Goal: Task Accomplishment & Management: Manage account settings

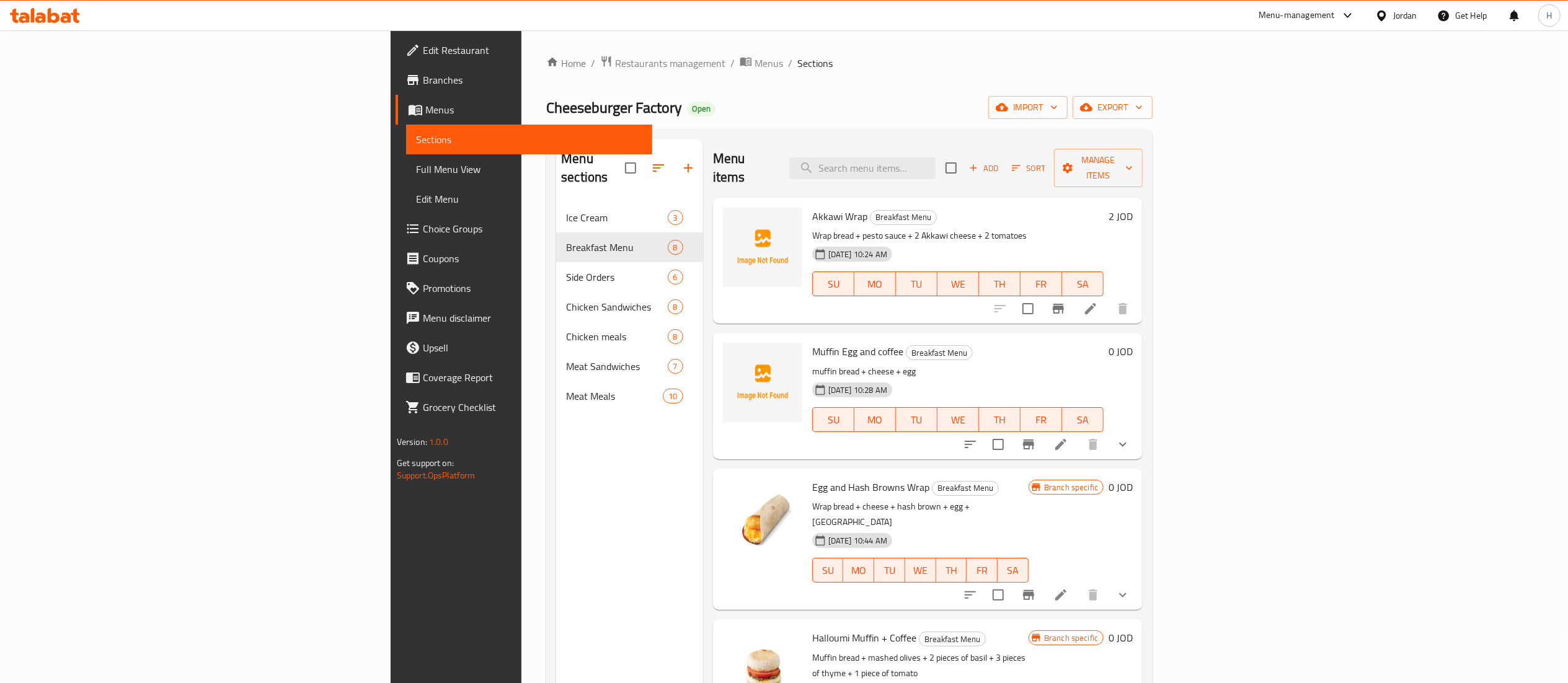
click at [39, 12] on icon at bounding box center [45, 16] width 70 height 15
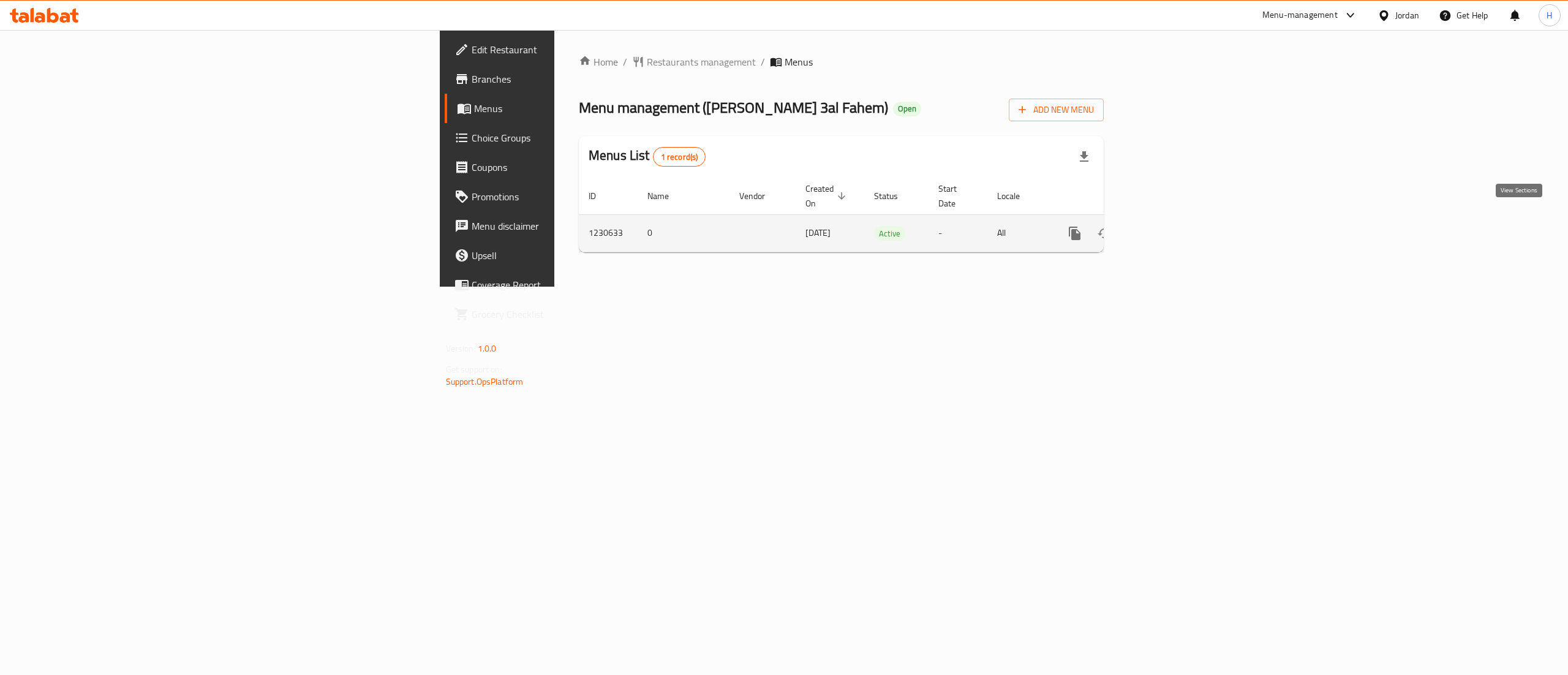
click at [1170, 226] on icon "enhanced table" at bounding box center [1163, 234] width 15 height 15
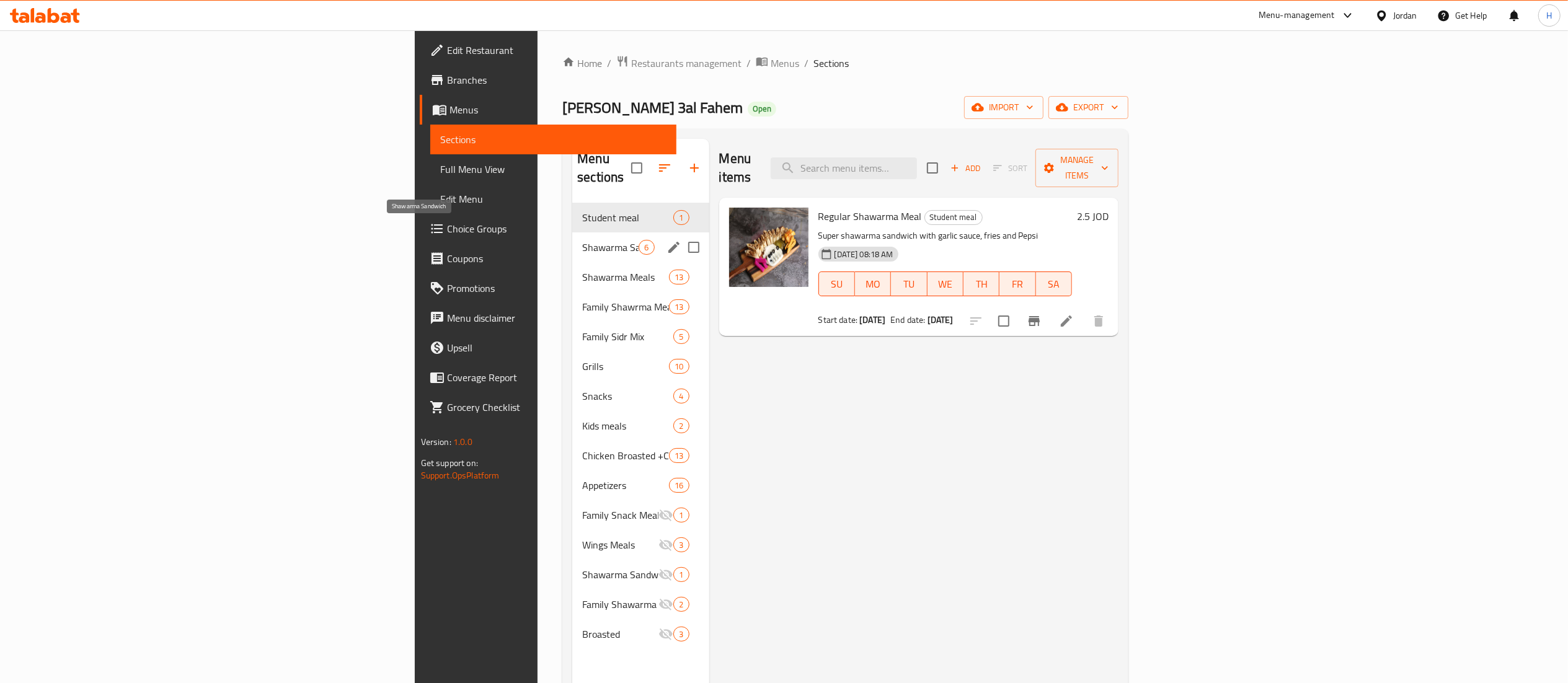
click at [582, 240] on span "Shawarma Sandwich" at bounding box center [610, 248] width 56 height 15
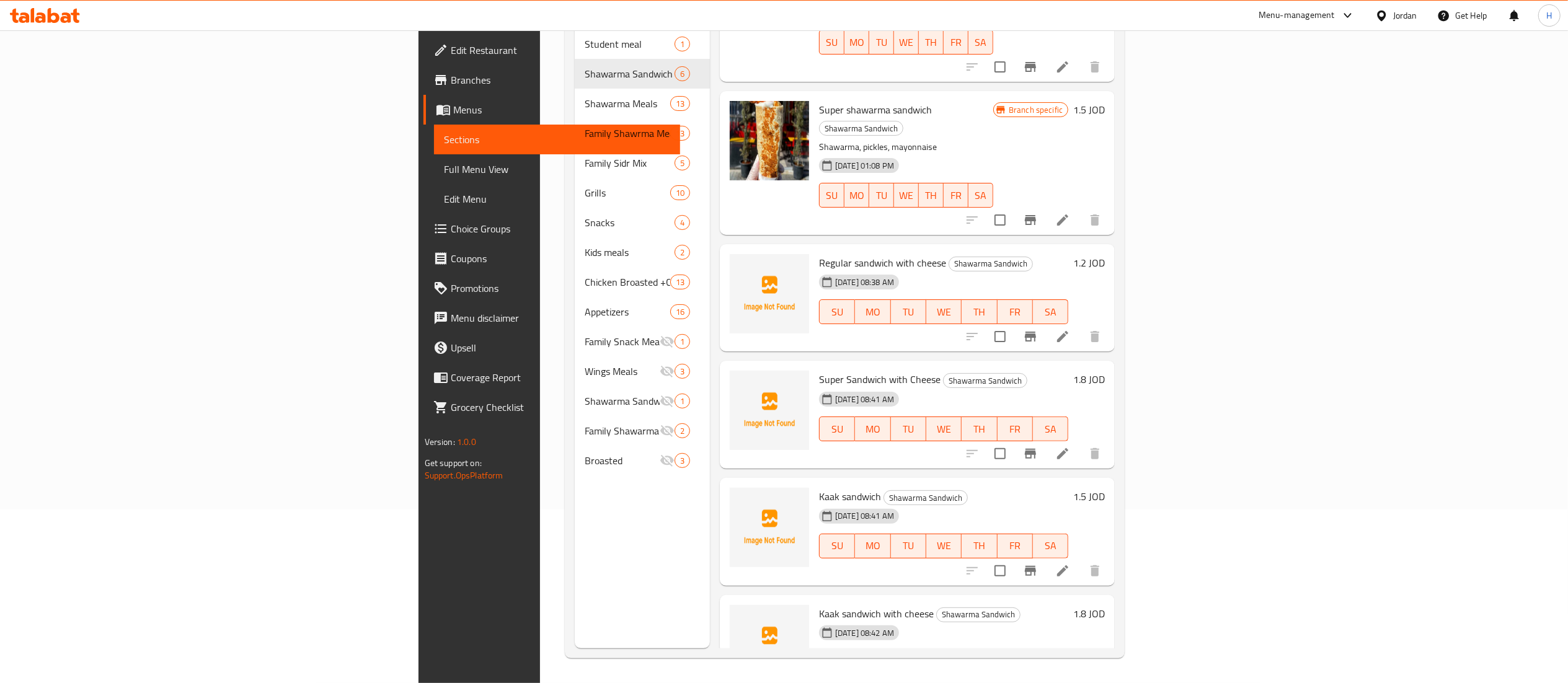
scroll to position [174, 0]
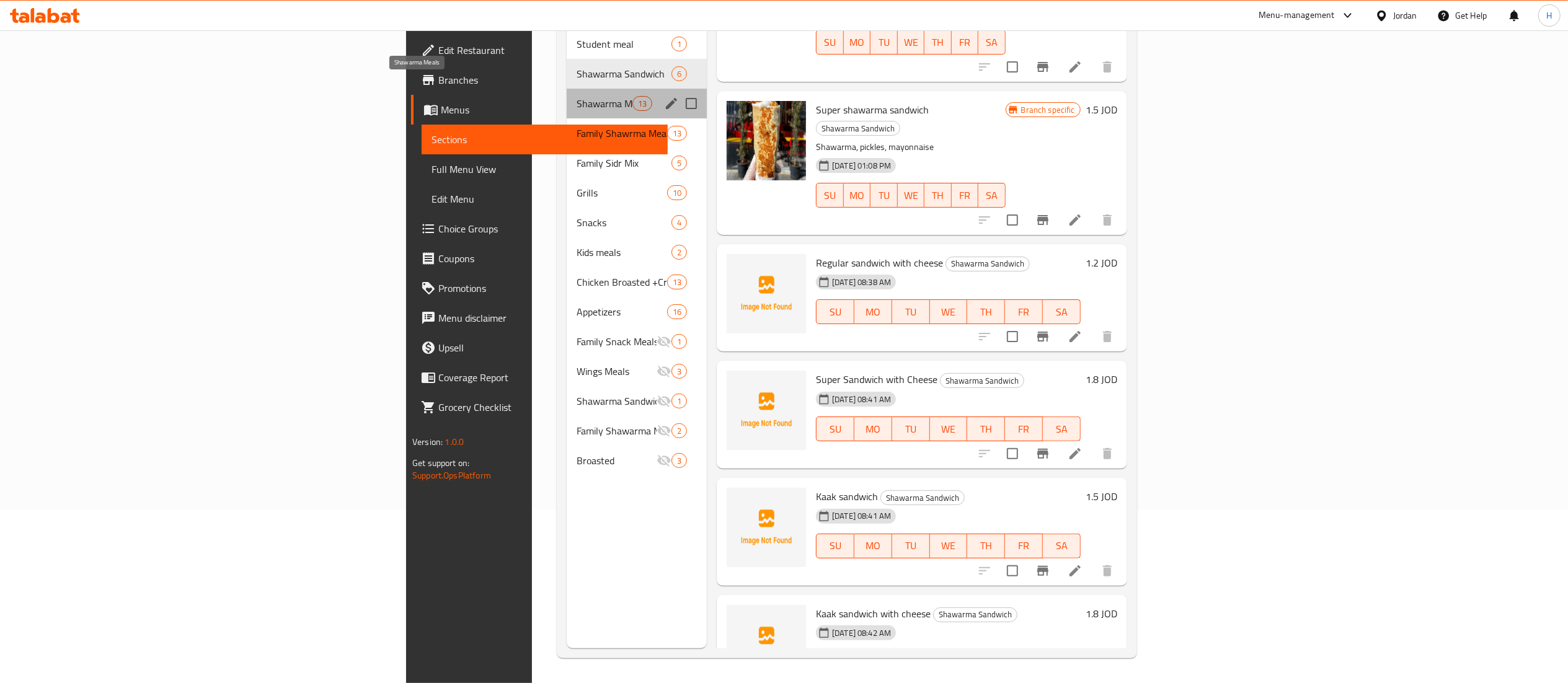
click at [577, 96] on span "Shawarma Meals" at bounding box center [605, 104] width 56 height 15
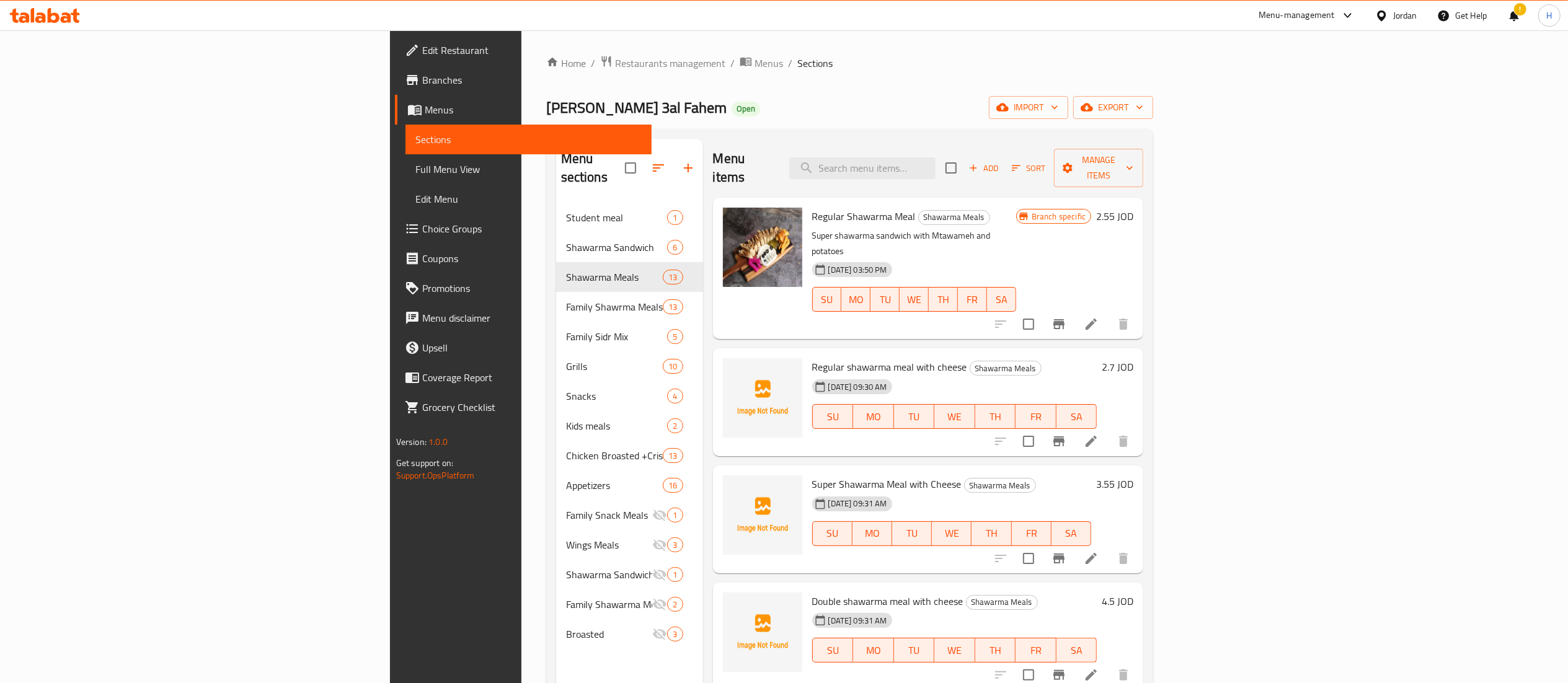
scroll to position [2, 0]
click at [812, 356] on span "Regular shawarma meal with cheese" at bounding box center [889, 365] width 155 height 19
copy h6 "Regular shawarma meal with cheese"
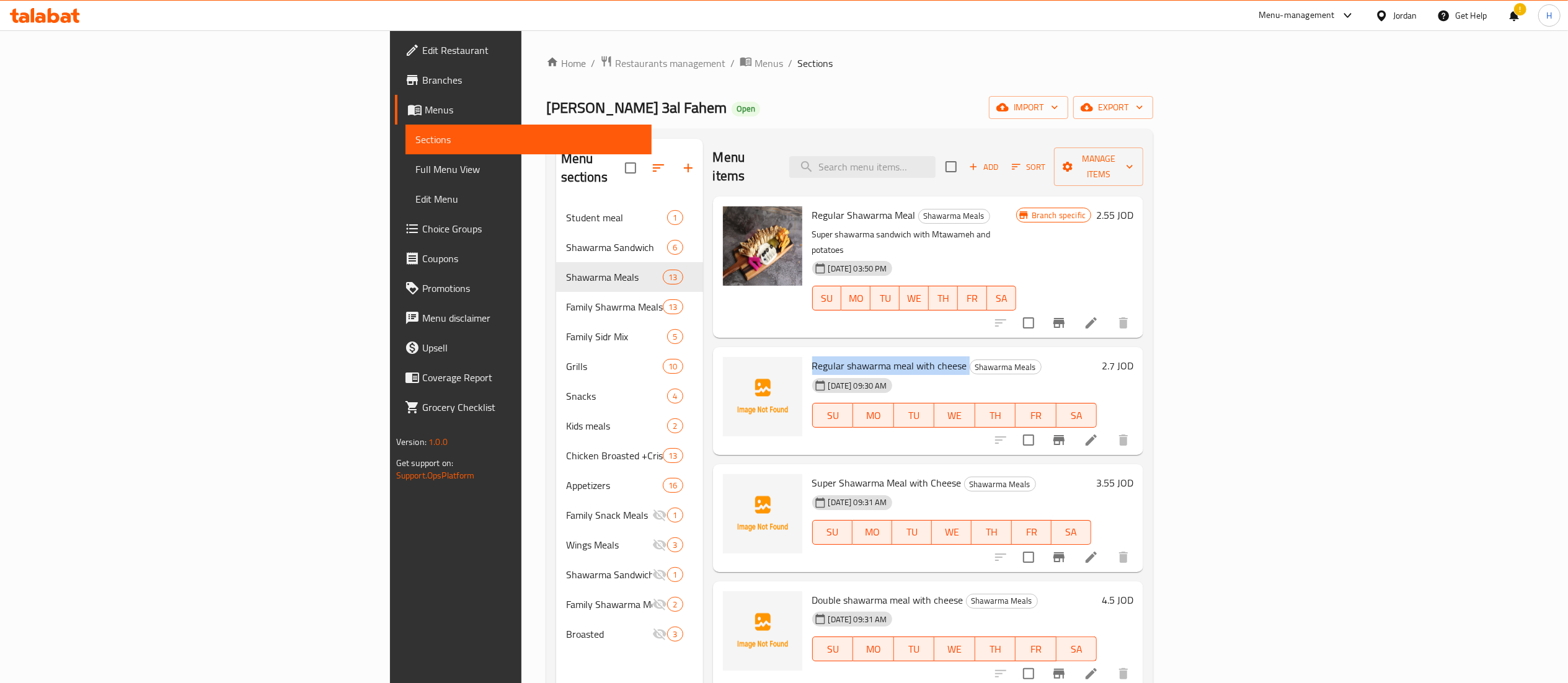
copy h6 "Regular shawarma meal with cheese"
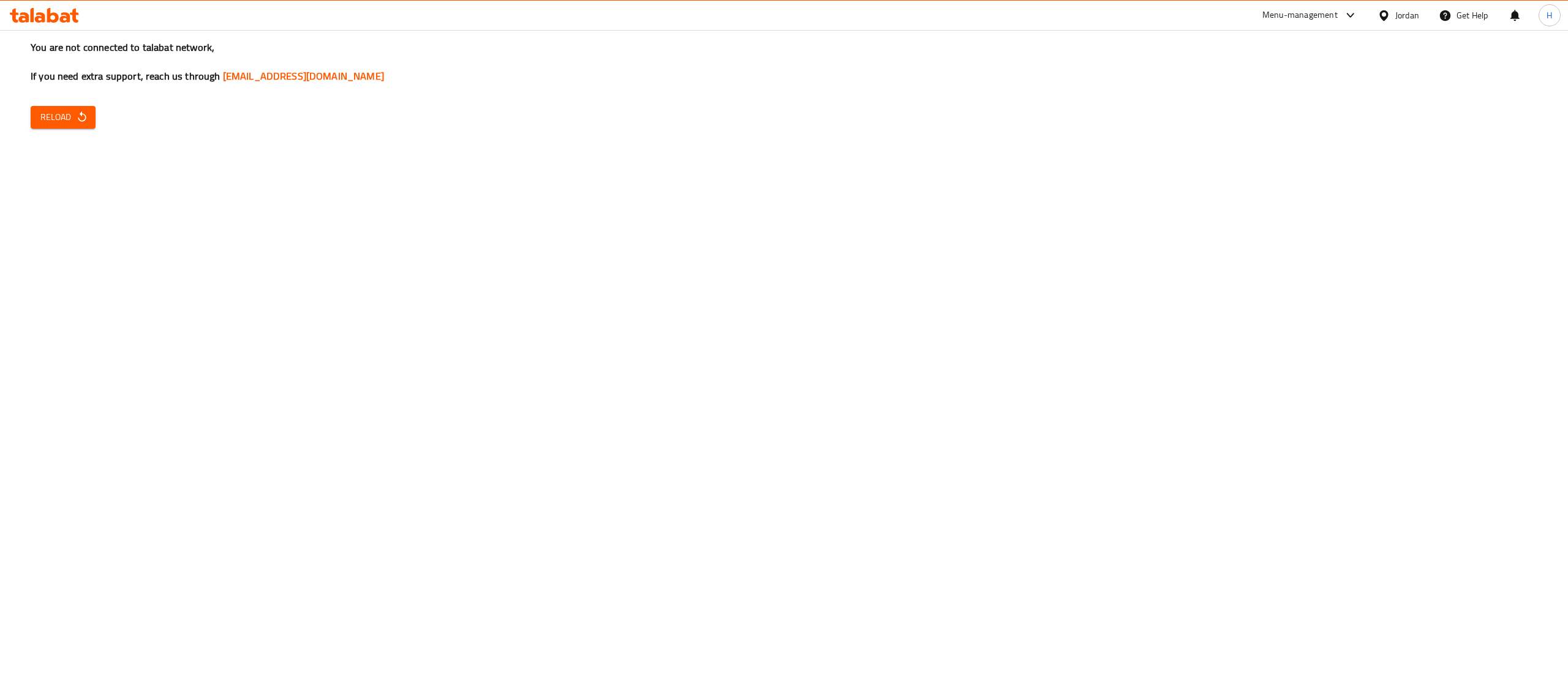
click at [67, 124] on span "Reload" at bounding box center [63, 117] width 46 height 15
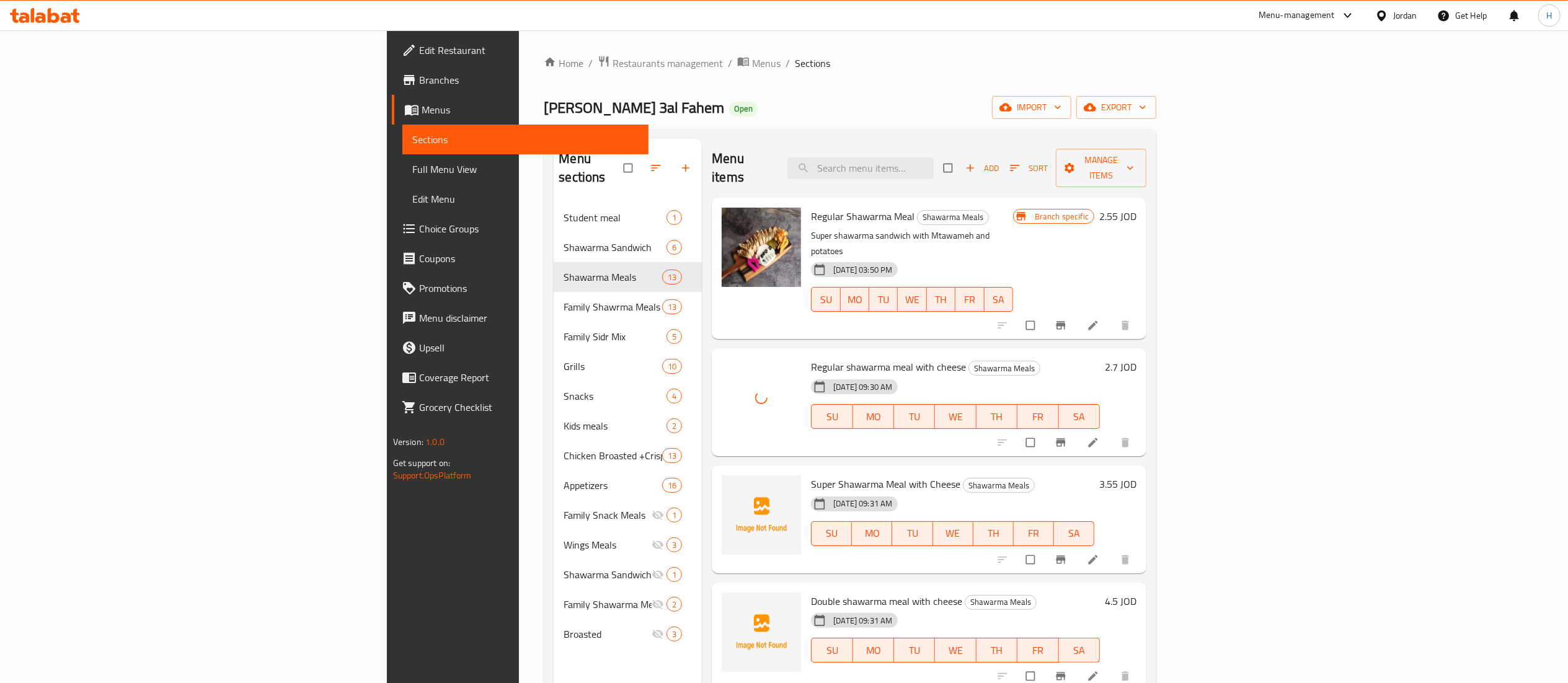
click at [811, 475] on span "Super Shawarma Meal with Cheese" at bounding box center [886, 484] width 149 height 19
copy h6 "Super Shawarma Meal with Cheese"
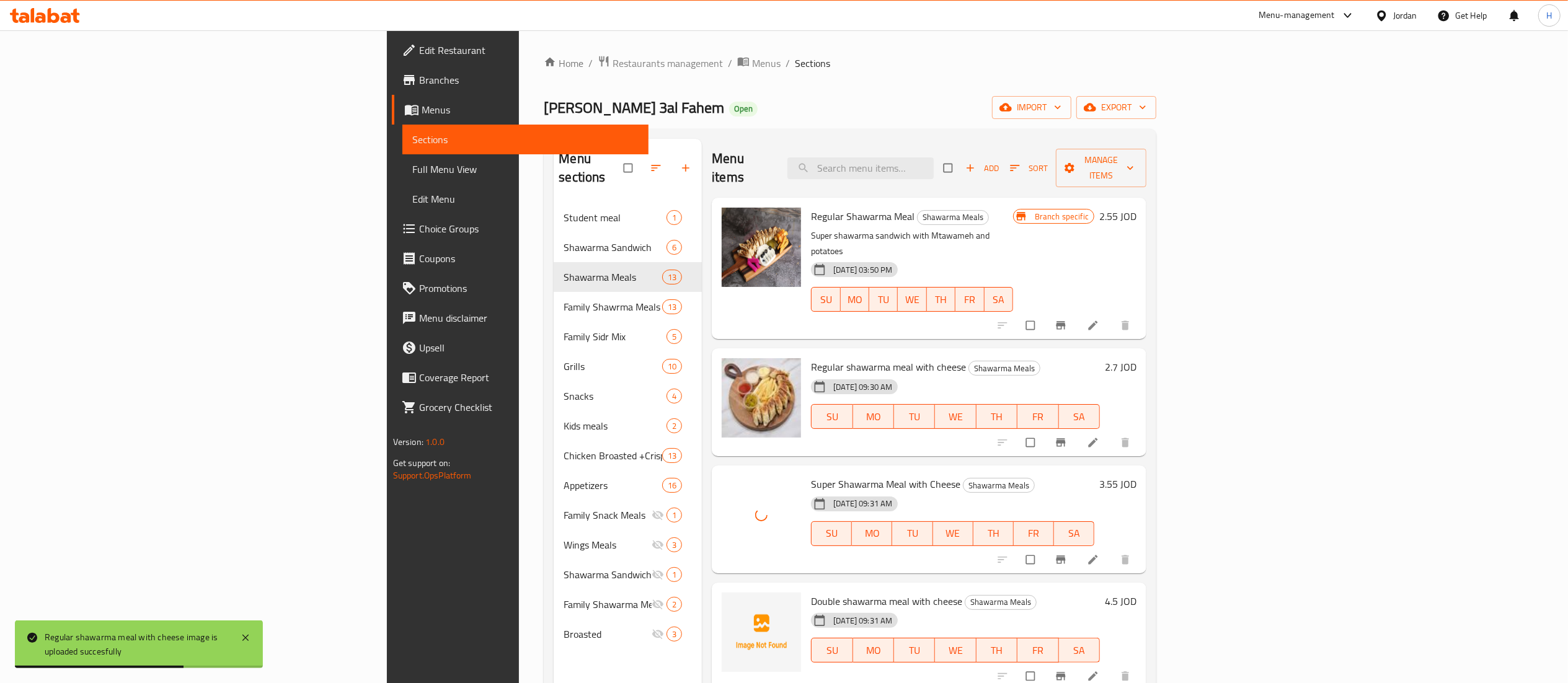
click at [811, 592] on span "Double shawarma meal with cheese" at bounding box center [887, 601] width 152 height 19
copy h6 "Double shawarma meal with cheese"
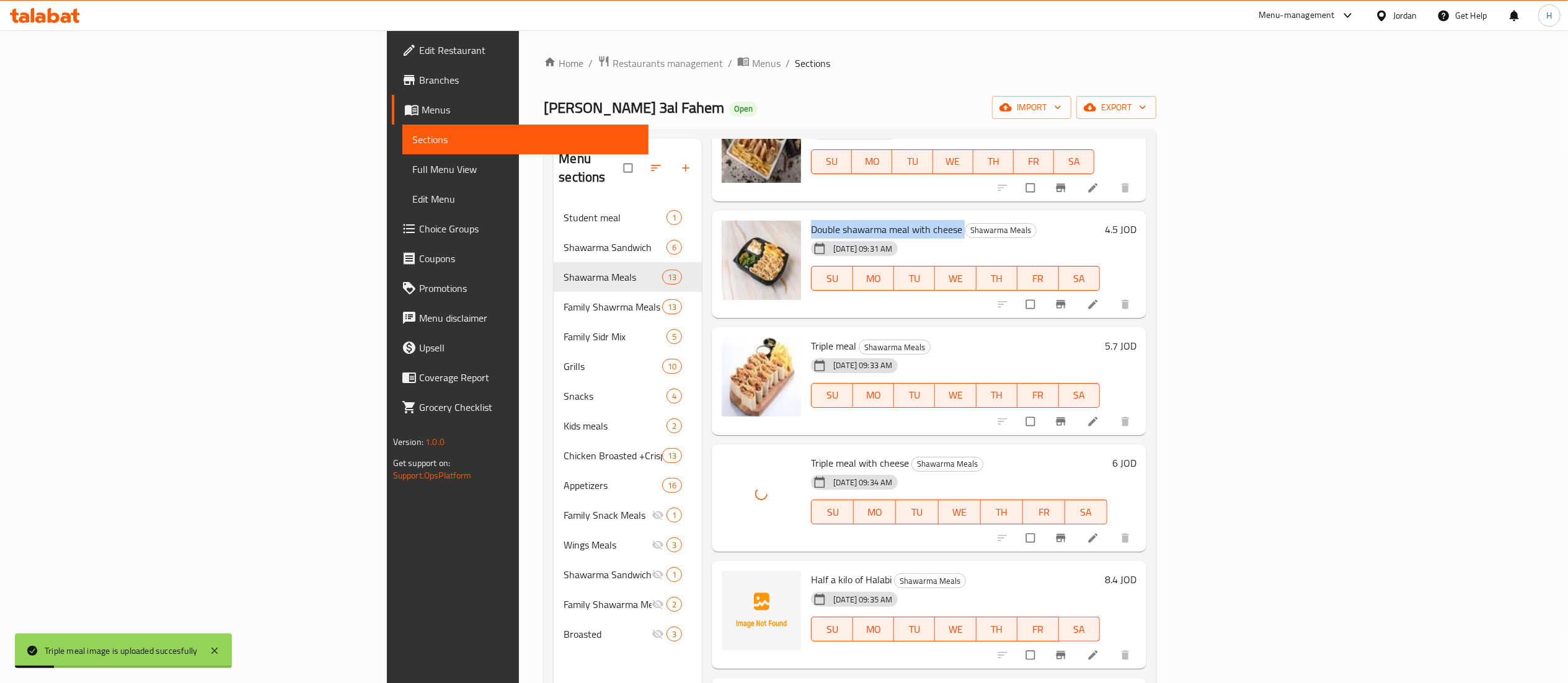
scroll to position [620, 0]
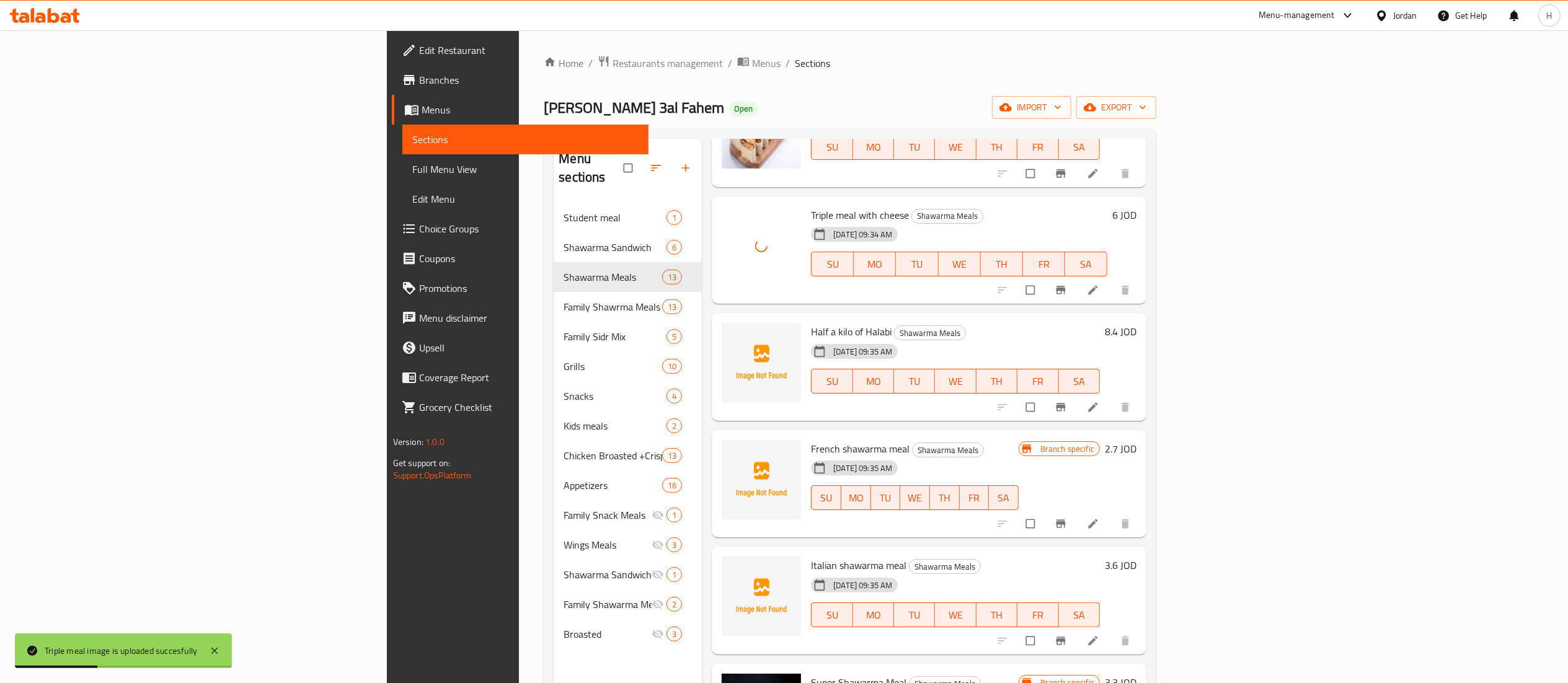
click at [811, 322] on span "Half a kilo of Halabi" at bounding box center [851, 331] width 80 height 19
copy h6 "Half a kilo of Halabi"
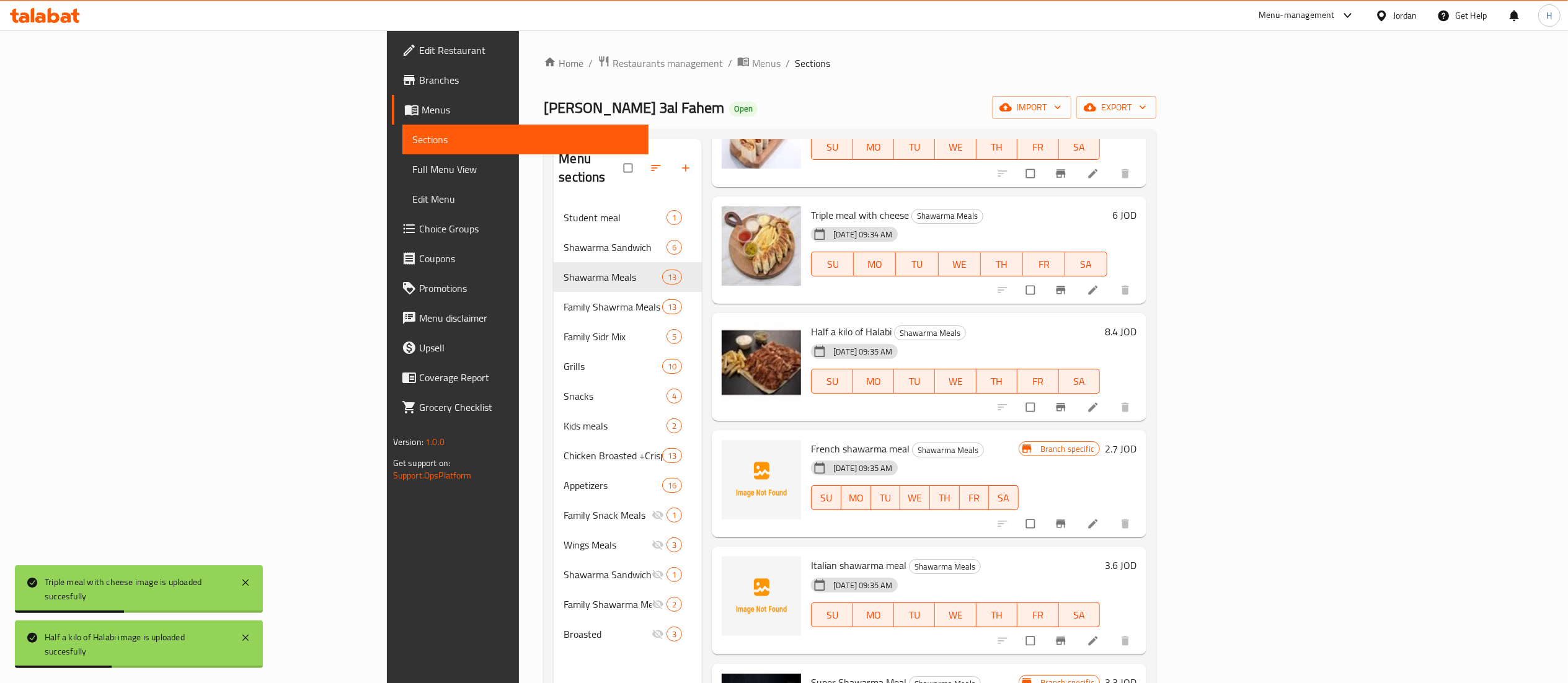
click at [811, 440] on span "French shawarma meal" at bounding box center [861, 449] width 99 height 19
copy h6 "French shawarma meal"
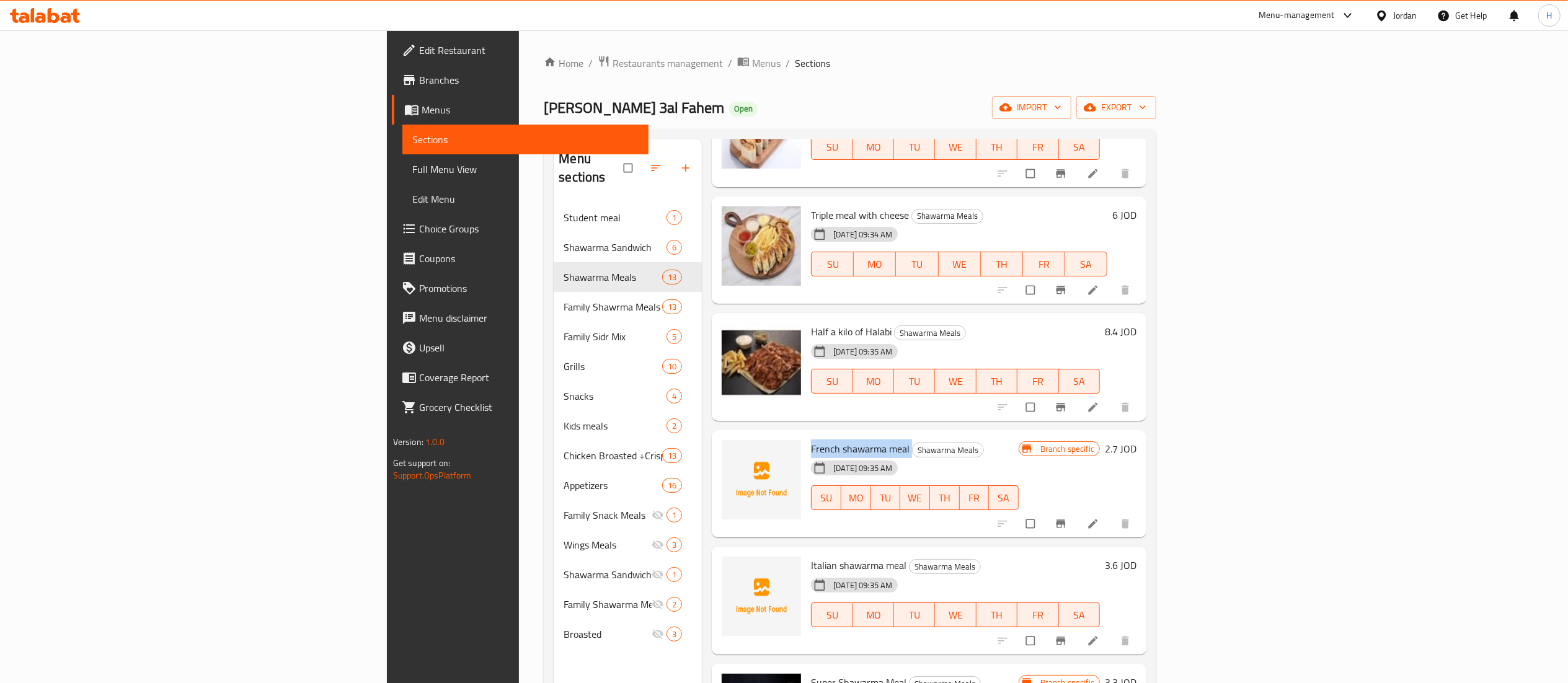
copy h6 "French shawarma meal"
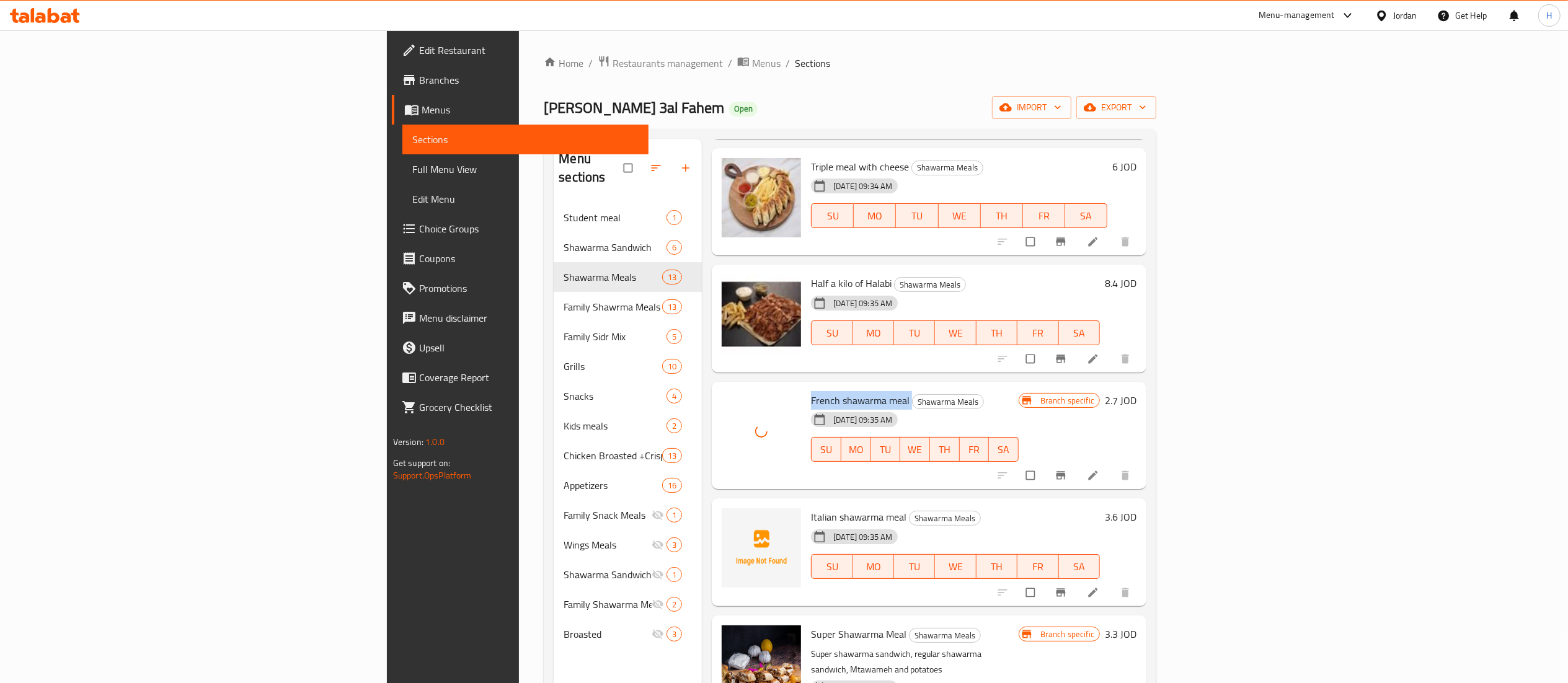
scroll to position [744, 0]
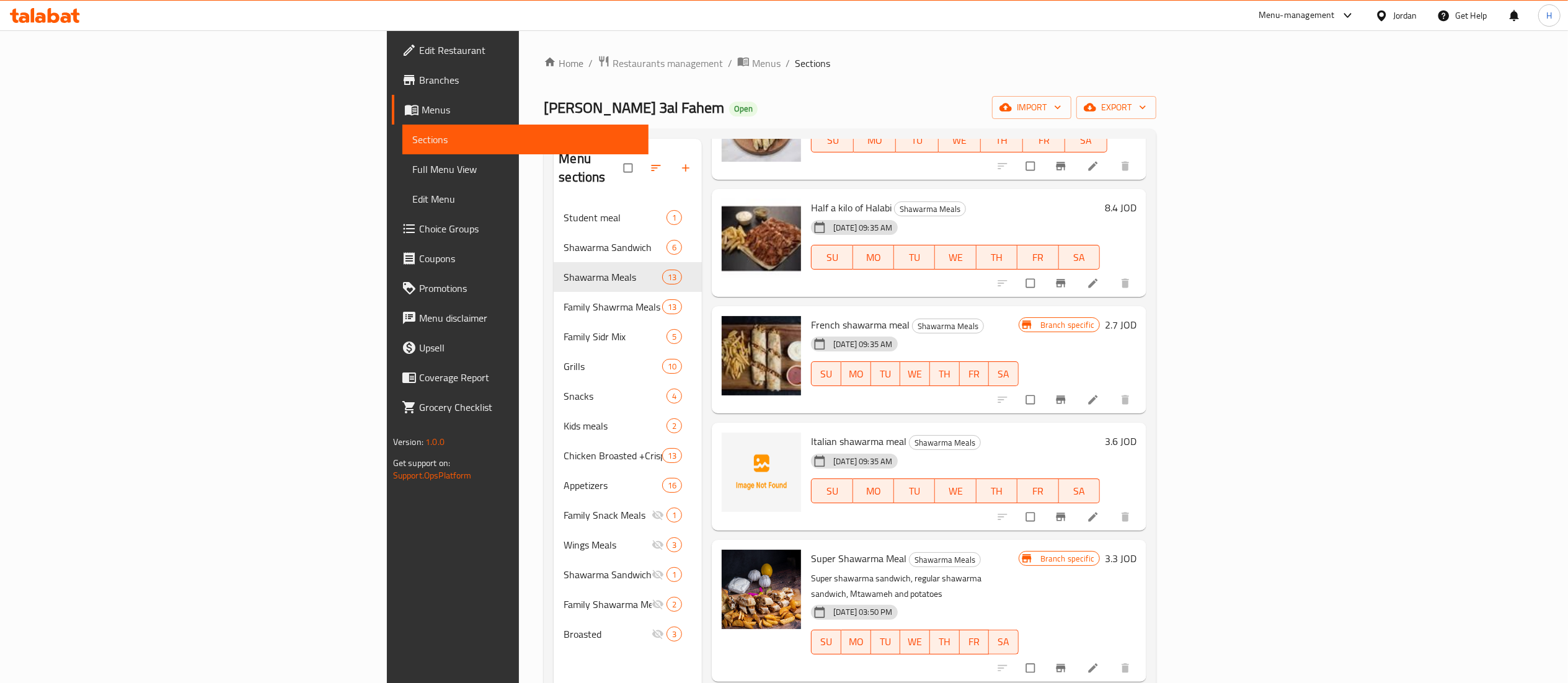
click at [811, 432] on span "Italian shawarma meal" at bounding box center [859, 441] width 96 height 19
copy h6 "Italian shawarma meal"
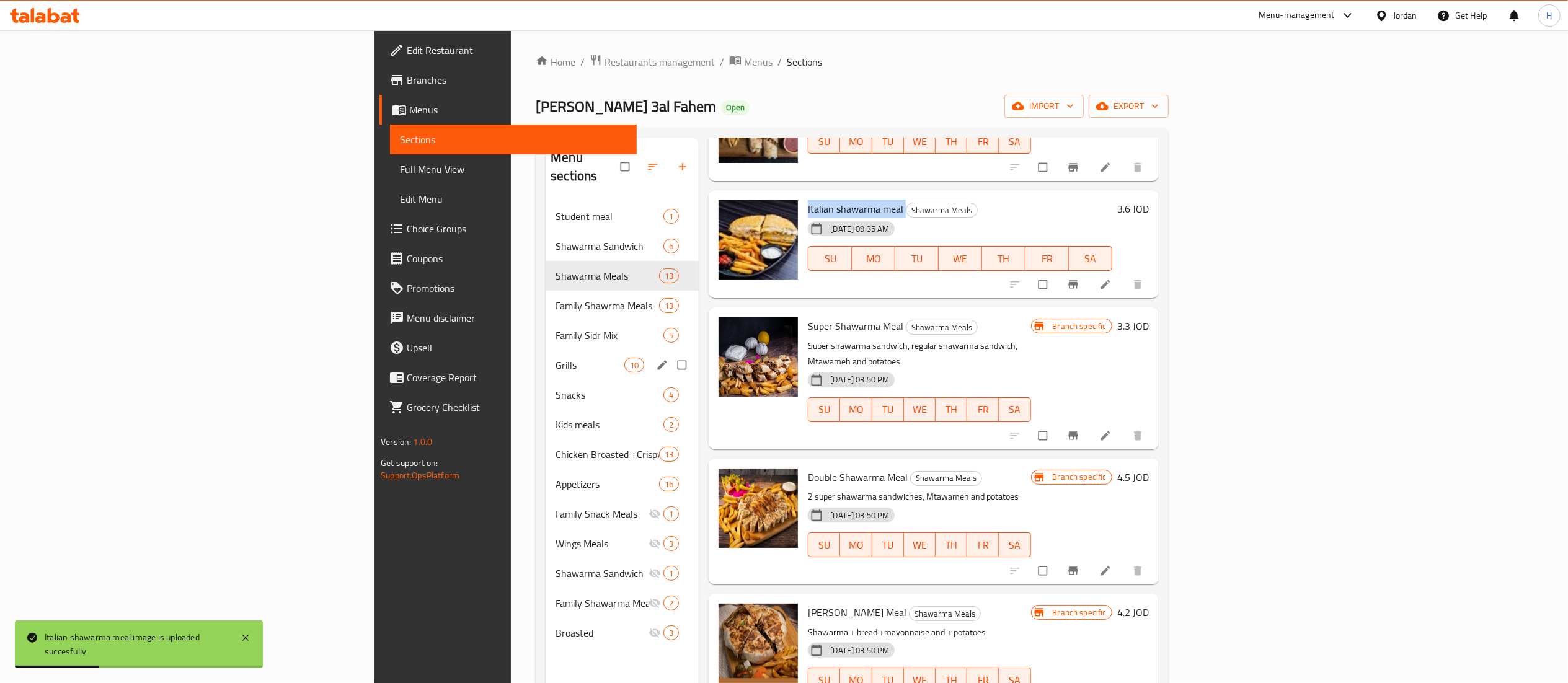
scroll to position [0, 0]
click at [546, 299] on div "Family Shawrma Meals 13" at bounding box center [622, 306] width 153 height 30
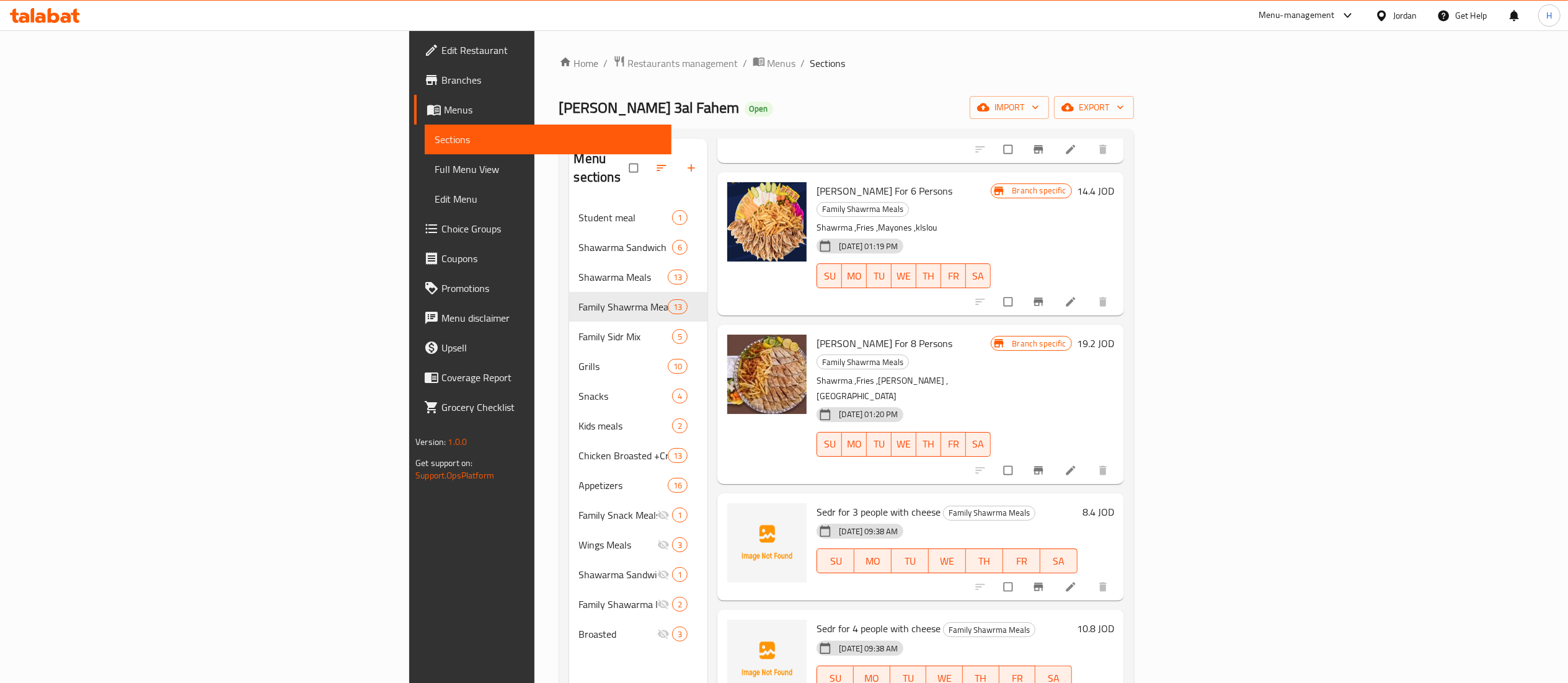
scroll to position [372, 0]
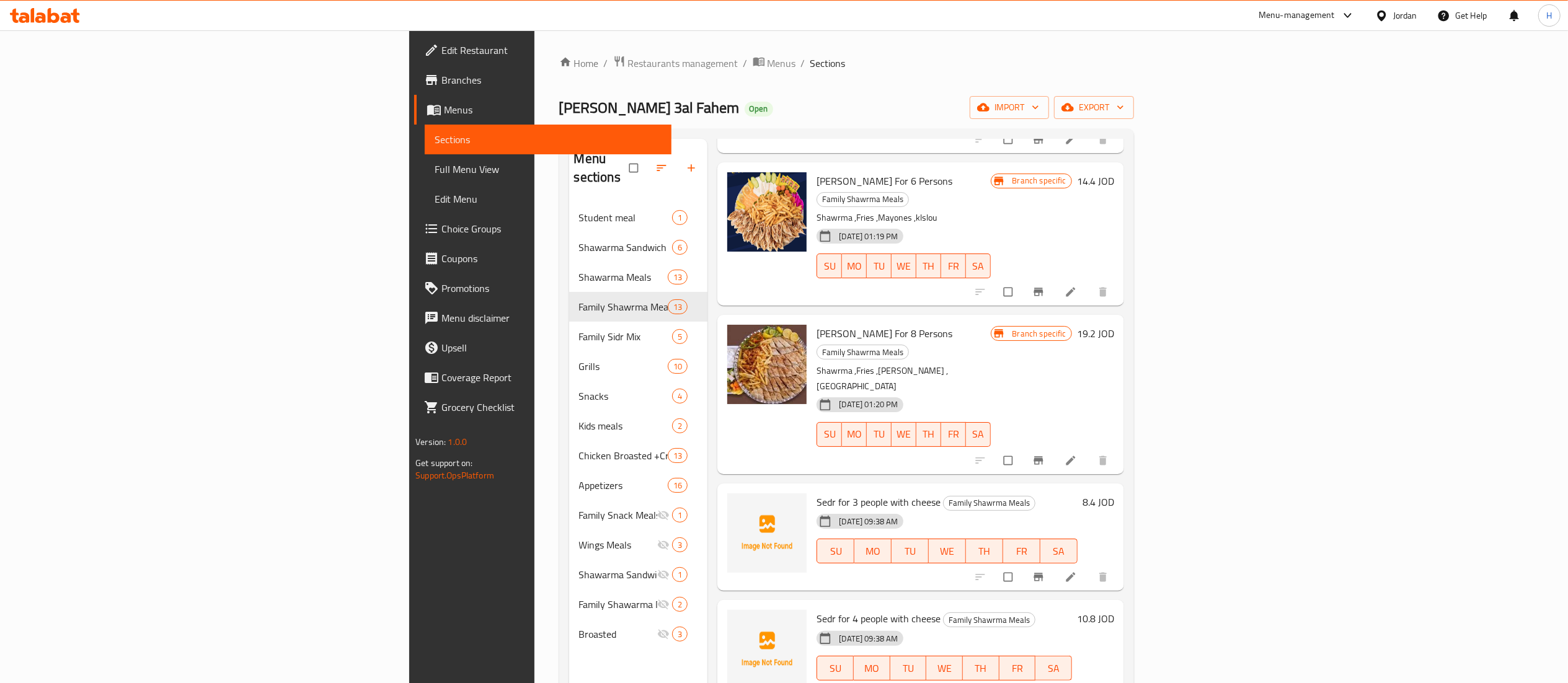
click at [817, 493] on span "Sedr for 3 people with cheese" at bounding box center [879, 502] width 124 height 19
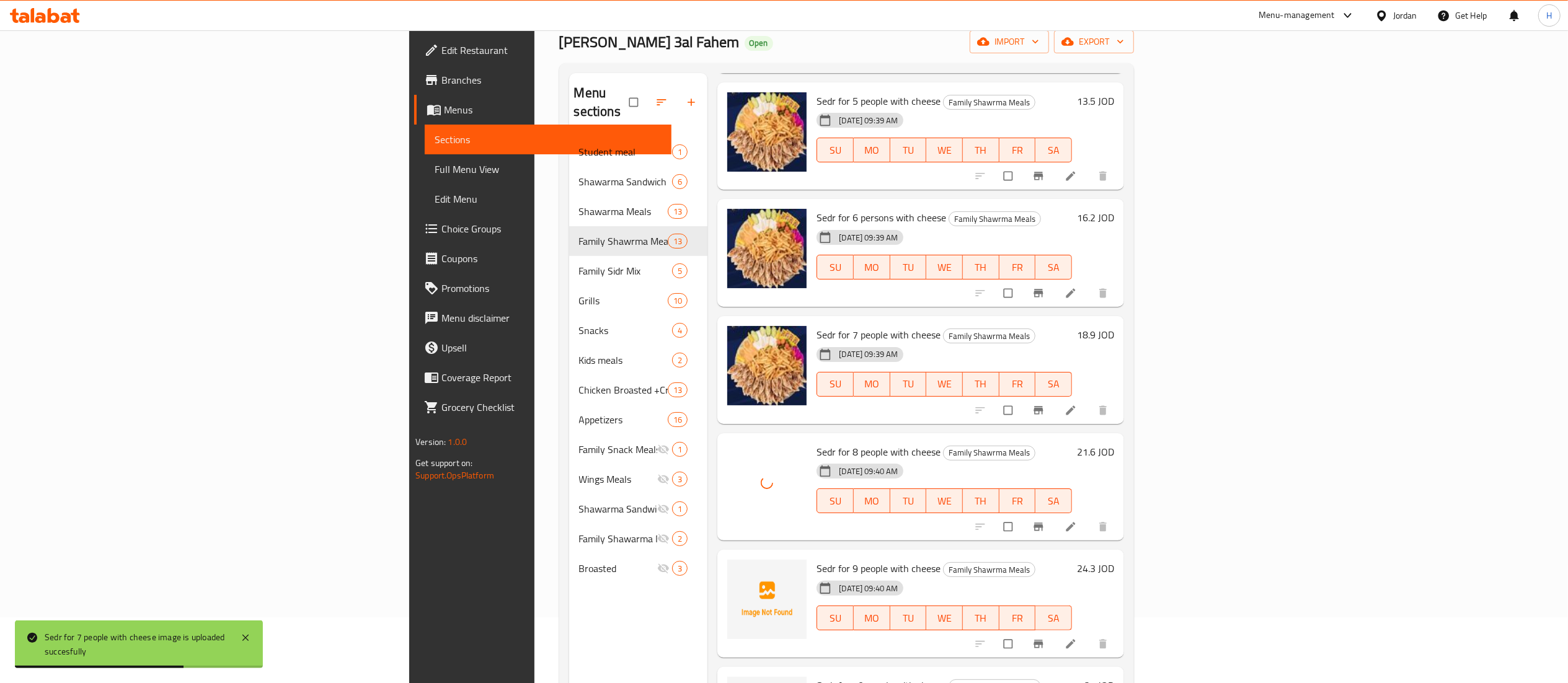
scroll to position [174, 0]
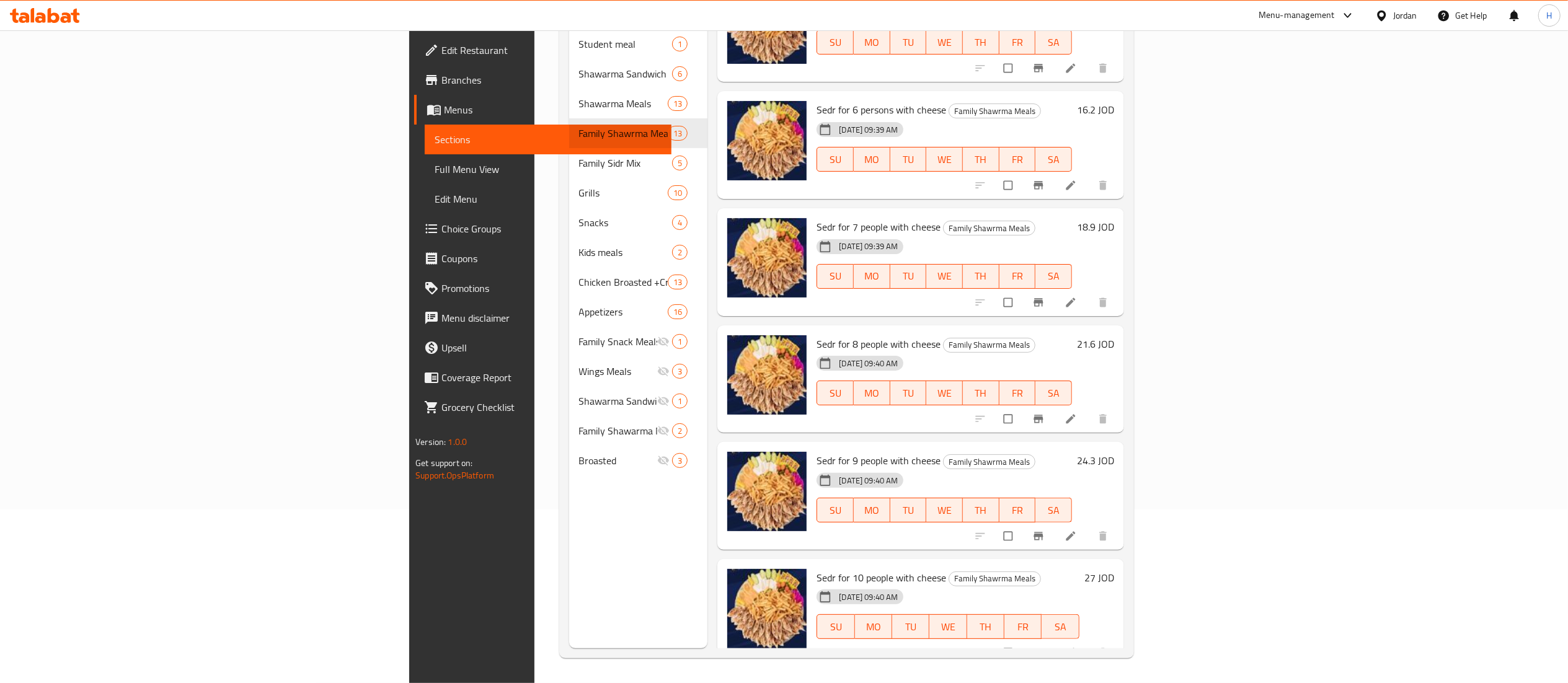
click at [817, 682] on span "Sedr 4 people Italian" at bounding box center [859, 694] width 86 height 19
copy h6 "Sedr 4 people Italian"
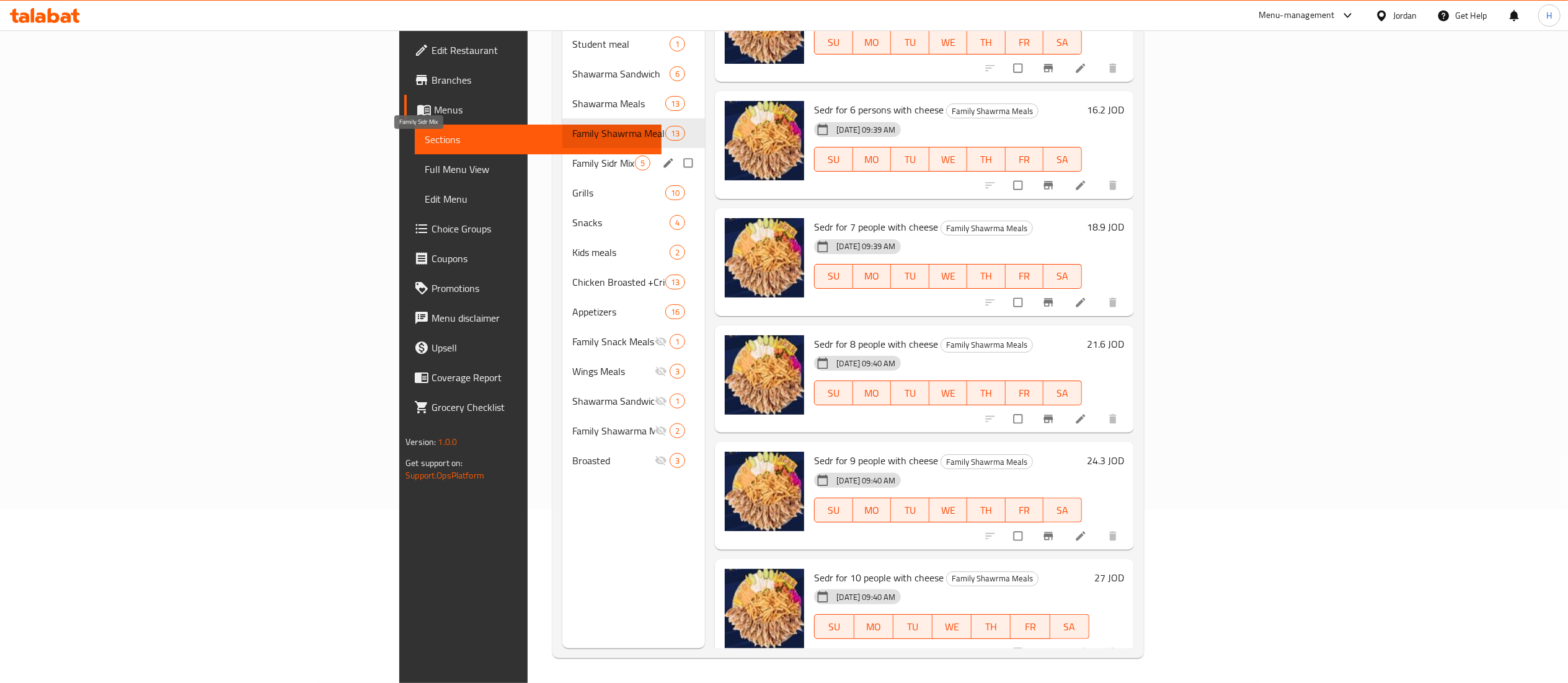
click at [572, 155] on span "Family Sidr Mix" at bounding box center [604, 163] width 63 height 15
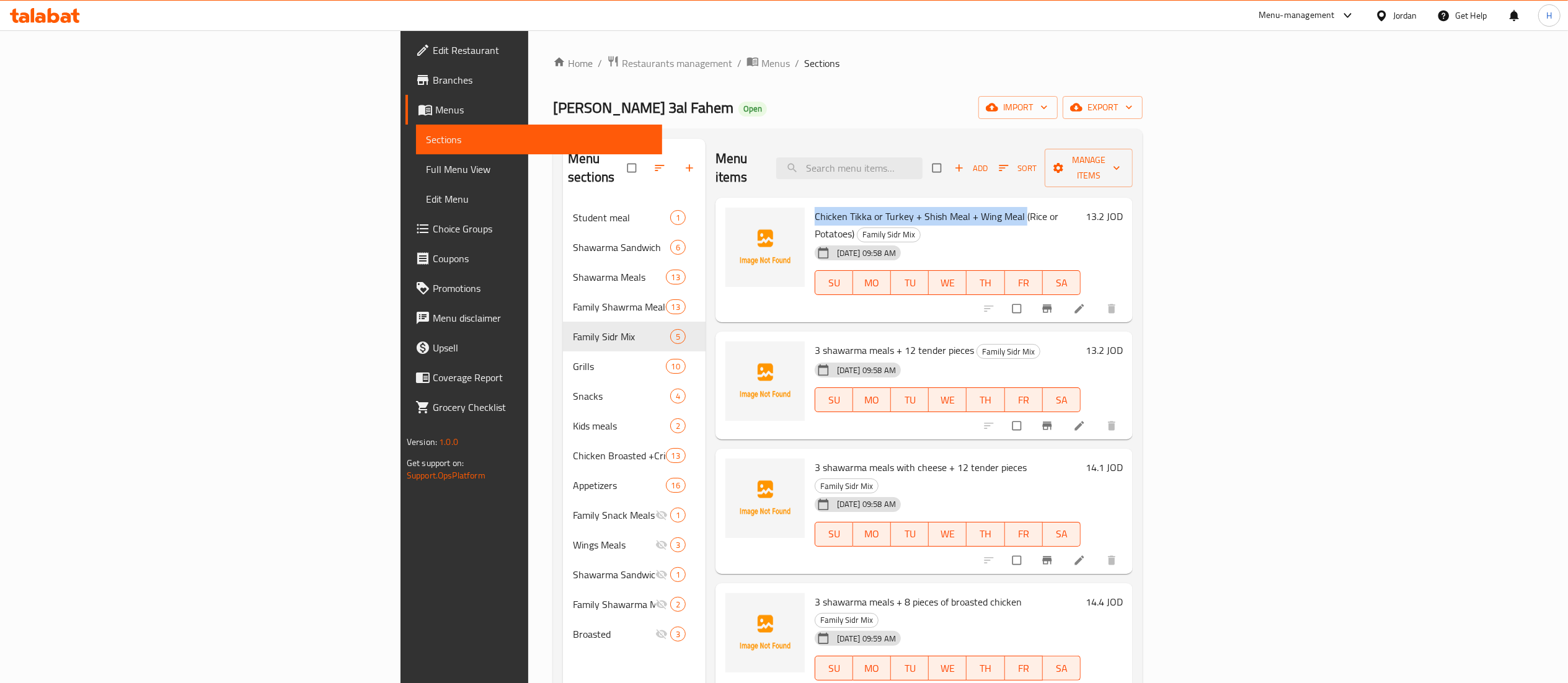
drag, startPoint x: 710, startPoint y: 199, endPoint x: 921, endPoint y: 193, distance: 211.1
click at [921, 202] on div "Chicken Tikka or Turkey + Shish Meal + Wing Meal (Rice or Potatoes) Family Sidr…" at bounding box center [948, 260] width 276 height 115
copy span "Chicken Tikka or Turkey + Shish Meal + Wing Meal"
click at [815, 341] on span "3 shawarma meals + 12 tender pieces" at bounding box center [895, 350] width 159 height 19
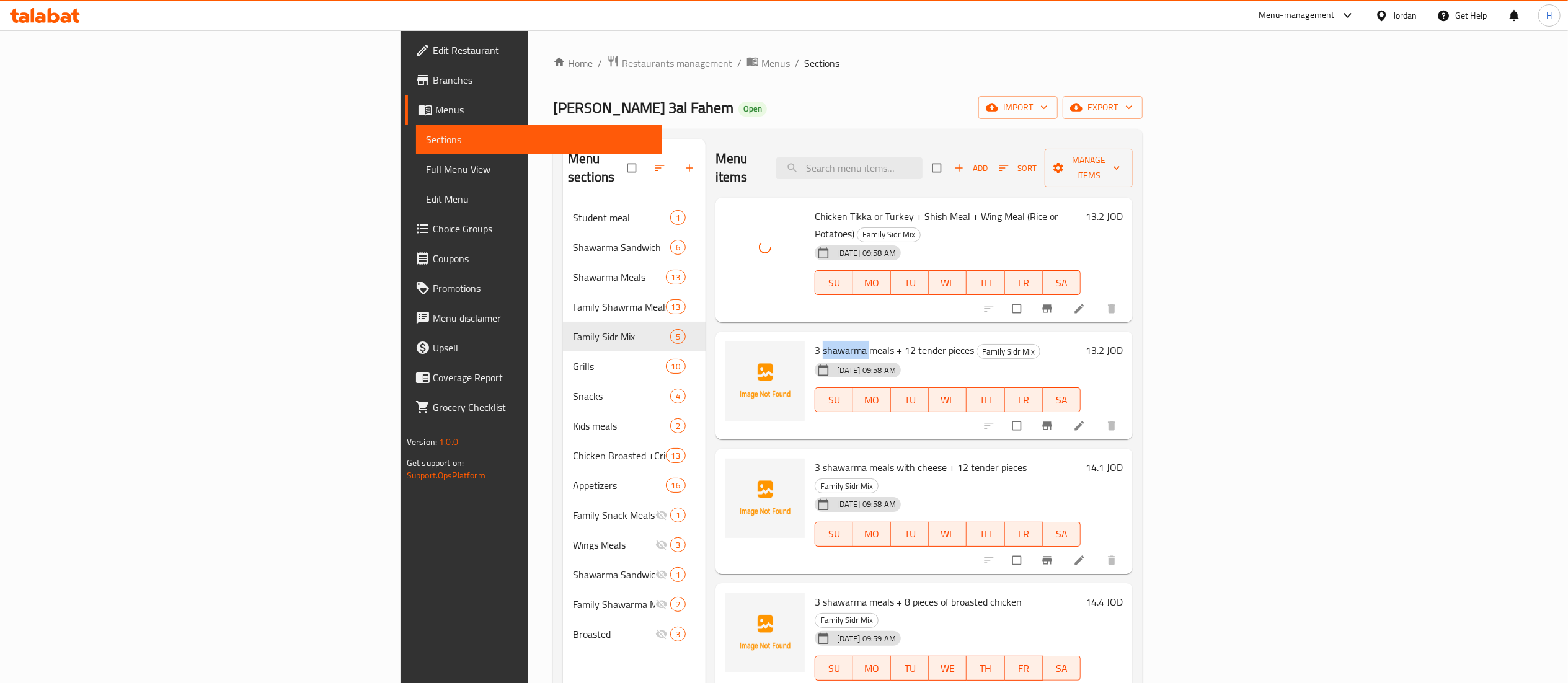
click at [815, 341] on span "3 shawarma meals + 12 tender pieces" at bounding box center [895, 350] width 159 height 19
copy h6 "3 shawarma meals + 12 tender pieces"
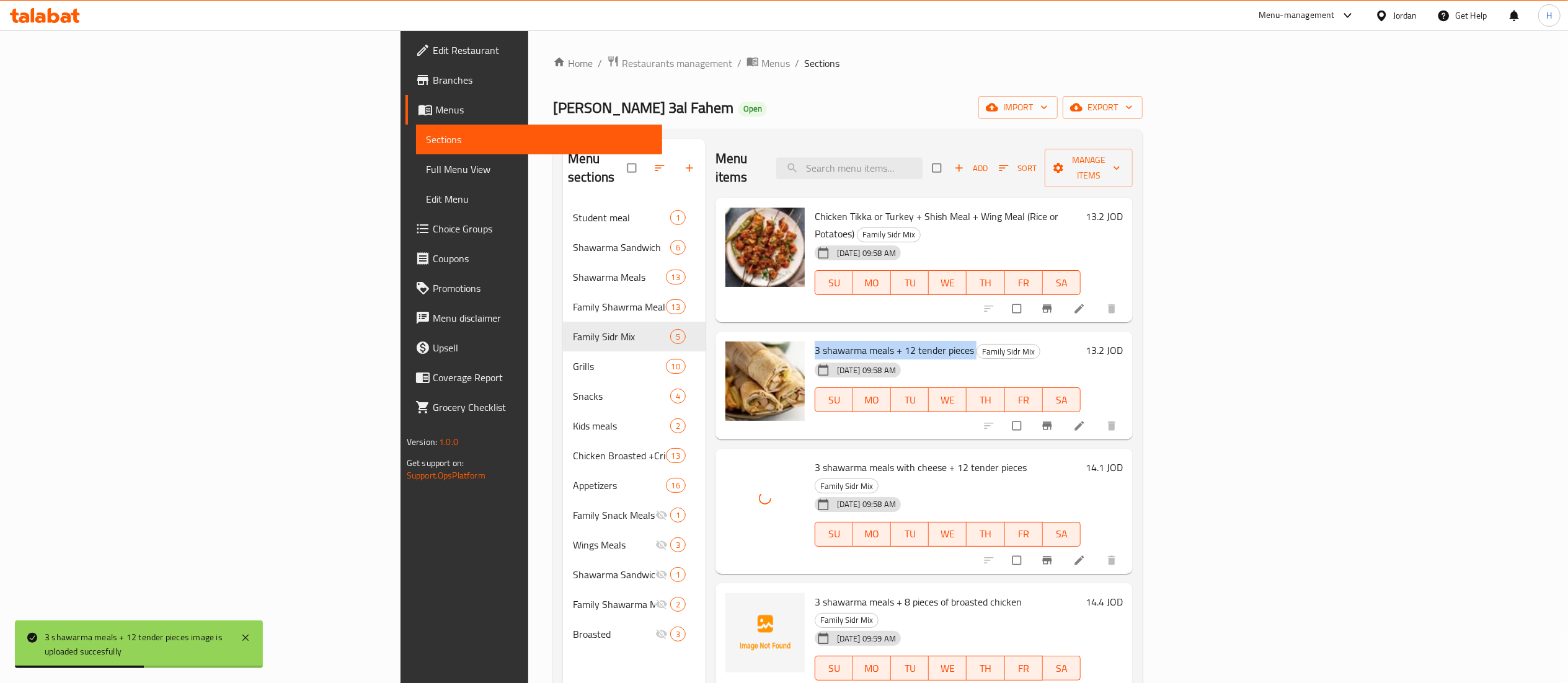
scroll to position [124, 0]
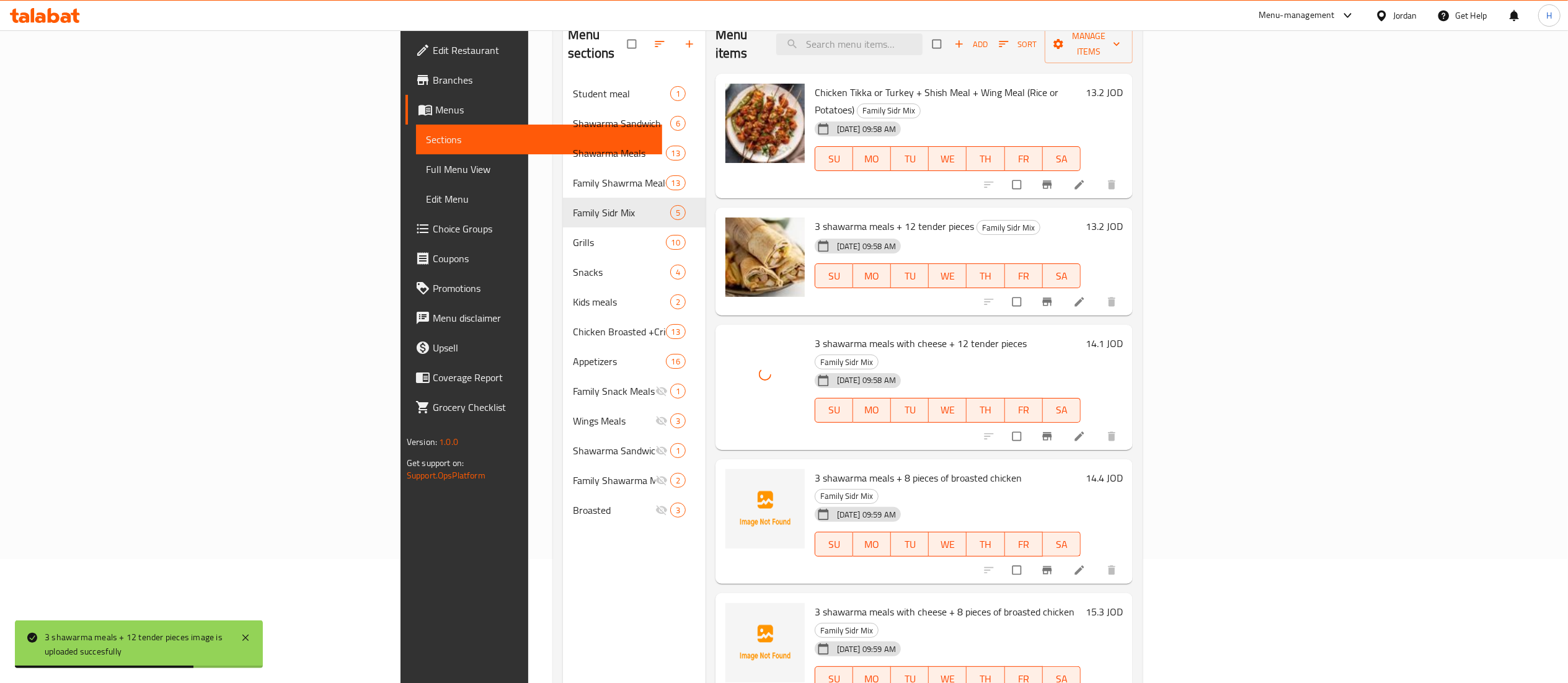
click at [815, 468] on span "3 shawarma meals + 8 pieces of broasted chicken" at bounding box center [918, 478] width 207 height 19
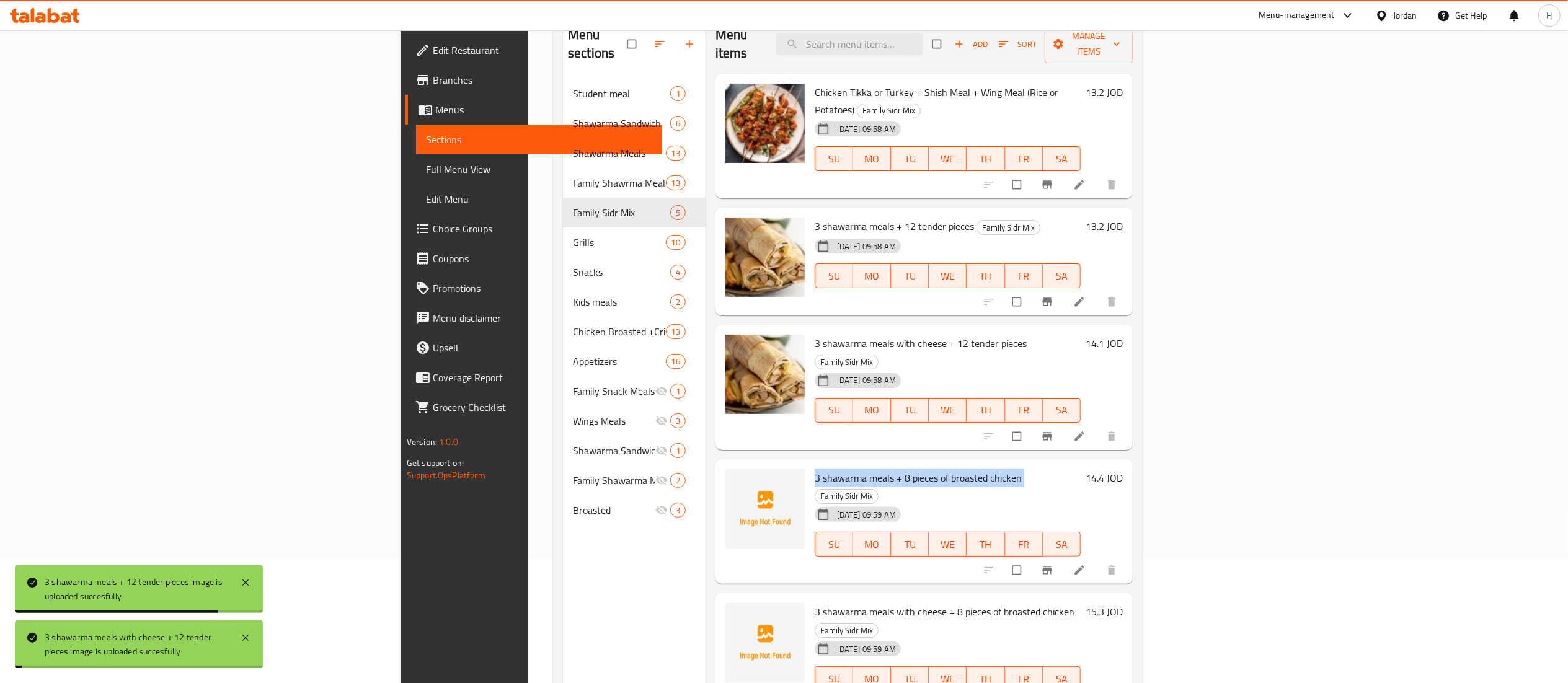
click at [815, 468] on span "3 shawarma meals + 8 pieces of broasted chicken" at bounding box center [918, 478] width 207 height 19
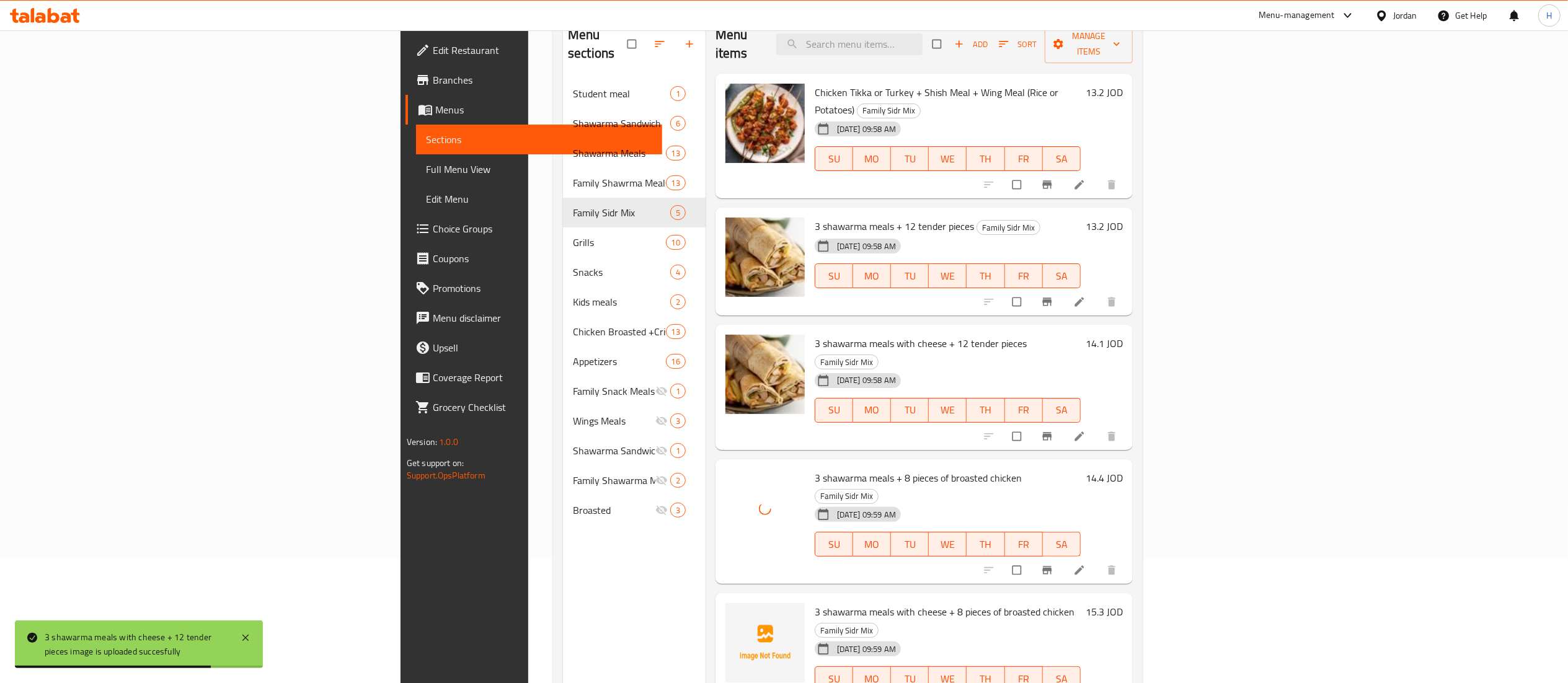
click at [815, 603] on span "3 shawarma meals with cheese + 8 pieces of broasted chicken" at bounding box center [945, 612] width 260 height 19
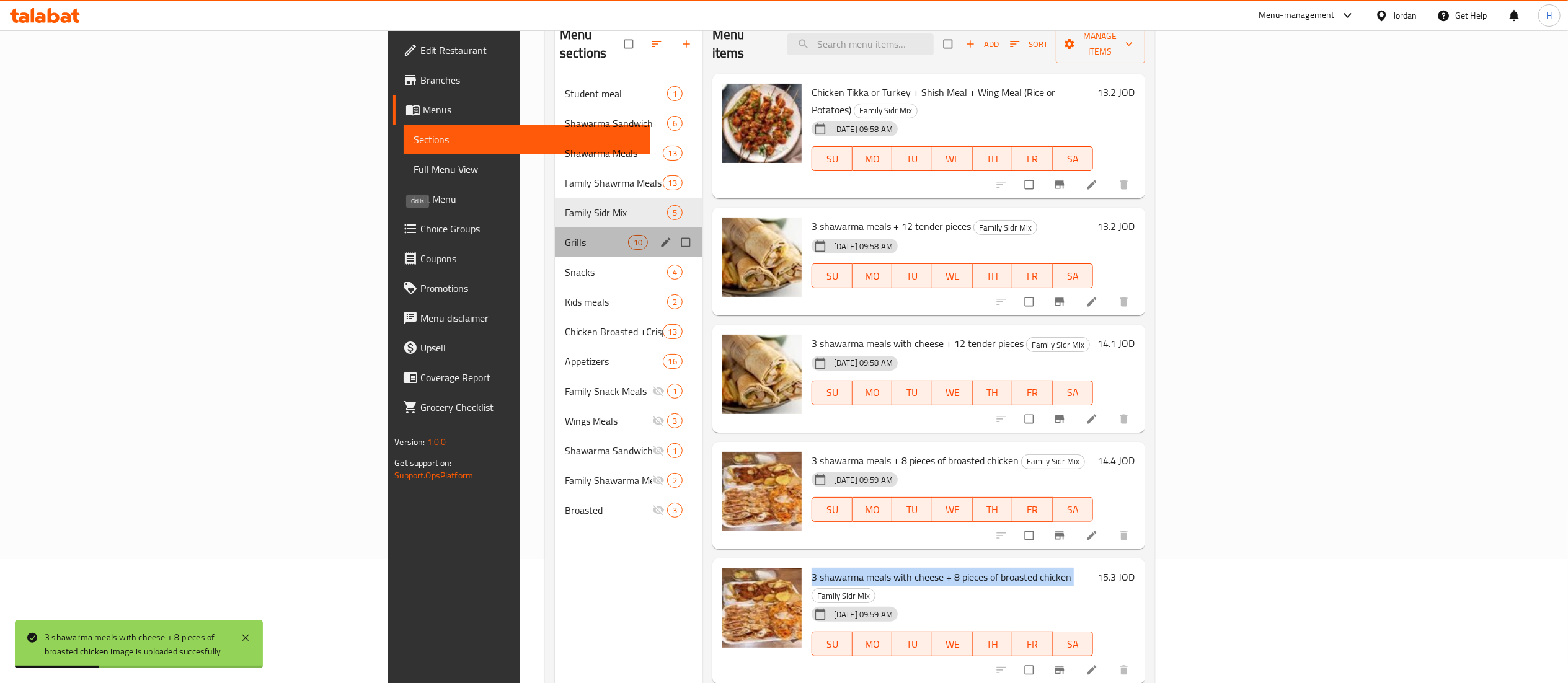
click at [565, 235] on span "Grills" at bounding box center [596, 243] width 63 height 15
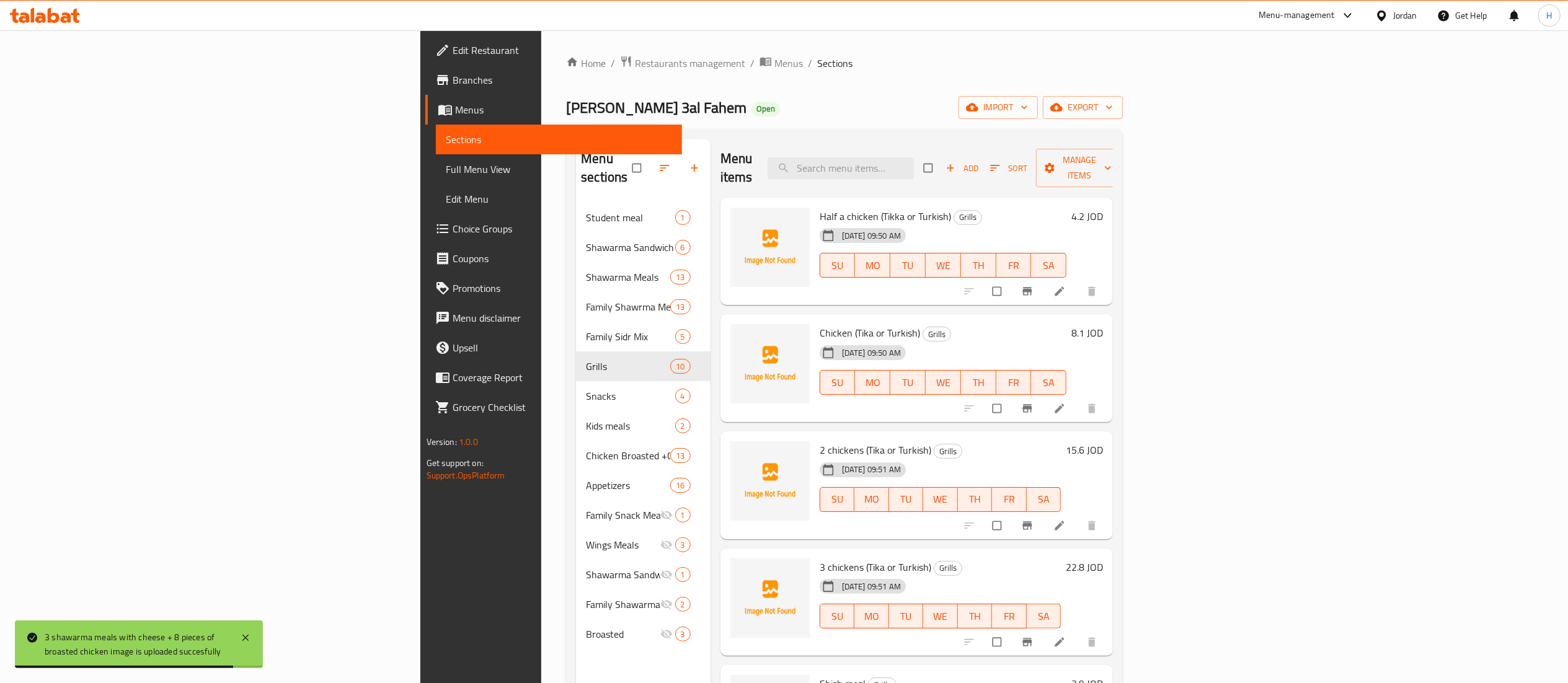
click at [820, 207] on span "Half a chicken (Tikka or Turkish)" at bounding box center [885, 216] width 131 height 19
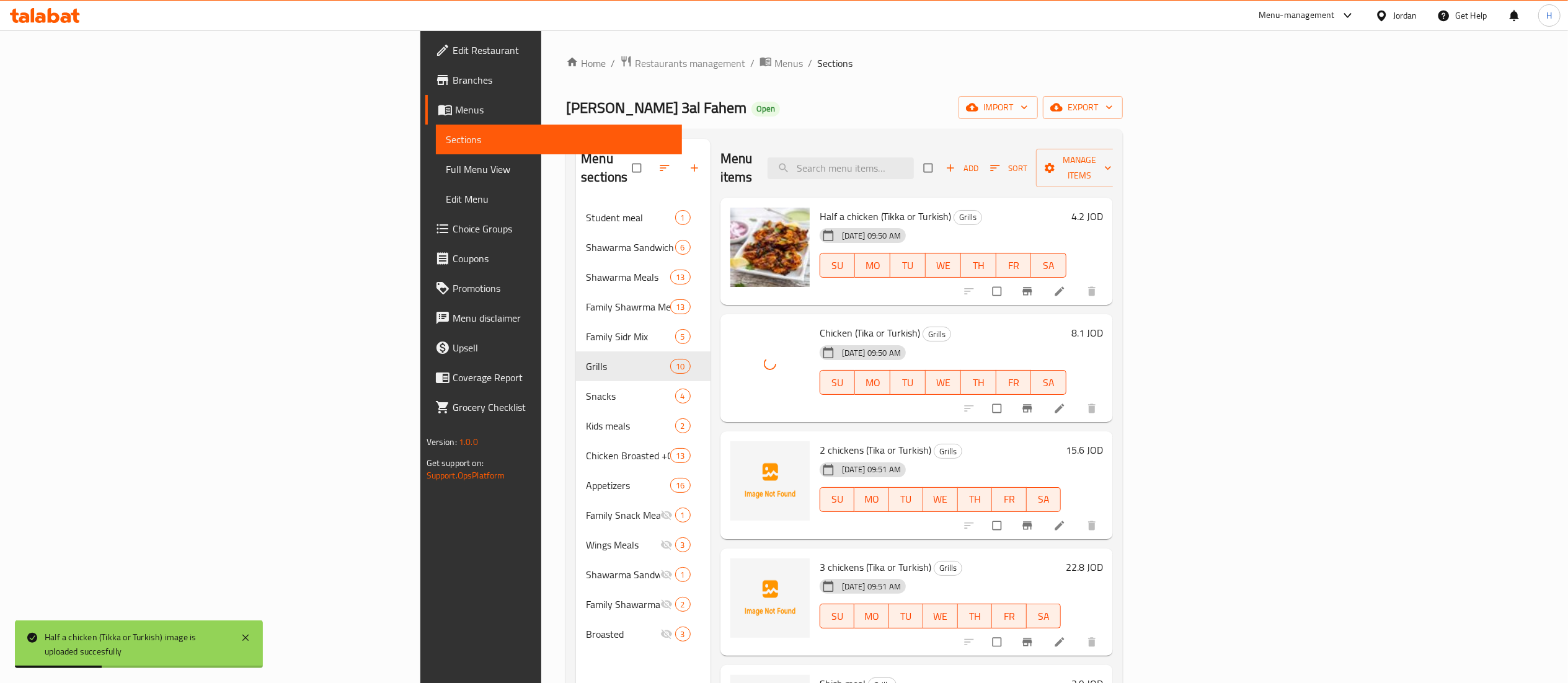
click at [820, 440] on span "2 chickens (Tika or Turkish)" at bounding box center [875, 450] width 111 height 19
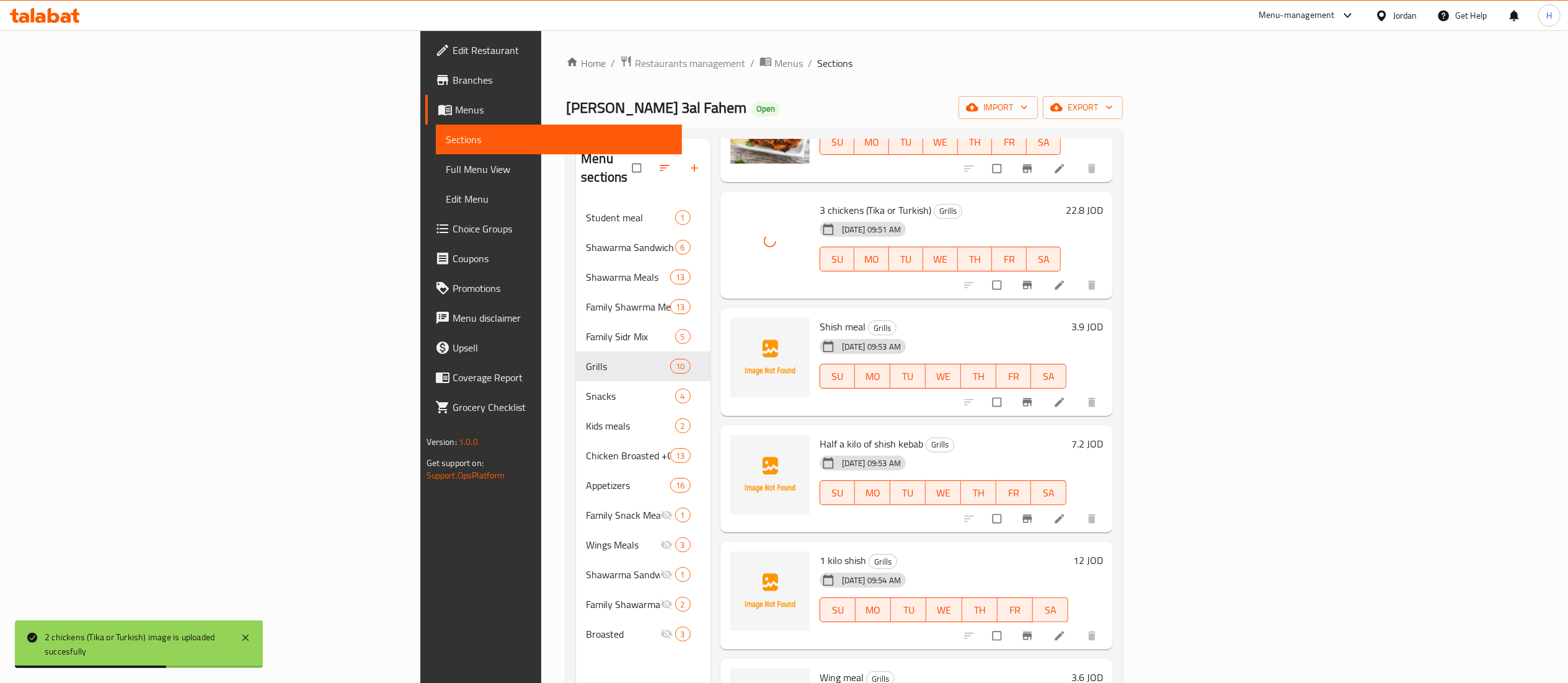
scroll to position [496, 0]
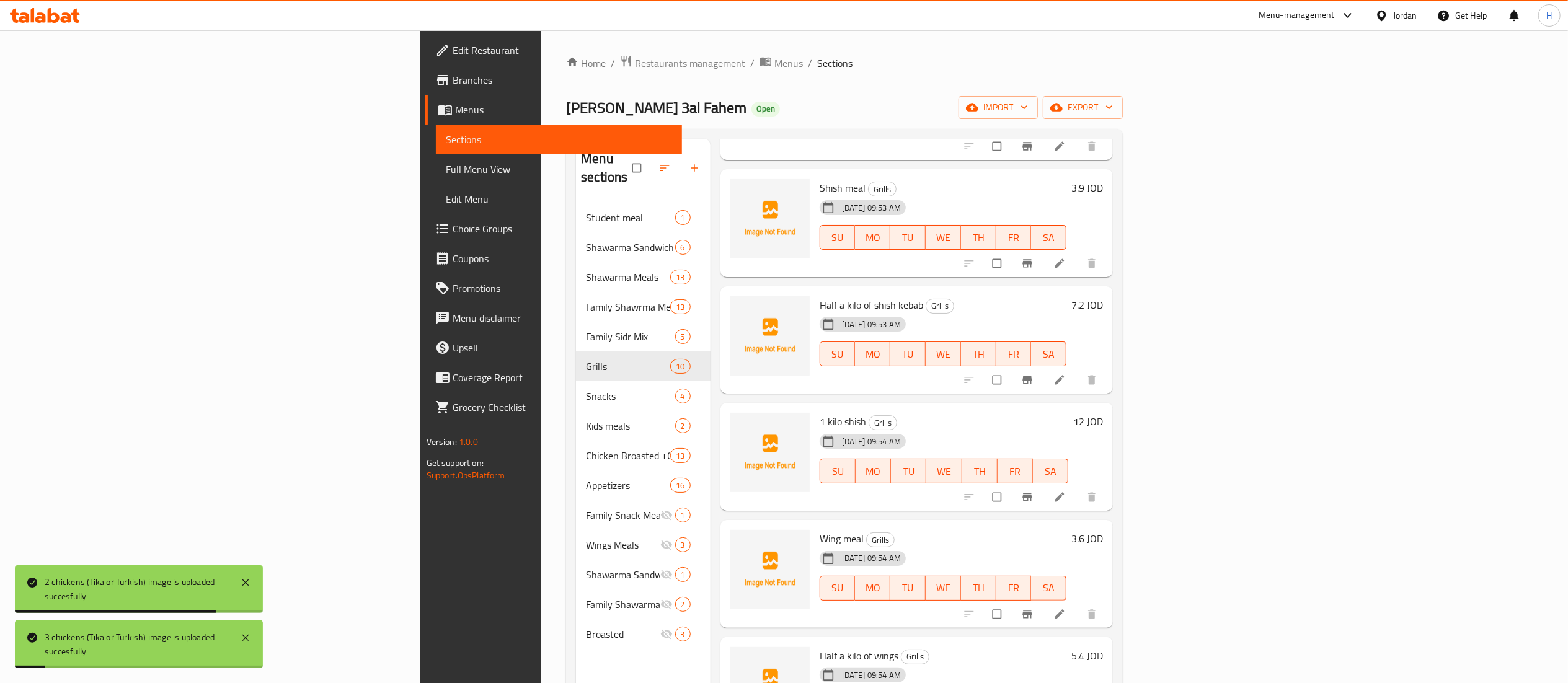
click at [820, 179] on span "Shish meal" at bounding box center [842, 188] width 46 height 19
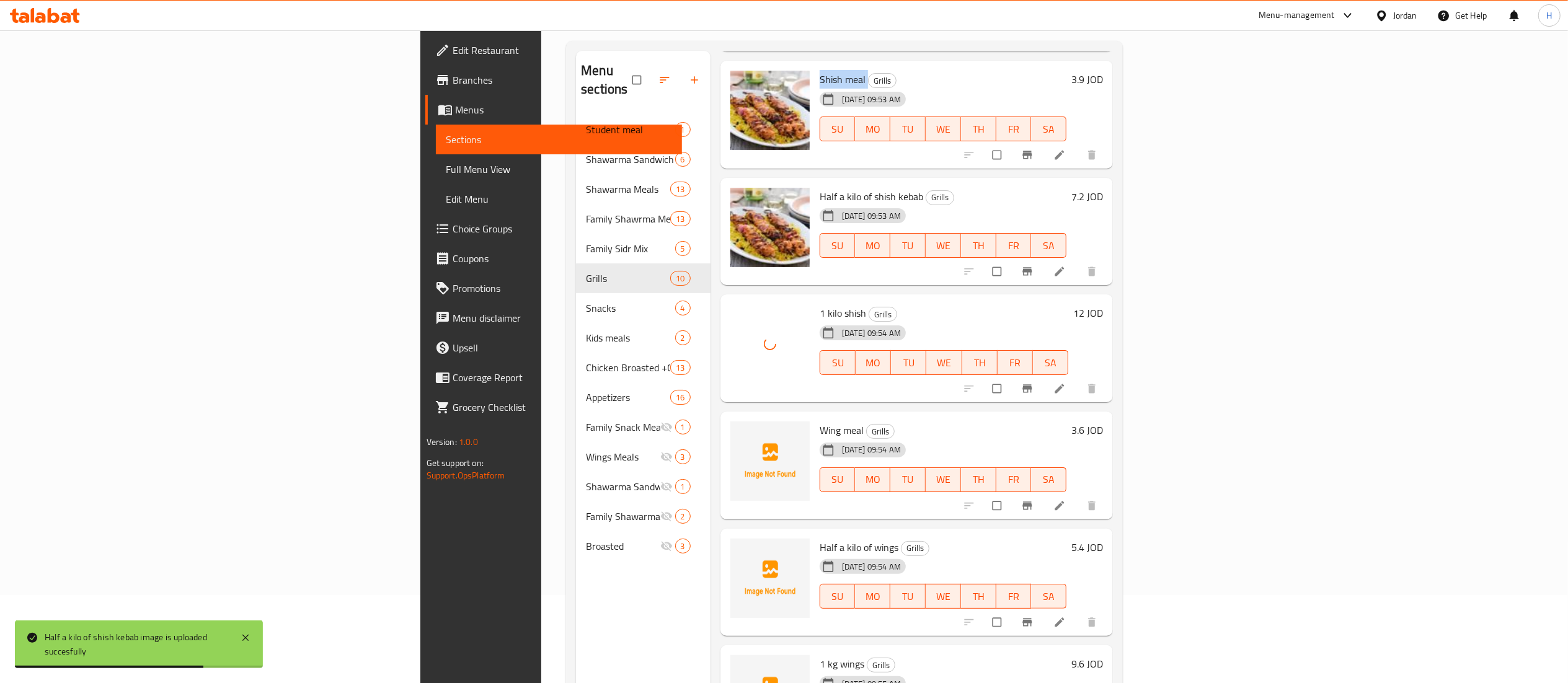
scroll to position [174, 0]
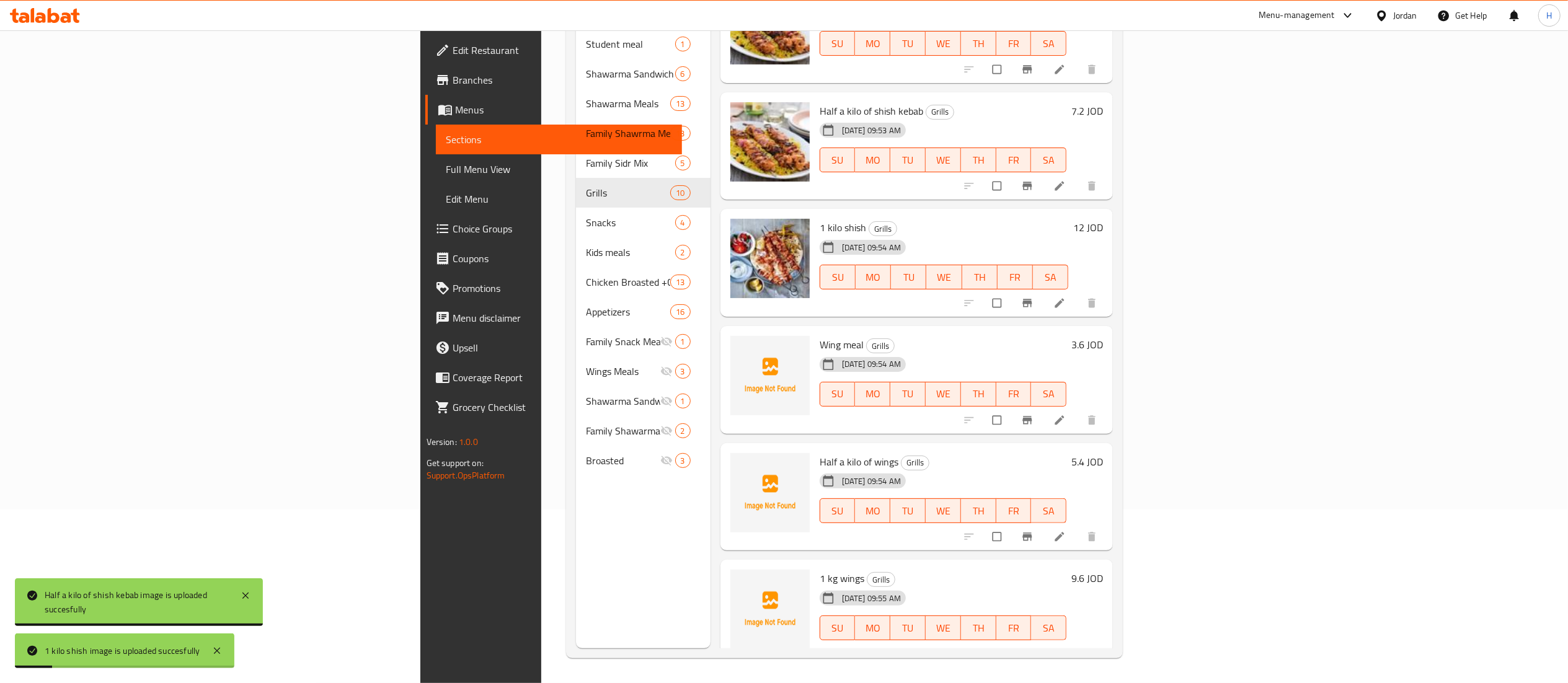
click at [820, 335] on span "Wing meal" at bounding box center [842, 344] width 44 height 19
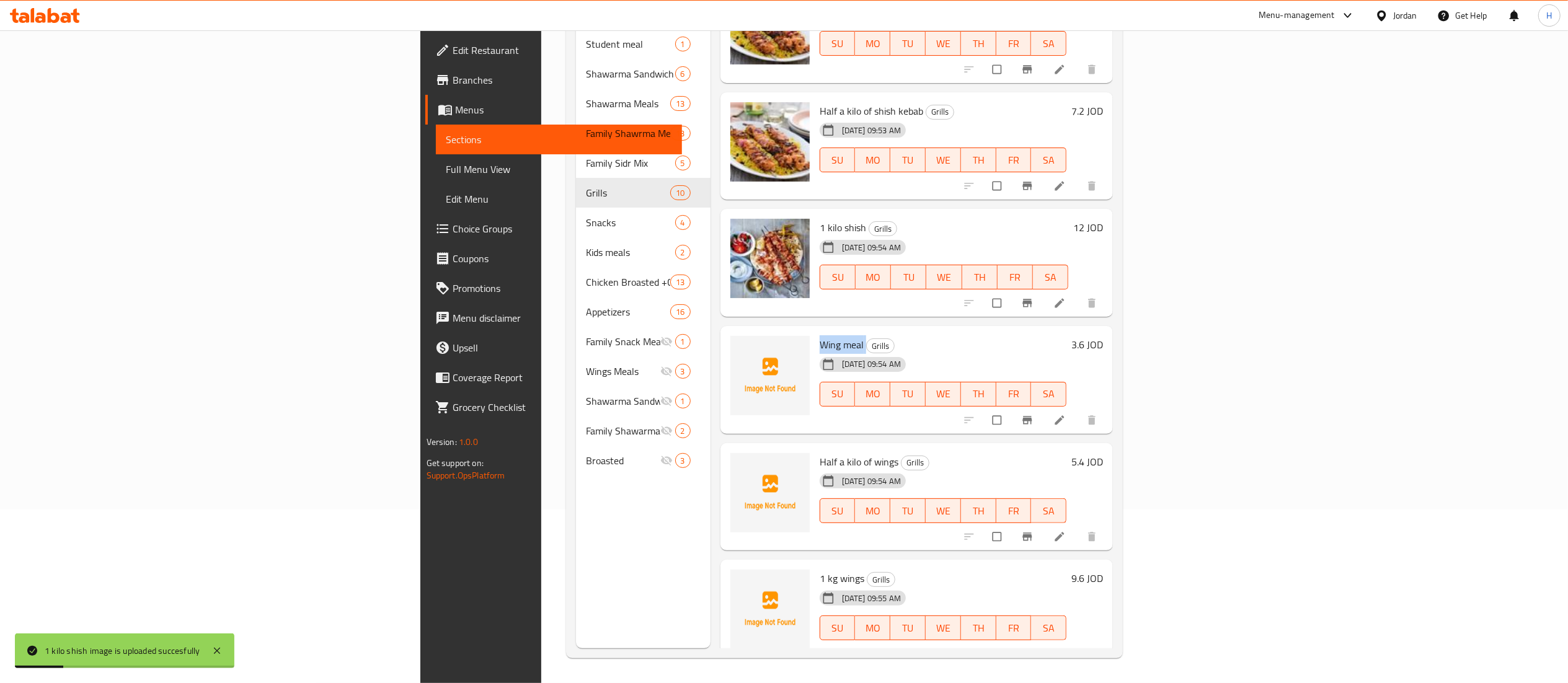
click at [820, 335] on span "Wing meal" at bounding box center [842, 344] width 44 height 19
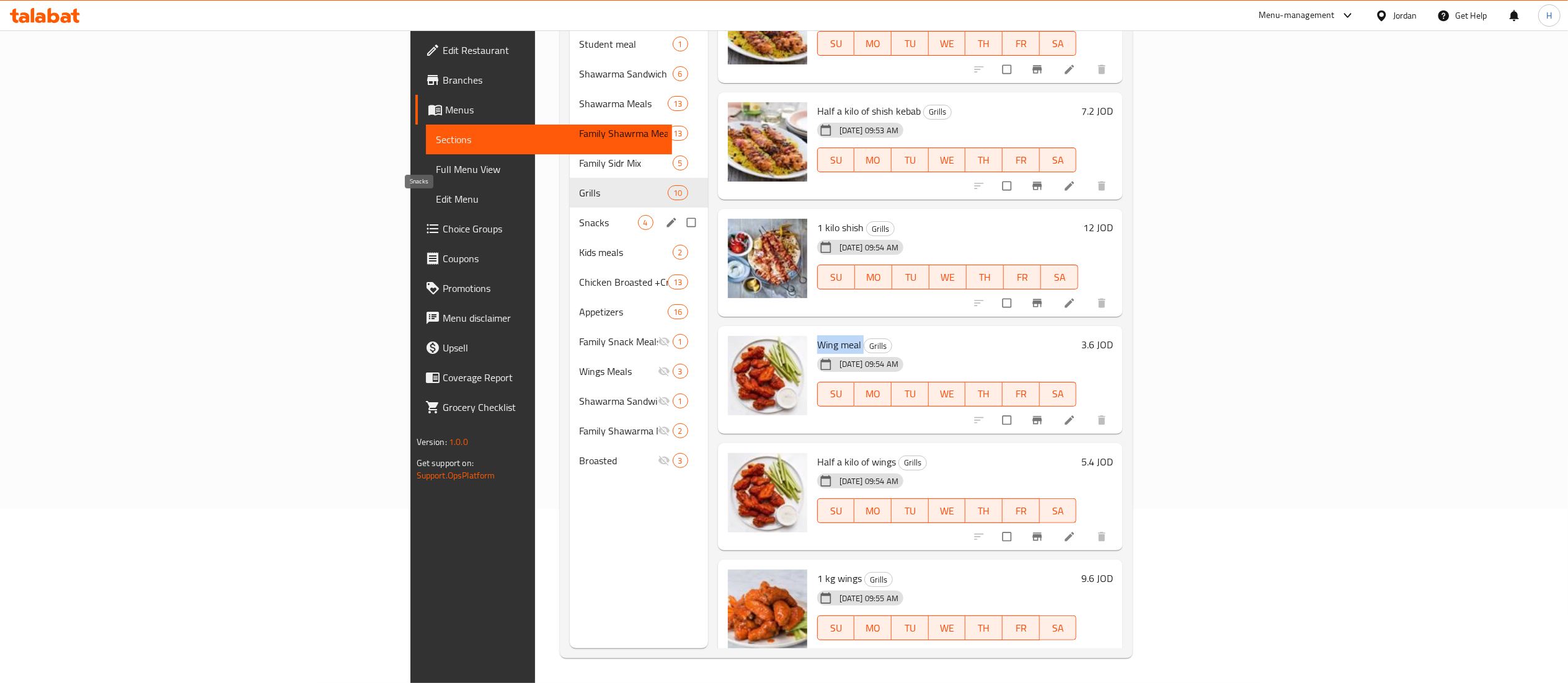
click at [580, 215] on span "Snacks" at bounding box center [609, 223] width 58 height 15
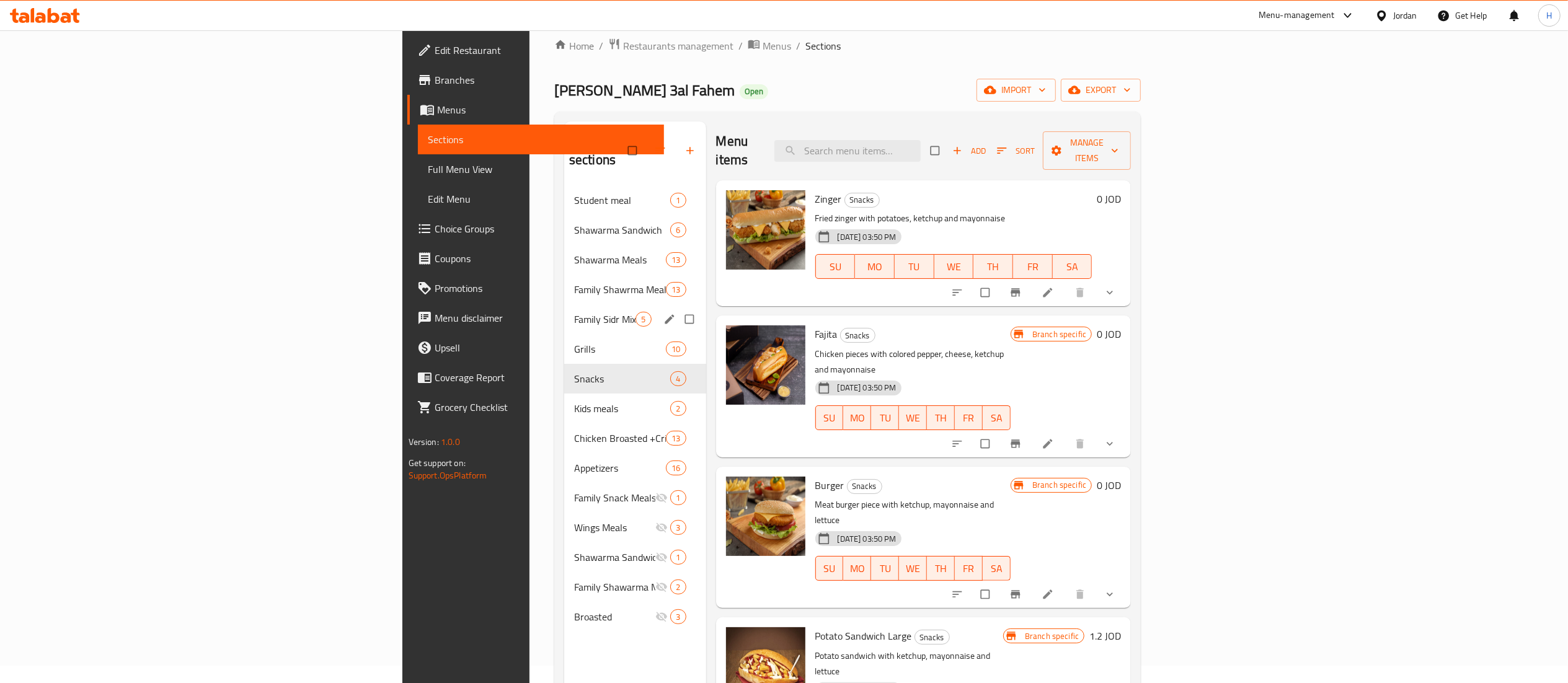
scroll to position [124, 0]
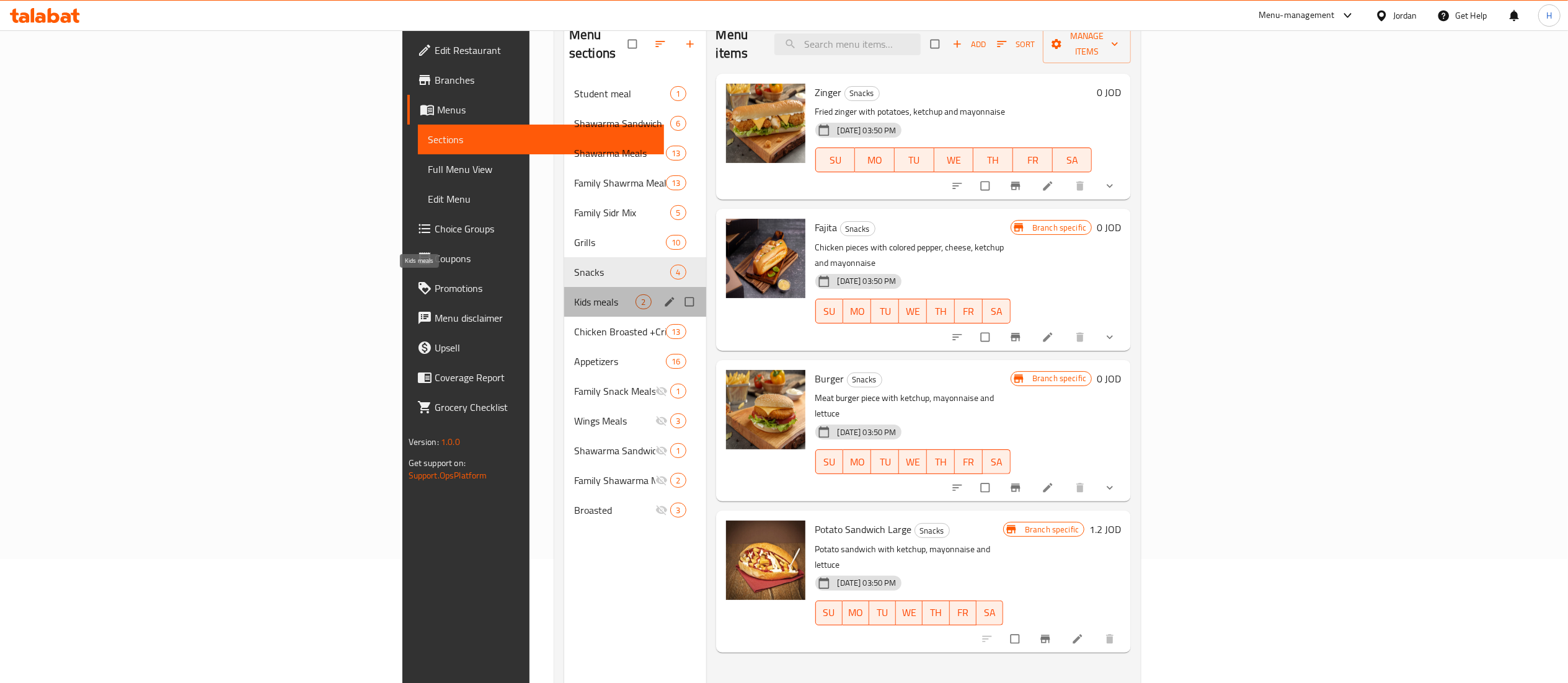
click at [574, 294] on span "Kids meals" at bounding box center [604, 302] width 61 height 15
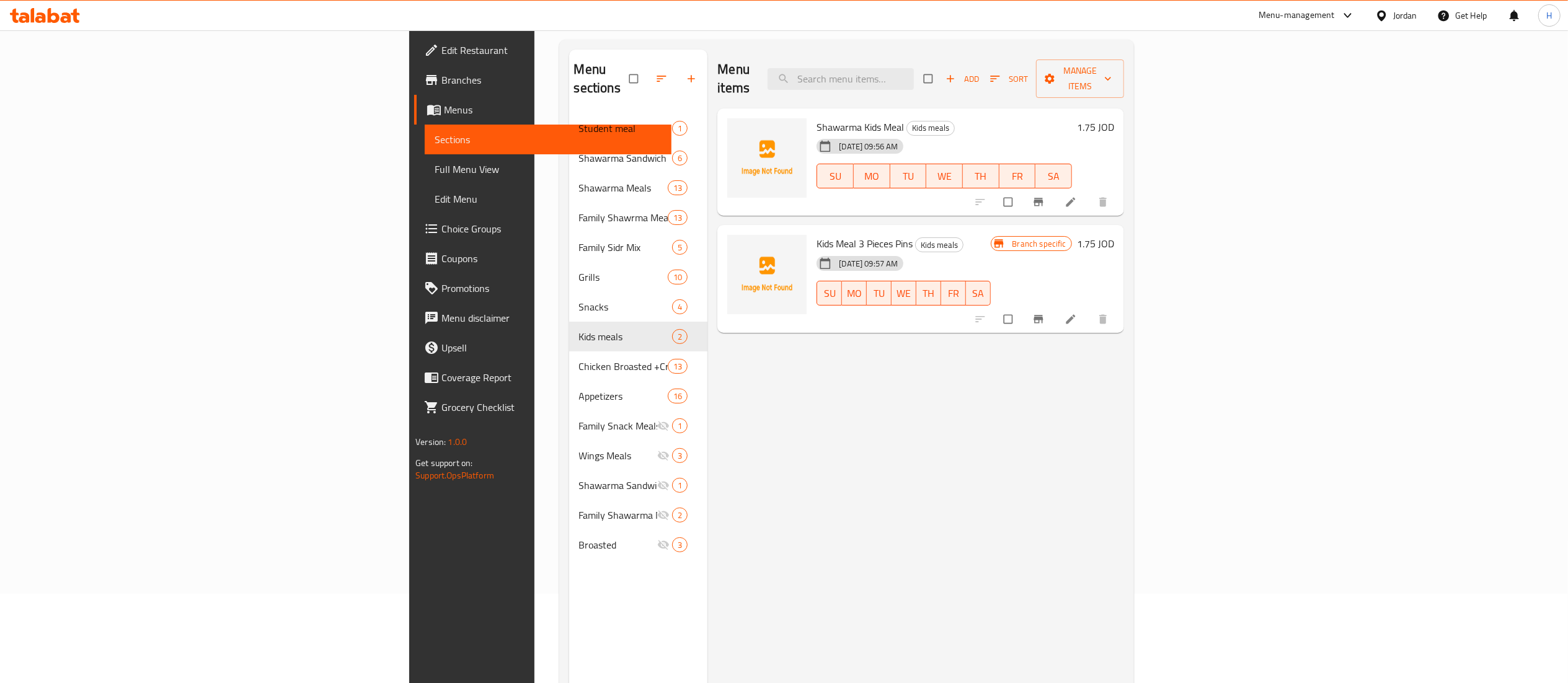
scroll to position [50, 0]
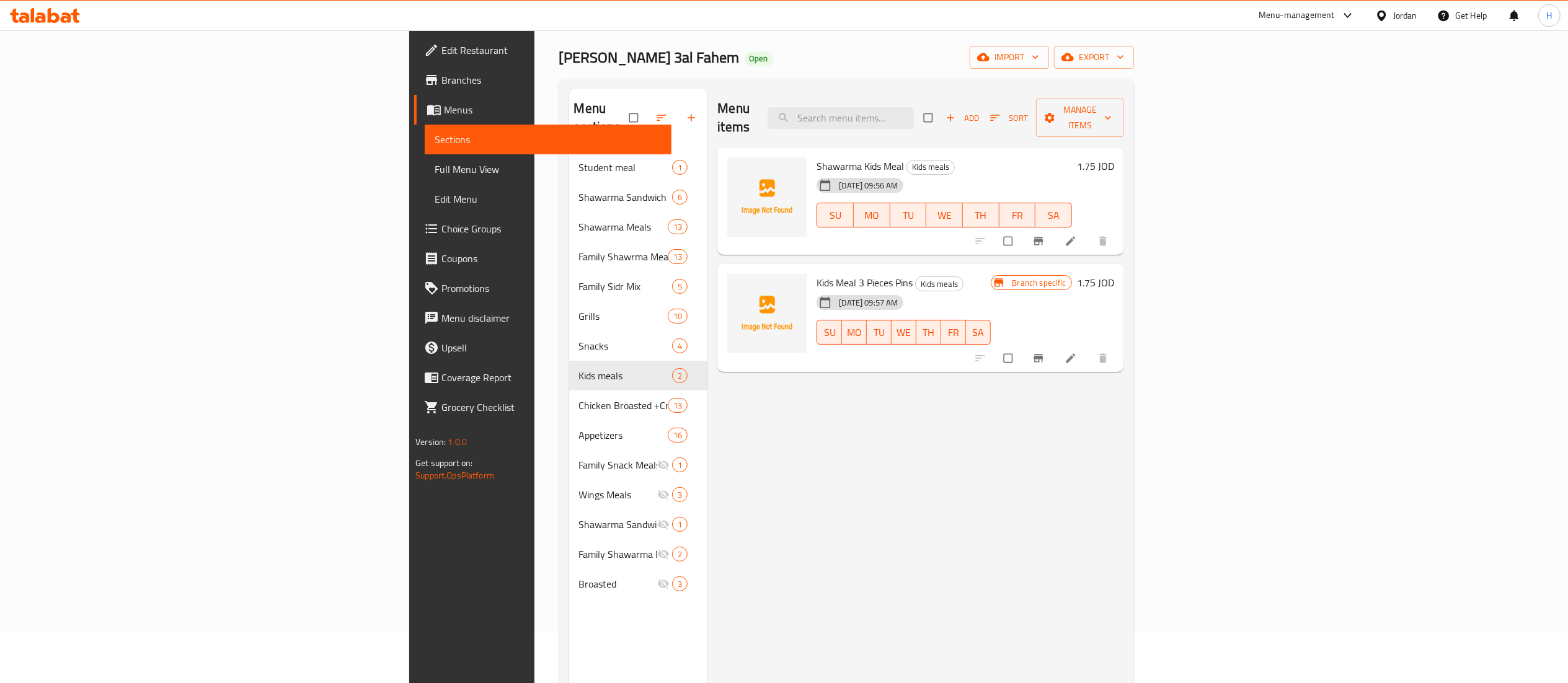
click at [817, 157] on span "Shawarma Kids Meal" at bounding box center [860, 166] width 87 height 19
click at [817, 274] on span "Kids Meal 3 Pieces Pins" at bounding box center [864, 283] width 96 height 19
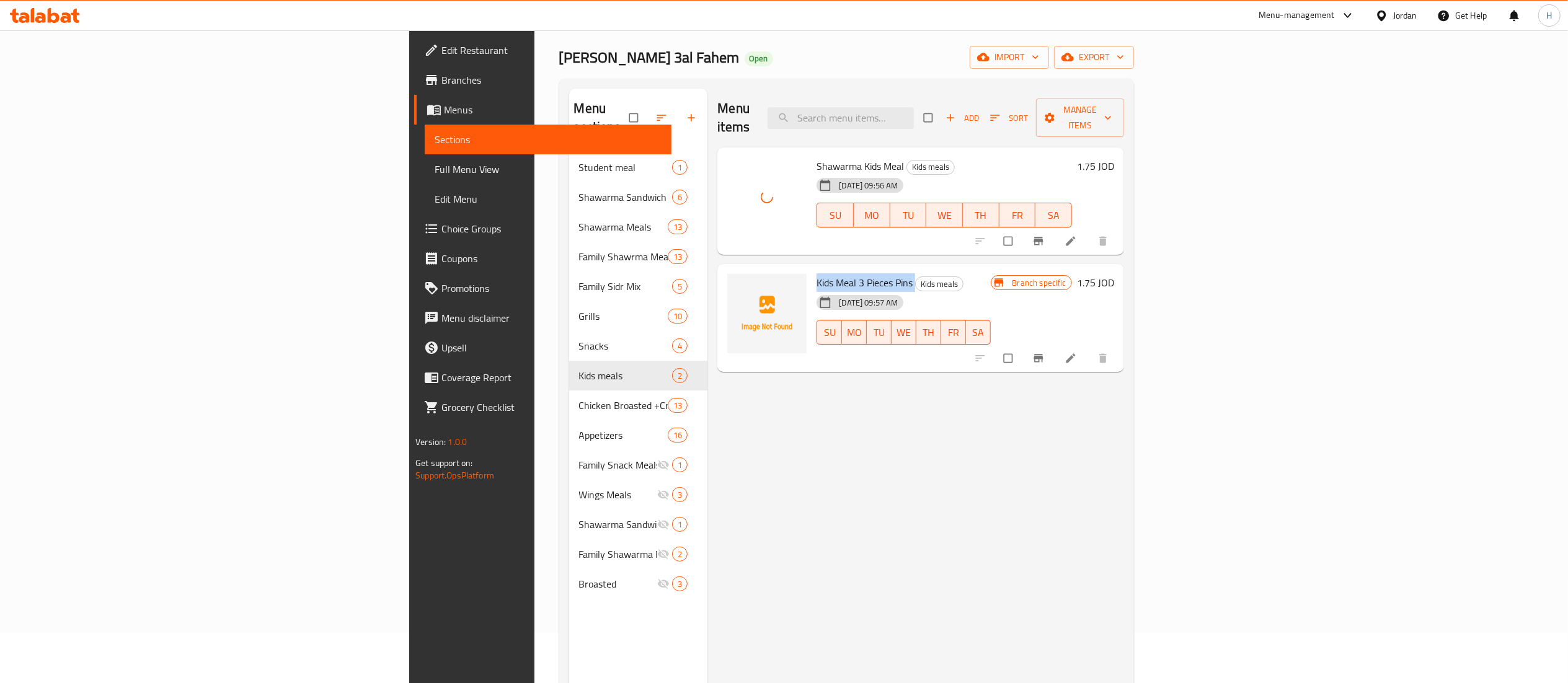
click at [817, 274] on span "Kids Meal 3 Pieces Pins" at bounding box center [864, 283] width 96 height 19
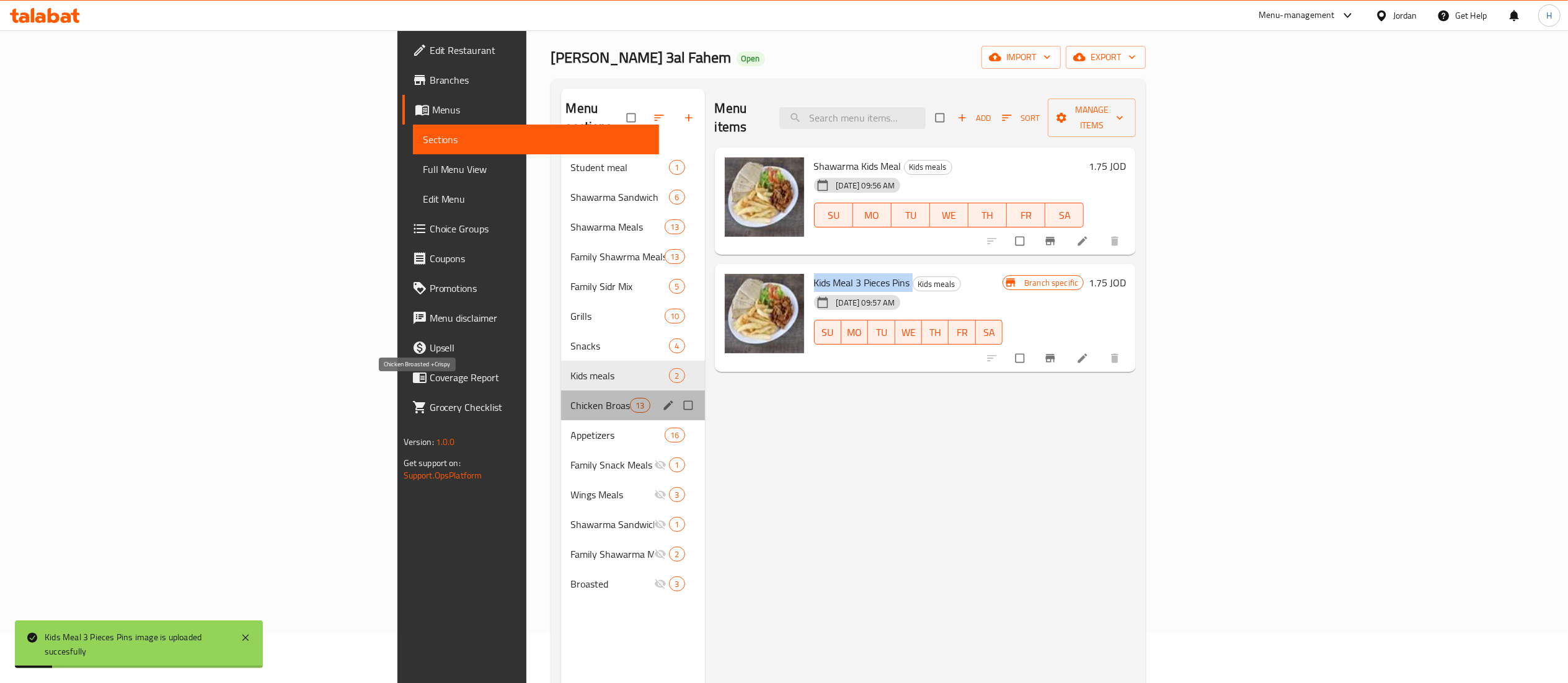
click at [571, 398] on span "Chicken Broasted +Crispy" at bounding box center [601, 406] width 60 height 15
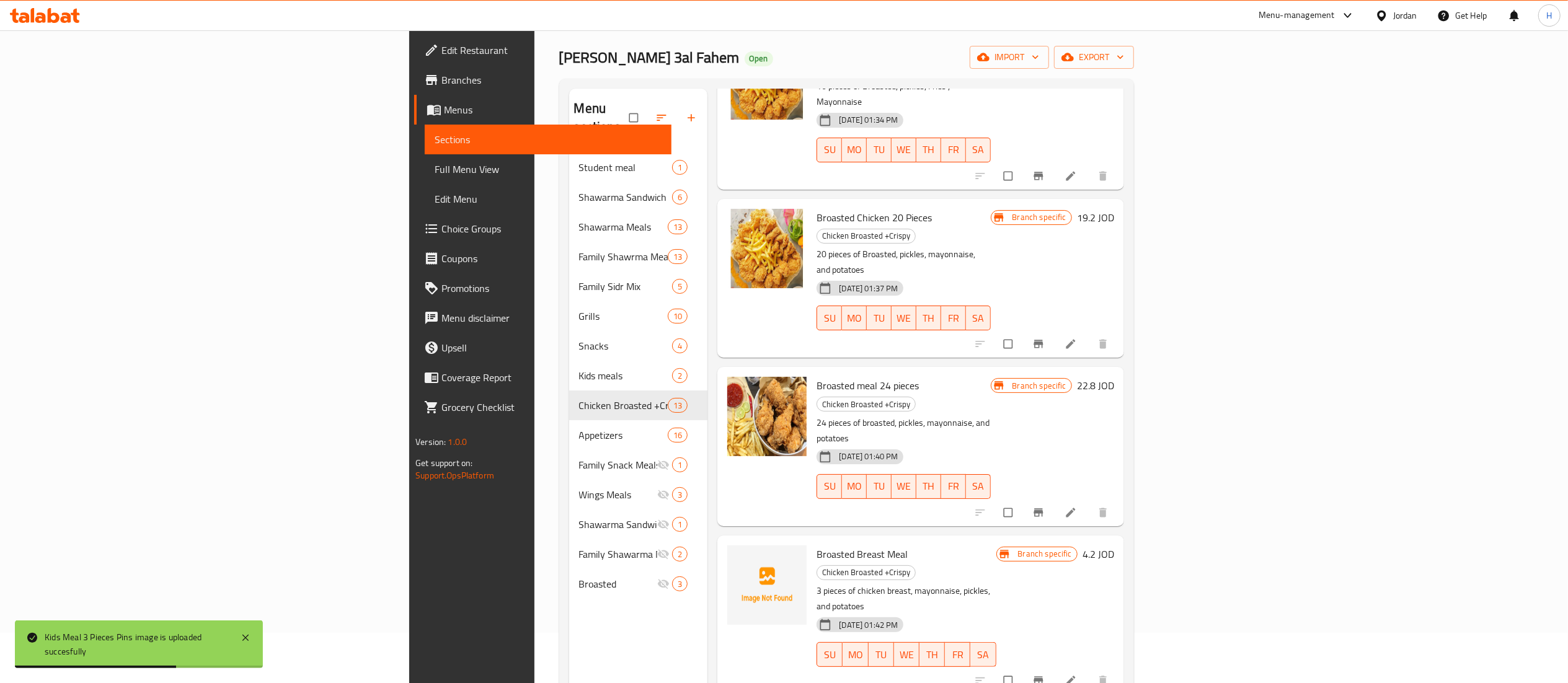
scroll to position [620, 0]
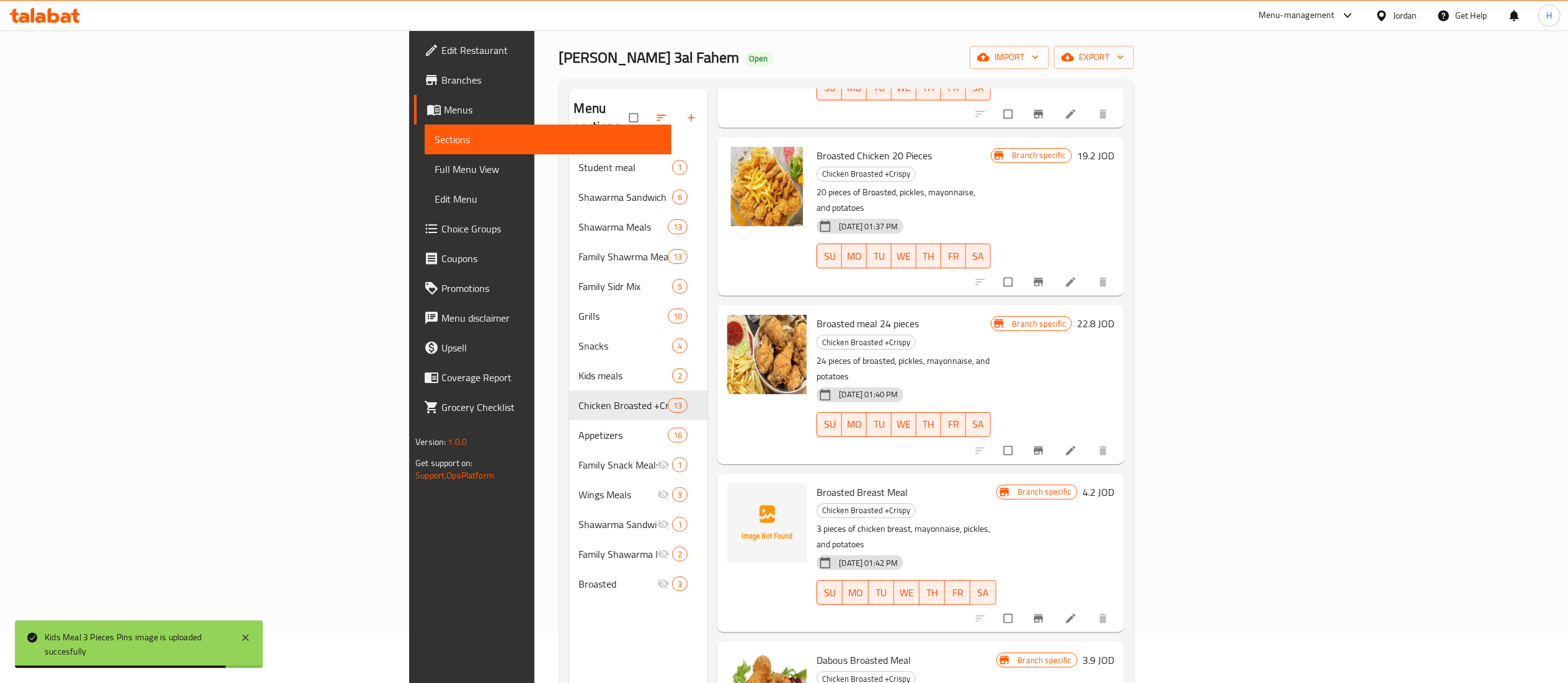
click at [817, 483] on span "Broasted Breast Meal" at bounding box center [862, 492] width 91 height 19
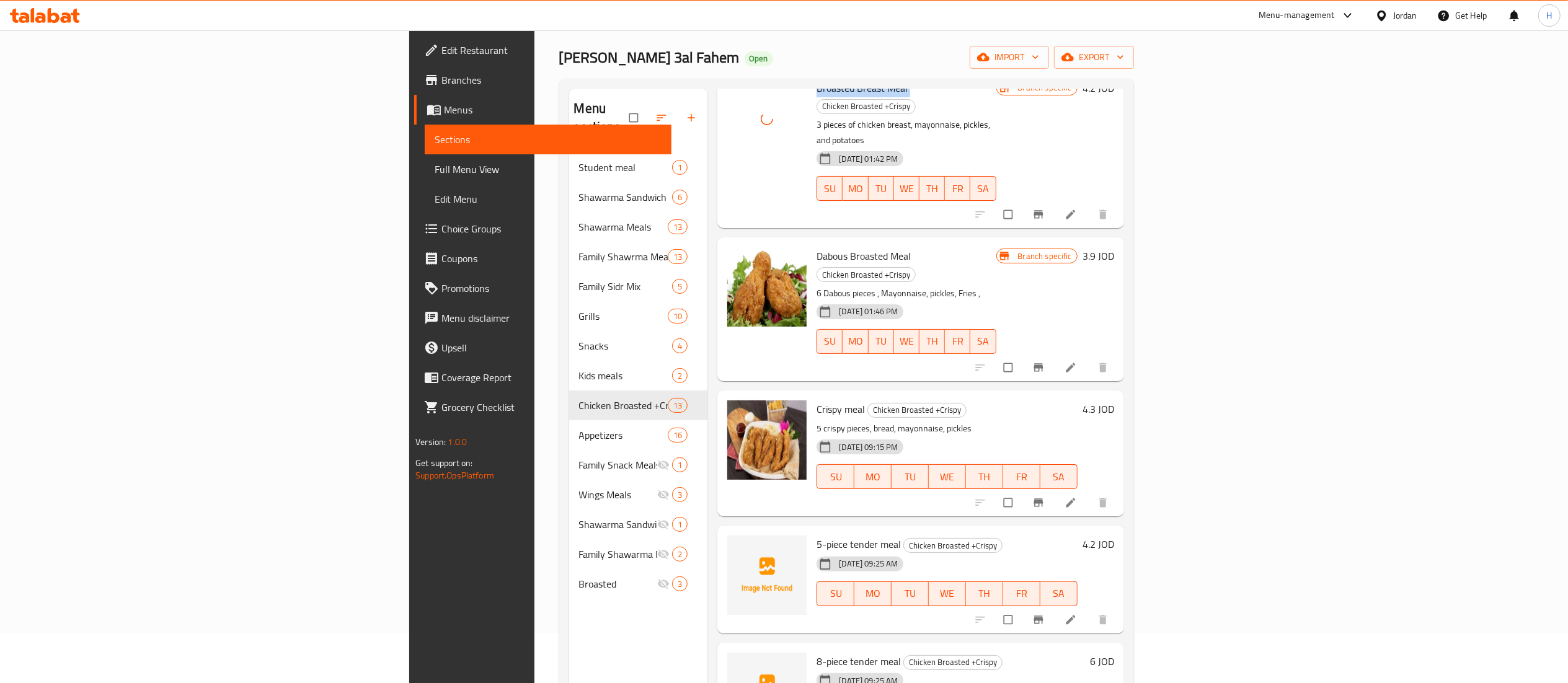
scroll to position [1034, 0]
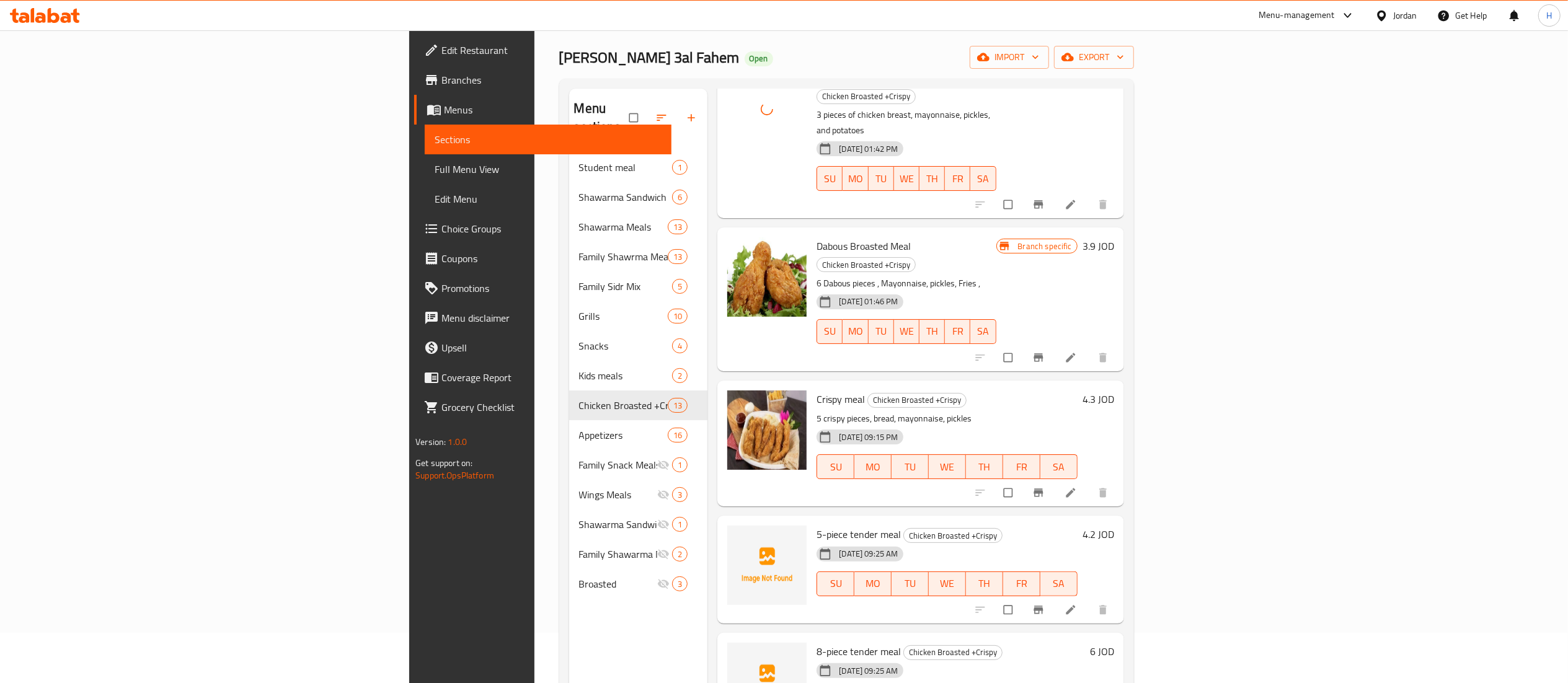
click at [817, 525] on span "5-piece tender meal" at bounding box center [858, 534] width 84 height 19
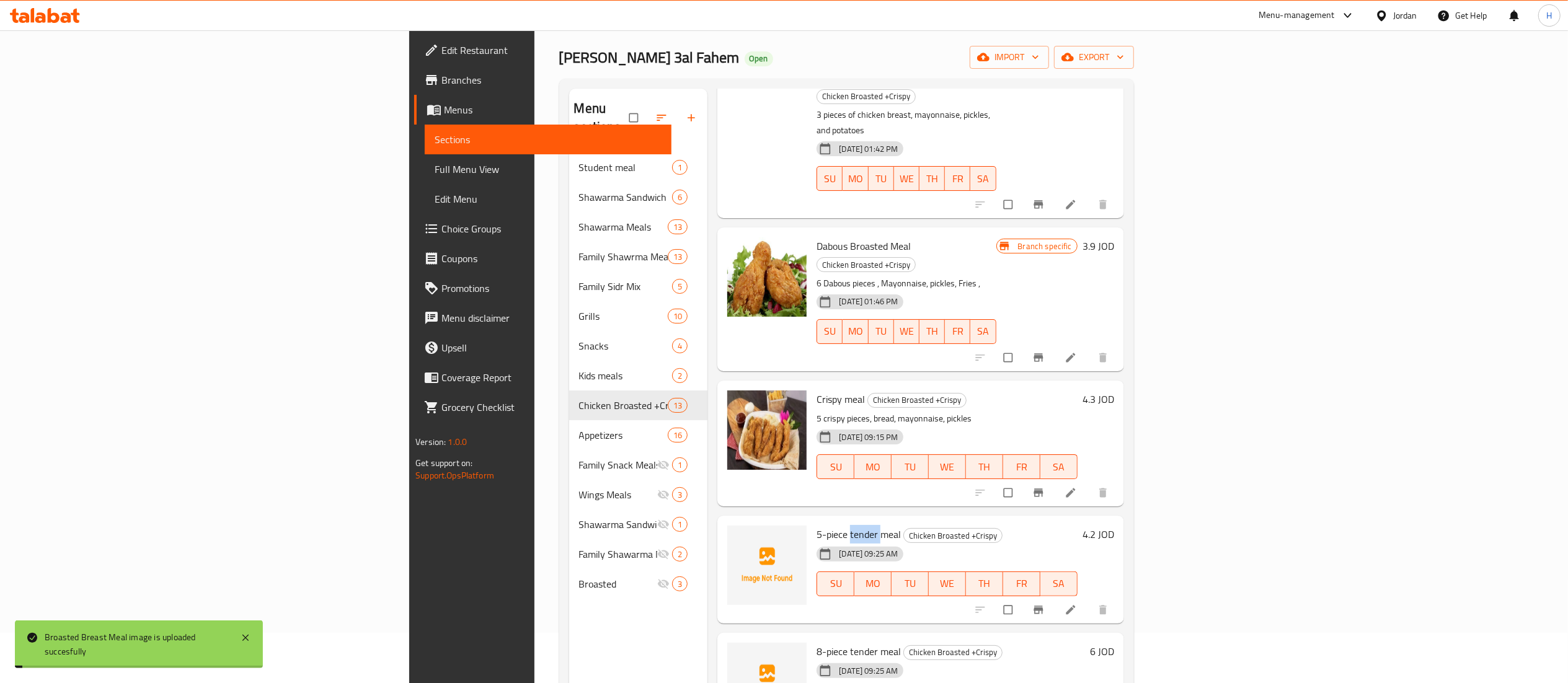
click at [817, 525] on span "5-piece tender meal" at bounding box center [858, 534] width 84 height 19
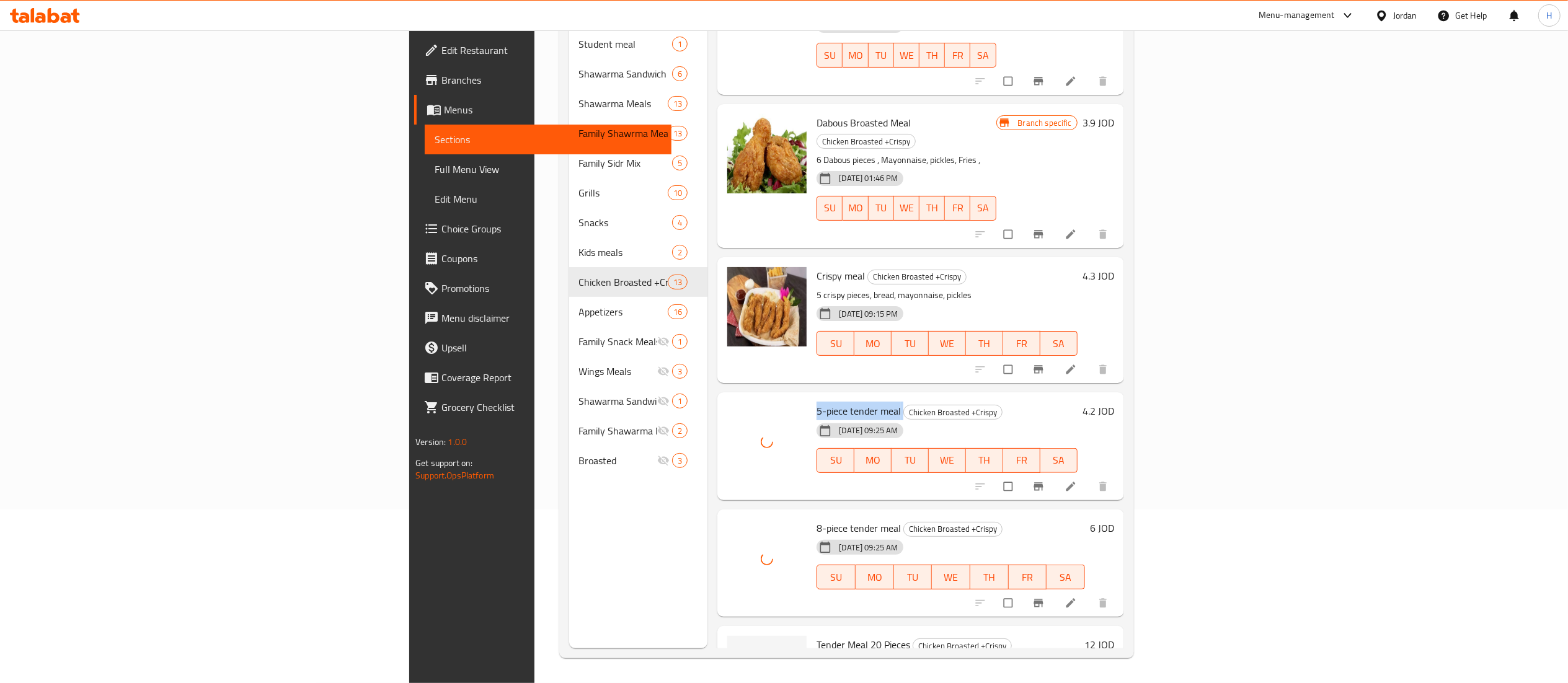
scroll to position [174, 0]
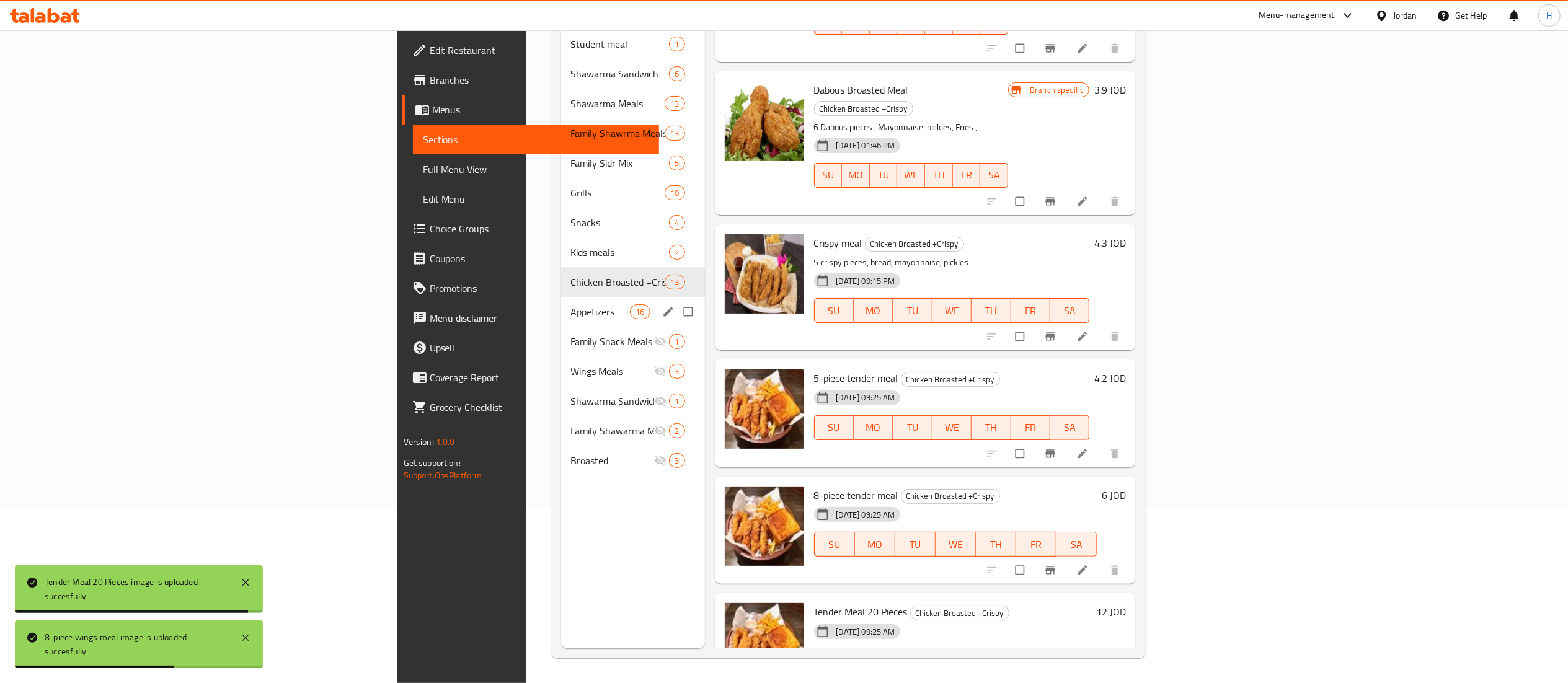
click at [571, 305] on span "Appetizers" at bounding box center [601, 312] width 60 height 15
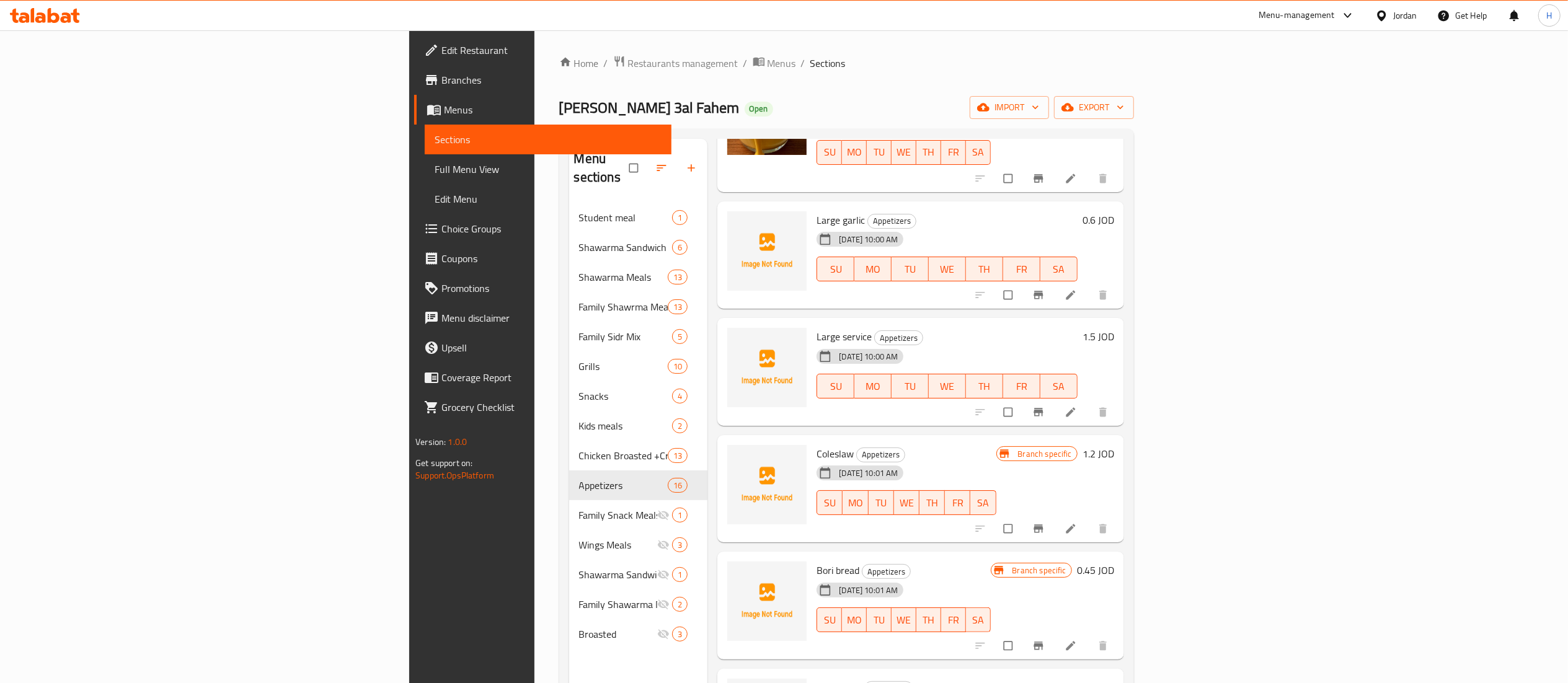
scroll to position [1116, 0]
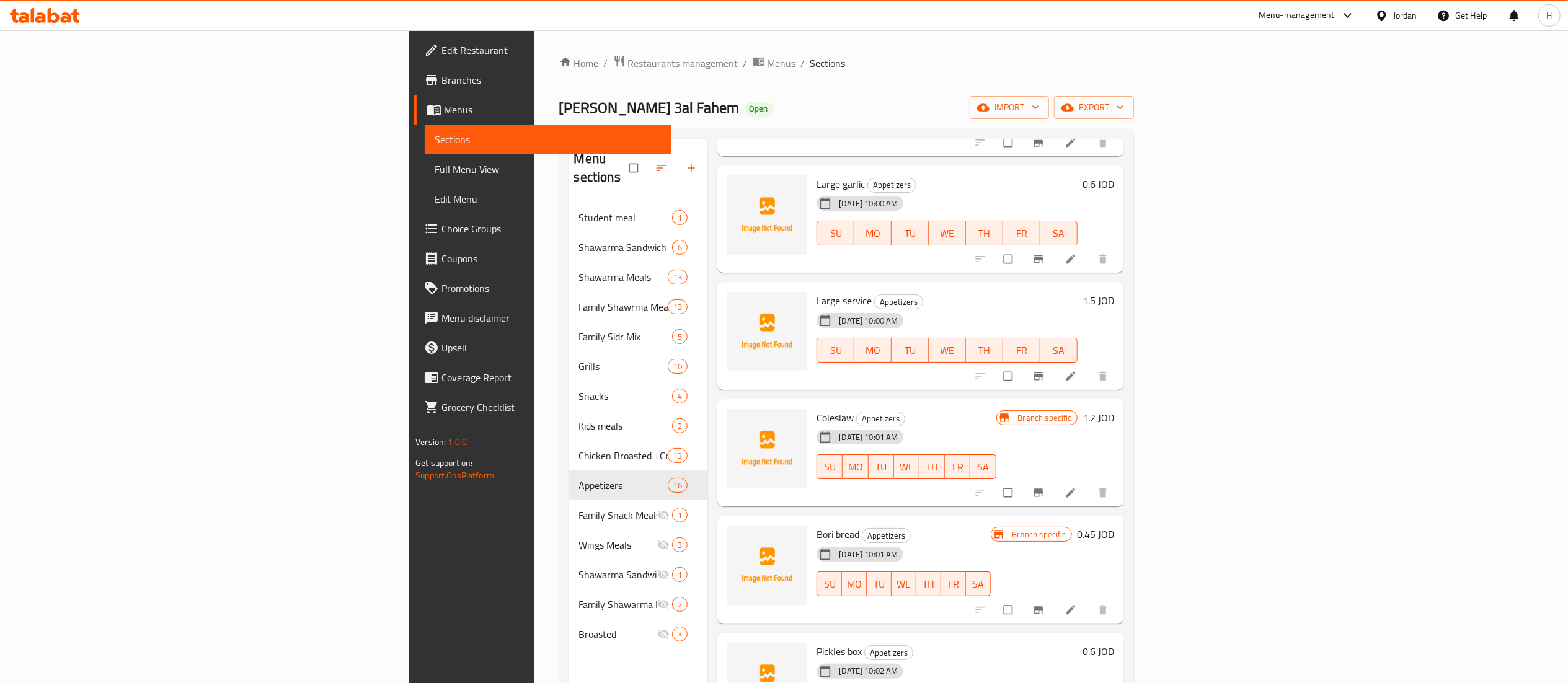
click at [817, 175] on span "Large garlic" at bounding box center [841, 184] width 49 height 19
click at [817, 291] on span "Large service" at bounding box center [844, 300] width 55 height 19
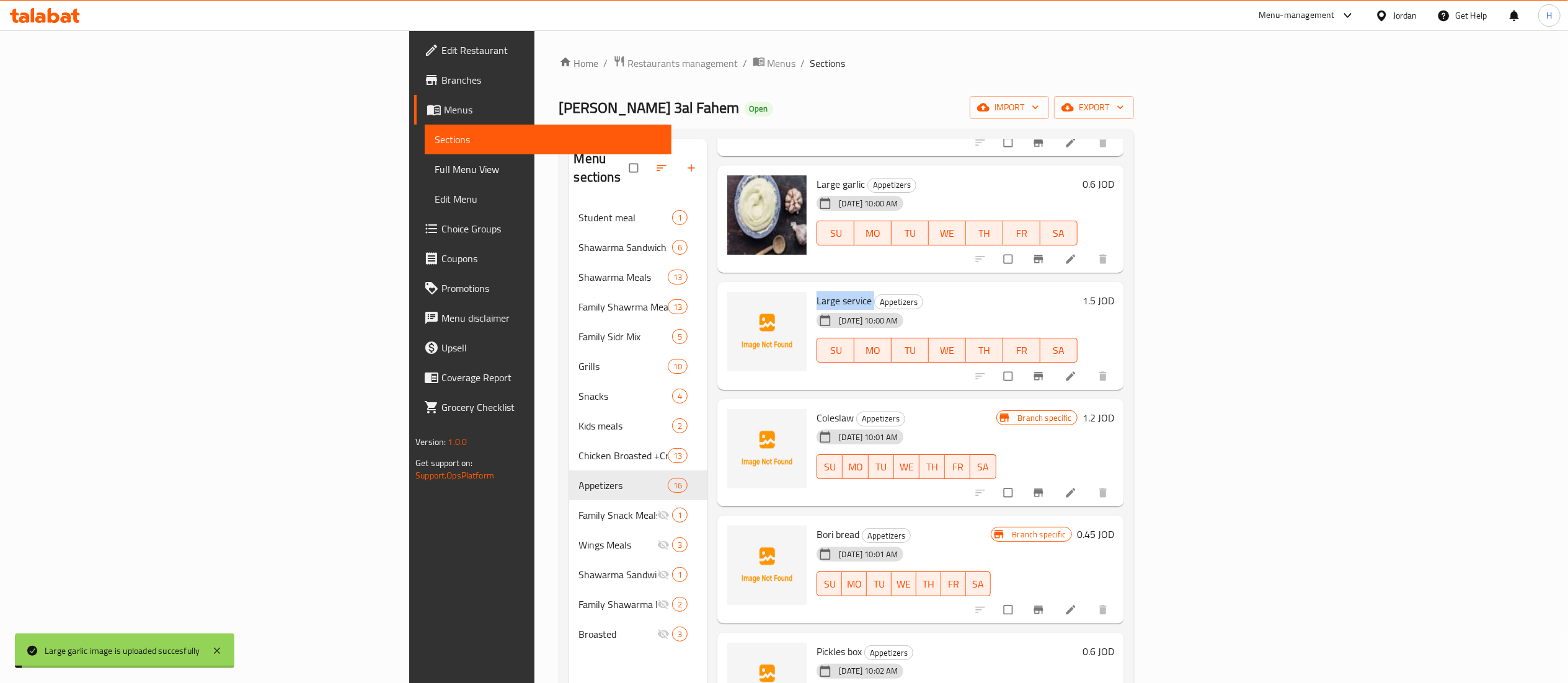
click at [817, 291] on span "Large service" at bounding box center [844, 300] width 55 height 19
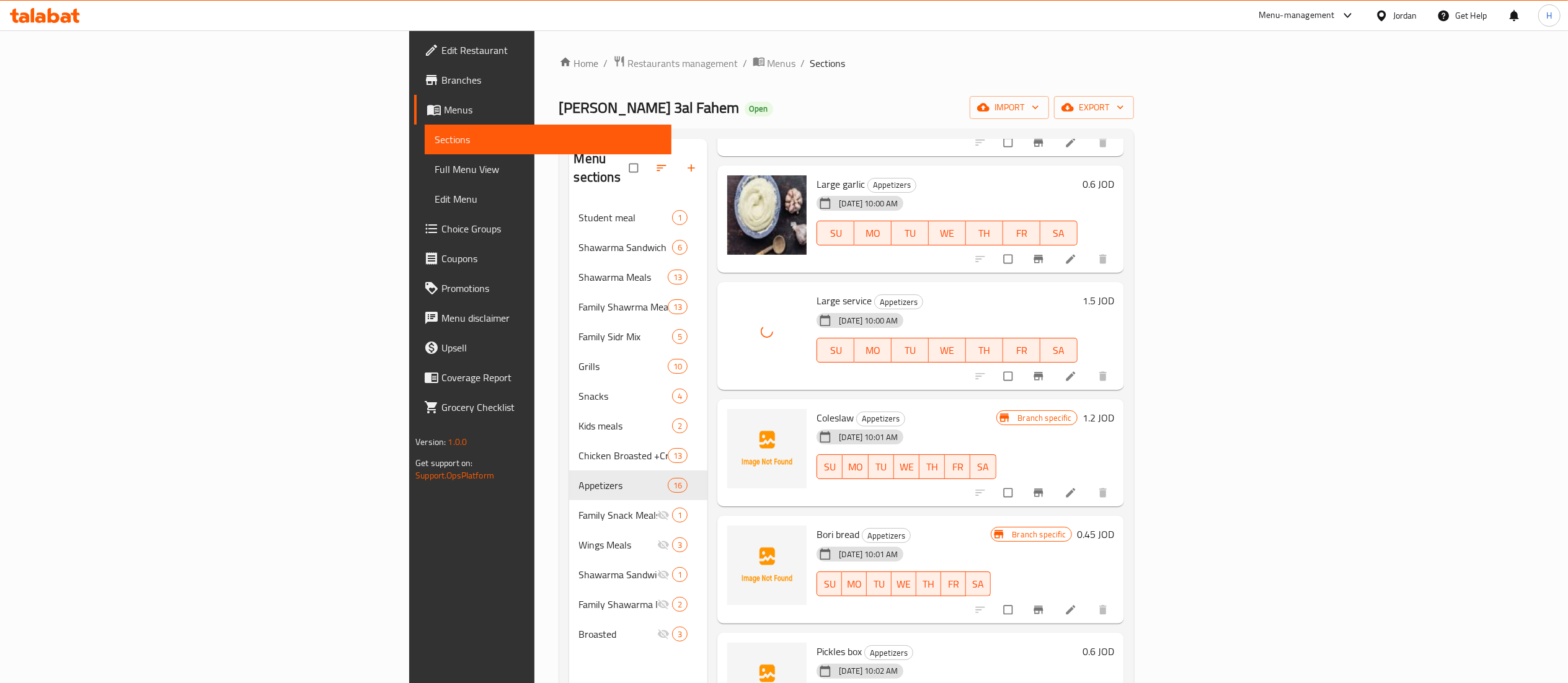
click at [817, 409] on span "Coleslaw" at bounding box center [835, 418] width 37 height 19
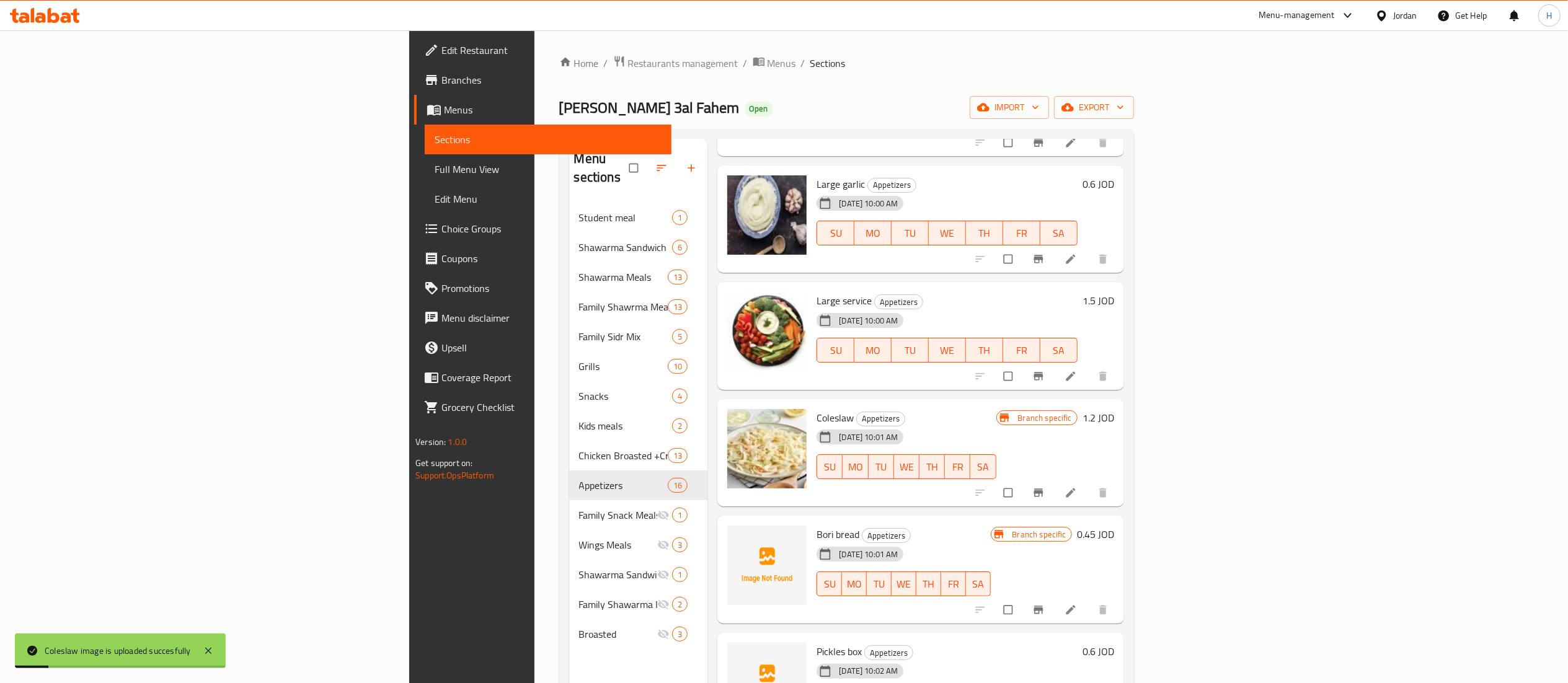
click at [817, 525] on span "Bori bread" at bounding box center [838, 534] width 42 height 19
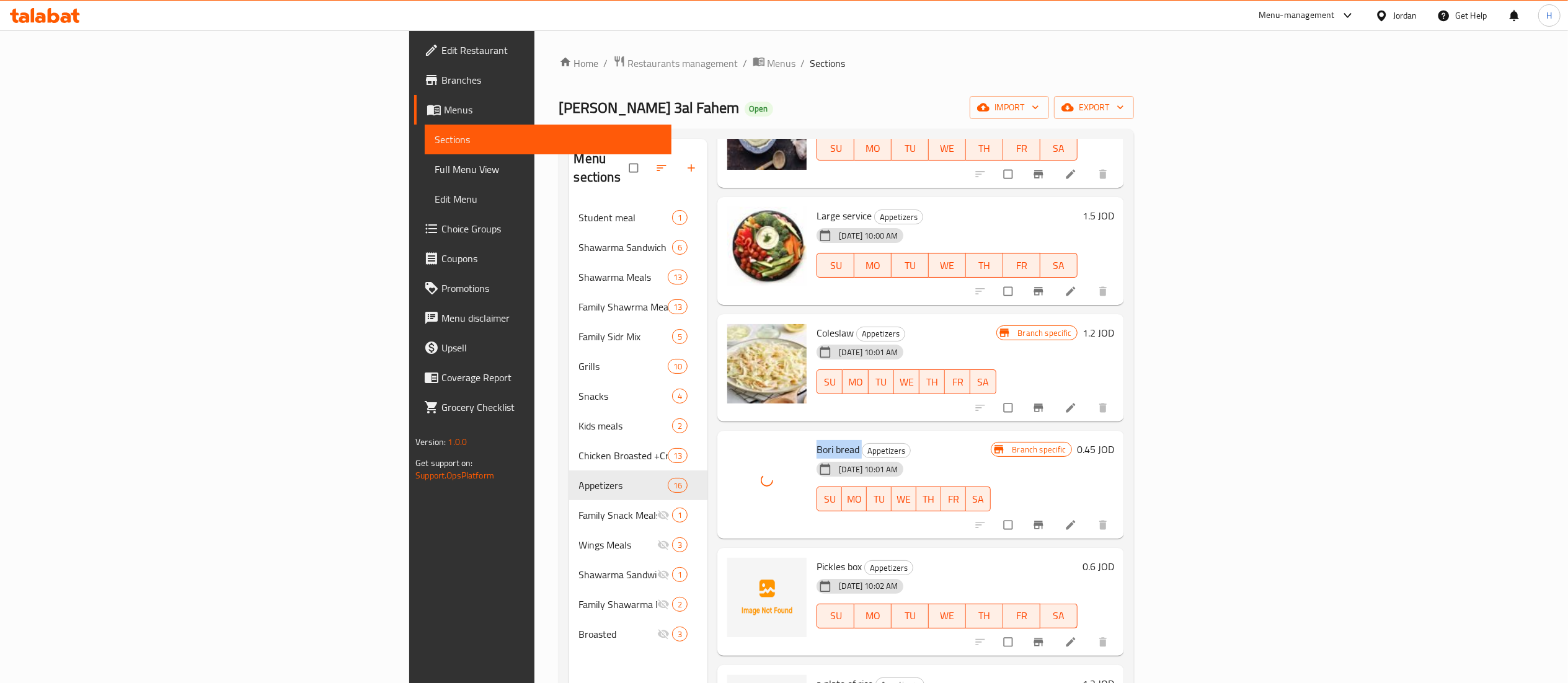
scroll to position [1240, 0]
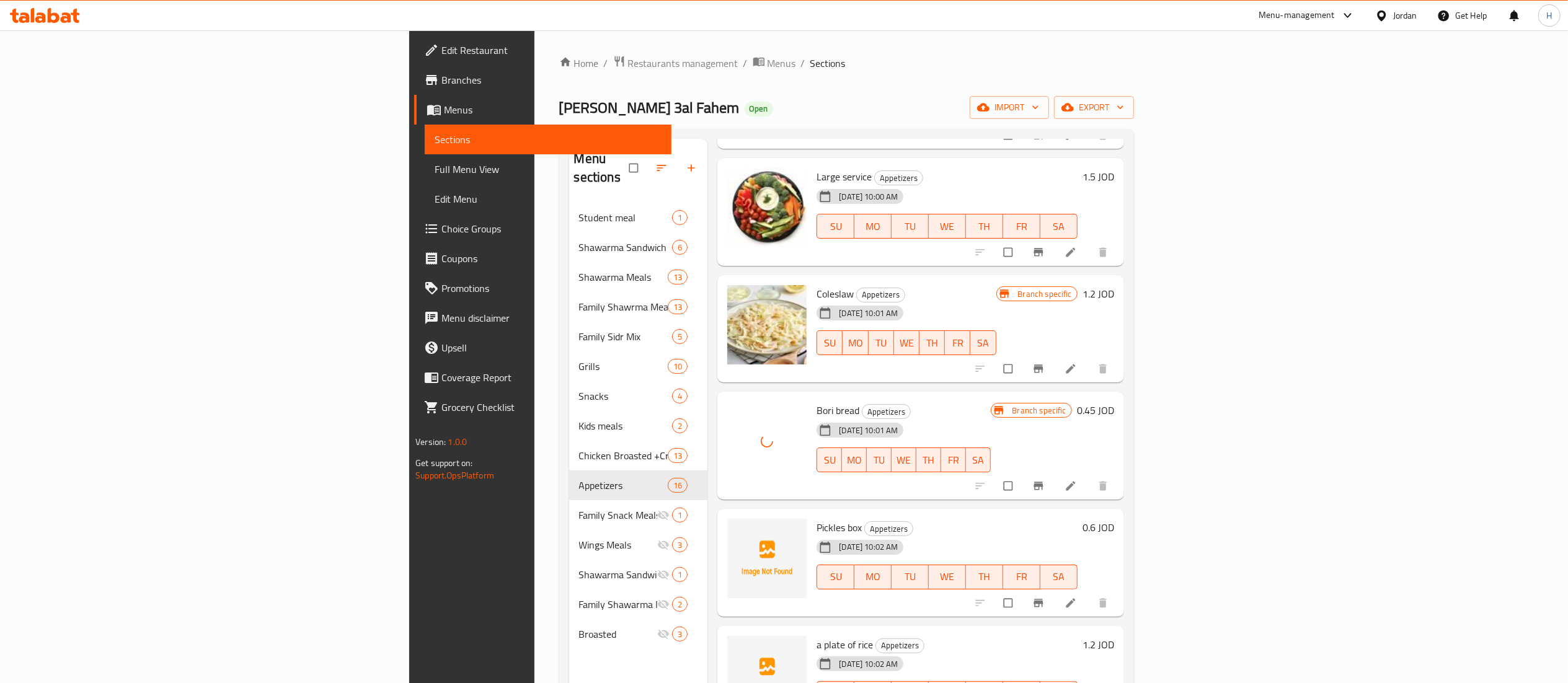
click at [817, 519] on span "Pickles box" at bounding box center [839, 528] width 45 height 19
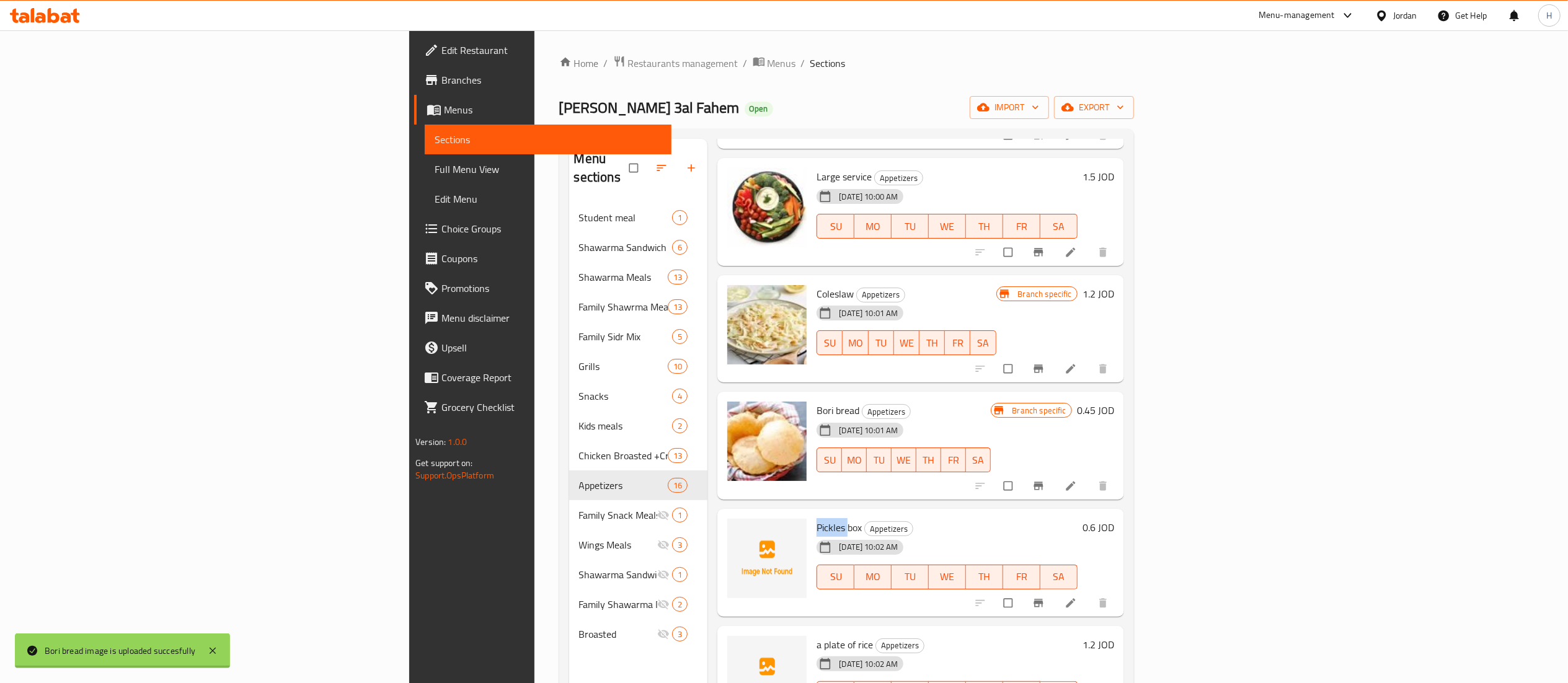
click at [817, 519] on span "Pickles box" at bounding box center [839, 528] width 45 height 19
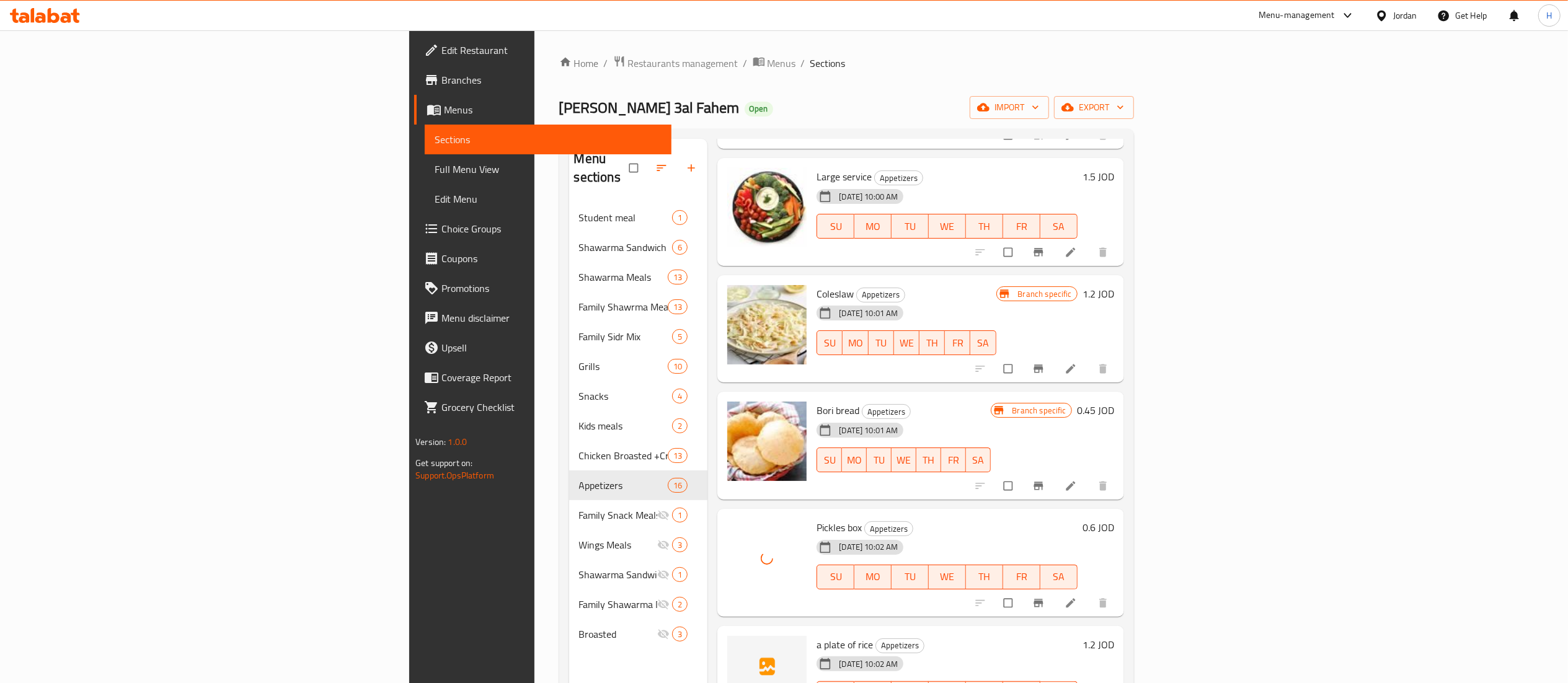
click at [817, 635] on span "a plate of rice" at bounding box center [845, 644] width 56 height 19
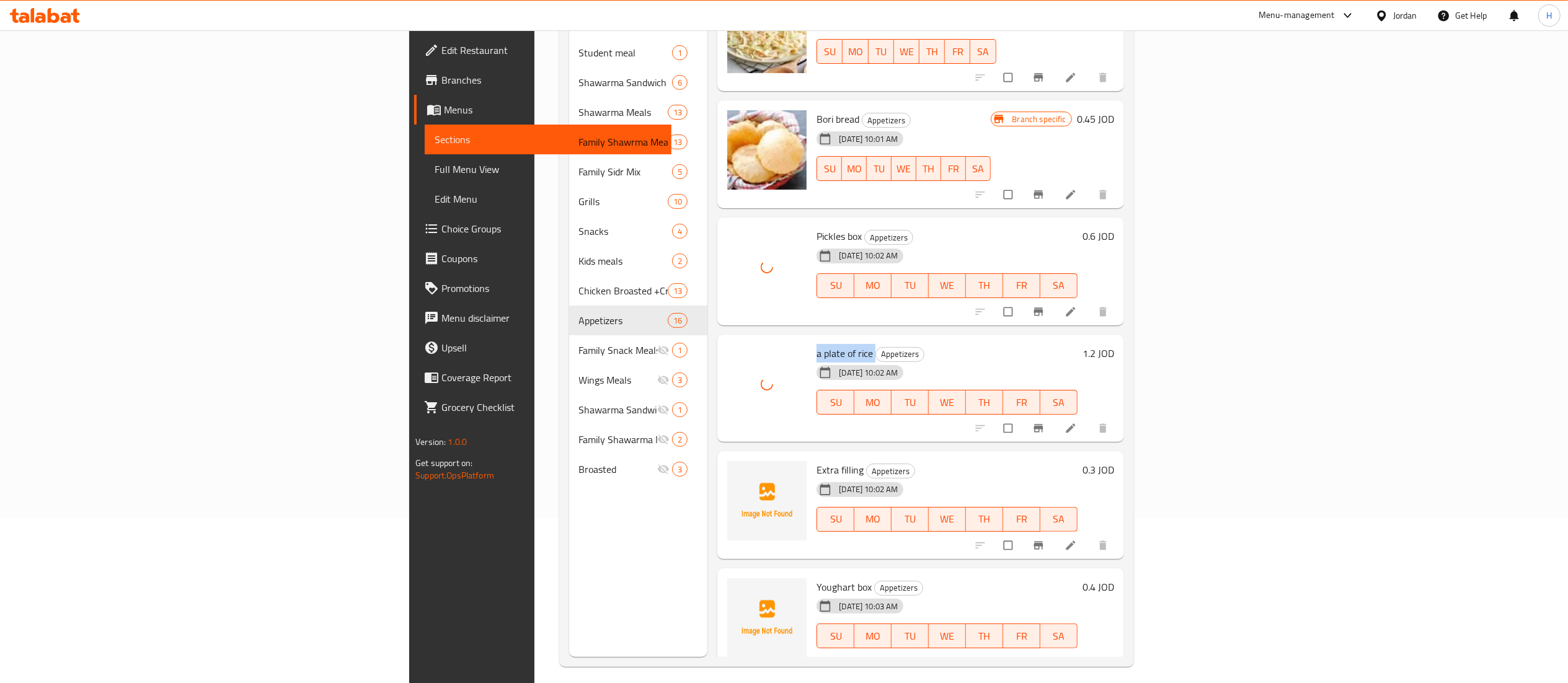
scroll to position [174, 0]
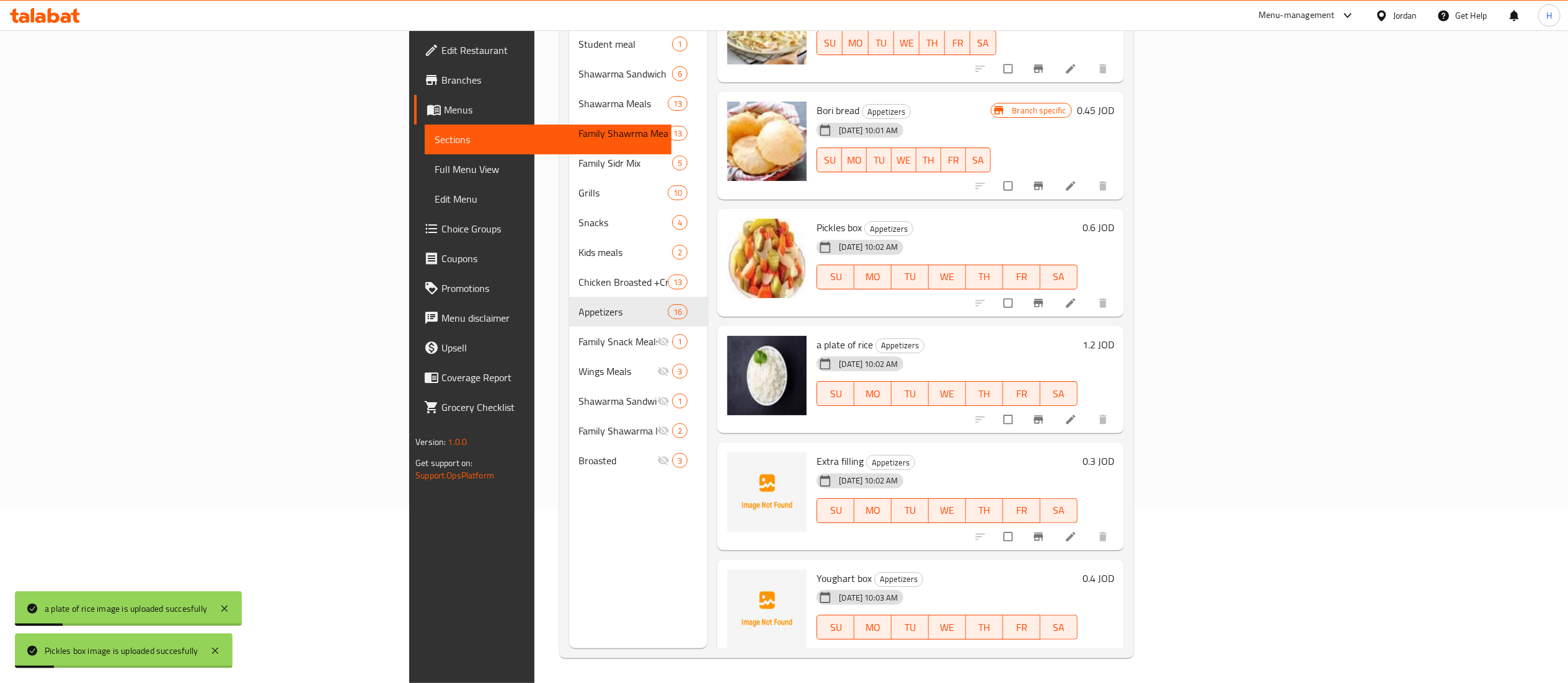
click at [817, 569] on span "Youghart box" at bounding box center [844, 578] width 55 height 19
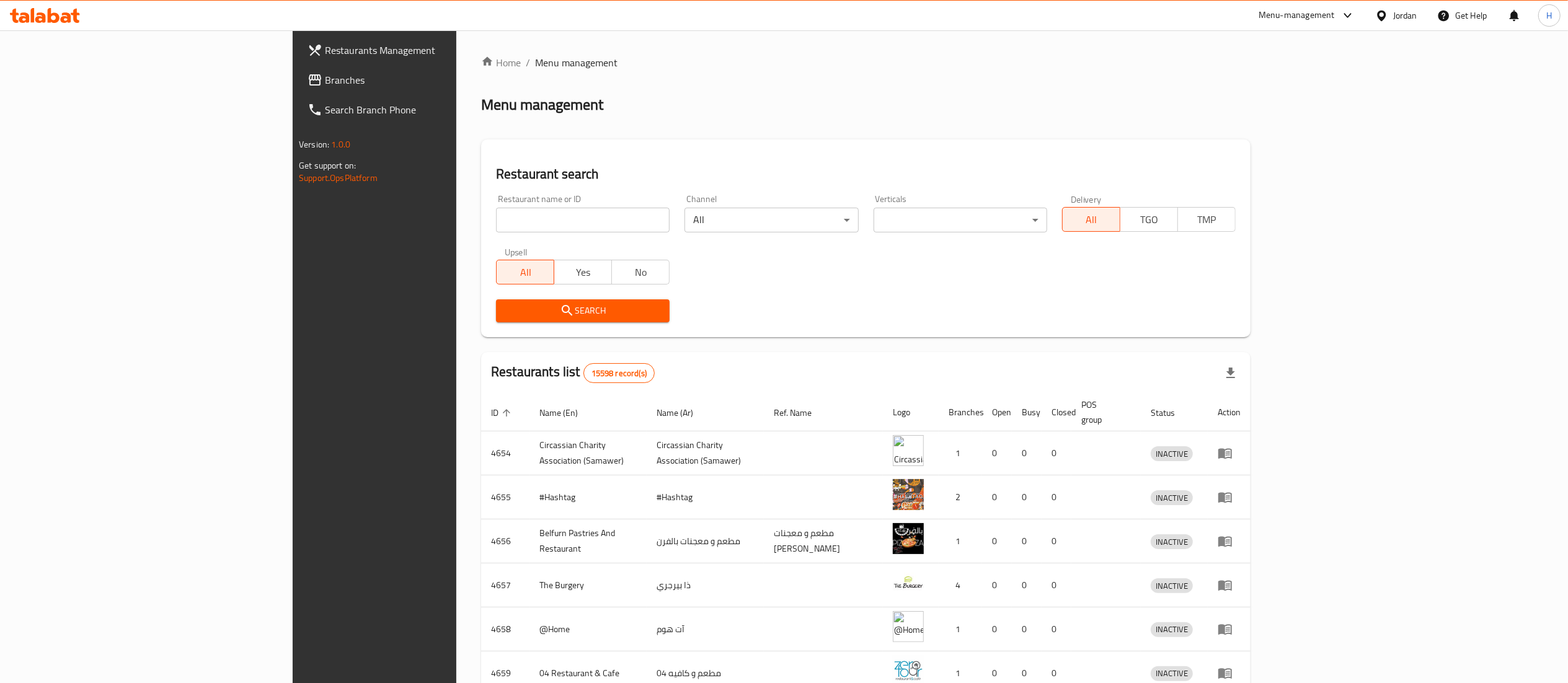
click at [496, 224] on input "search" at bounding box center [582, 220] width 174 height 25
paste input "29195, 779451"
drag, startPoint x: 313, startPoint y: 210, endPoint x: 0, endPoint y: 201, distance: 313.1
click at [293, 199] on div "Restaurants Management Branches Search Branch Phone Version: 1.0.0 Get support …" at bounding box center [784, 484] width 983 height 908
paste input "779610"
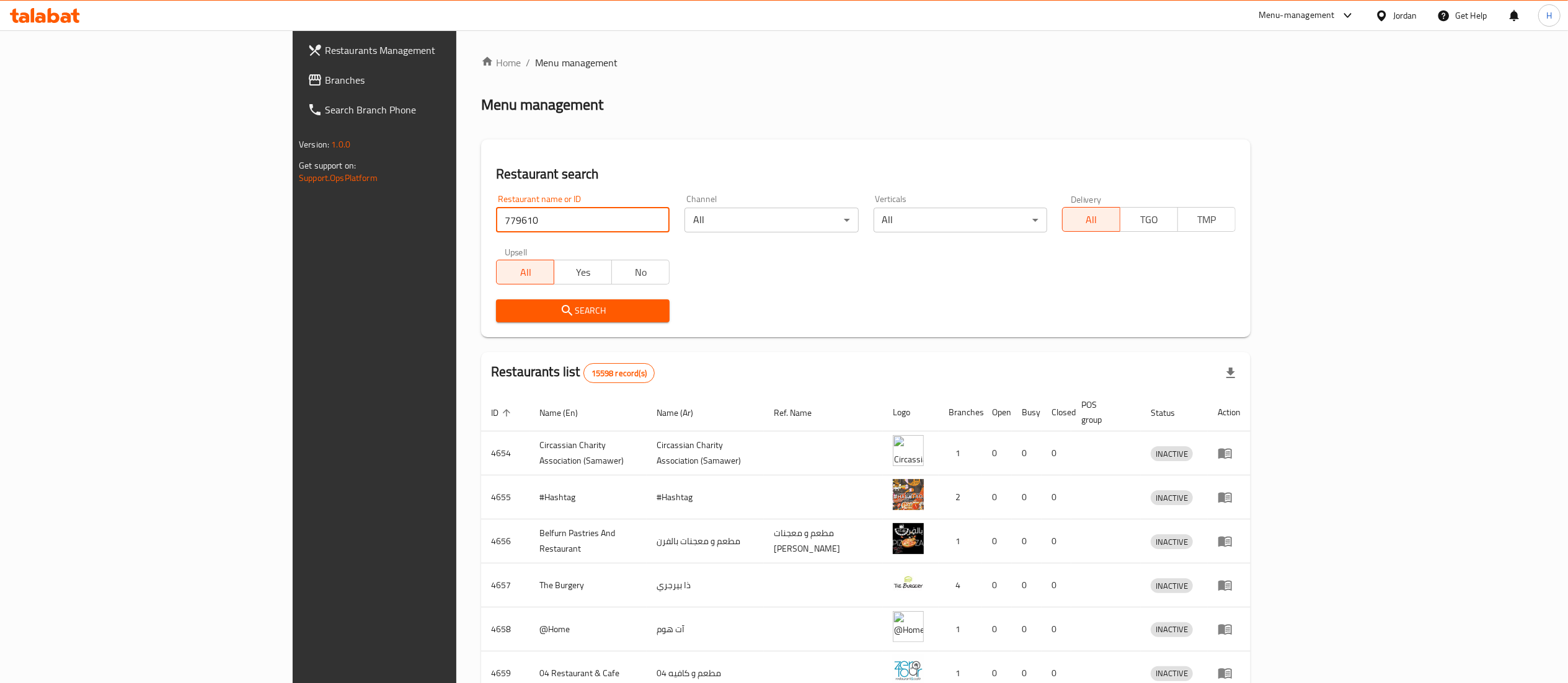
type input "779610"
click button "Search" at bounding box center [582, 311] width 174 height 23
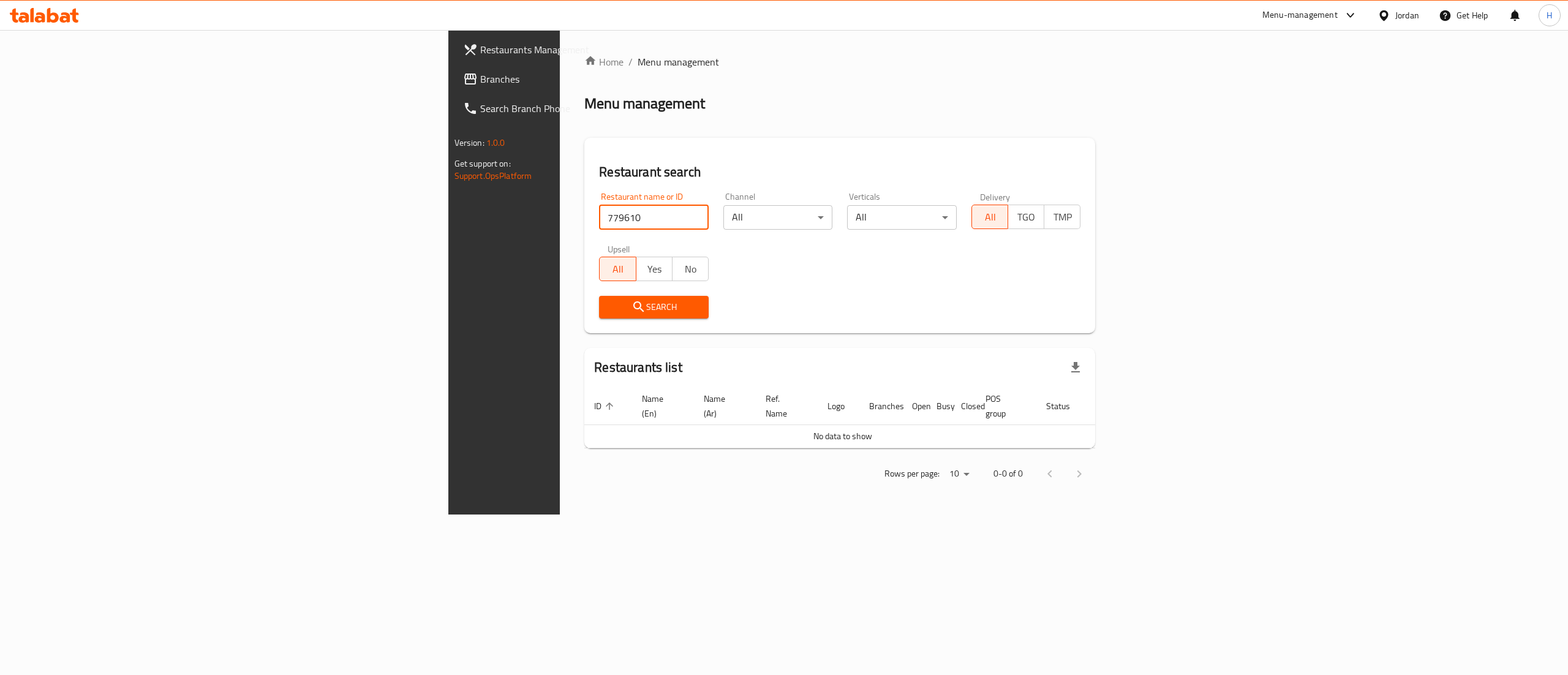
click at [480, 79] on span "Branches" at bounding box center [590, 79] width 220 height 15
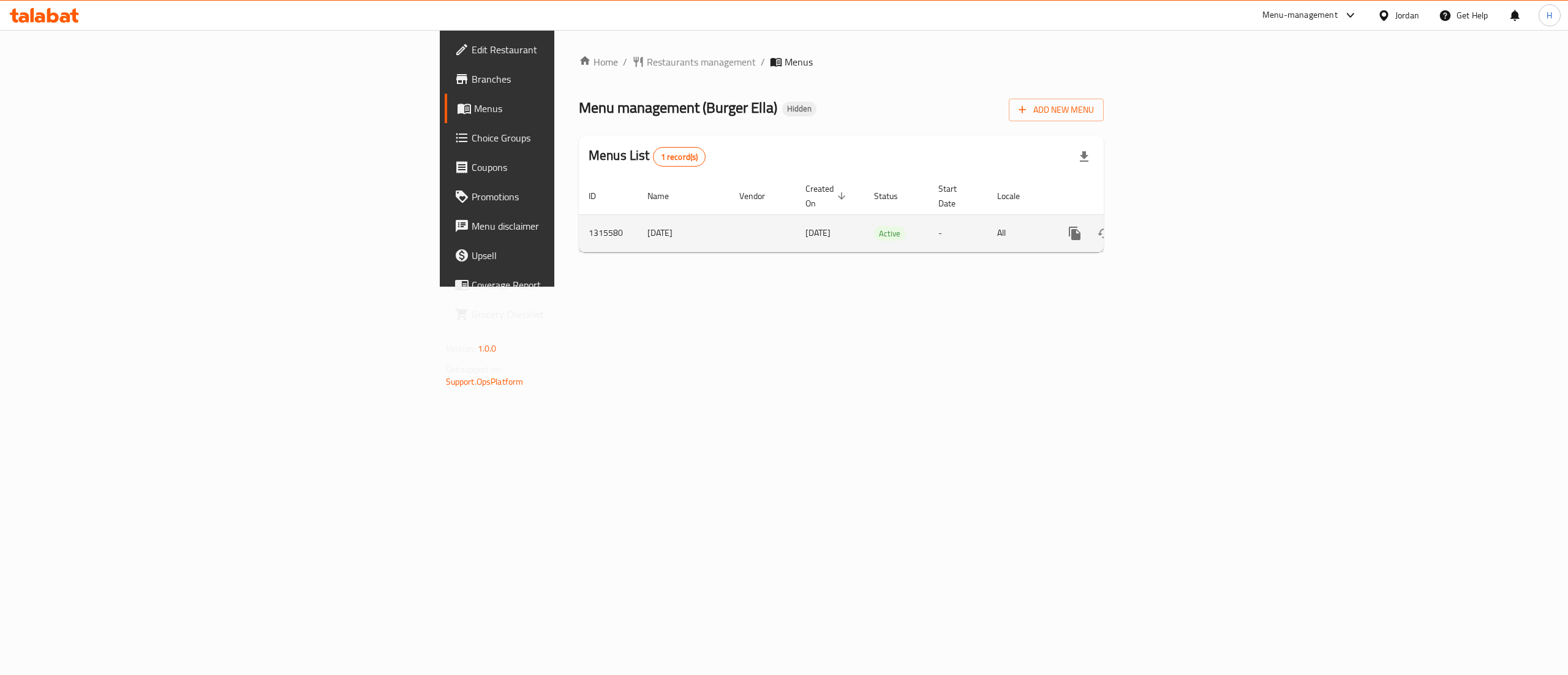
click at [1168, 228] on icon "enhanced table" at bounding box center [1163, 233] width 11 height 11
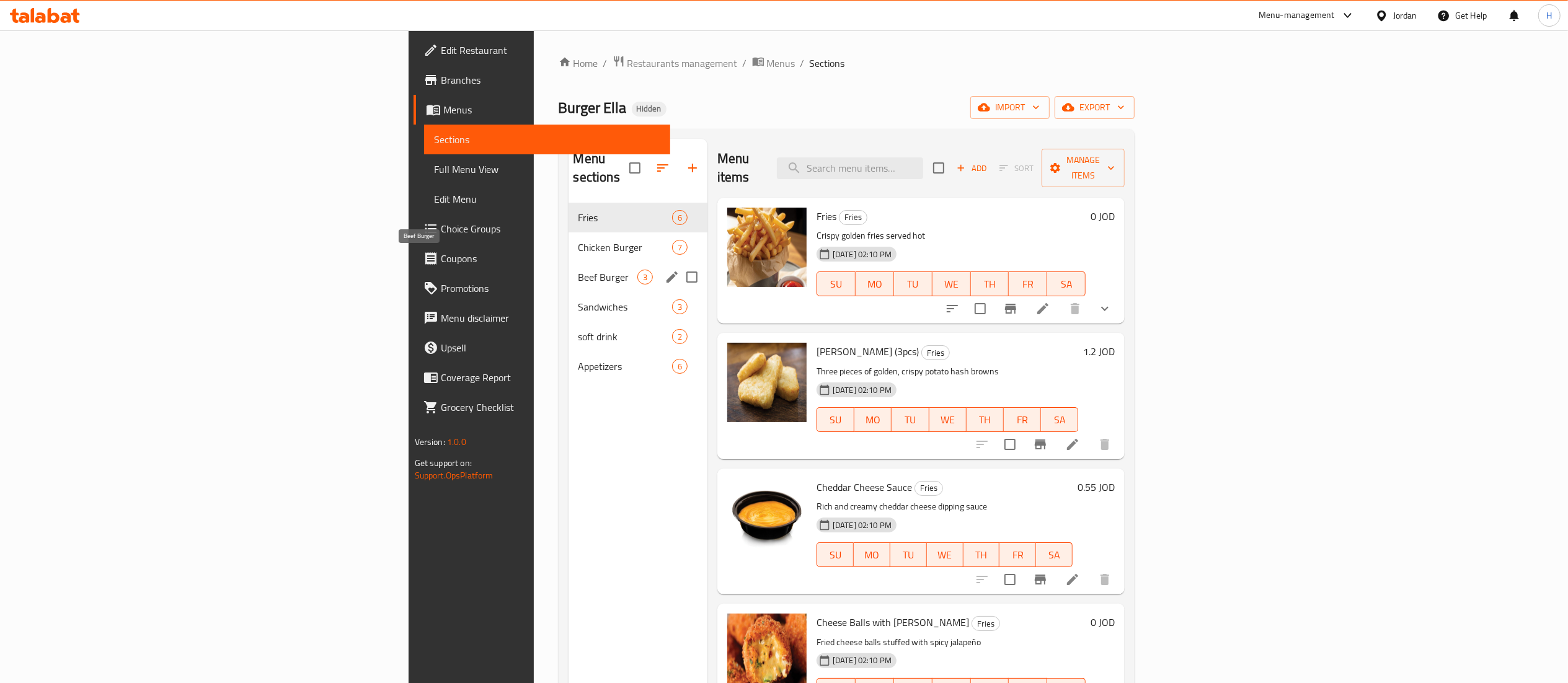
click at [579, 270] on span "Beef Burger" at bounding box center [608, 277] width 59 height 15
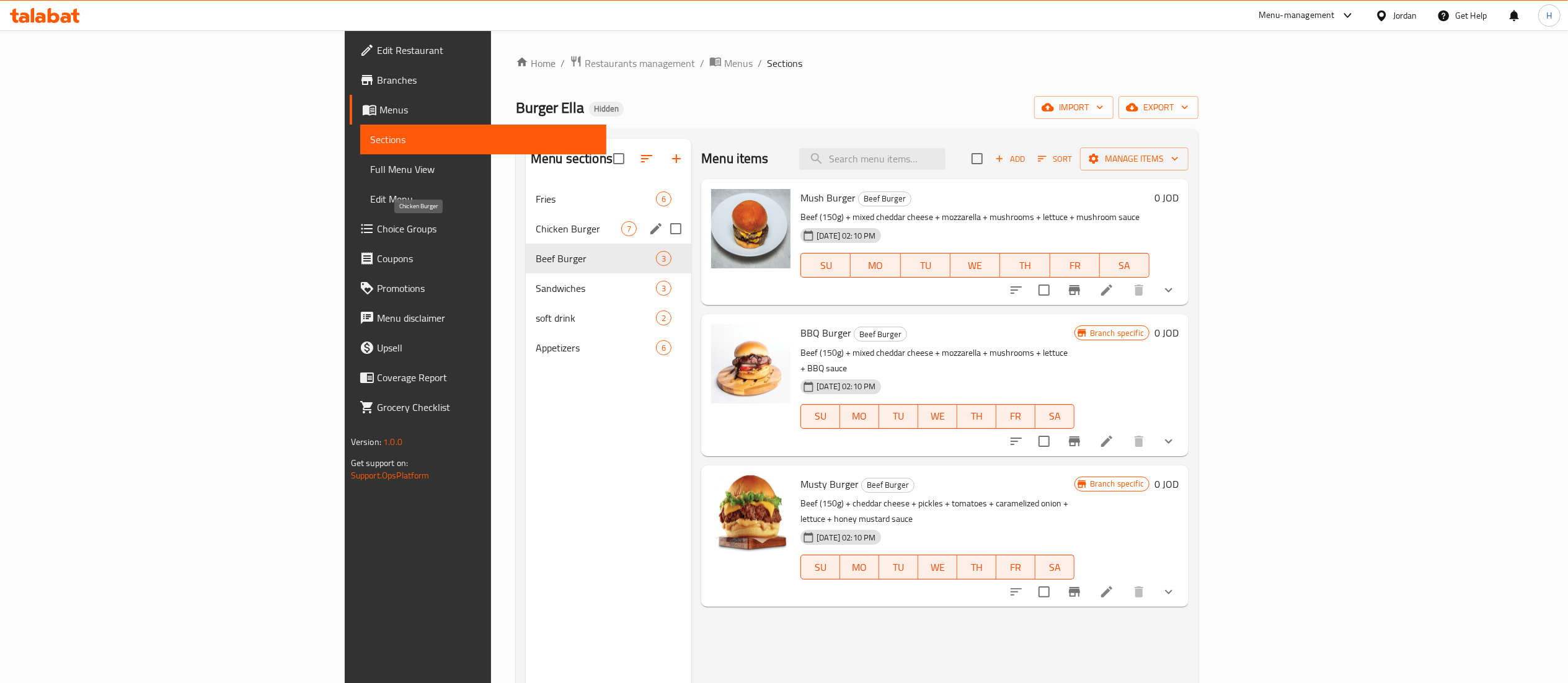
click at [536, 237] on span "Chicken Burger" at bounding box center [579, 229] width 86 height 15
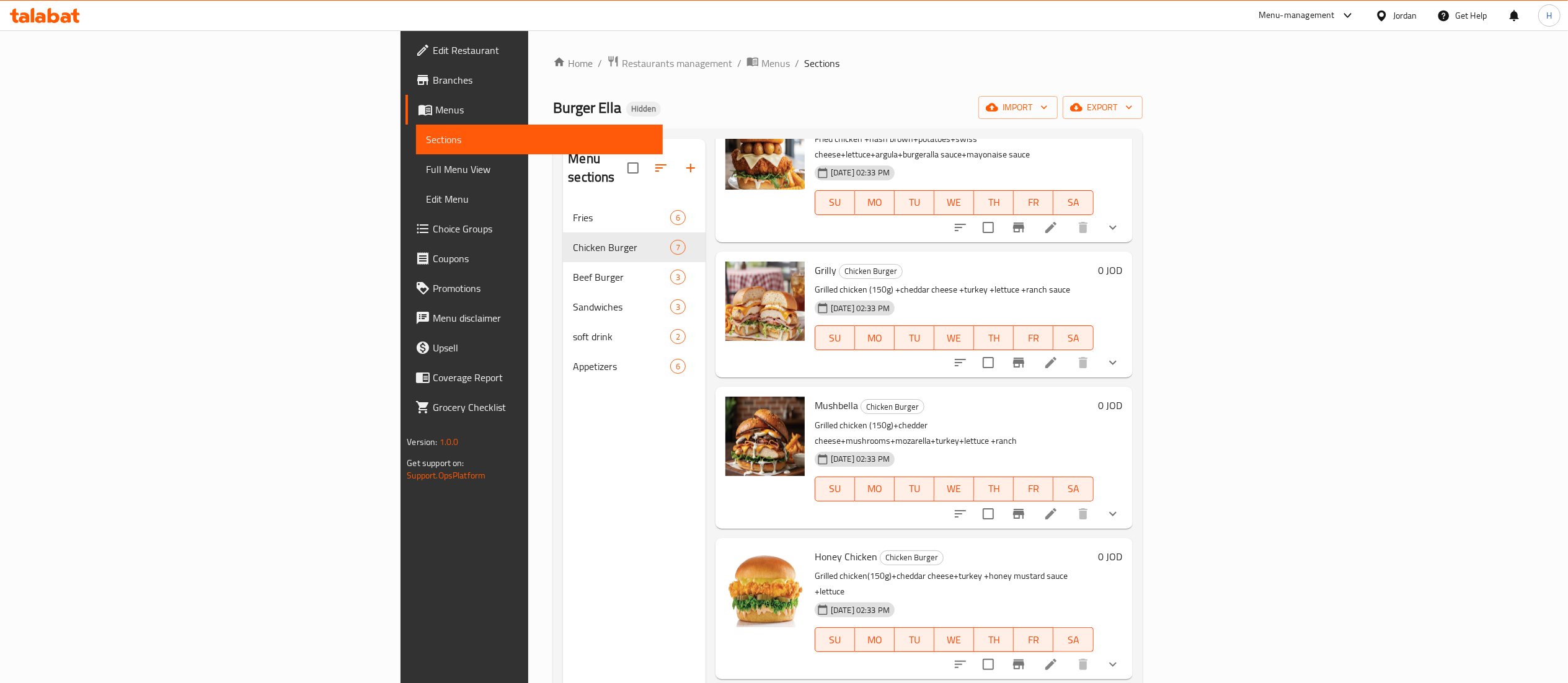
scroll to position [295, 0]
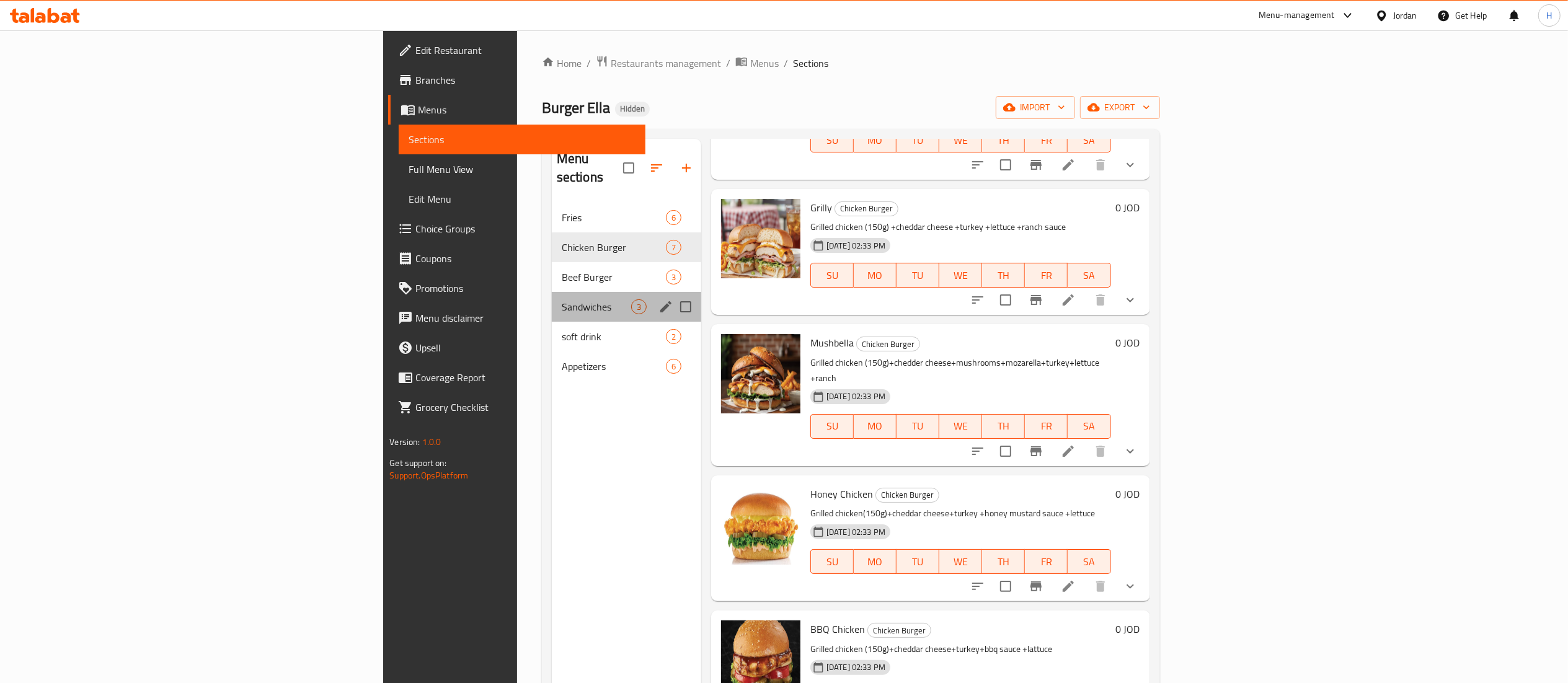
click at [552, 292] on div "Sandwiches 3" at bounding box center [626, 306] width 149 height 30
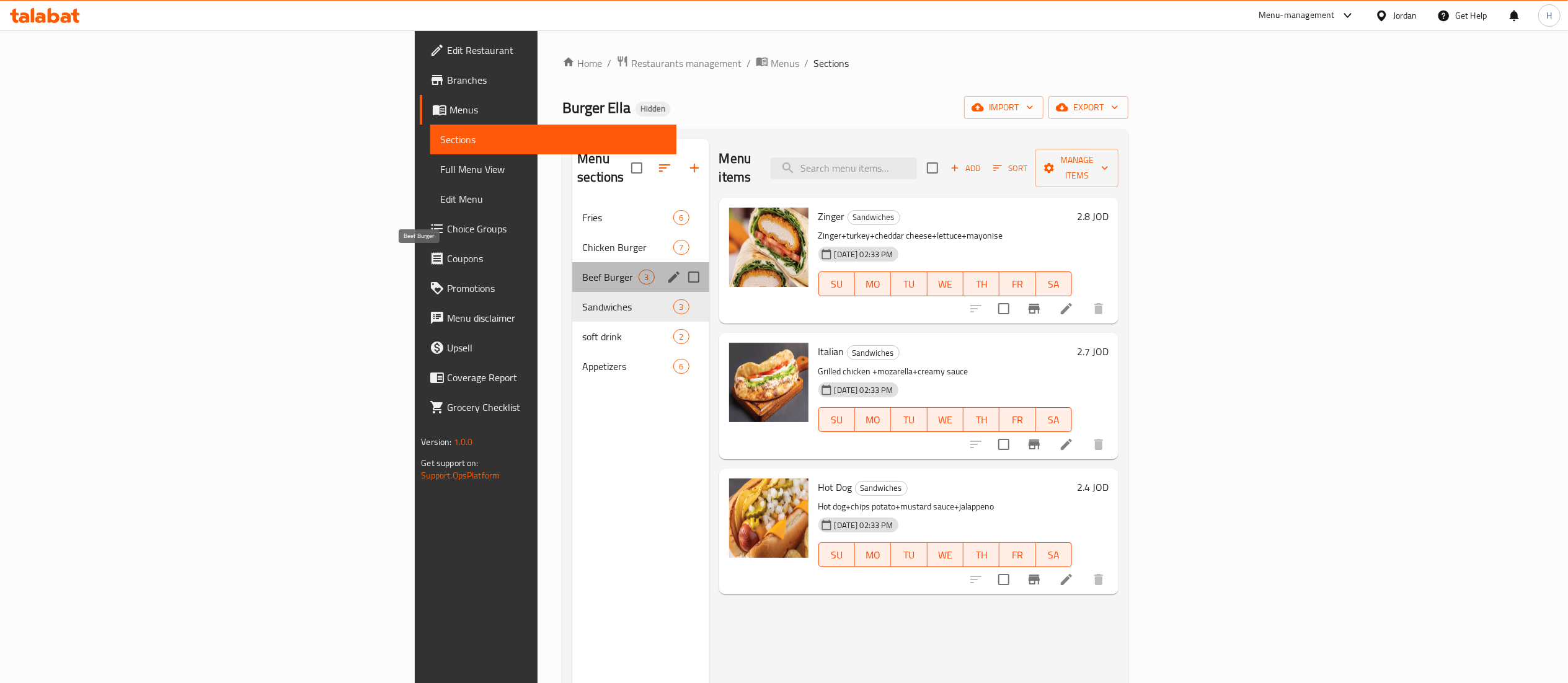
click at [582, 270] on span "Beef Burger" at bounding box center [610, 277] width 56 height 15
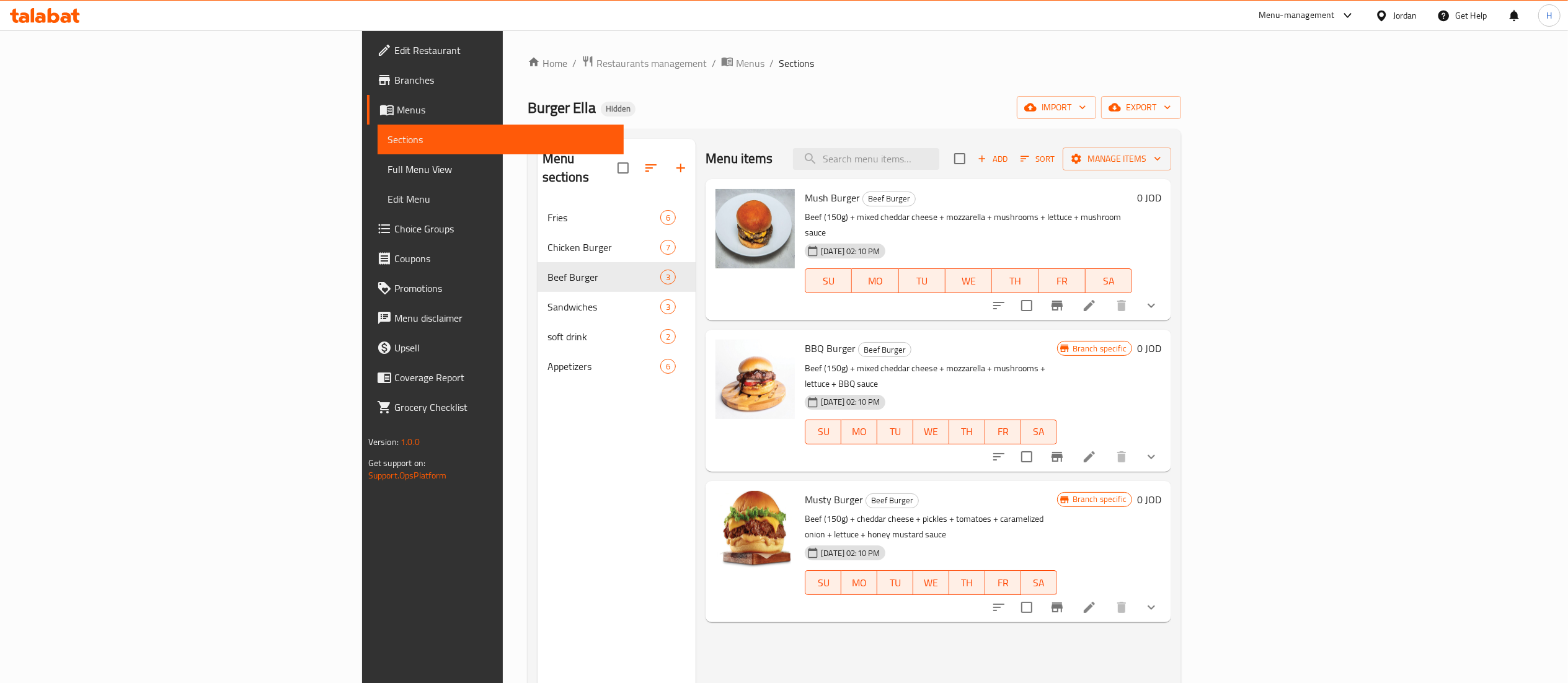
click at [1166, 292] on button "show more" at bounding box center [1151, 305] width 30 height 30
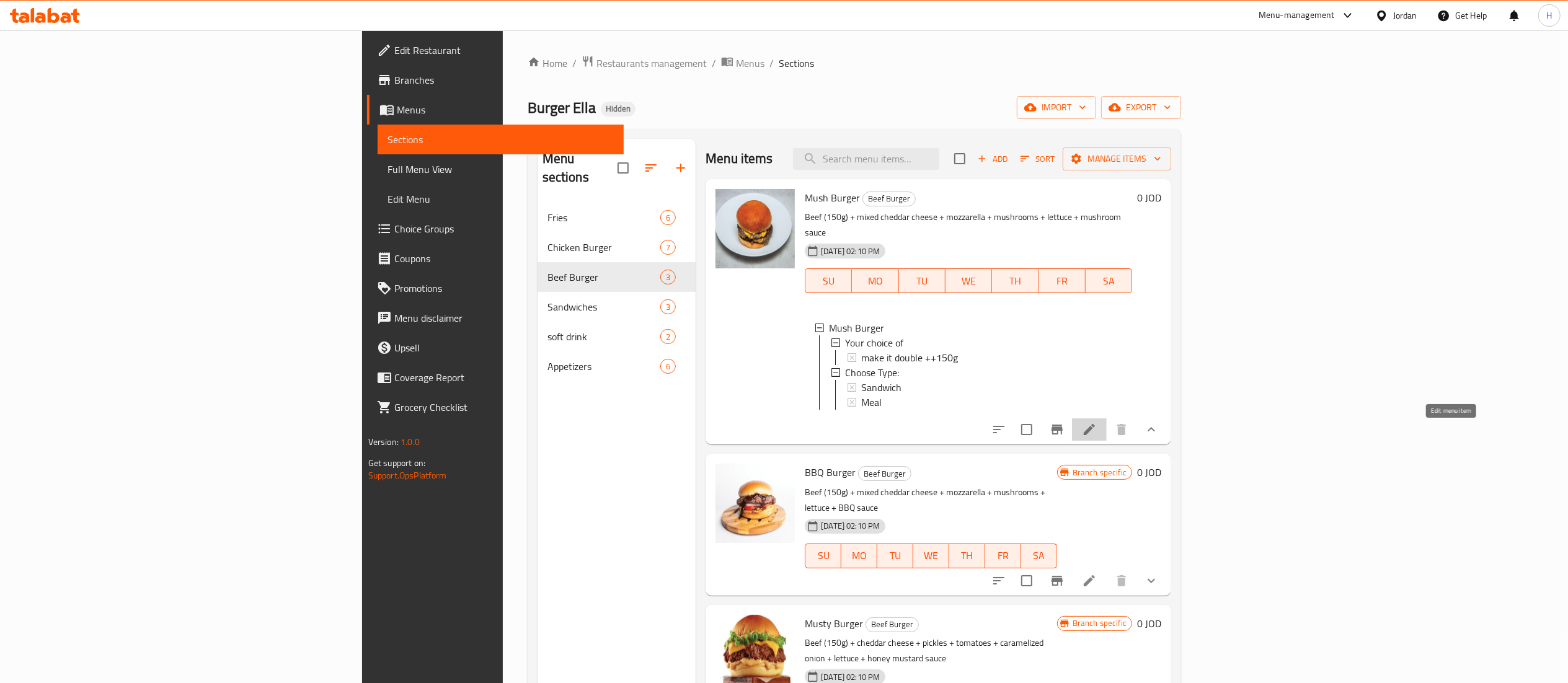
click at [1097, 434] on icon at bounding box center [1090, 430] width 15 height 15
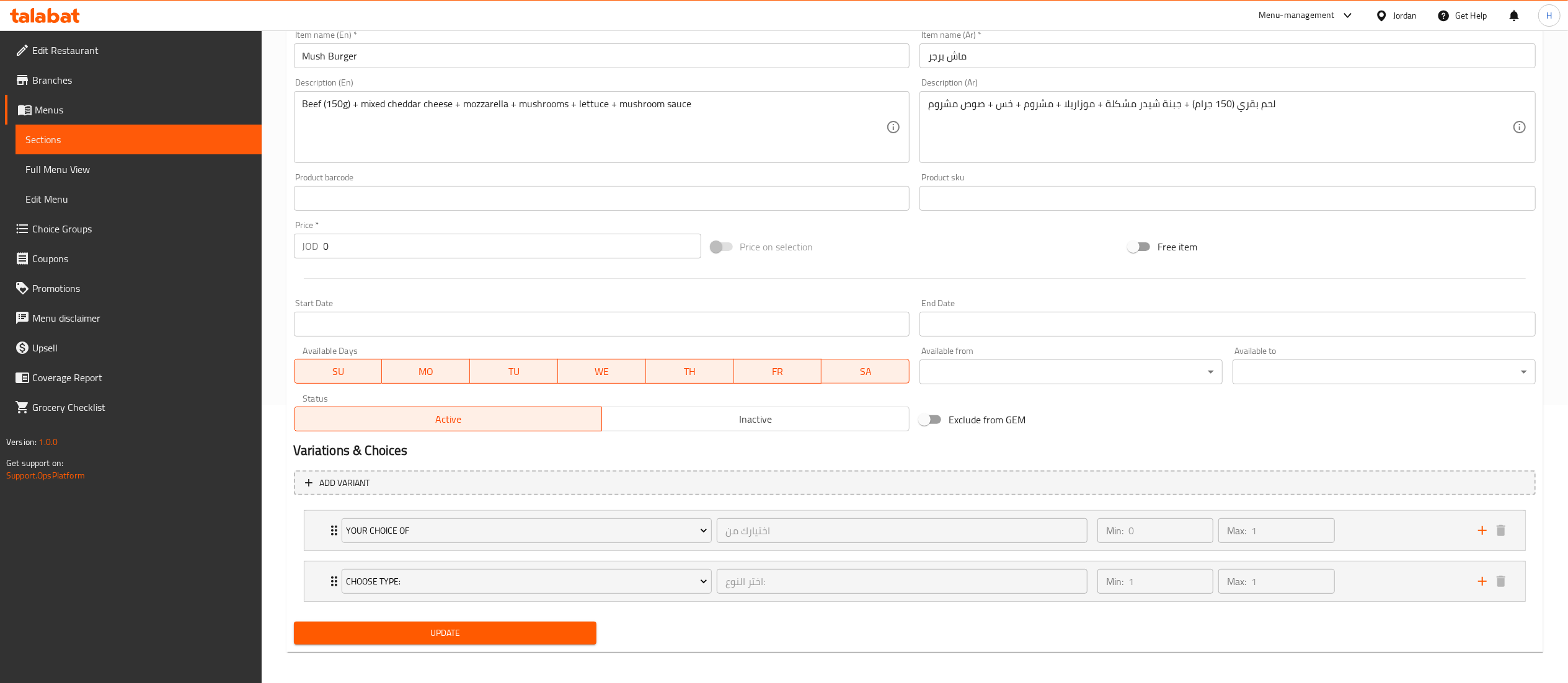
scroll to position [284, 0]
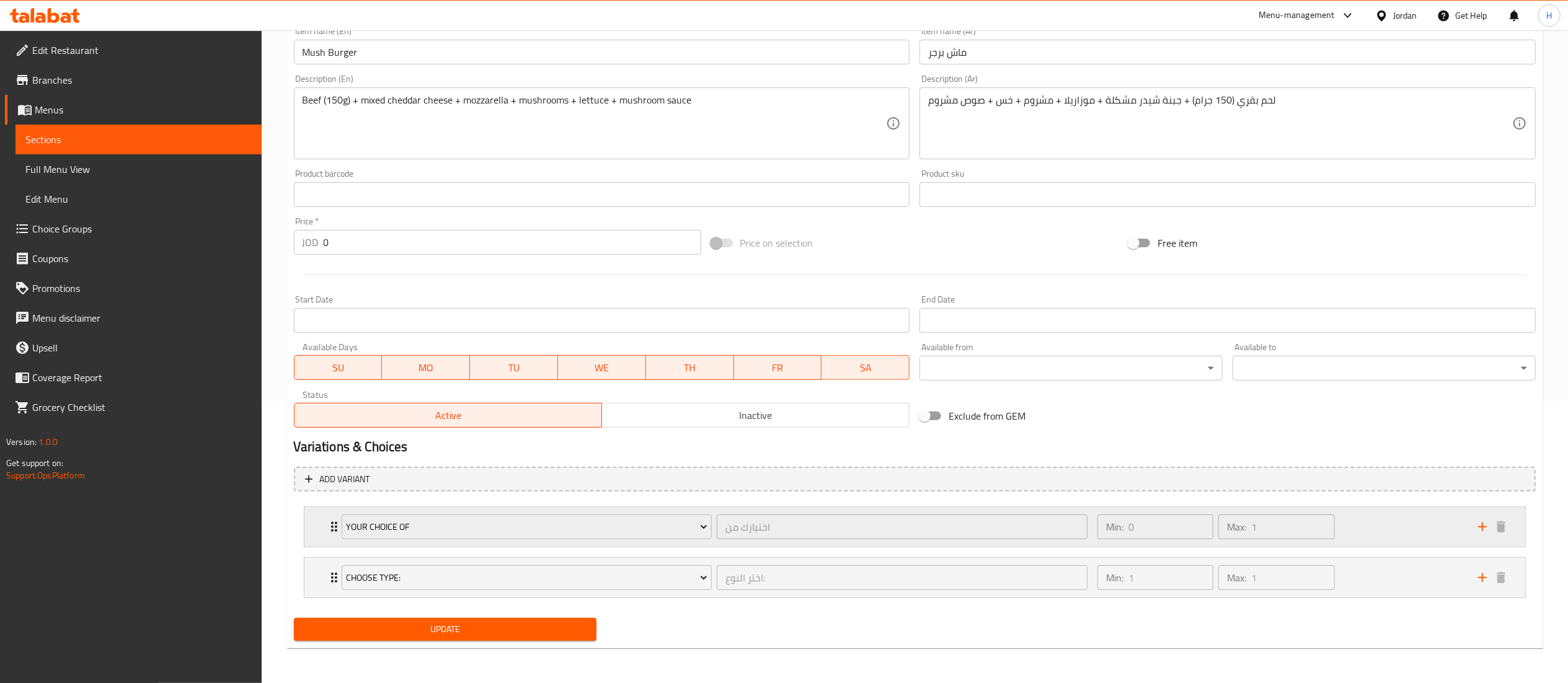
click at [1363, 531] on div "Min: 0 ​ Max: 1 ​" at bounding box center [1281, 527] width 381 height 39
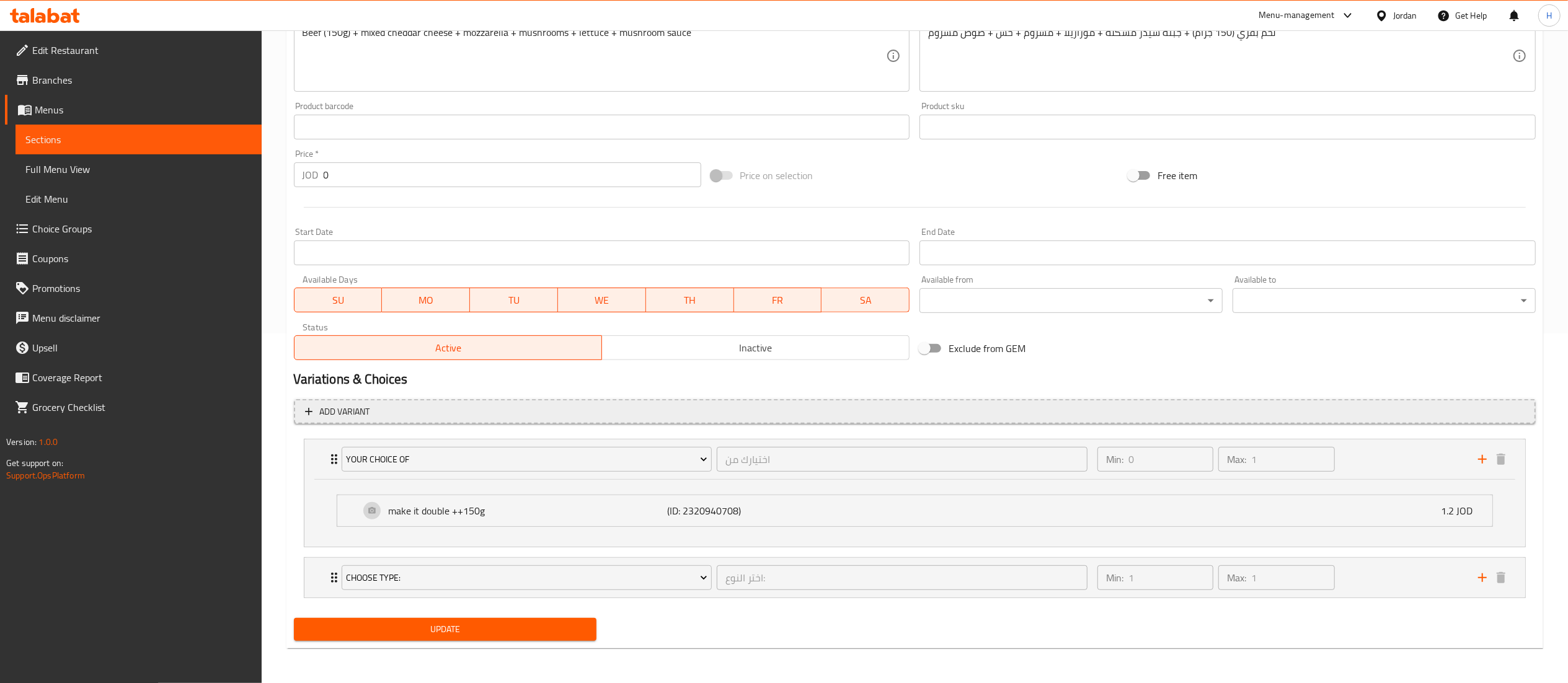
scroll to position [351, 0]
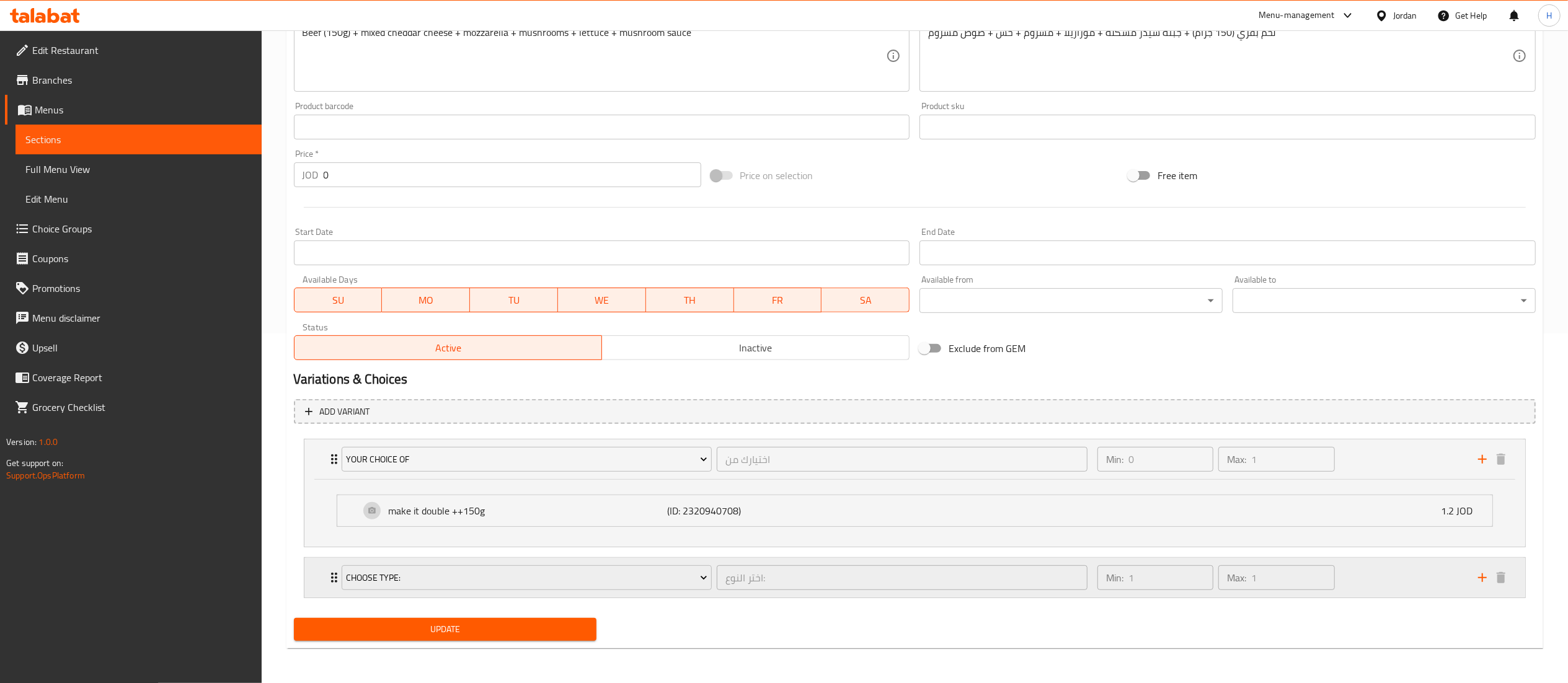
click at [1383, 569] on div "Min: 1 ​ Max: 1 ​" at bounding box center [1281, 578] width 381 height 39
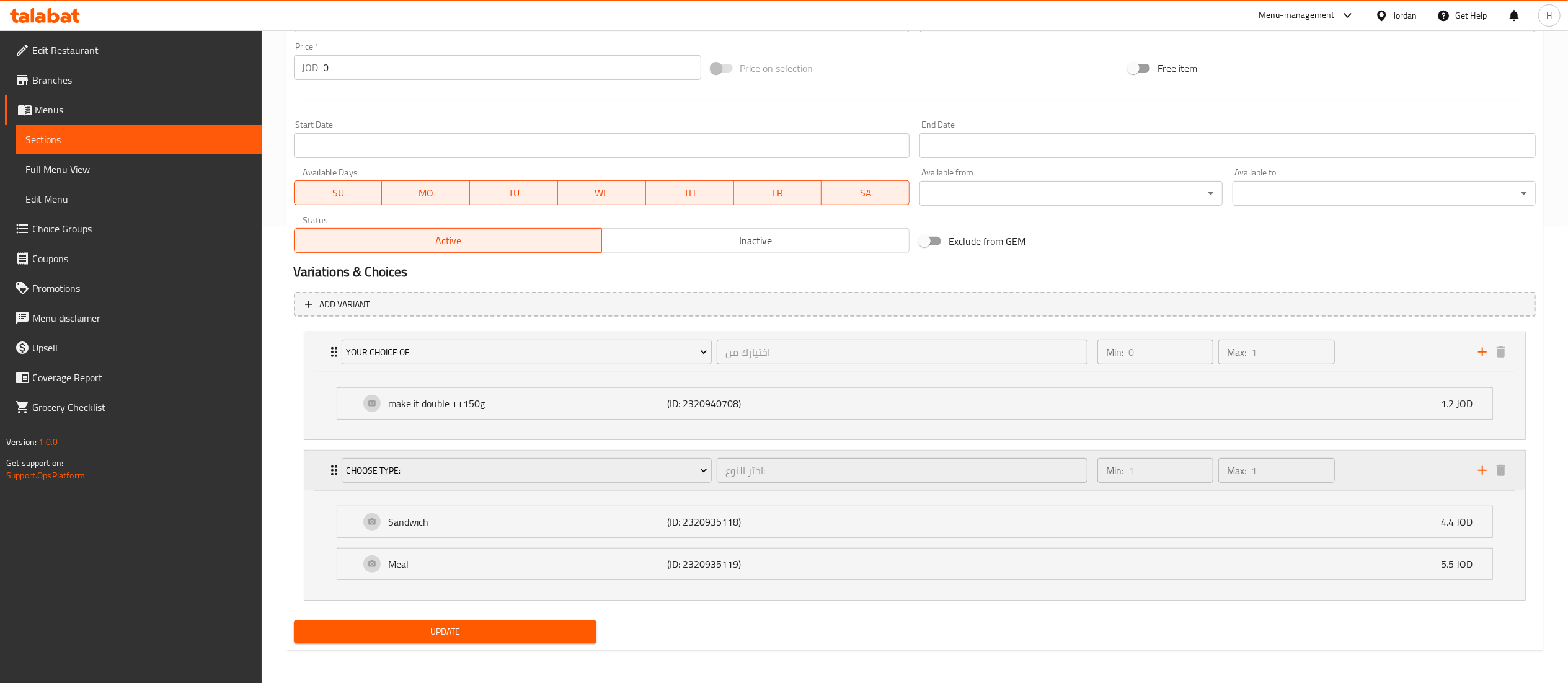
scroll to position [462, 0]
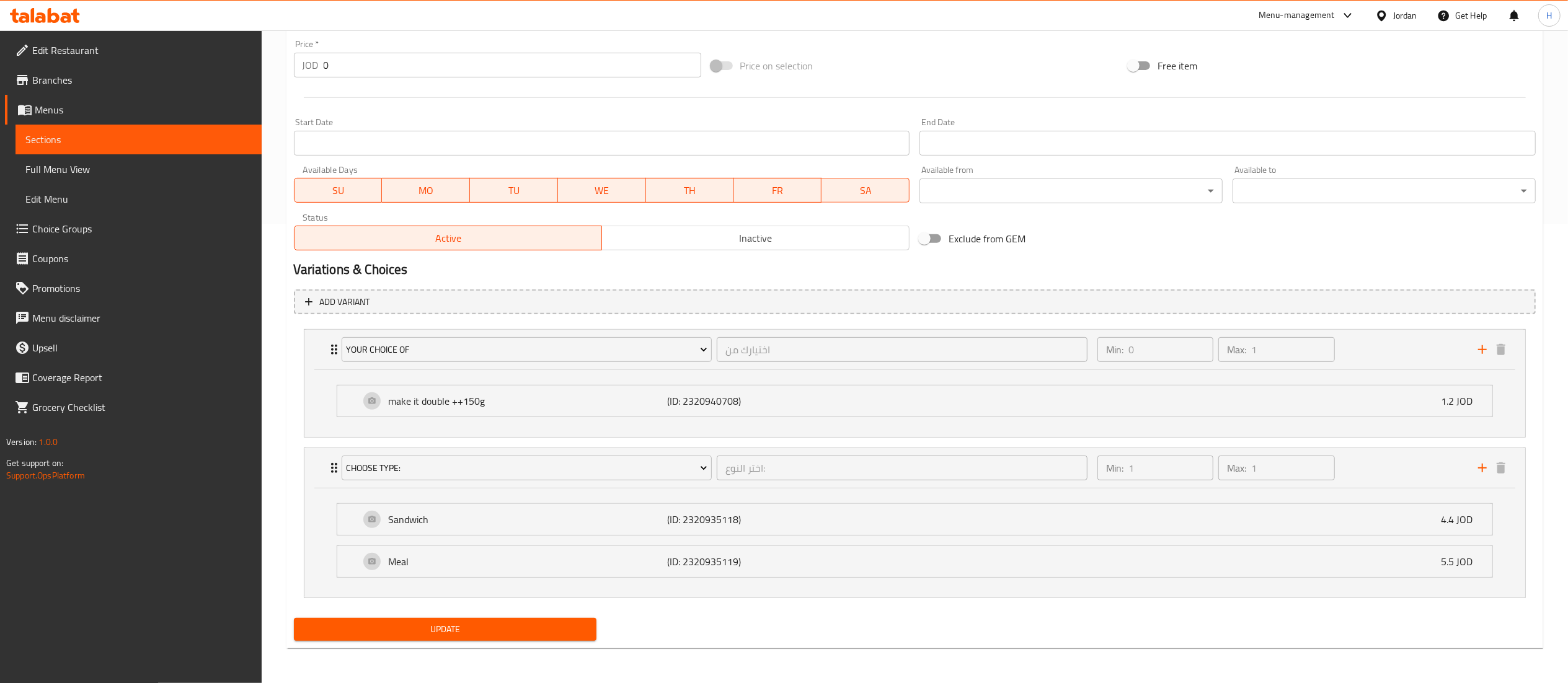
click at [72, 225] on span "Choice Groups" at bounding box center [143, 229] width 220 height 15
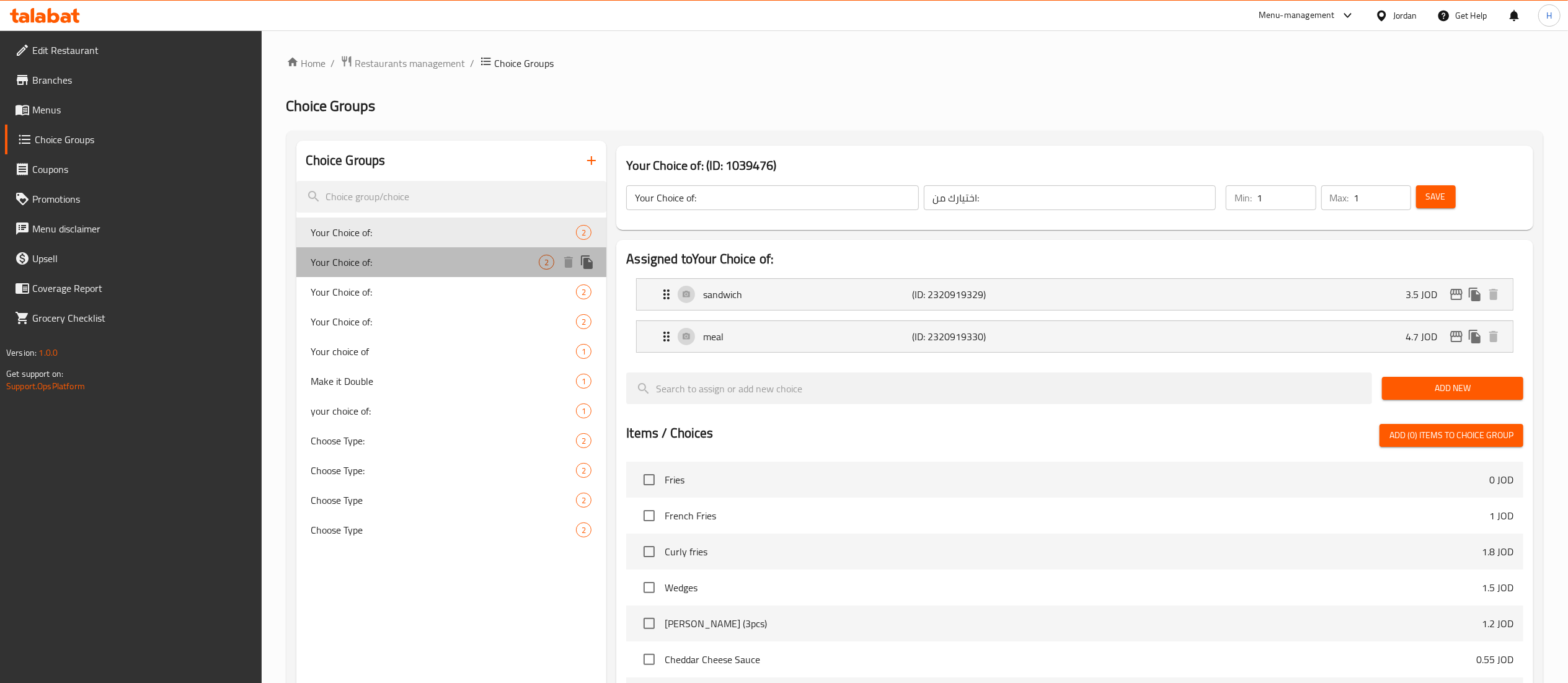
click at [413, 257] on span "Your Choice of:" at bounding box center [425, 262] width 228 height 15
type input "Your Choice of:"
type input "اختيارك من:"
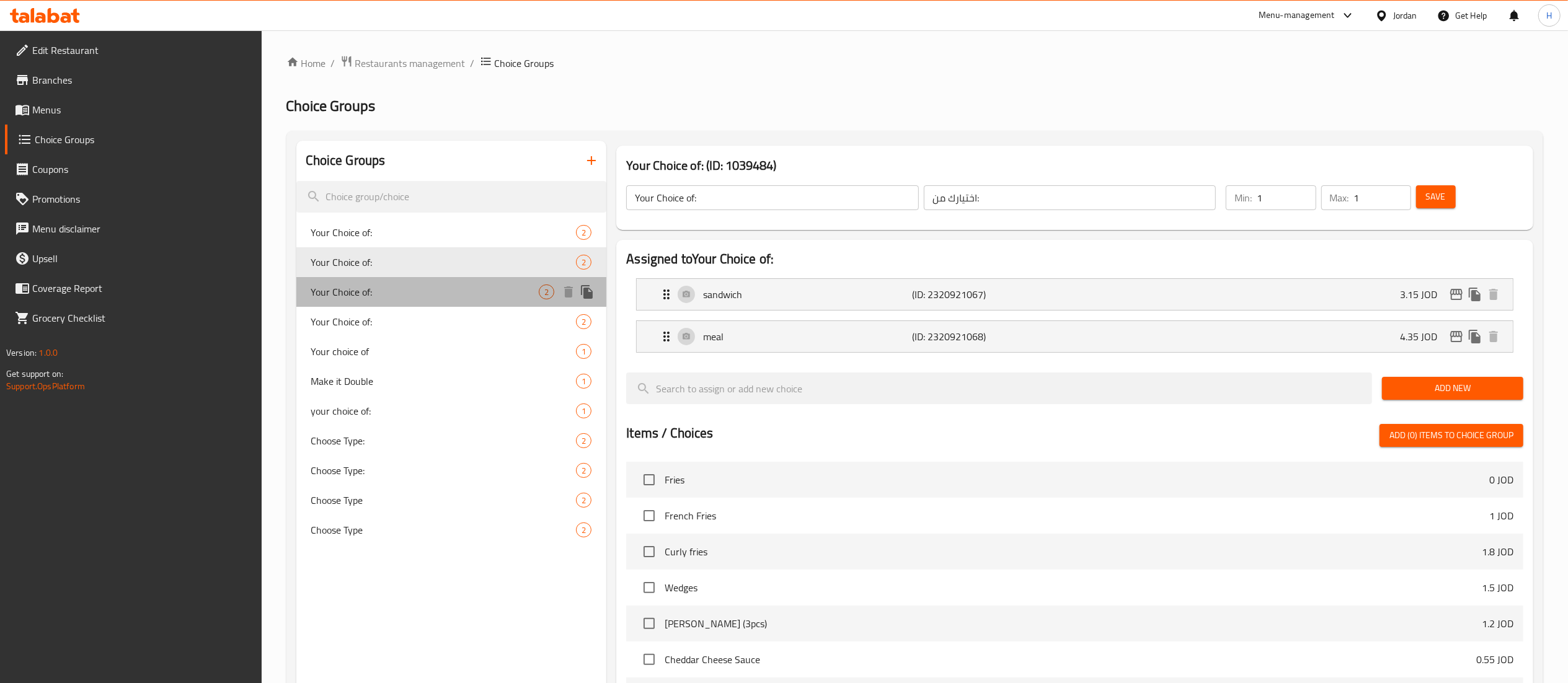
click at [394, 285] on span "Your Choice of:" at bounding box center [425, 292] width 228 height 15
type input "Your Choice of:"
type input "اختيارك من:"
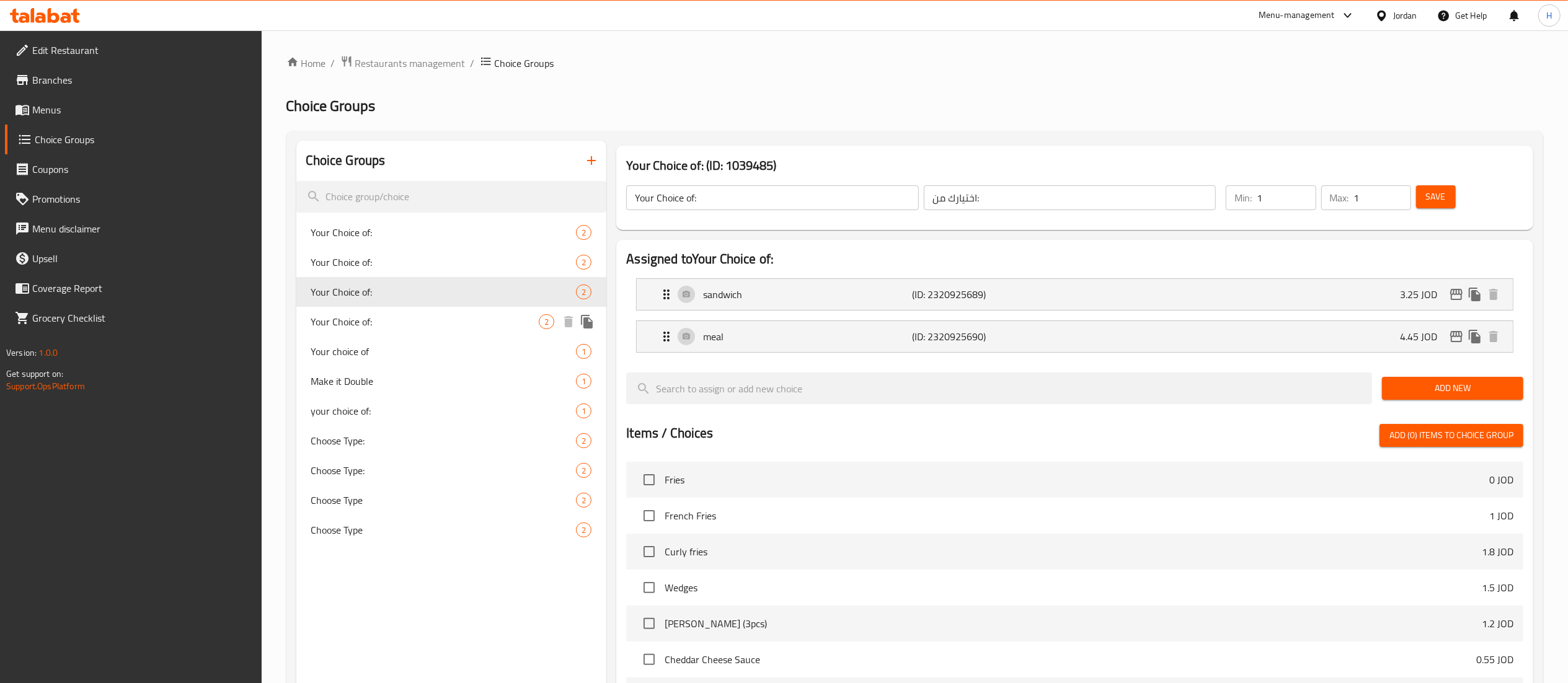
click at [387, 312] on div "Your Choice of: 2" at bounding box center [452, 321] width 311 height 30
type input "Your Choice of:"
type input "اختيارك من:"
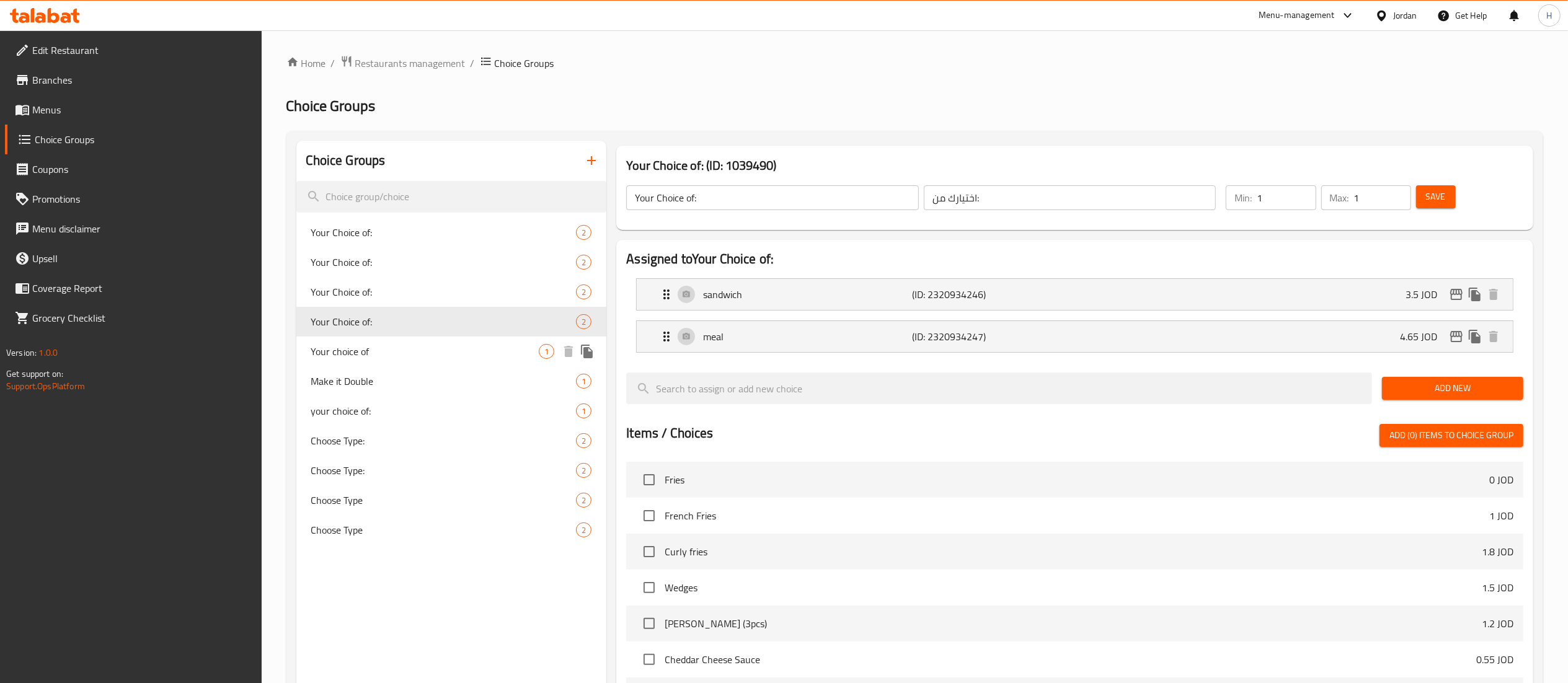
click at [392, 351] on span "Your choice of" at bounding box center [425, 352] width 228 height 15
type input "Your choice of"
type input "اختيارك من"
type input "0"
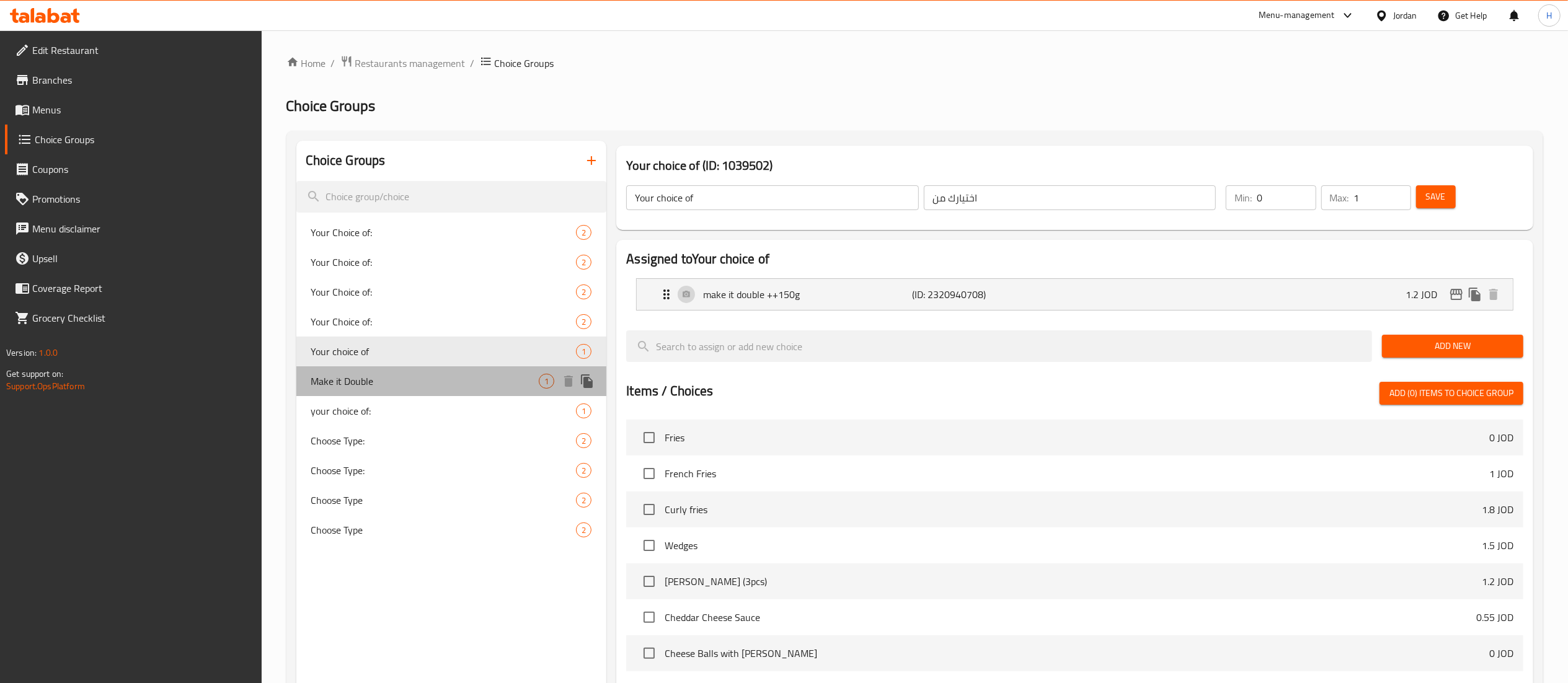
click at [390, 383] on span "Make it Double" at bounding box center [425, 381] width 228 height 15
type input "Make it Double"
type input "اجعلها دوبل"
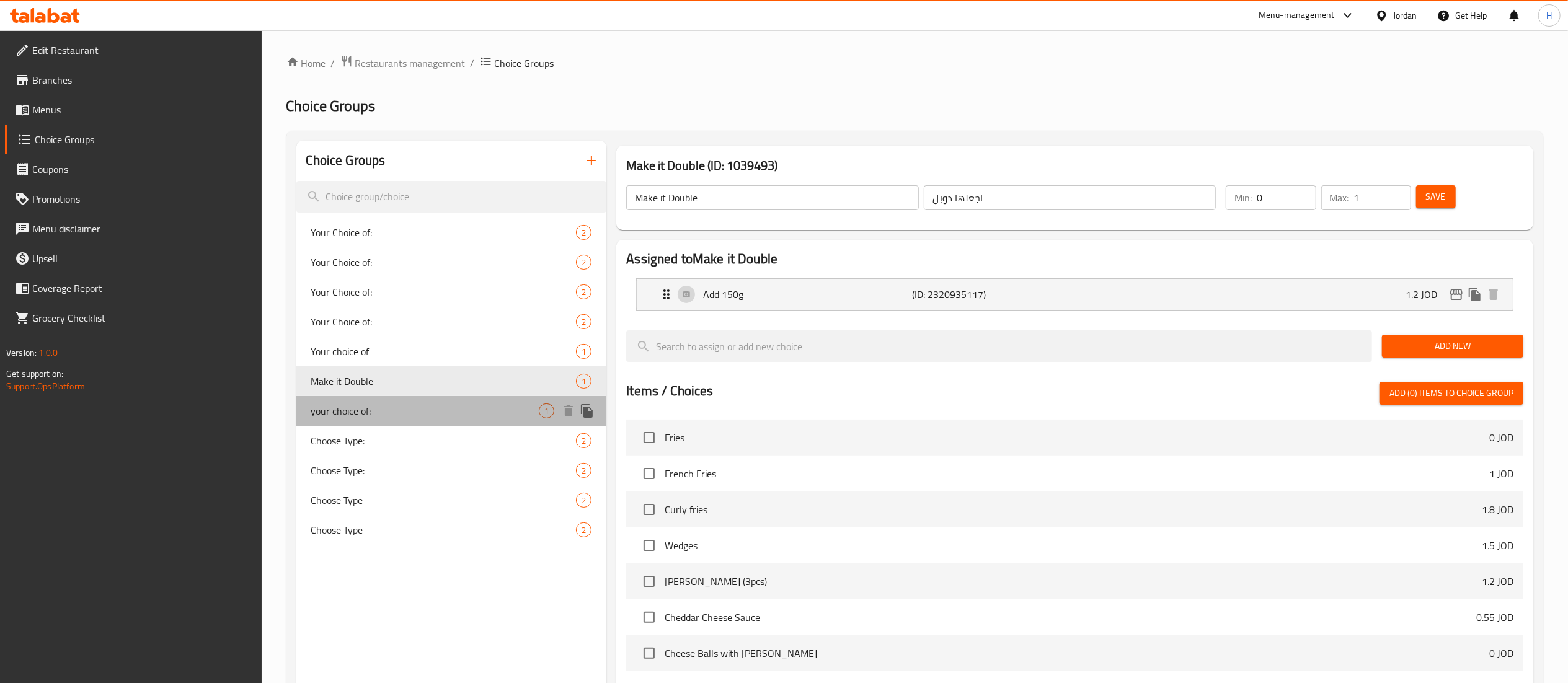
click at [390, 406] on span "your choice of:" at bounding box center [425, 411] width 228 height 15
type input "your choice of:"
type input "اختيارك من:"
type input "0"
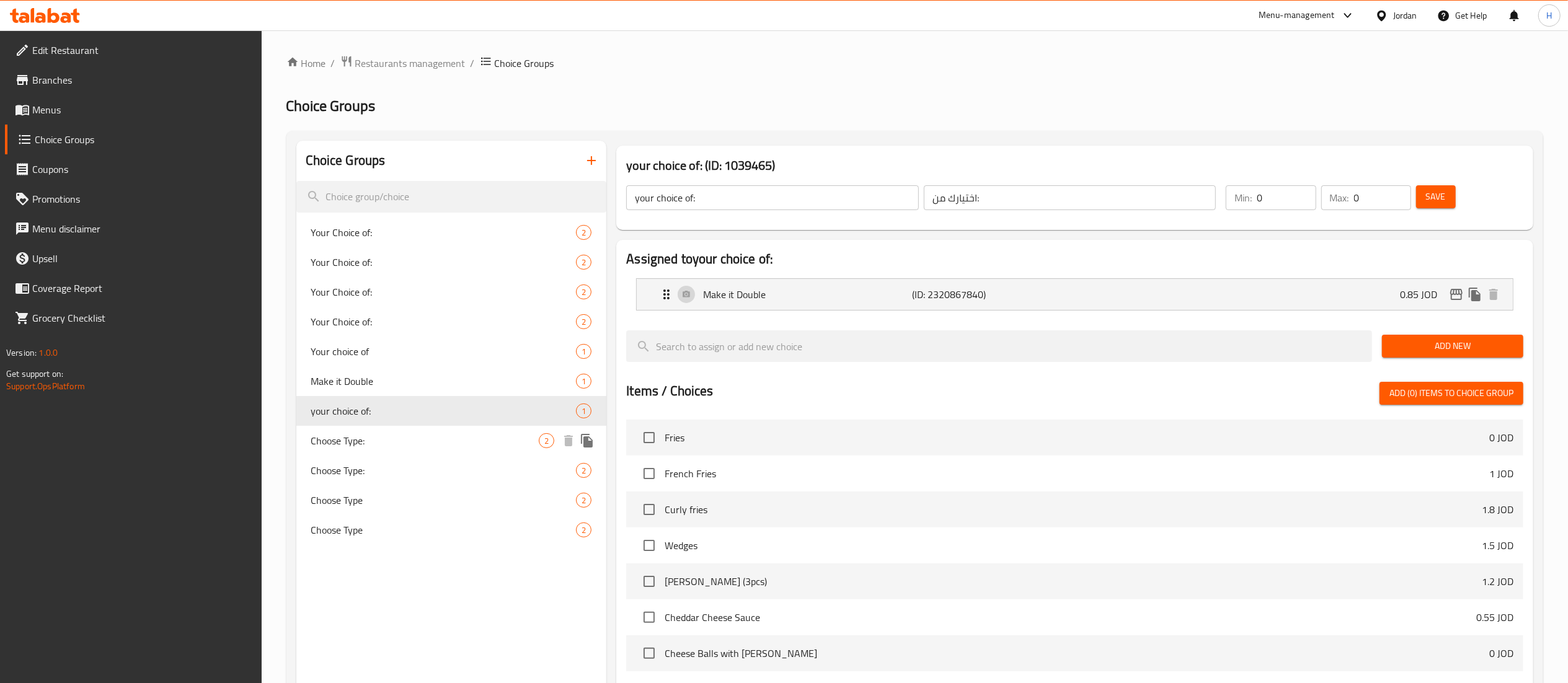
click at [370, 439] on span "Choose Type:" at bounding box center [425, 441] width 228 height 15
type input "Choose Type:"
type input "اختر النوع:"
type input "1"
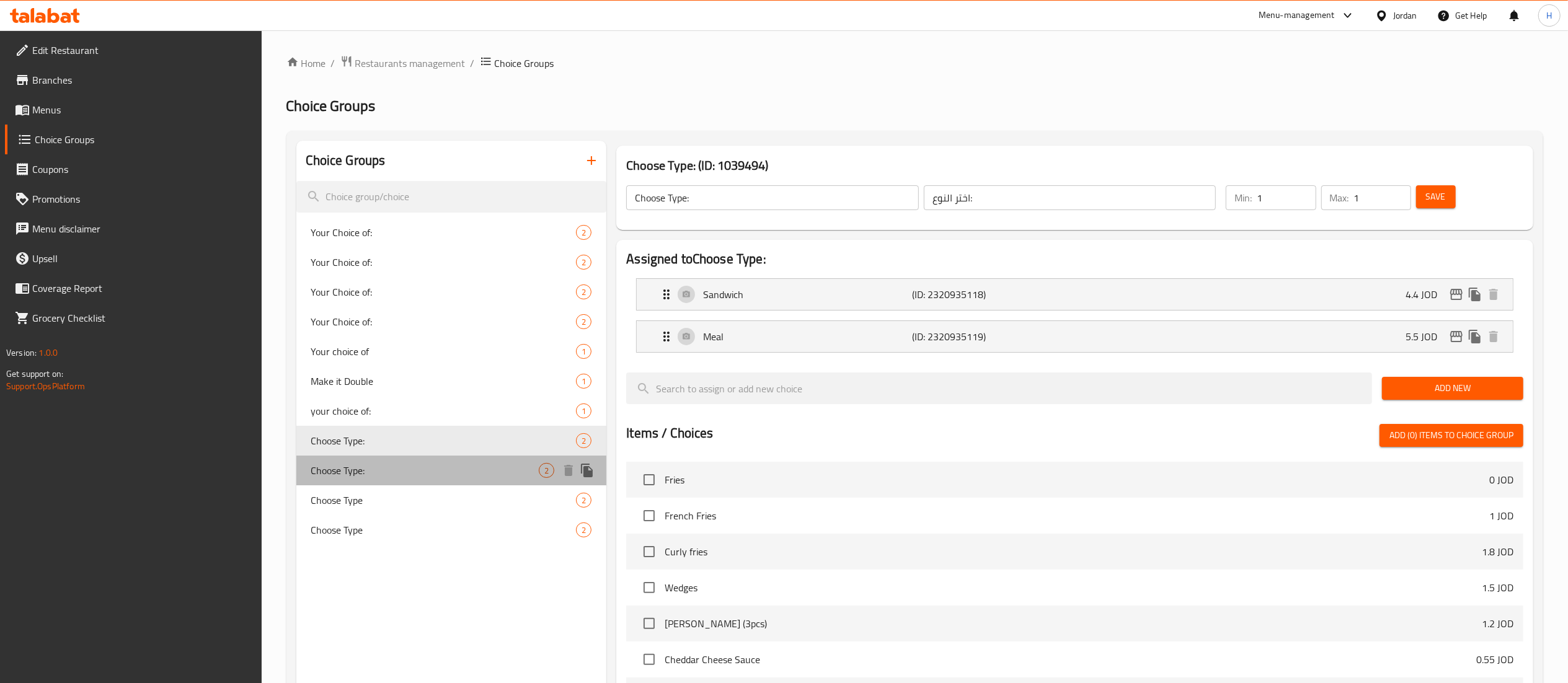
click at [368, 460] on div "Choose Type: 2" at bounding box center [452, 470] width 311 height 30
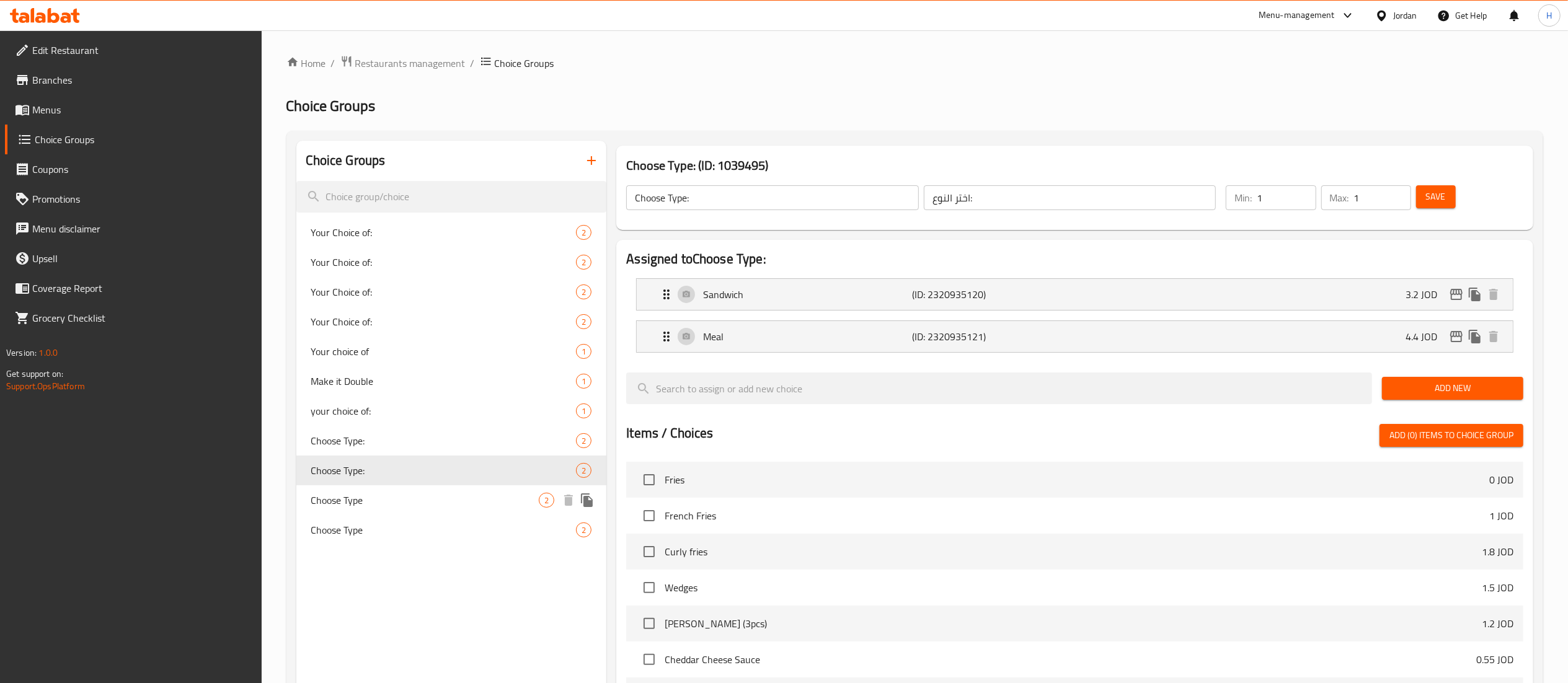
click at [373, 490] on div "Choose Type 2" at bounding box center [452, 500] width 311 height 30
type input "Choose Type"
type input "اختر النوع"
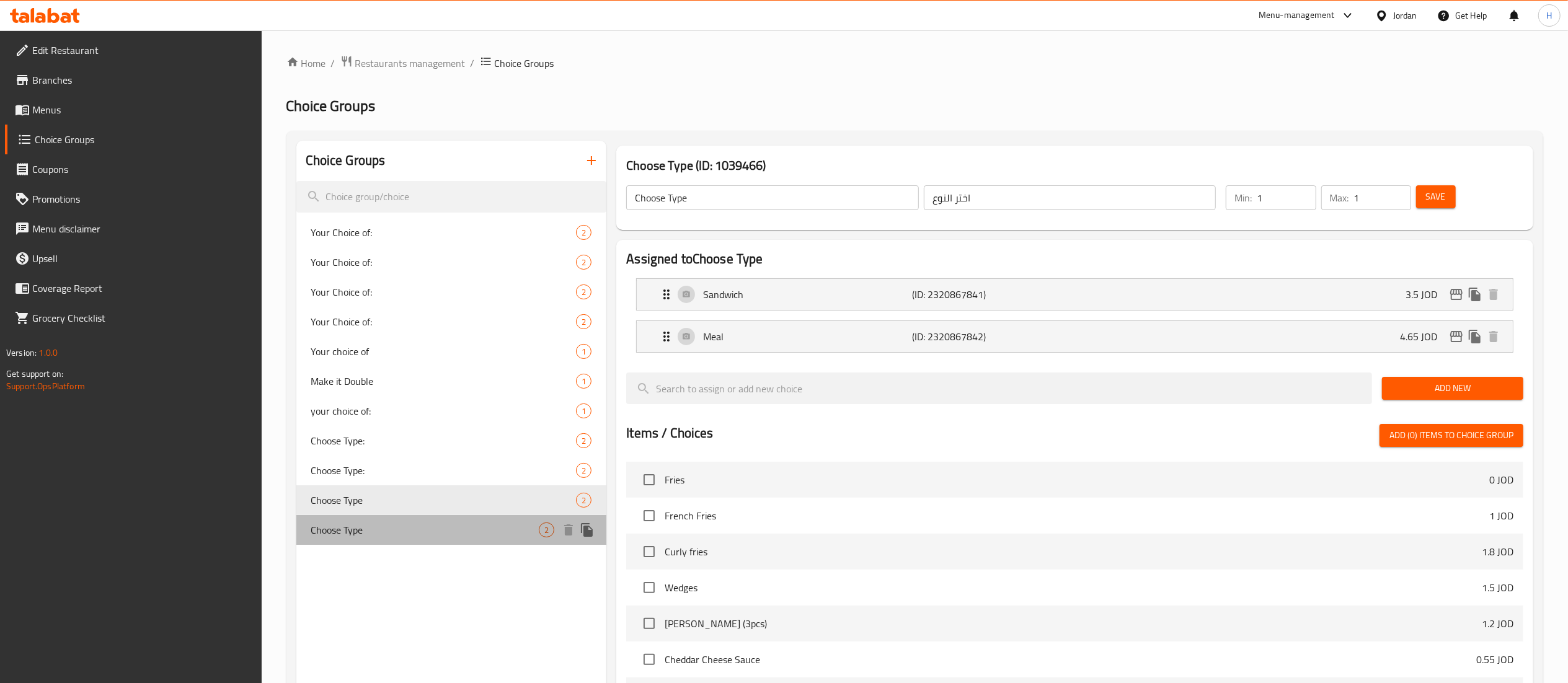
click at [373, 529] on span "Choose Type" at bounding box center [425, 530] width 228 height 15
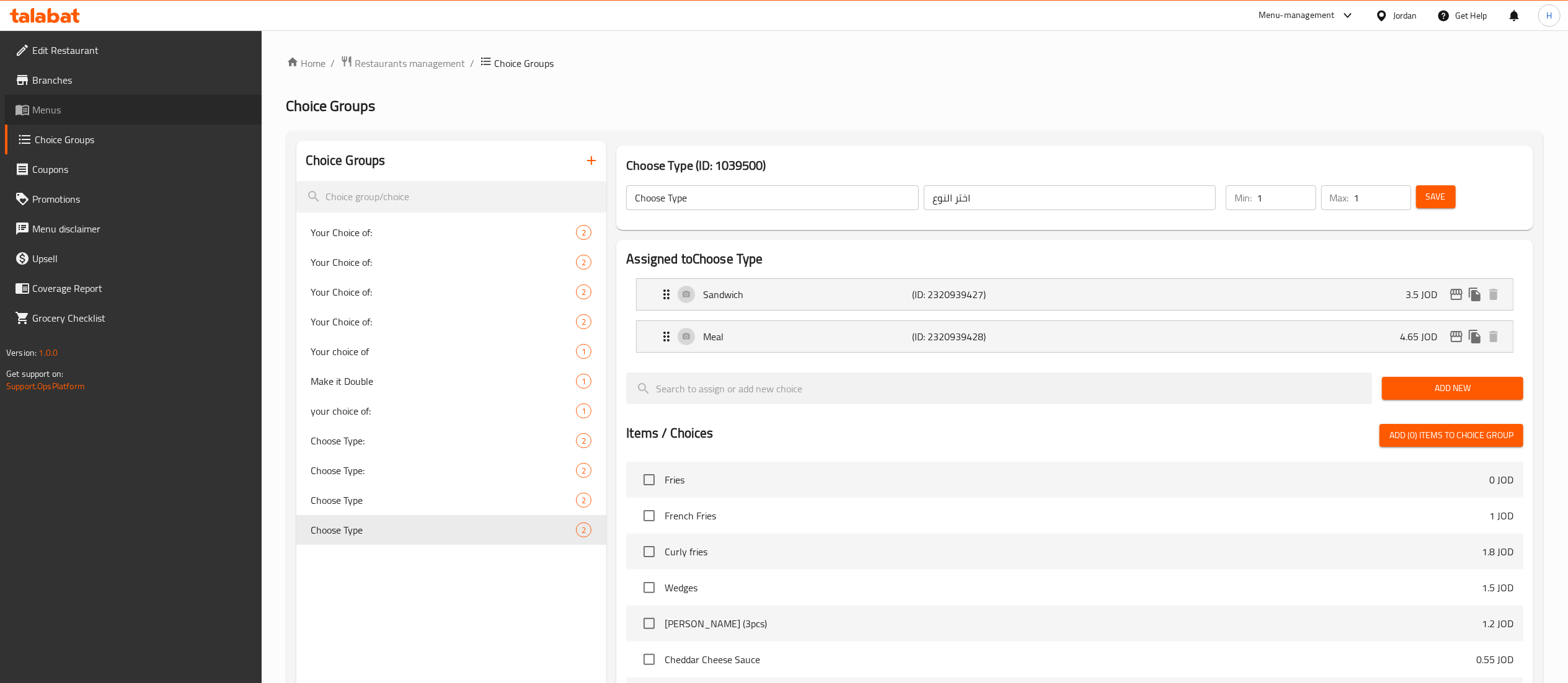
click at [113, 104] on span "Menus" at bounding box center [143, 110] width 220 height 15
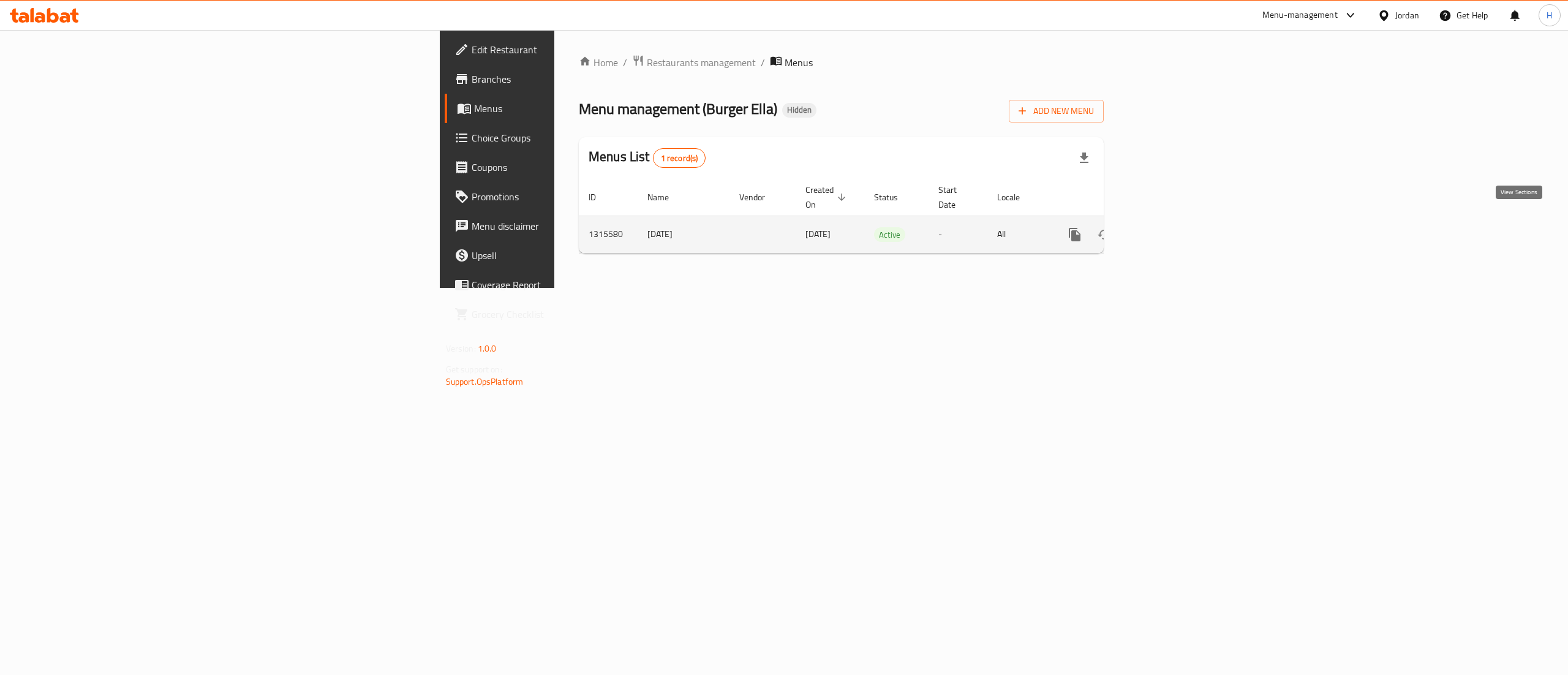
click at [1170, 227] on icon "enhanced table" at bounding box center [1163, 234] width 15 height 15
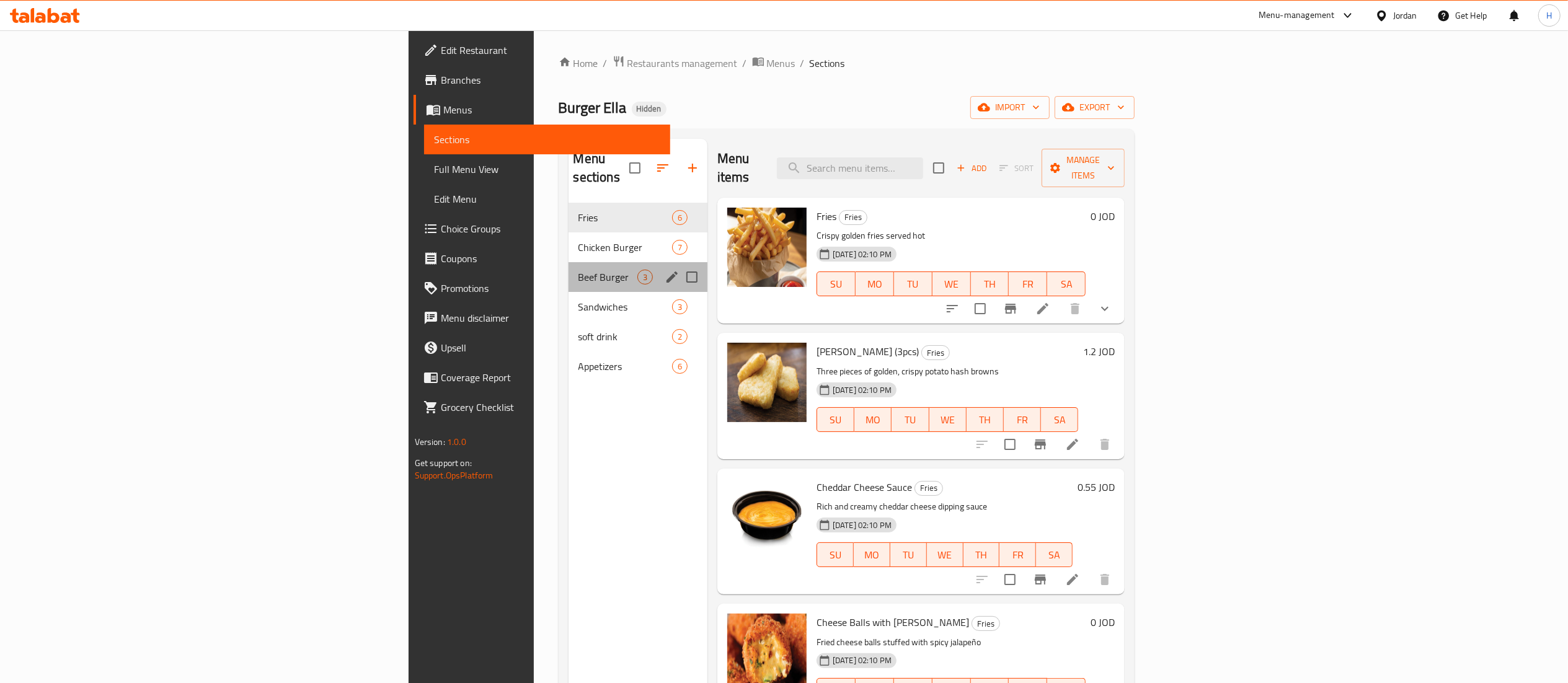
click at [569, 262] on div "Beef Burger 3" at bounding box center [638, 277] width 139 height 30
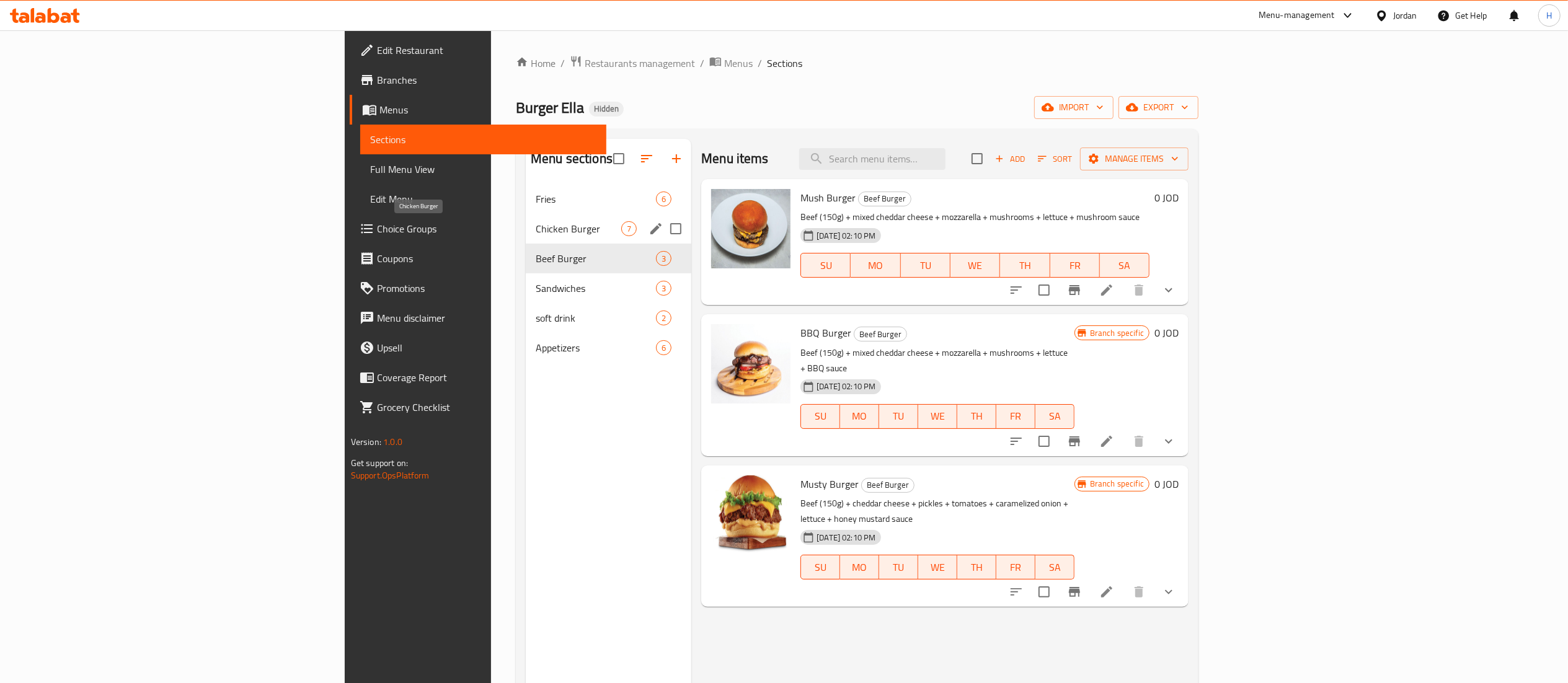
click at [536, 228] on span "Chicken Burger" at bounding box center [579, 229] width 86 height 15
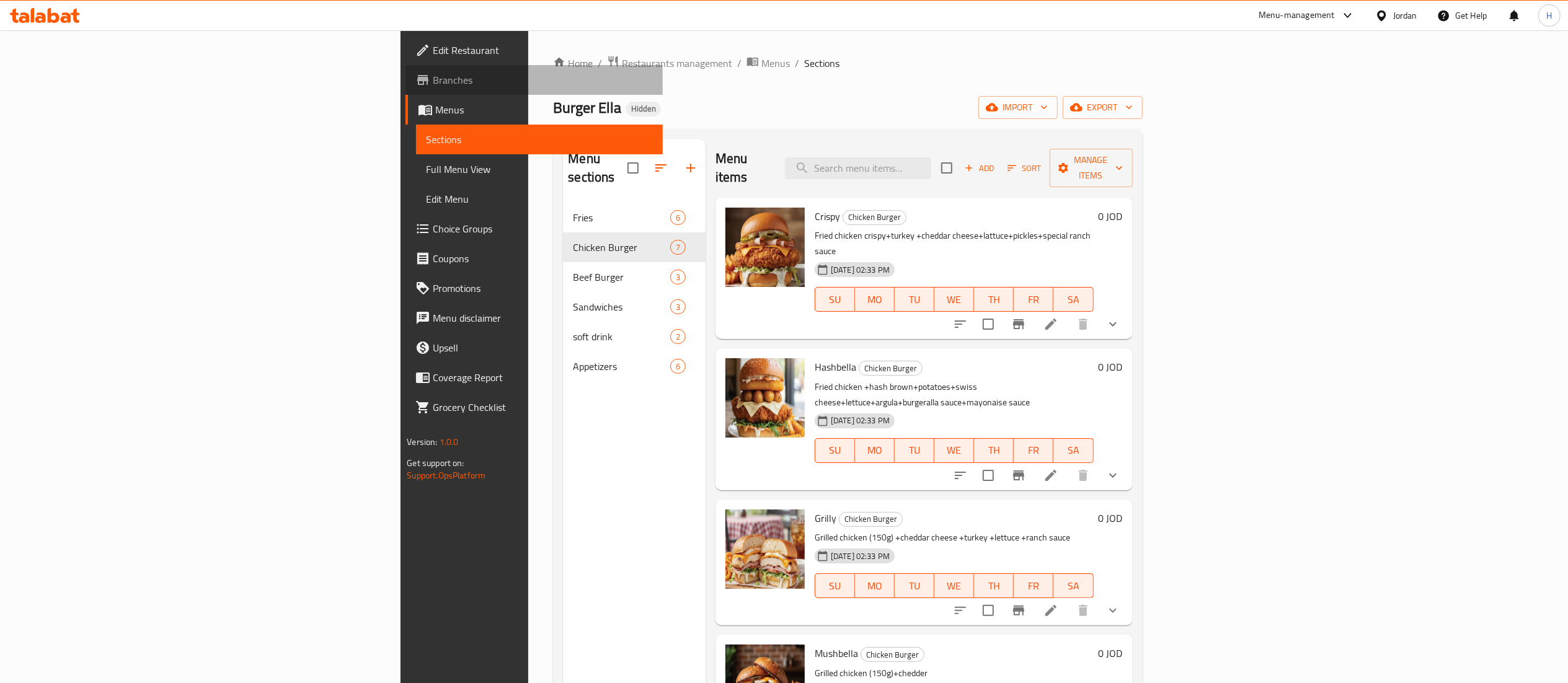
click at [433, 74] on span "Branches" at bounding box center [543, 80] width 220 height 15
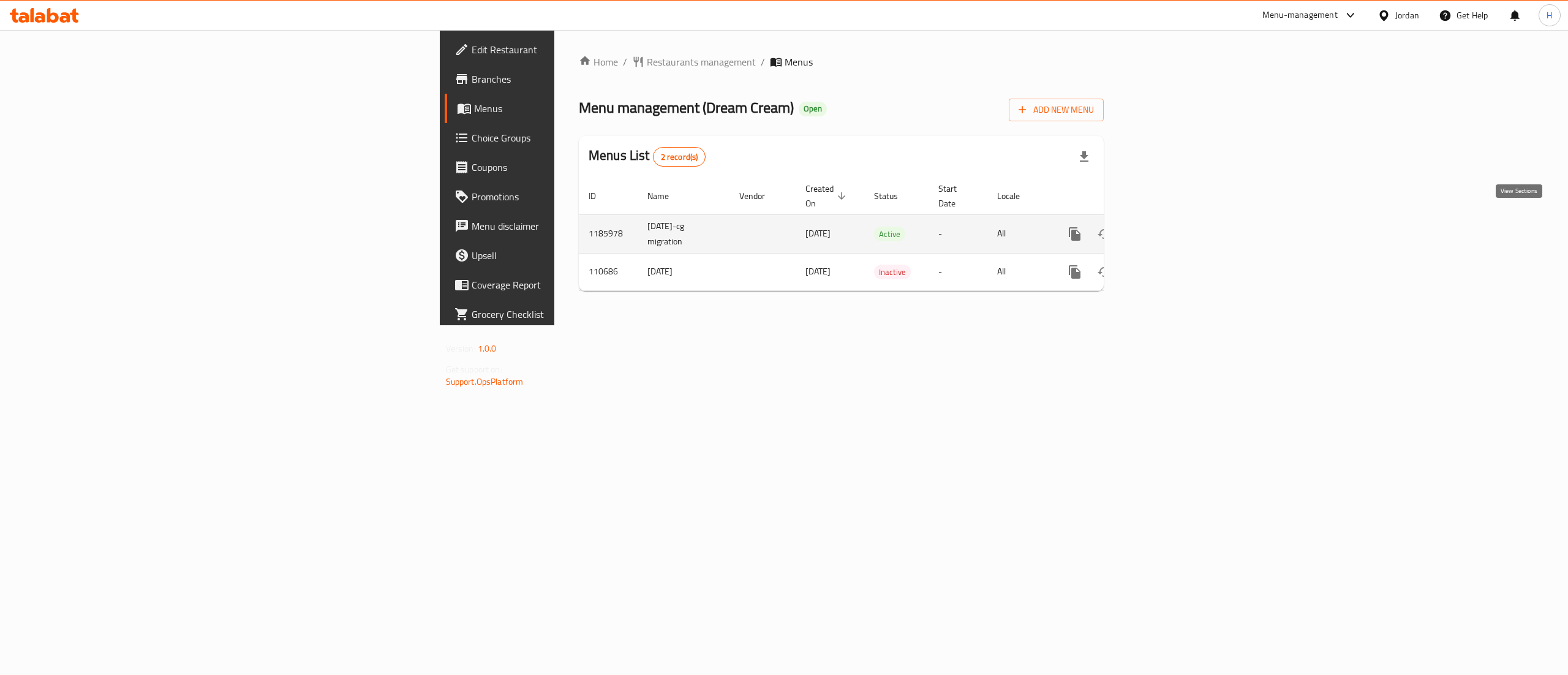
click at [1170, 227] on icon "enhanced table" at bounding box center [1163, 234] width 15 height 15
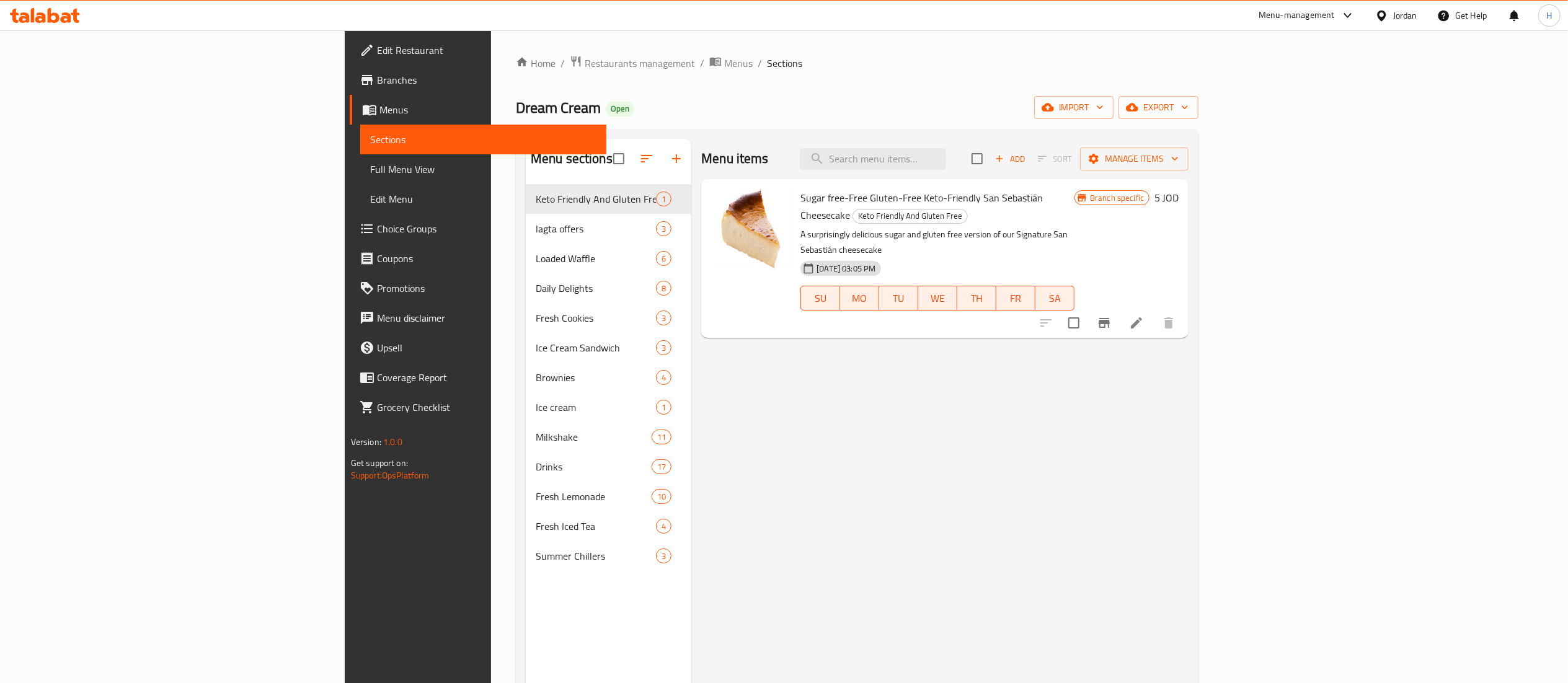
click at [60, 19] on icon at bounding box center [45, 16] width 70 height 15
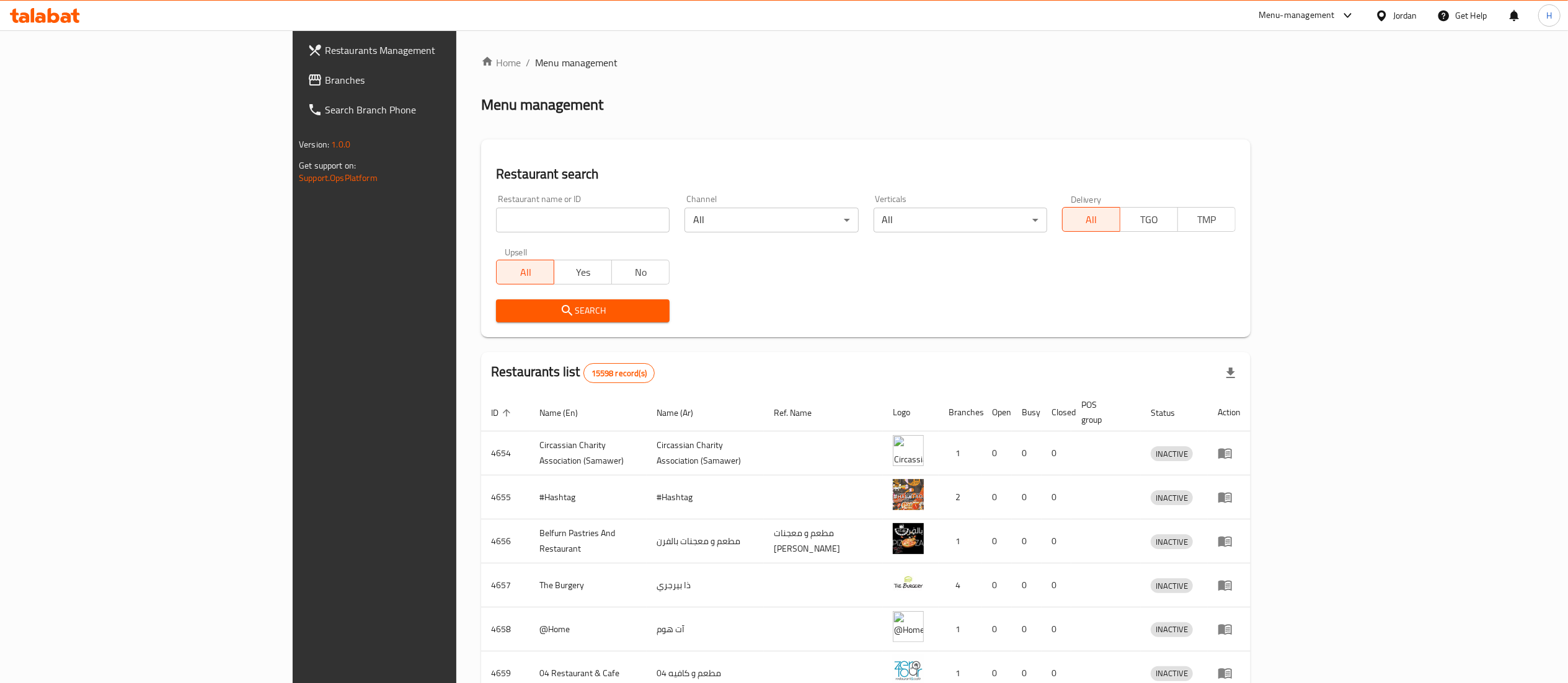
click at [496, 226] on input "search" at bounding box center [582, 220] width 174 height 25
paste input "776875"
type input "776875"
click button "Search" at bounding box center [582, 311] width 174 height 23
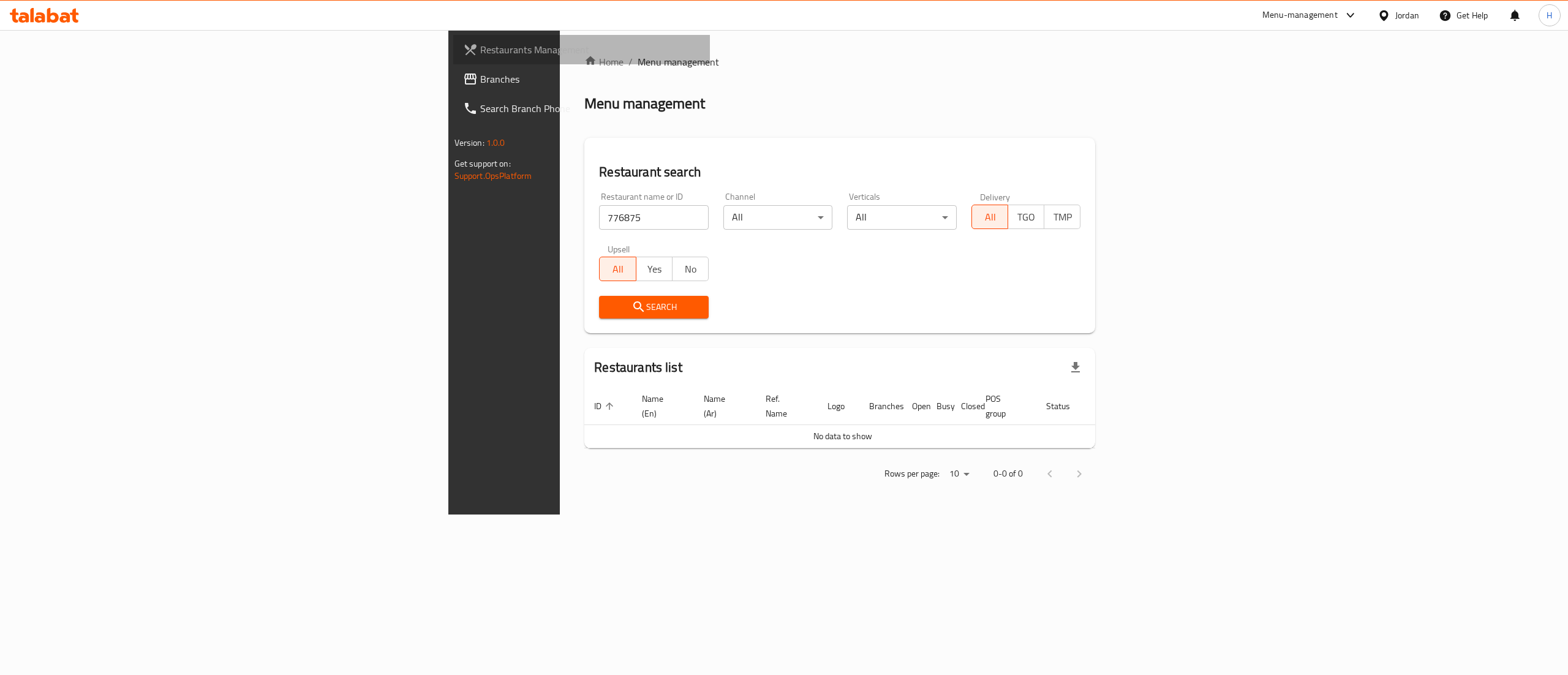
click at [480, 42] on span "Restaurants Management" at bounding box center [590, 49] width 220 height 15
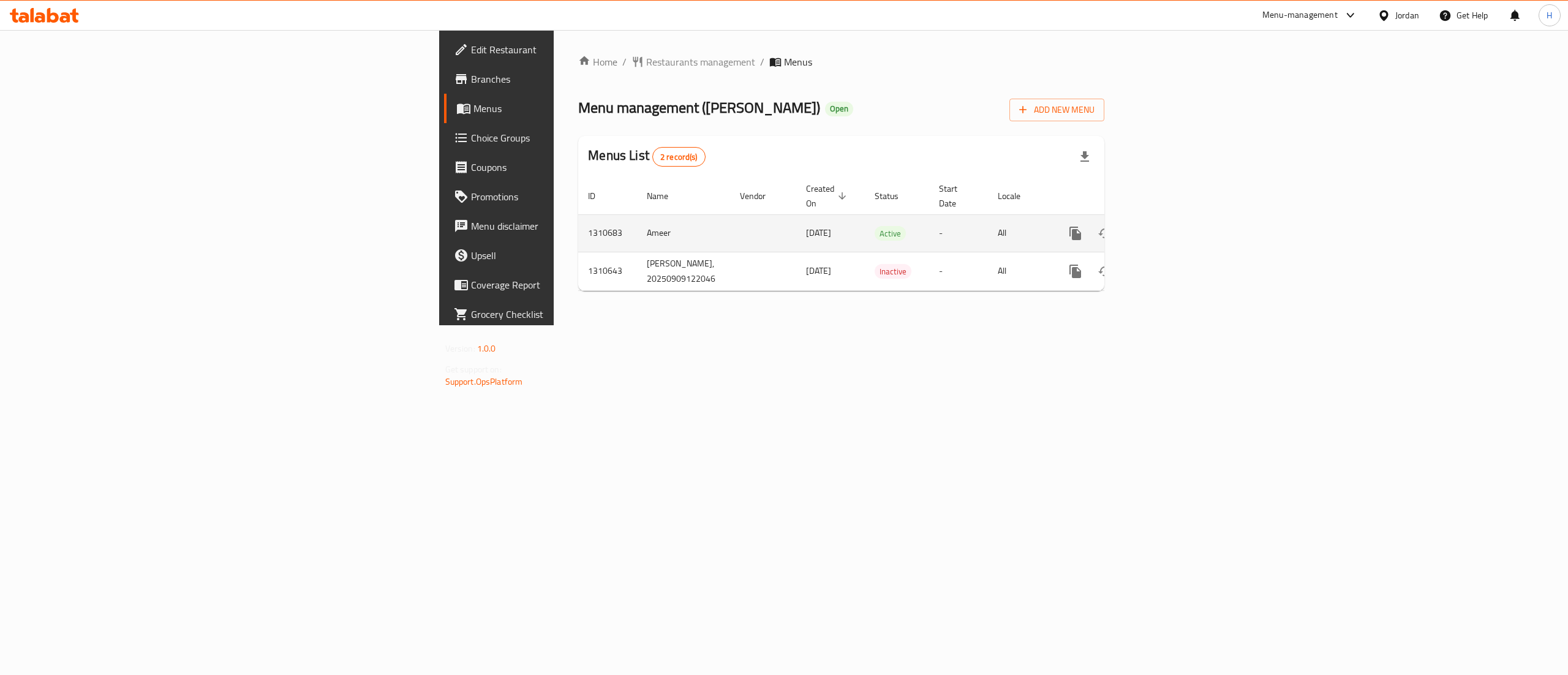
click at [1171, 226] on icon "enhanced table" at bounding box center [1164, 234] width 15 height 15
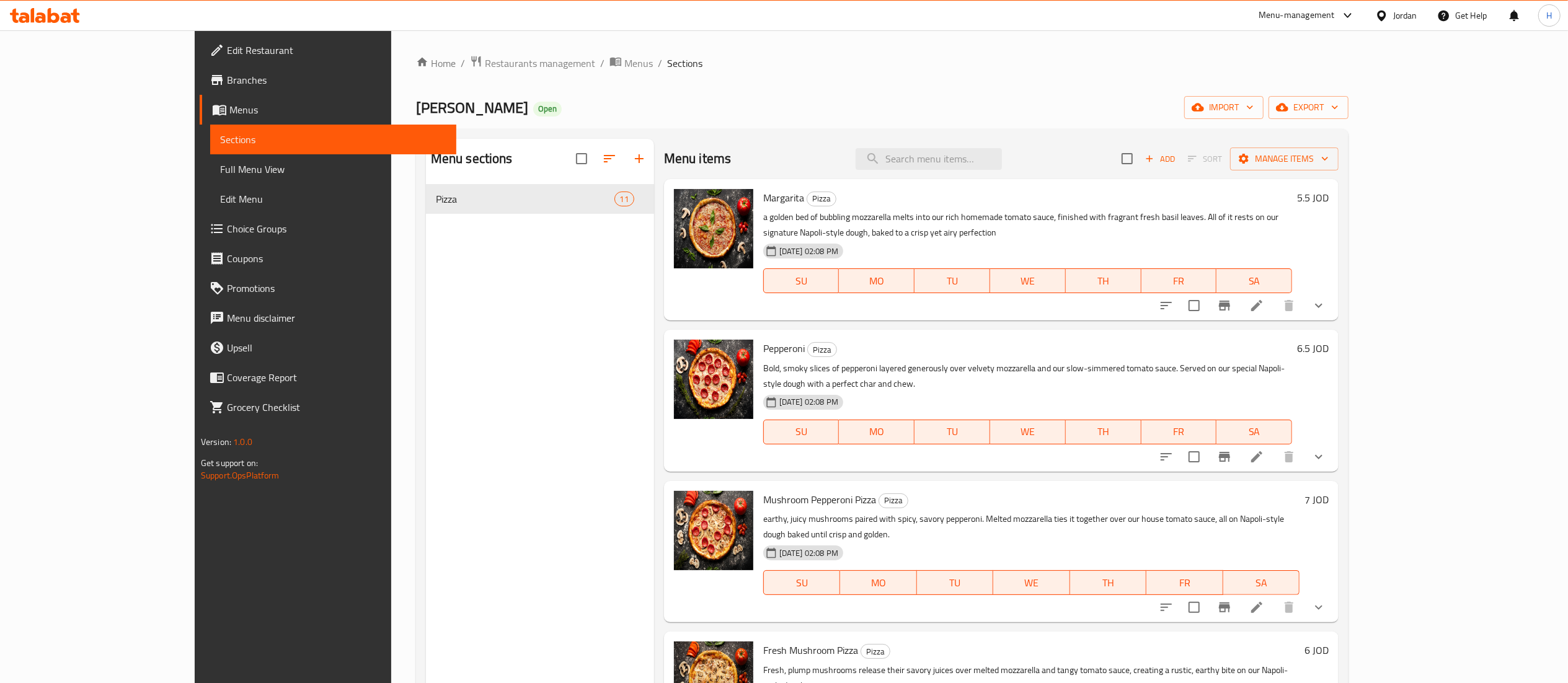
click at [489, 265] on div "Menu sections Pizza 11" at bounding box center [540, 480] width 228 height 683
click at [227, 230] on span "Choice Groups" at bounding box center [337, 229] width 220 height 15
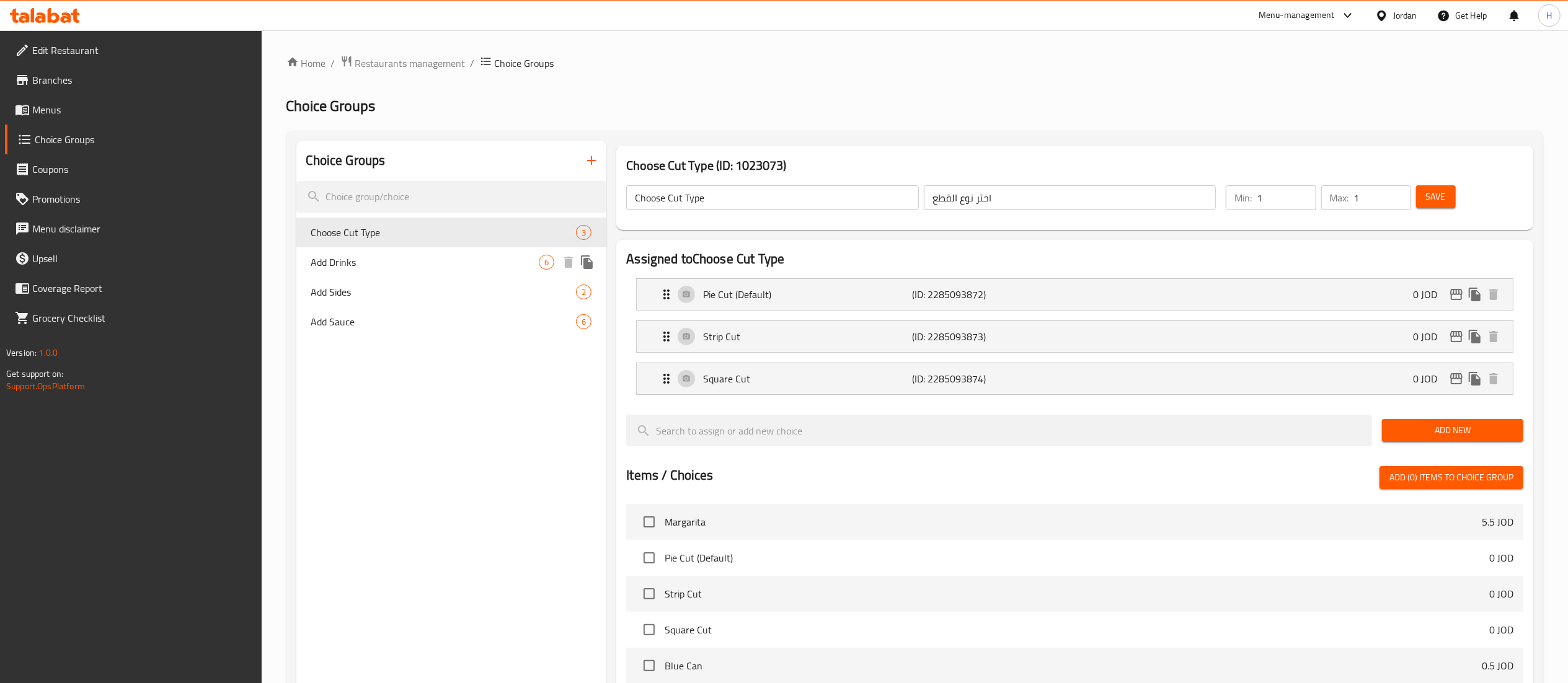
click at [396, 263] on span "Add Drinks" at bounding box center [425, 262] width 228 height 15
type input "Add Drinks"
type input "إضافة المشروبات"
type input "0"
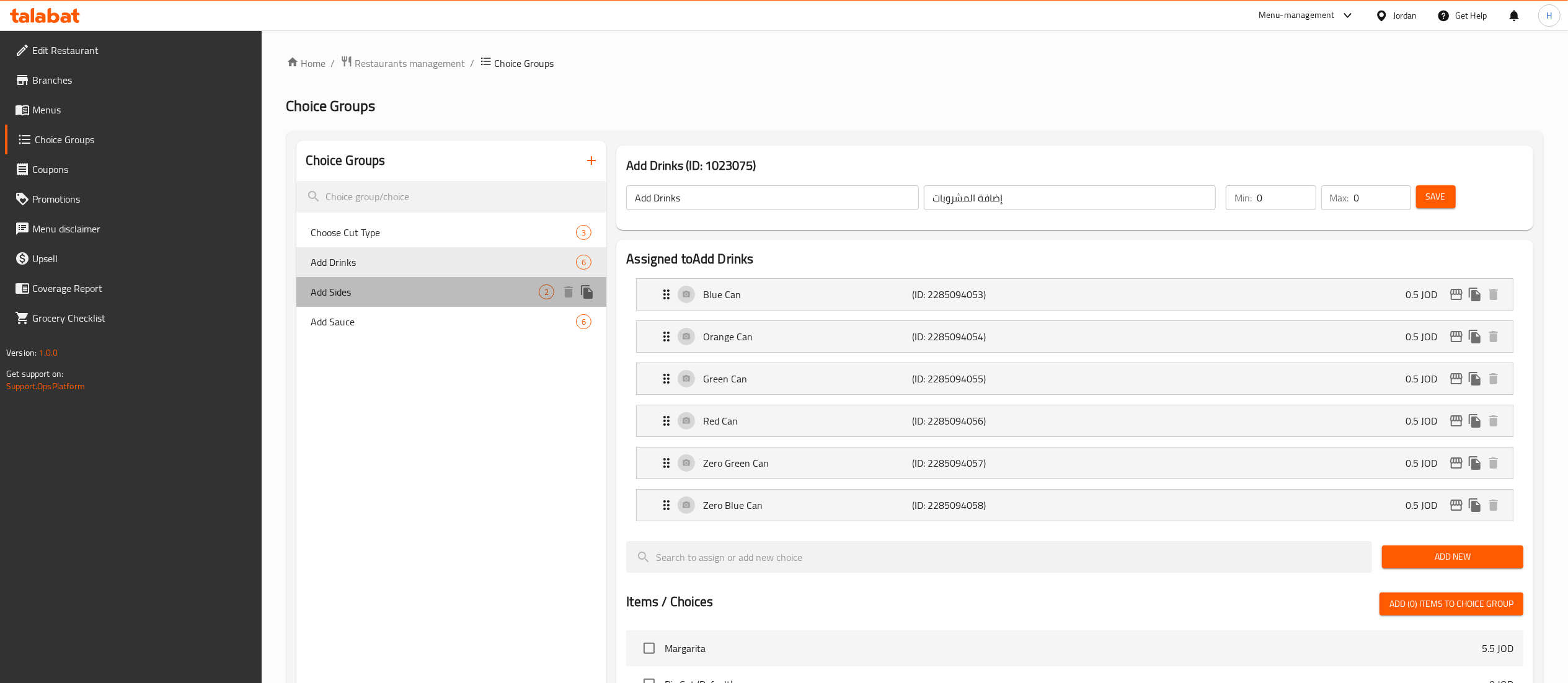
click at [349, 293] on span "Add Sides" at bounding box center [425, 292] width 228 height 15
type input "Add Sides"
type input "إضافة الجوانب"
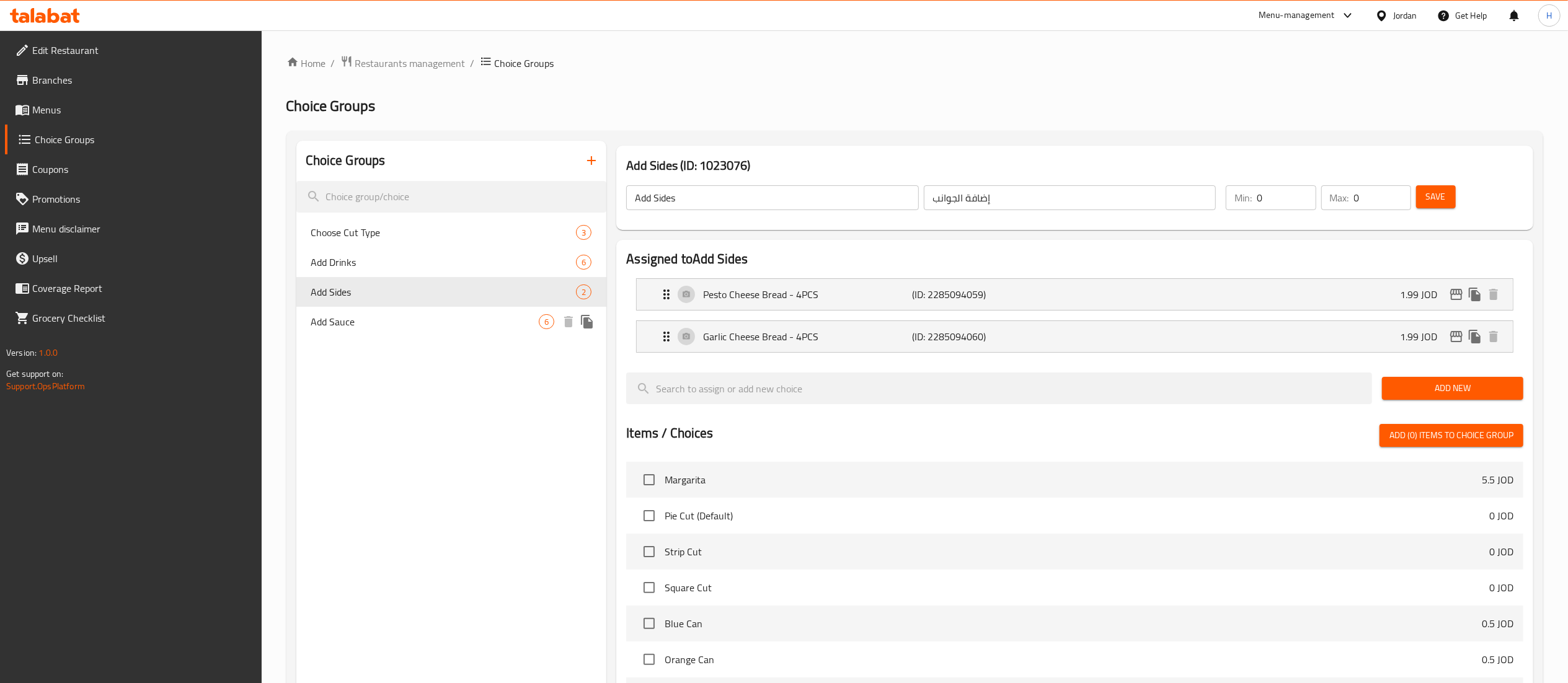
click at [361, 322] on span "Add Sauce" at bounding box center [425, 322] width 228 height 15
type input "Add Sauce"
type input "أضف الصلصة"
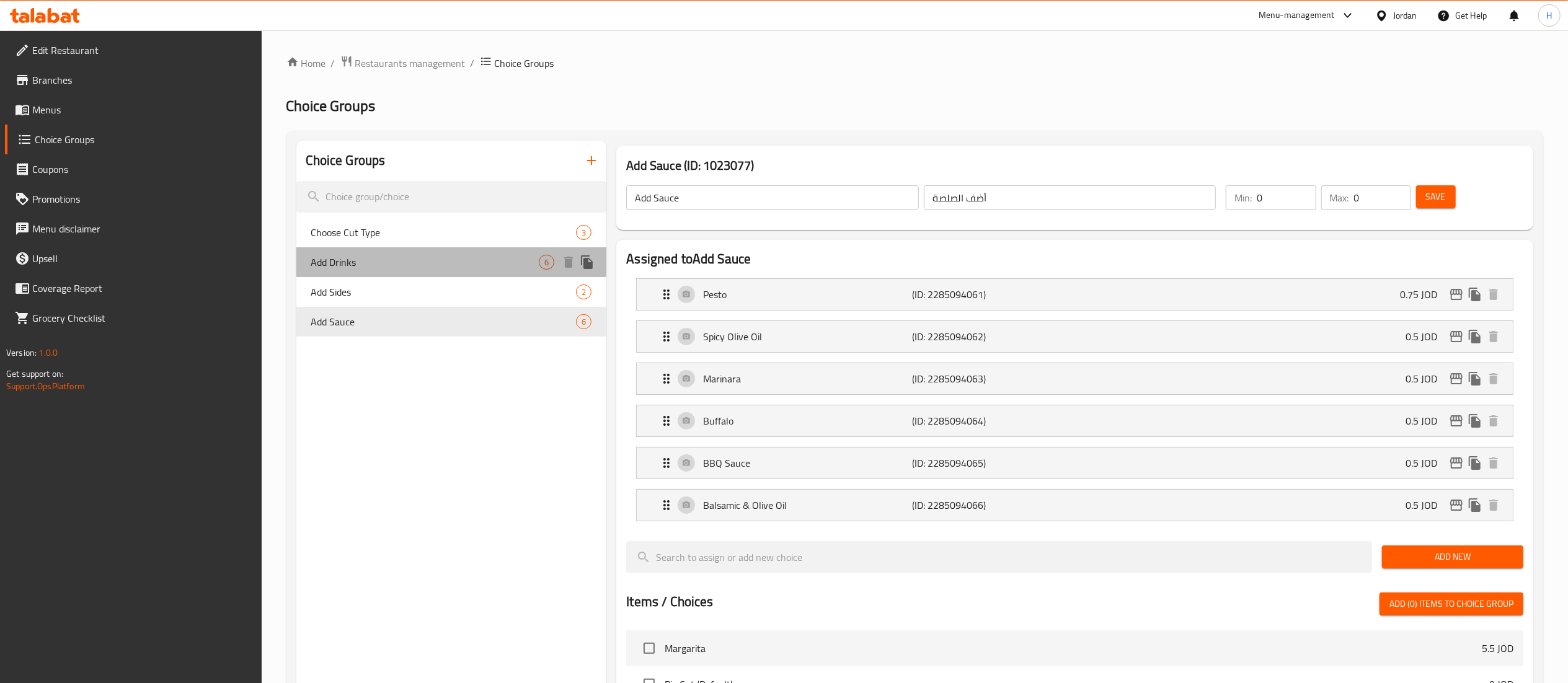
click at [359, 258] on span "Add Drinks" at bounding box center [425, 262] width 228 height 15
type input "Add Drinks"
type input "إضافة المشروبات"
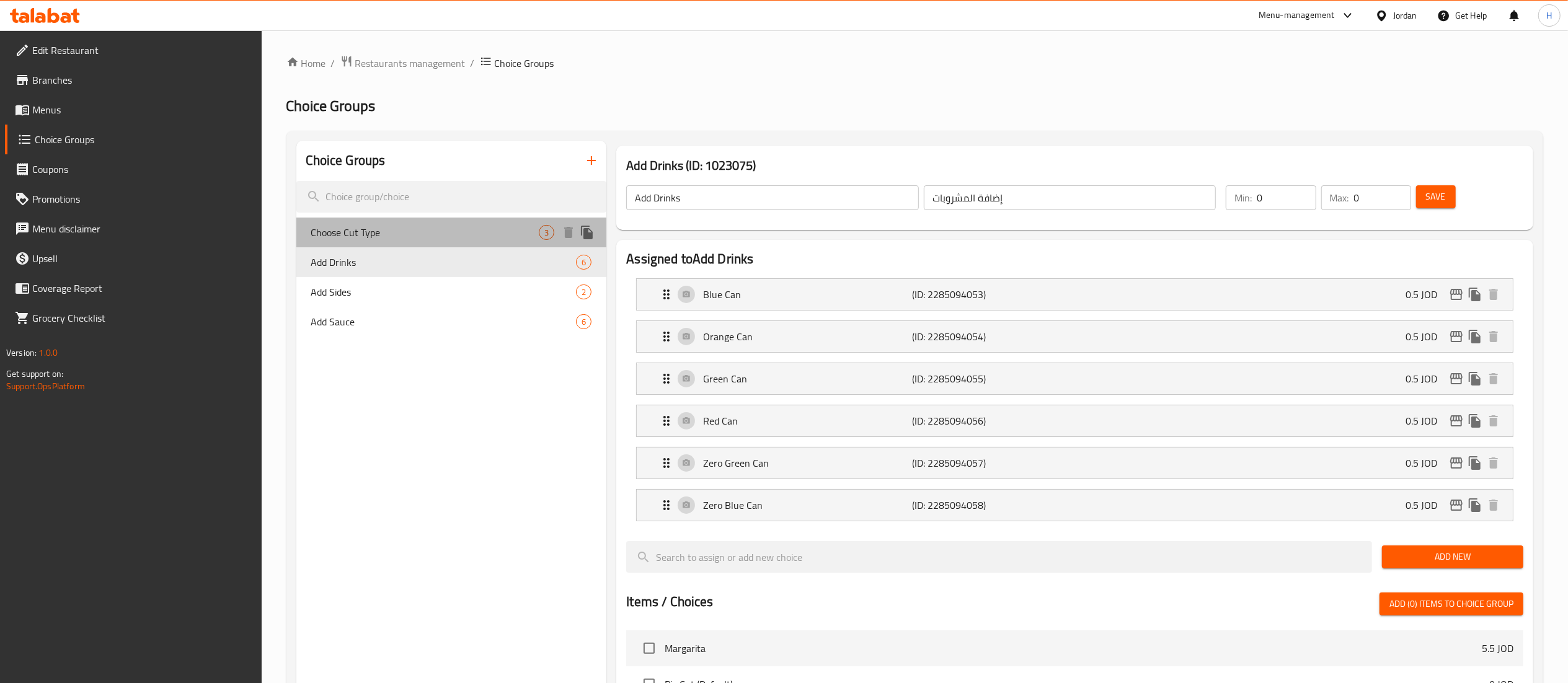
click at [367, 243] on div "Choose Cut Type 3" at bounding box center [452, 232] width 311 height 30
type input "Choose Cut Type"
type input "اختر نوع القطع"
type input "1"
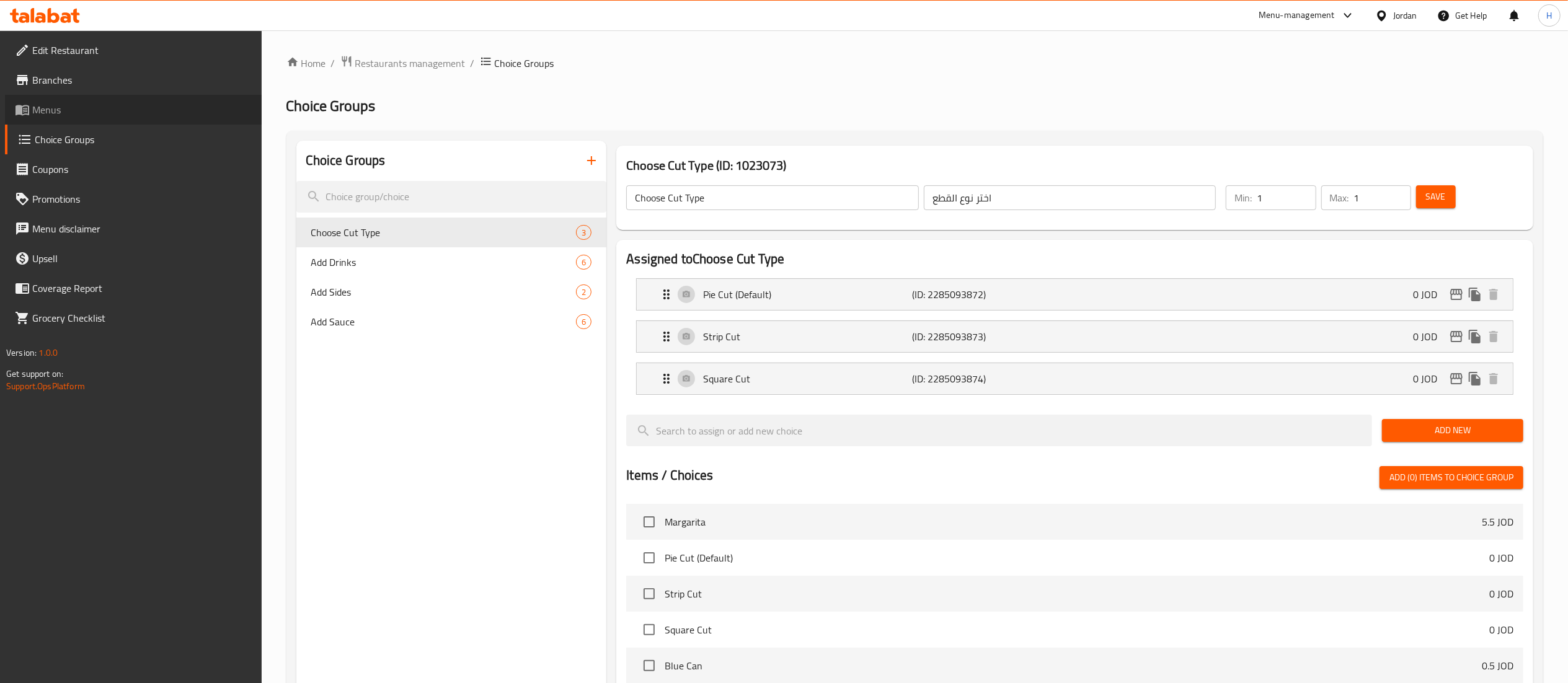
click at [70, 111] on span "Menus" at bounding box center [143, 110] width 220 height 15
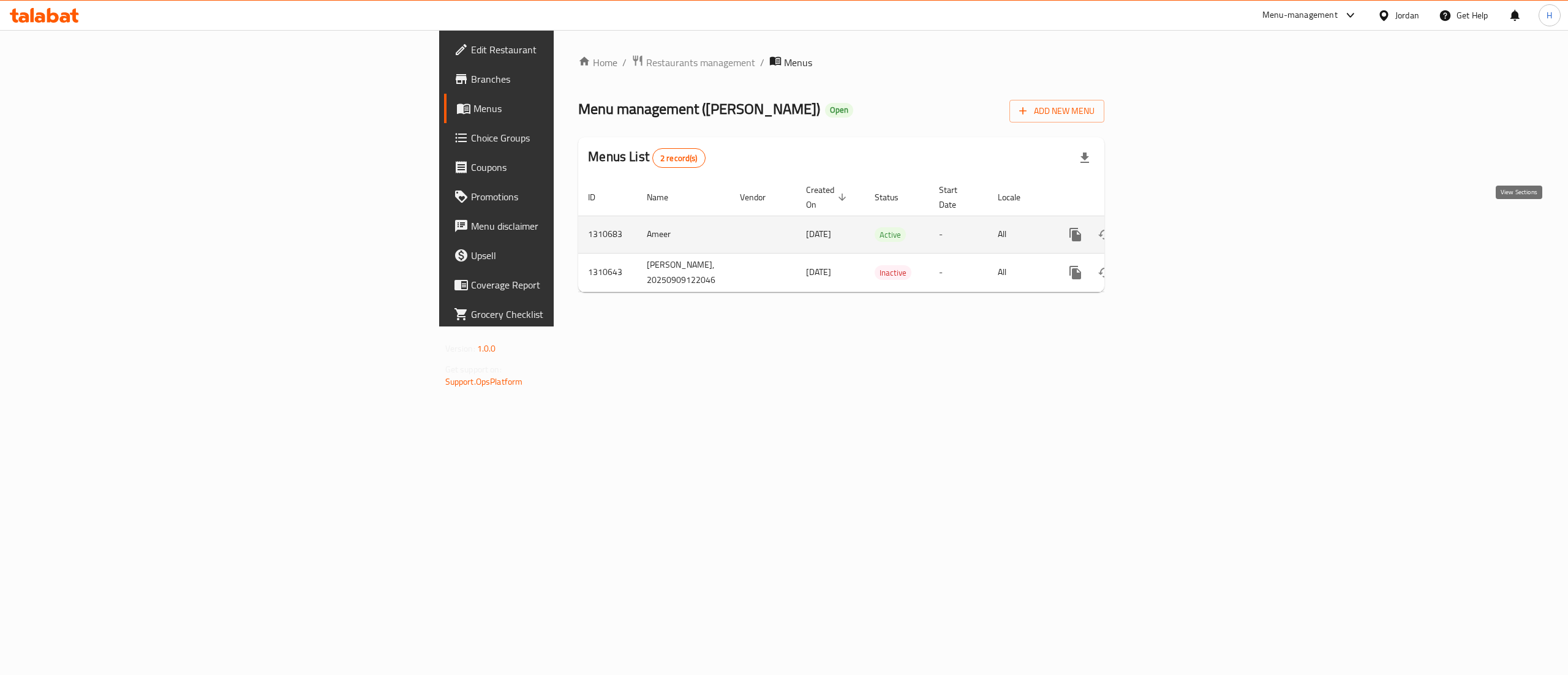
click at [1171, 227] on icon "enhanced table" at bounding box center [1164, 234] width 15 height 15
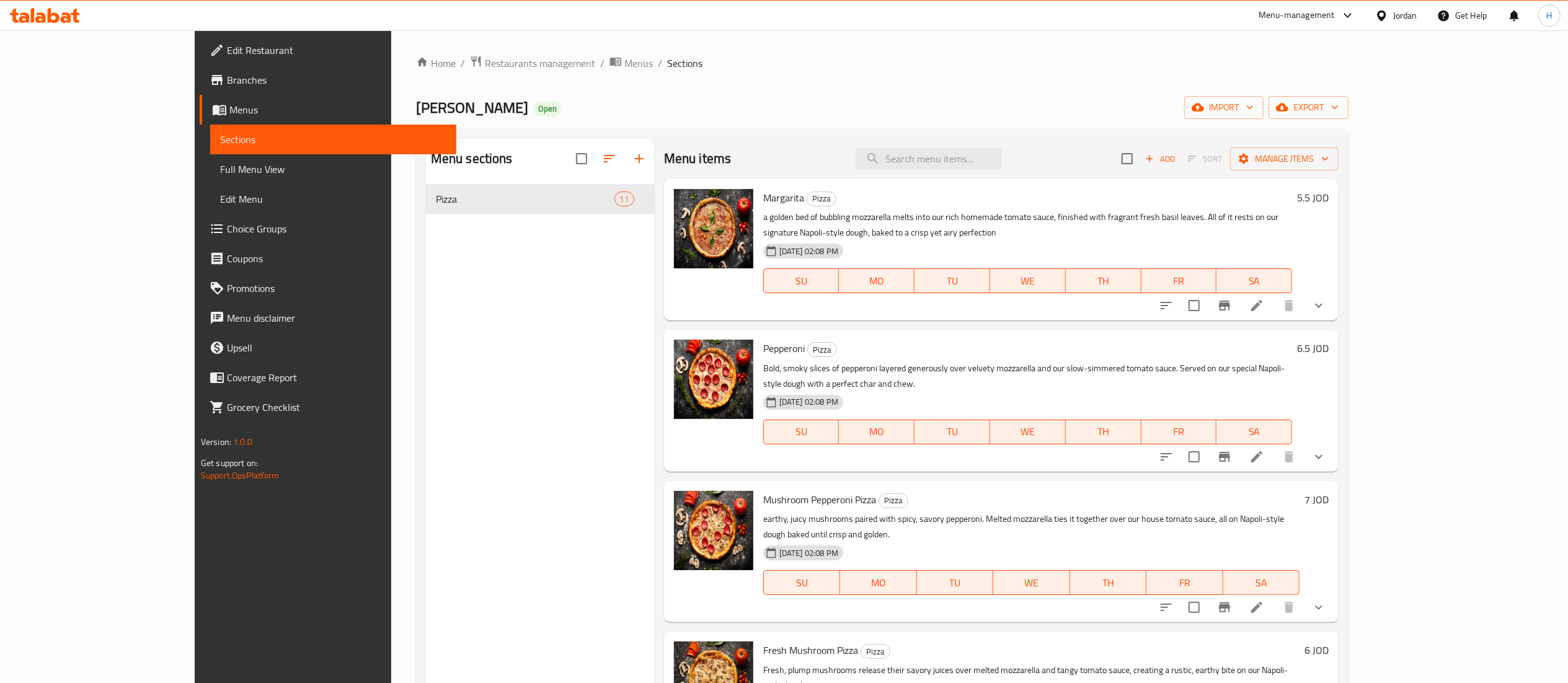
click at [426, 264] on div "Menu sections Pizza 11" at bounding box center [540, 480] width 228 height 683
click at [632, 162] on icon "button" at bounding box center [639, 159] width 15 height 15
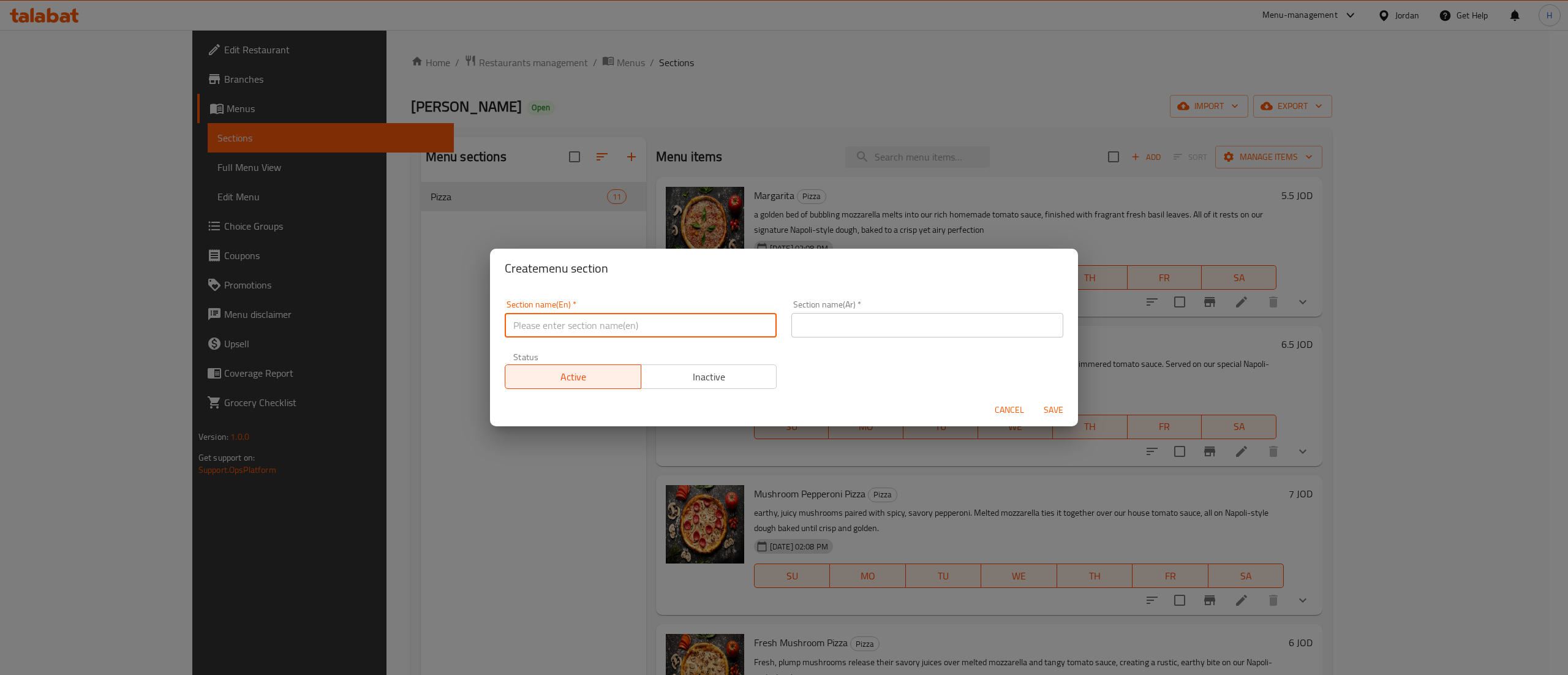
click at [659, 318] on input "text" at bounding box center [640, 325] width 272 height 25
type input "Side Orders"
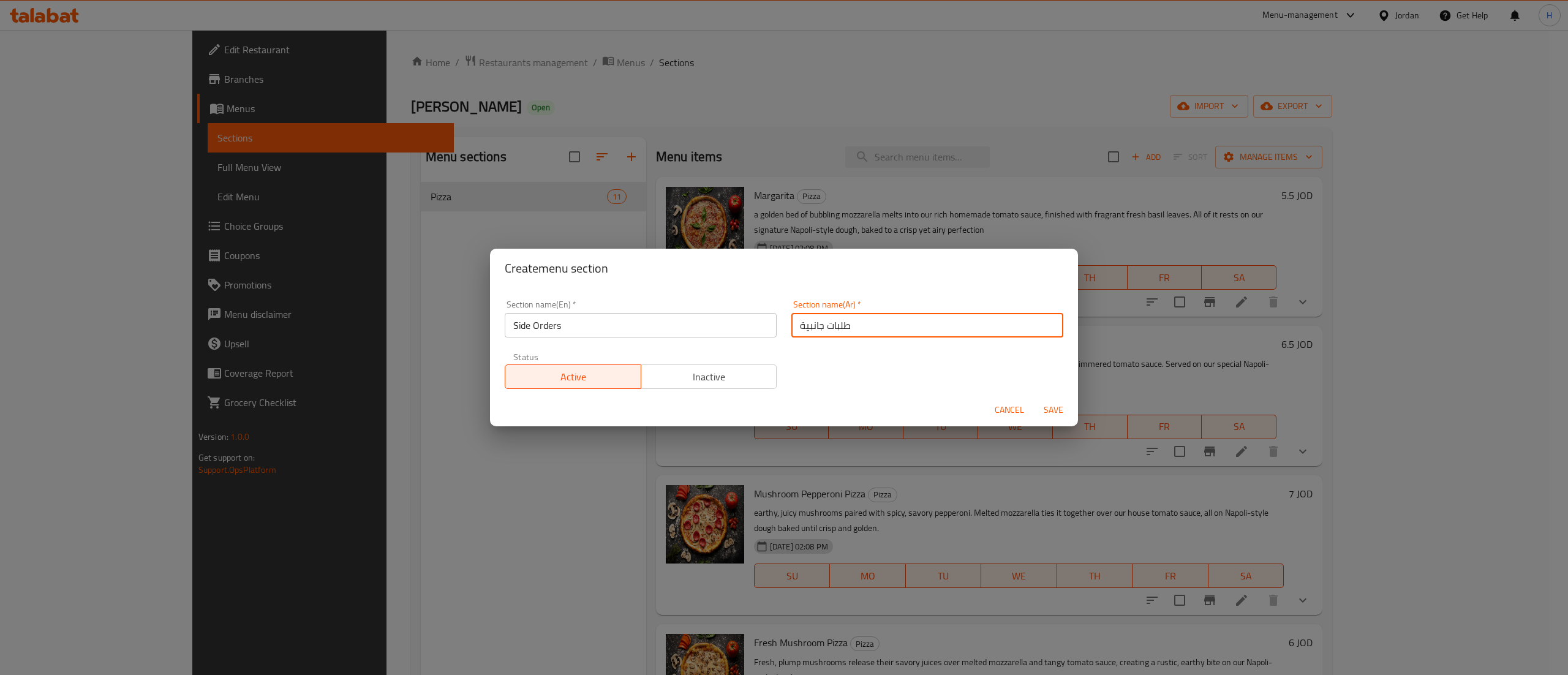
type input "طلبات جانبية"
click at [795, 384] on div "Section name(En)   * Side Orders Section name(En) * Section name(Ar)   * طلبات …" at bounding box center [784, 345] width 574 height 103
click at [1059, 421] on button "Save" at bounding box center [1054, 410] width 39 height 22
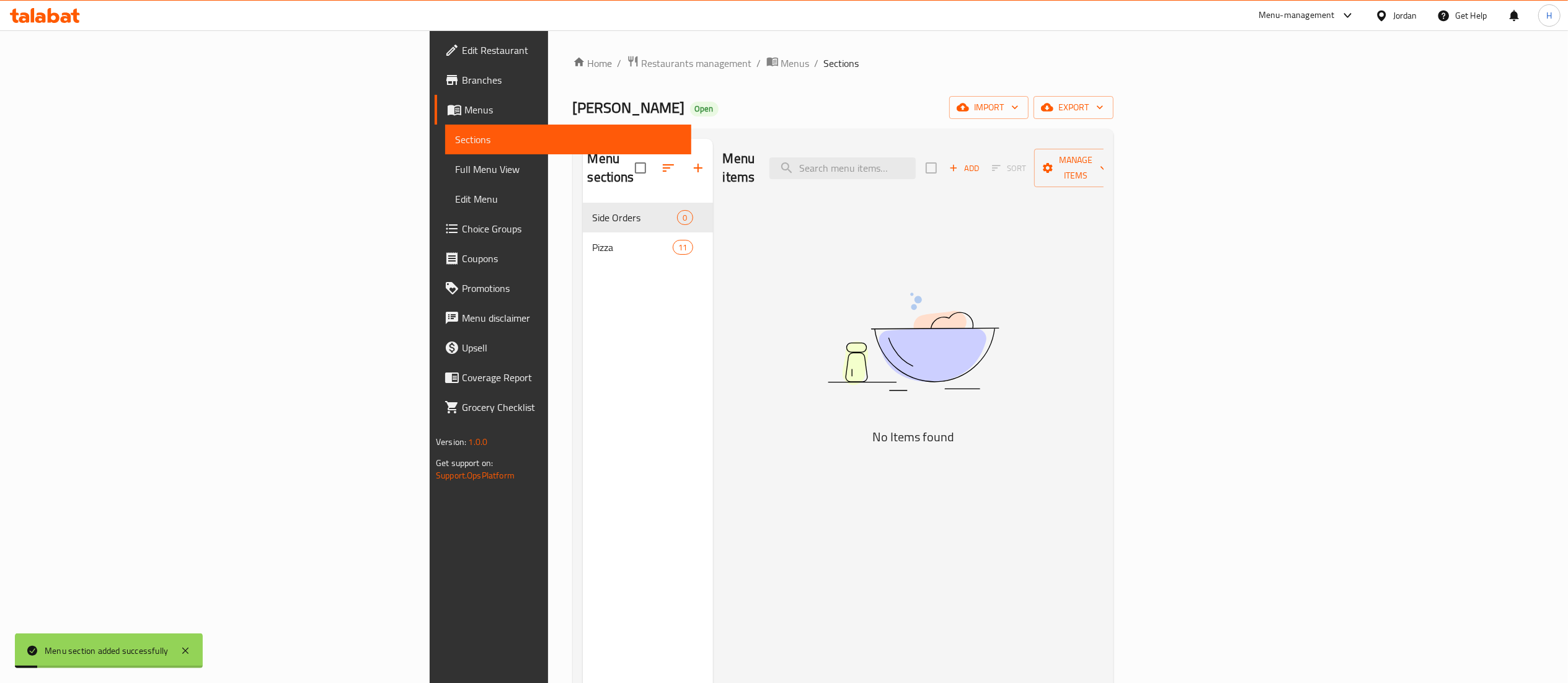
click at [583, 291] on div "Menu sections Side Orders 0 Pizza 11" at bounding box center [648, 480] width 130 height 683
click at [661, 161] on icon "button" at bounding box center [669, 168] width 15 height 15
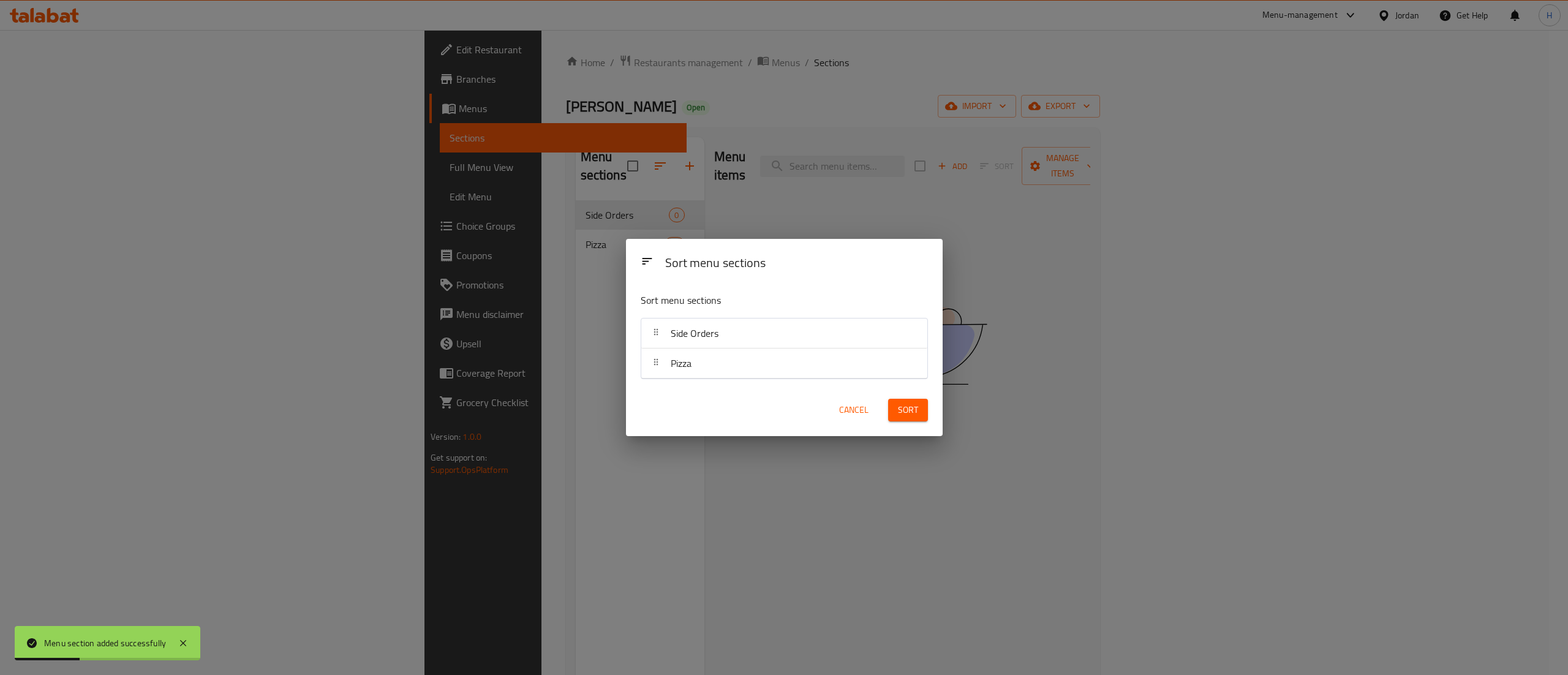
click at [544, 321] on div "Sort menu sections Sort menu sections Side Orders Pizza Cancel Sort" at bounding box center [784, 337] width 1568 height 675
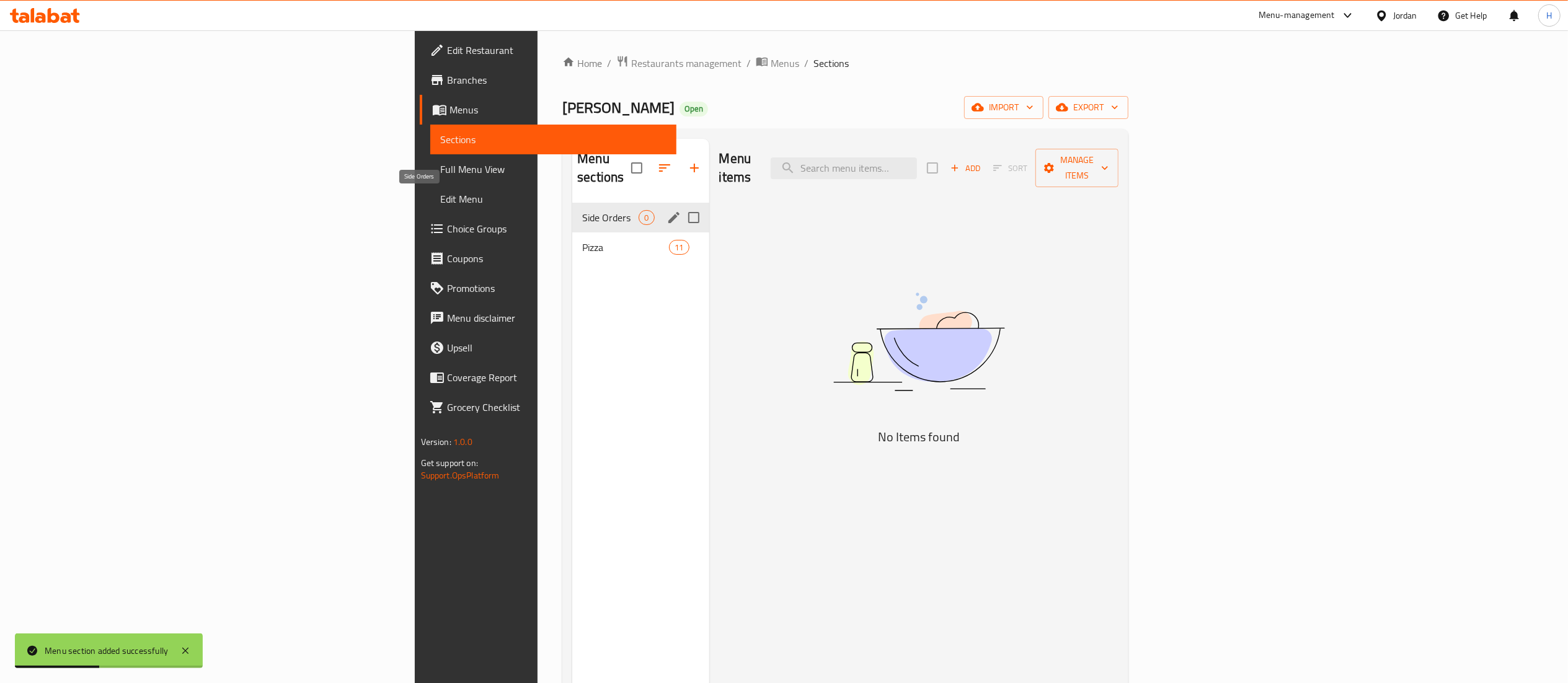
click at [582, 210] on span "Side Orders" at bounding box center [610, 218] width 56 height 15
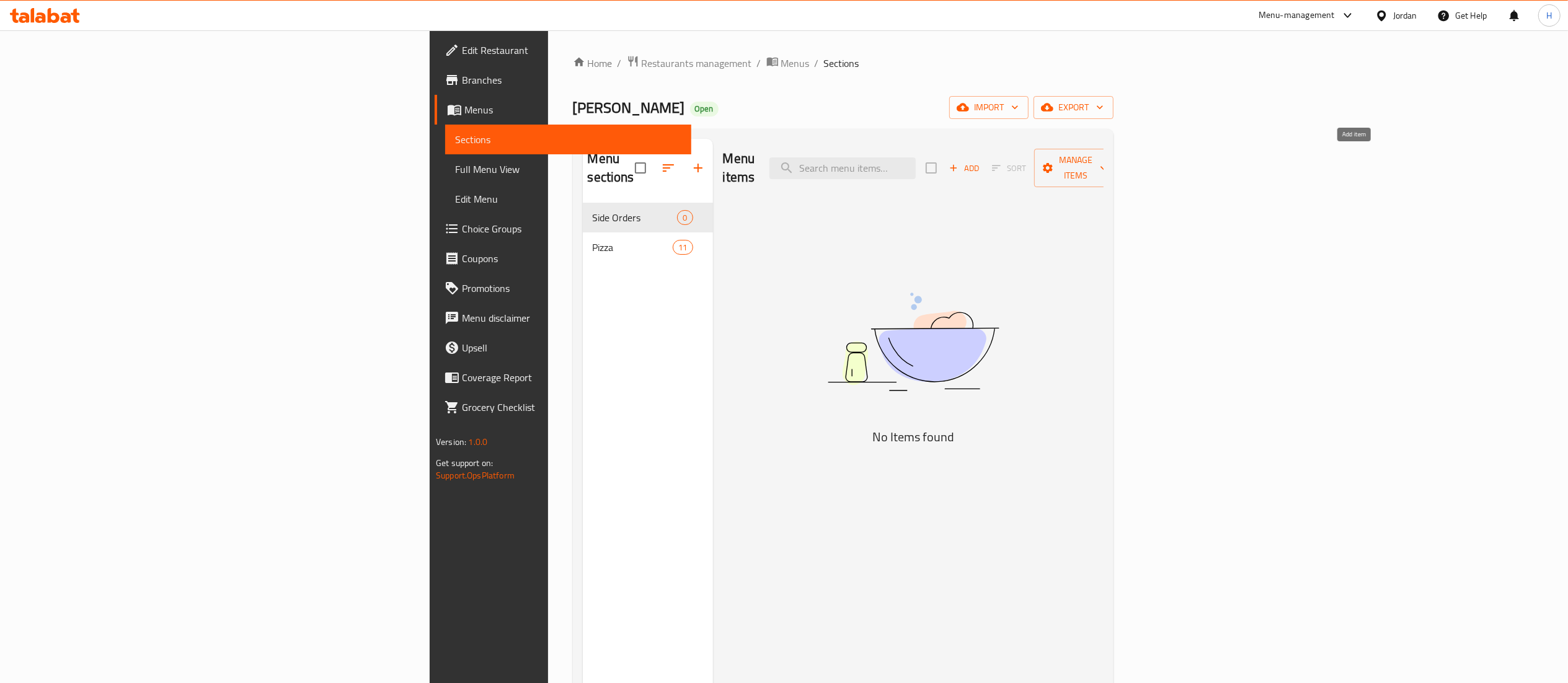
click at [981, 166] on span "Add" at bounding box center [964, 168] width 33 height 14
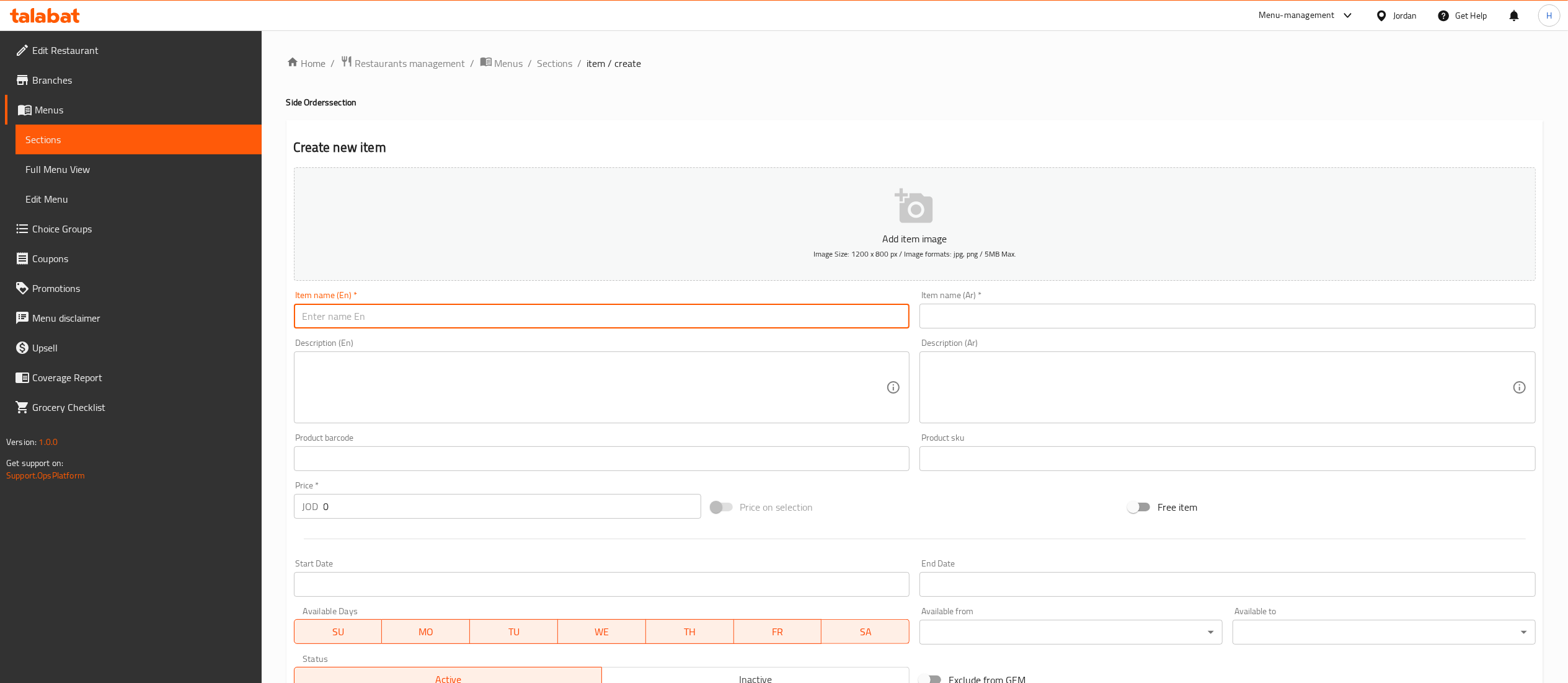
click at [476, 314] on input "text" at bounding box center [602, 316] width 616 height 25
paste input "Pesto Cheese Bread (3.00 JD)"
type input "Pesto Cheese Bread (3.00 JD)"
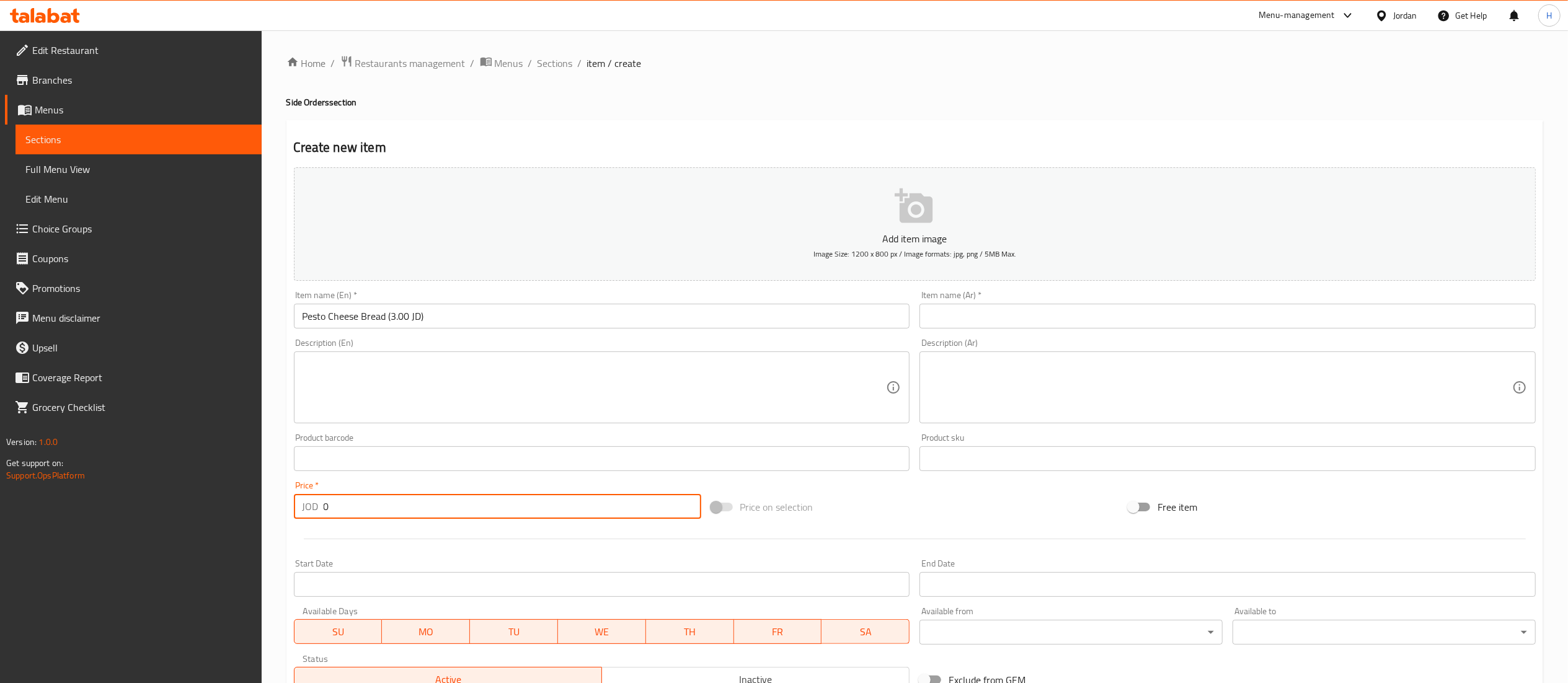
drag, startPoint x: 365, startPoint y: 506, endPoint x: 308, endPoint y: 510, distance: 57.1
click at [308, 510] on div "JOD 0 Price *" at bounding box center [497, 506] width 407 height 25
type input "3"
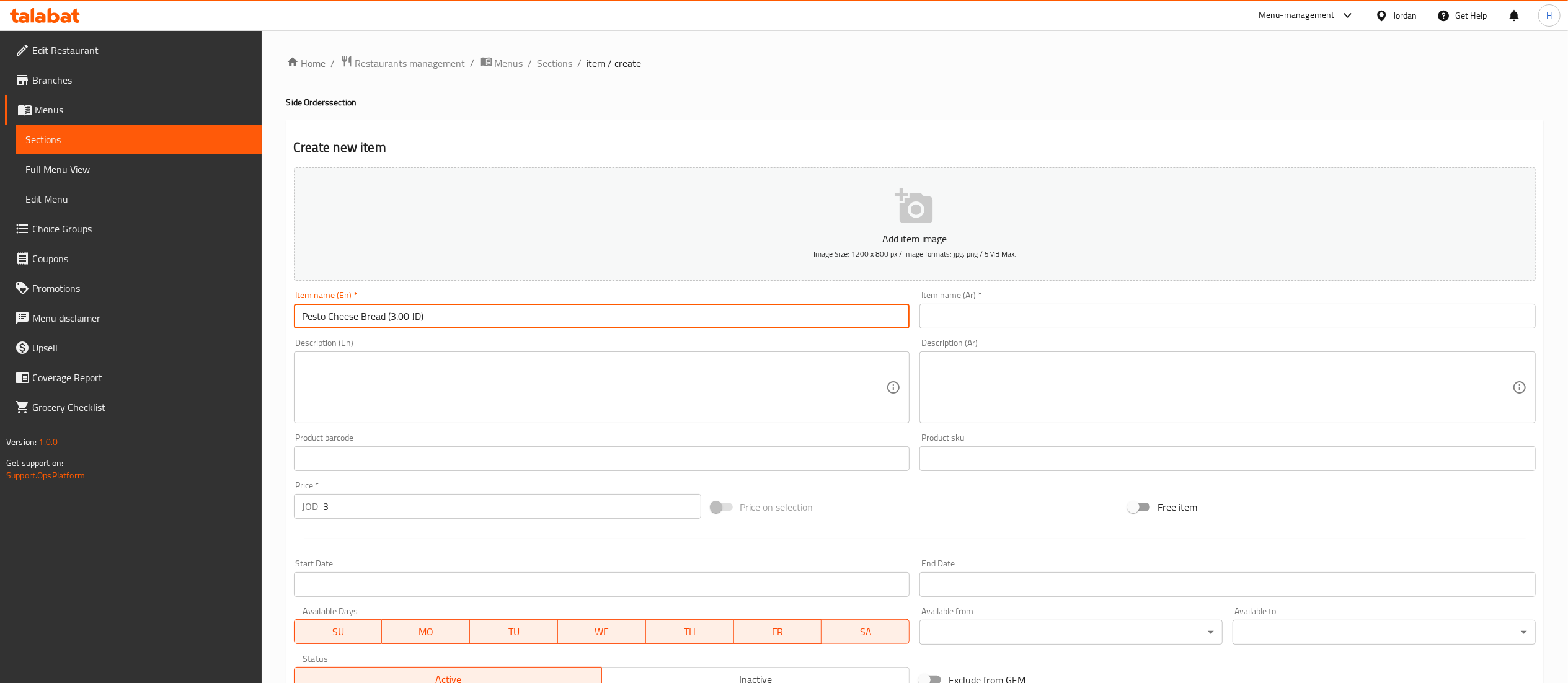
drag, startPoint x: 451, startPoint y: 308, endPoint x: 388, endPoint y: 316, distance: 63.5
click at [388, 316] on input "Pesto Cheese Bread (3.00 JD)" at bounding box center [602, 316] width 616 height 25
type input "Pesto Cheese Bread"
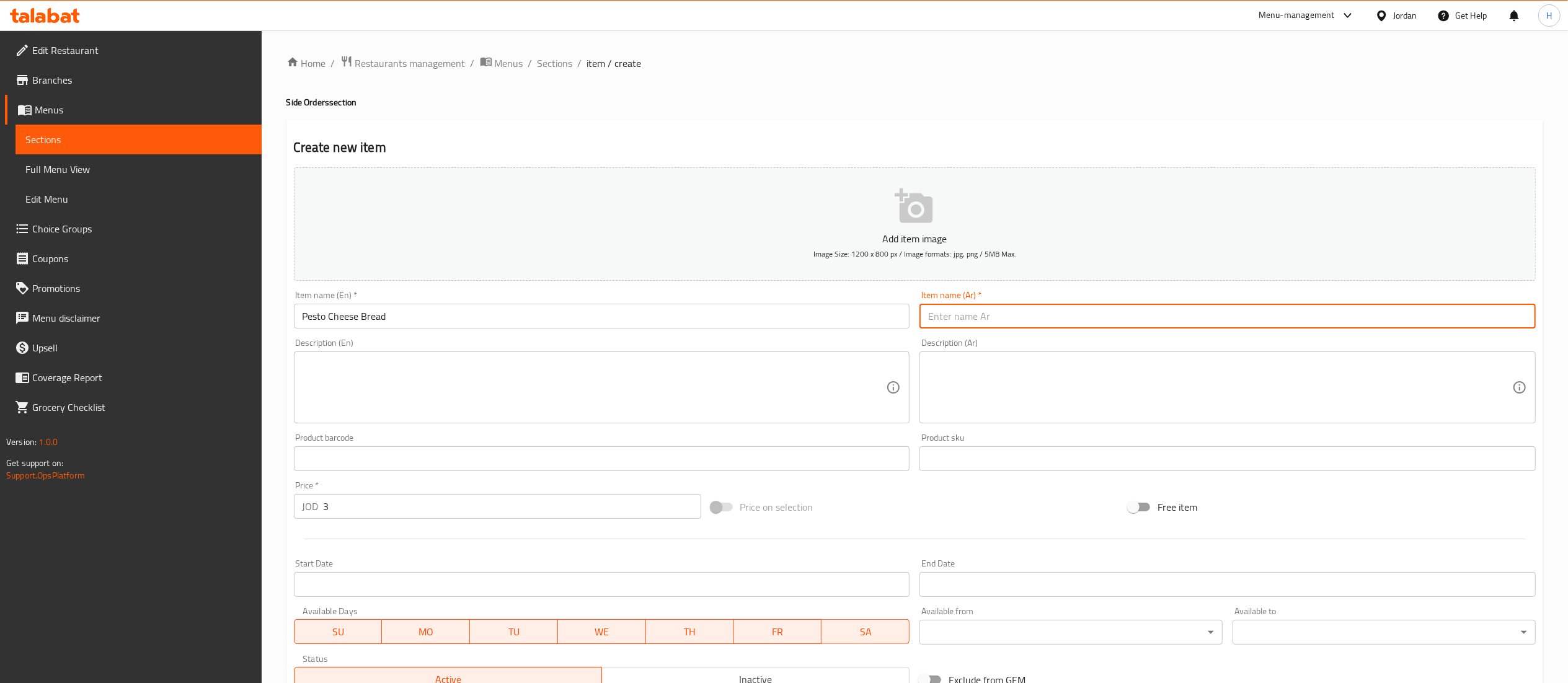
click at [960, 318] on input "text" at bounding box center [1228, 316] width 616 height 25
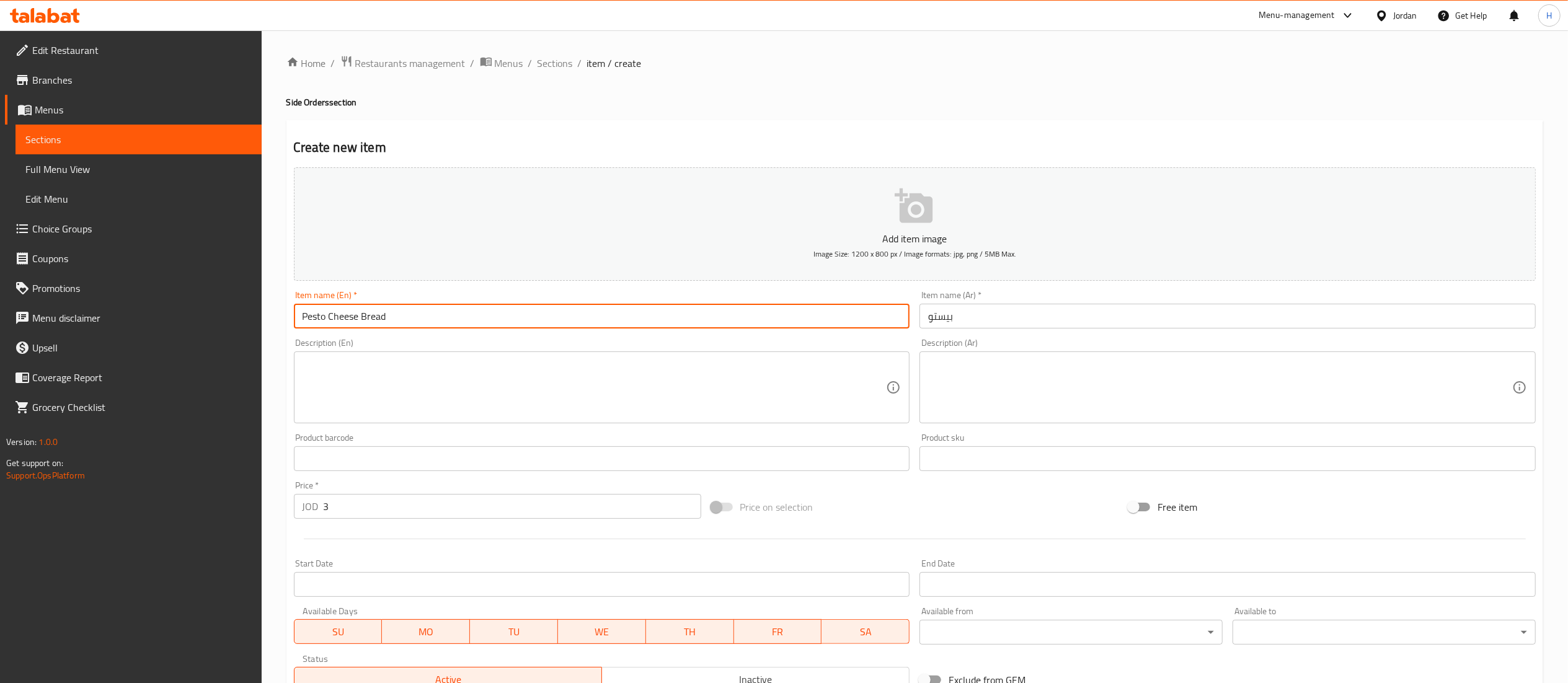
drag, startPoint x: 490, startPoint y: 321, endPoint x: 224, endPoint y: 305, distance: 266.5
click at [224, 305] on div "Edit Restaurant Branches Menus Sections Full Menu View Edit Menu Choice Groups …" at bounding box center [784, 453] width 1568 height 846
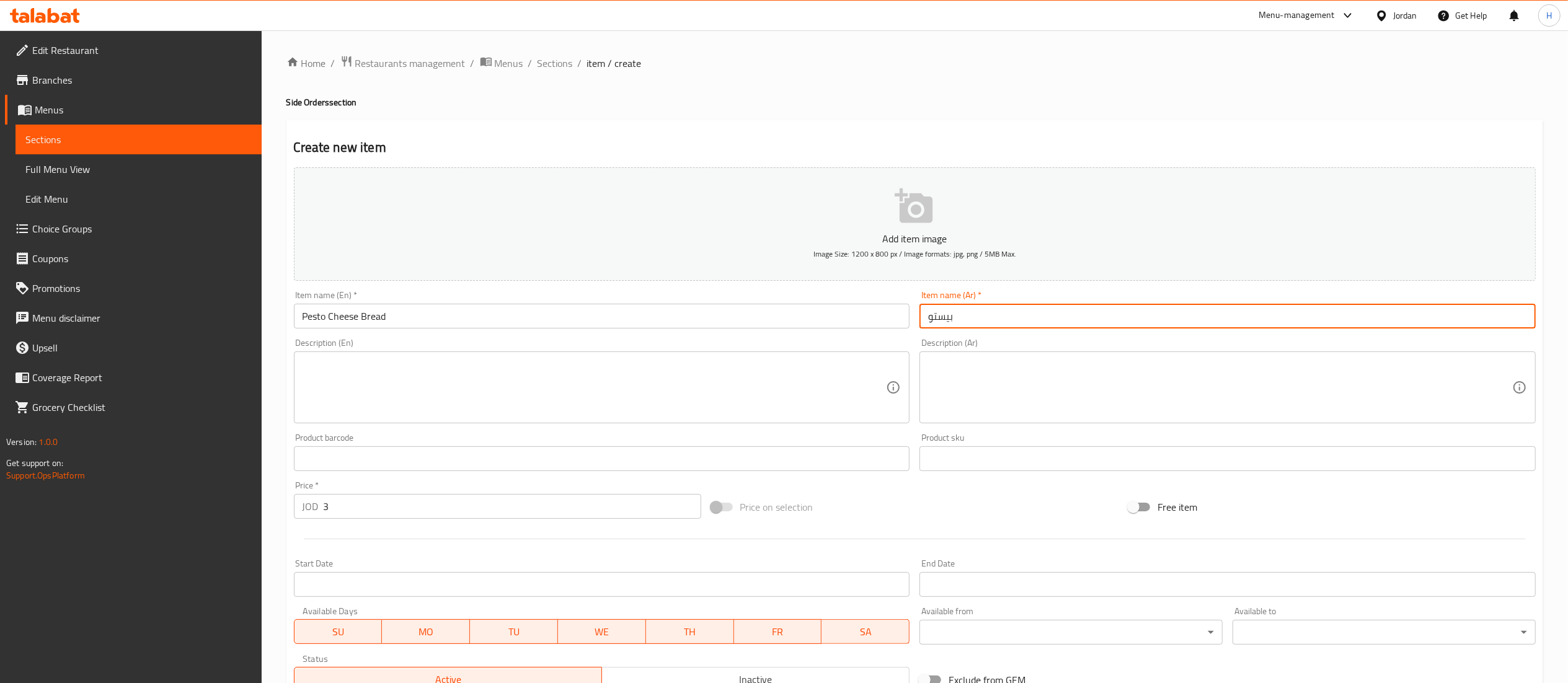
drag, startPoint x: 966, startPoint y: 315, endPoint x: 688, endPoint y: 315, distance: 278.0
click at [688, 315] on div "Add item image Image Size: 1200 x 800 px / Image formats: jpg, png / 5MB Max. I…" at bounding box center [914, 429] width 1252 height 534
paste input "خبز الجبن بال"
type input "خبز الجبن بالبيستو"
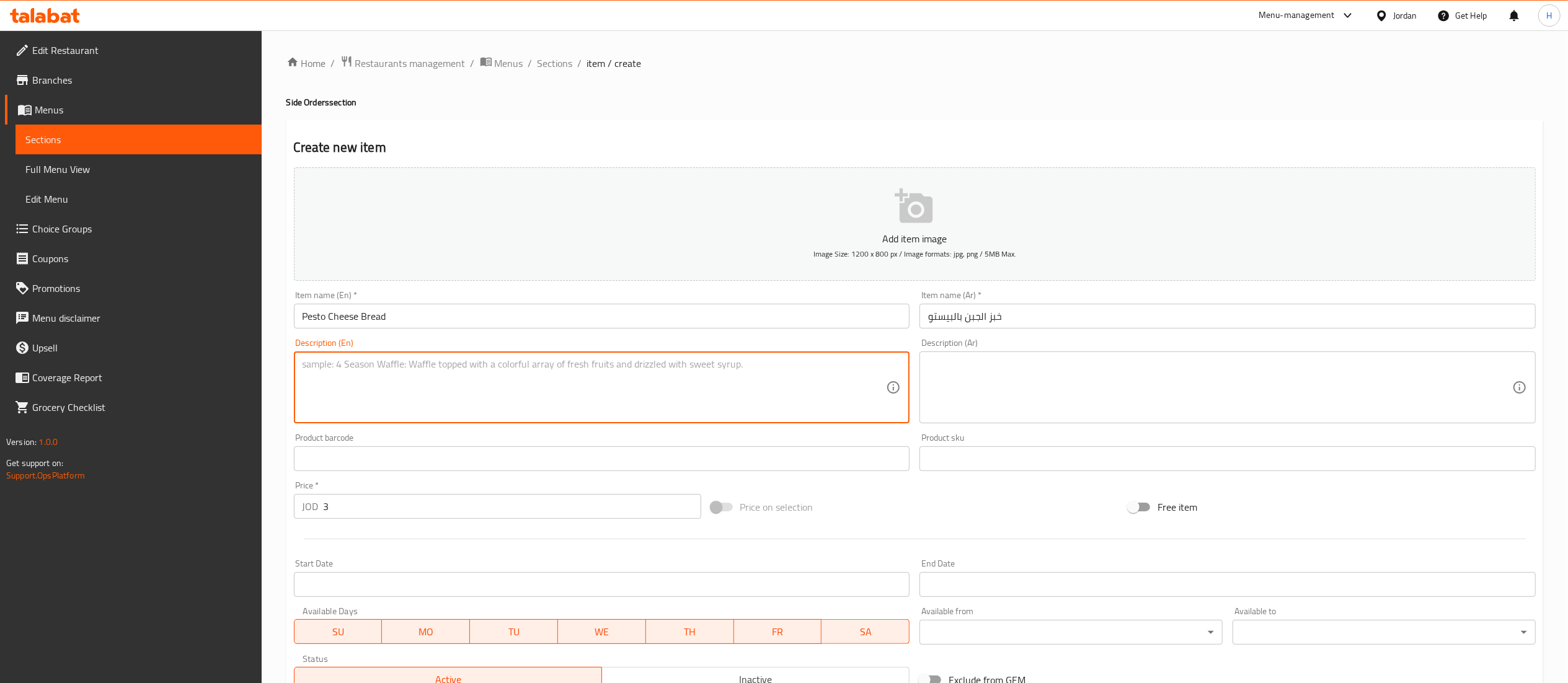
click at [450, 387] on textarea at bounding box center [594, 388] width 584 height 59
click at [1087, 409] on textarea at bounding box center [1220, 388] width 584 height 59
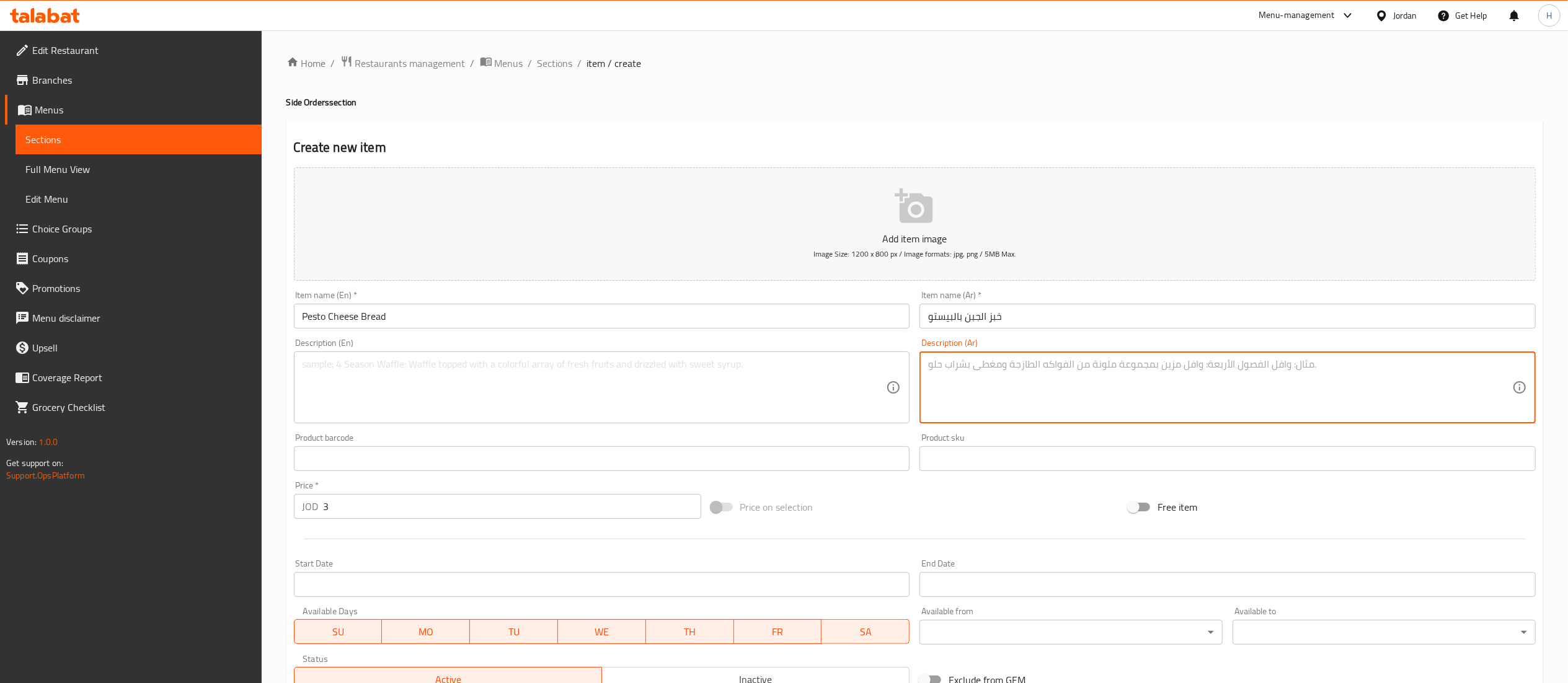
paste textarea "أربع قطع باغيت فرنسي مخبوزة للون ذهبي، مغطاة ببيستو عطِر وجبنة موتزاريلا سايحة،…"
type textarea "أربع قطع باغيت فرنسي مخبوزة للون ذهبي، مغطاة ببيستو عطِر وجبنة موتزاريلا سايحة،…"
click at [405, 399] on textarea at bounding box center [594, 388] width 584 height 59
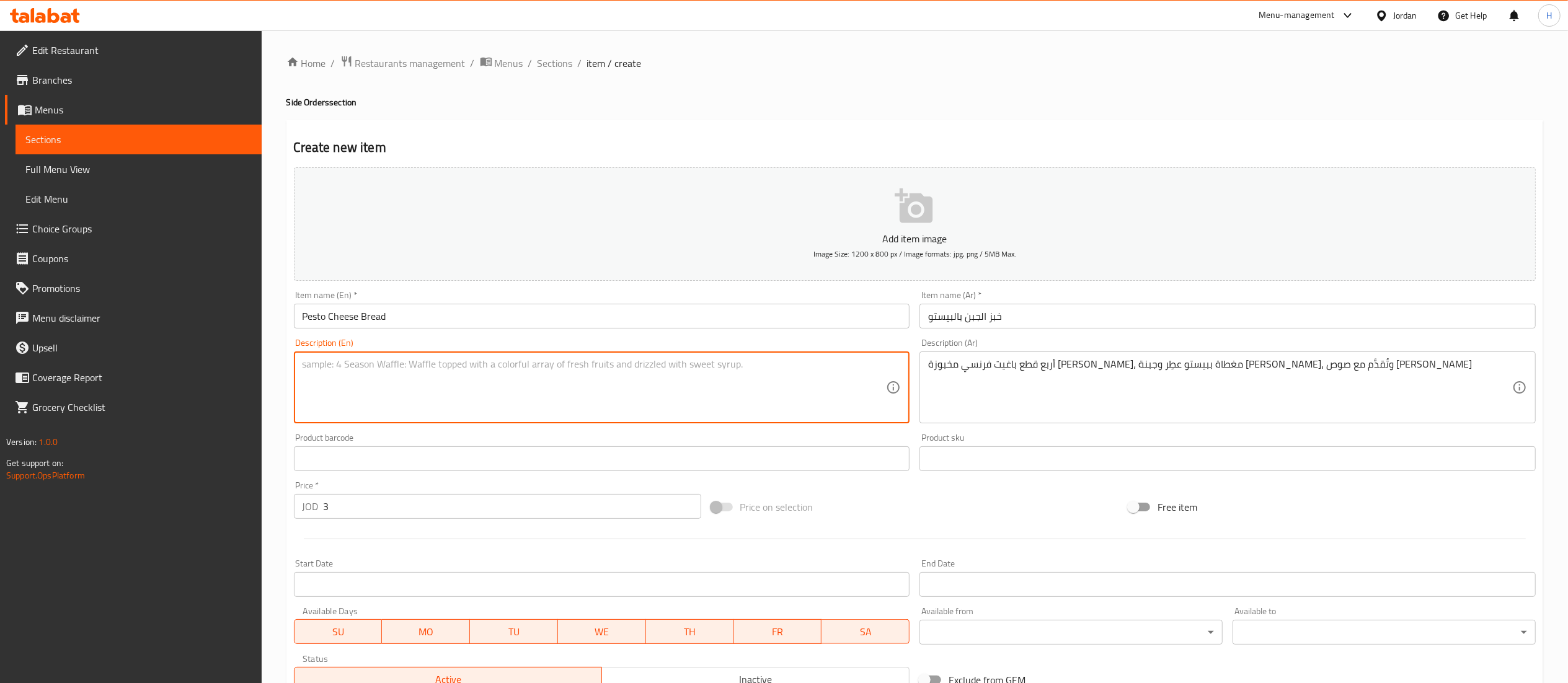
paste textarea "Four golden pieces of French baguette baked with our fragrant pesto and bubblin…"
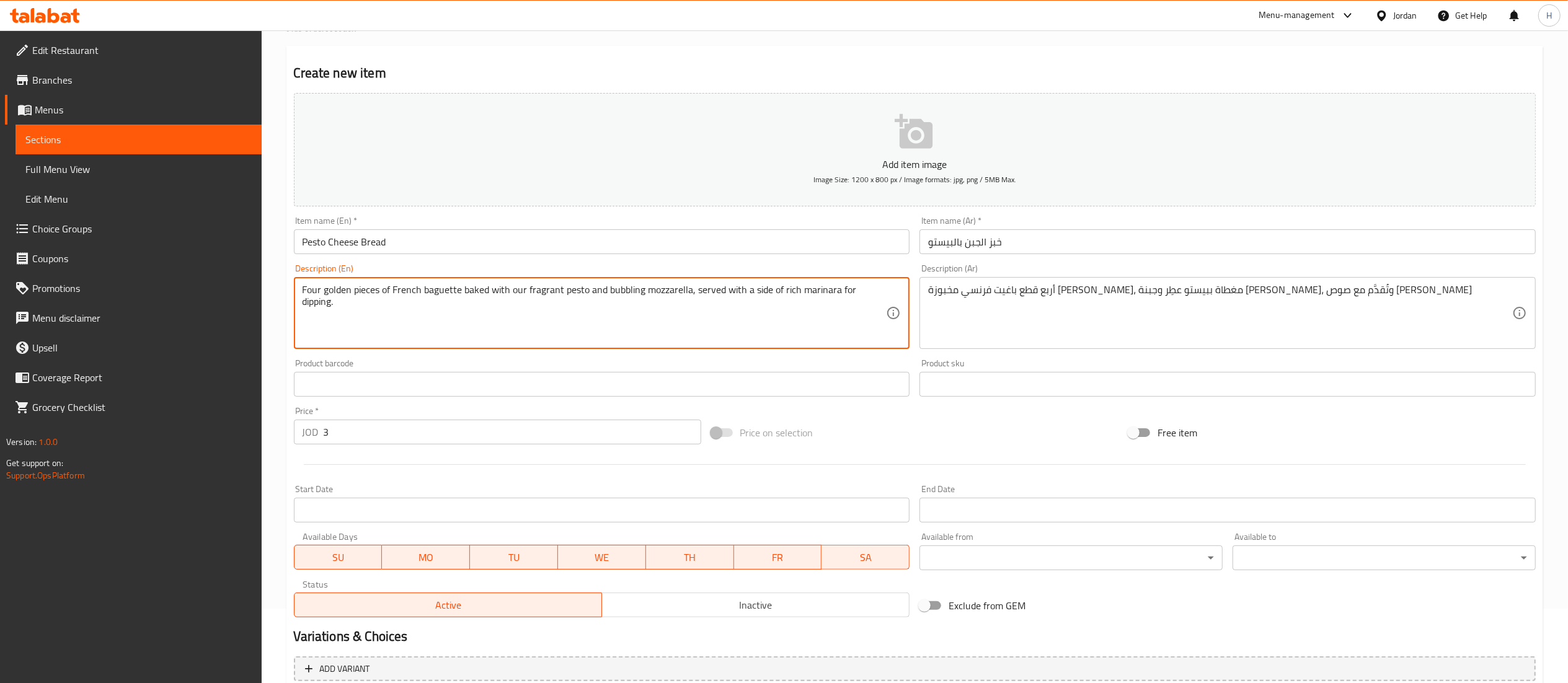
scroll to position [192, 0]
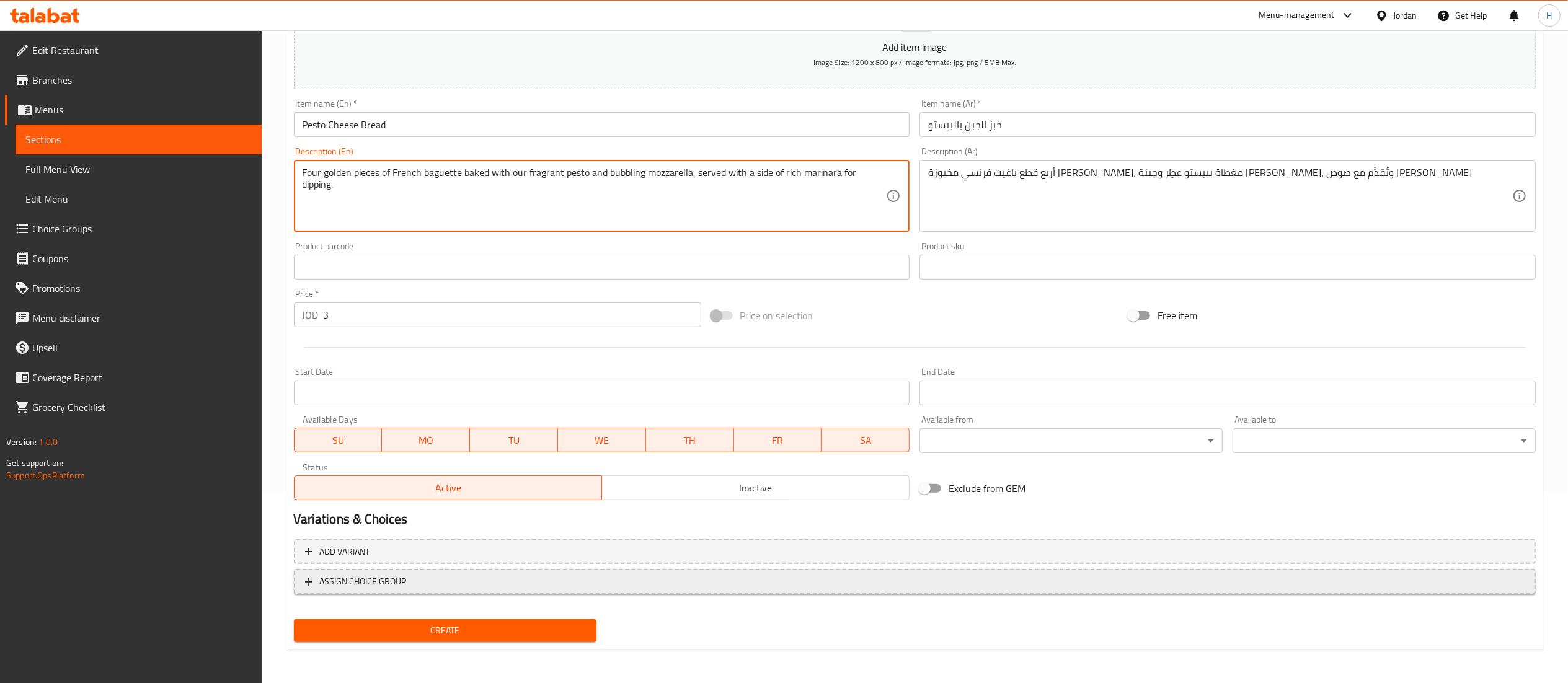
type textarea "Four golden pieces of French baguette baked with our fragrant pesto and bubblin…"
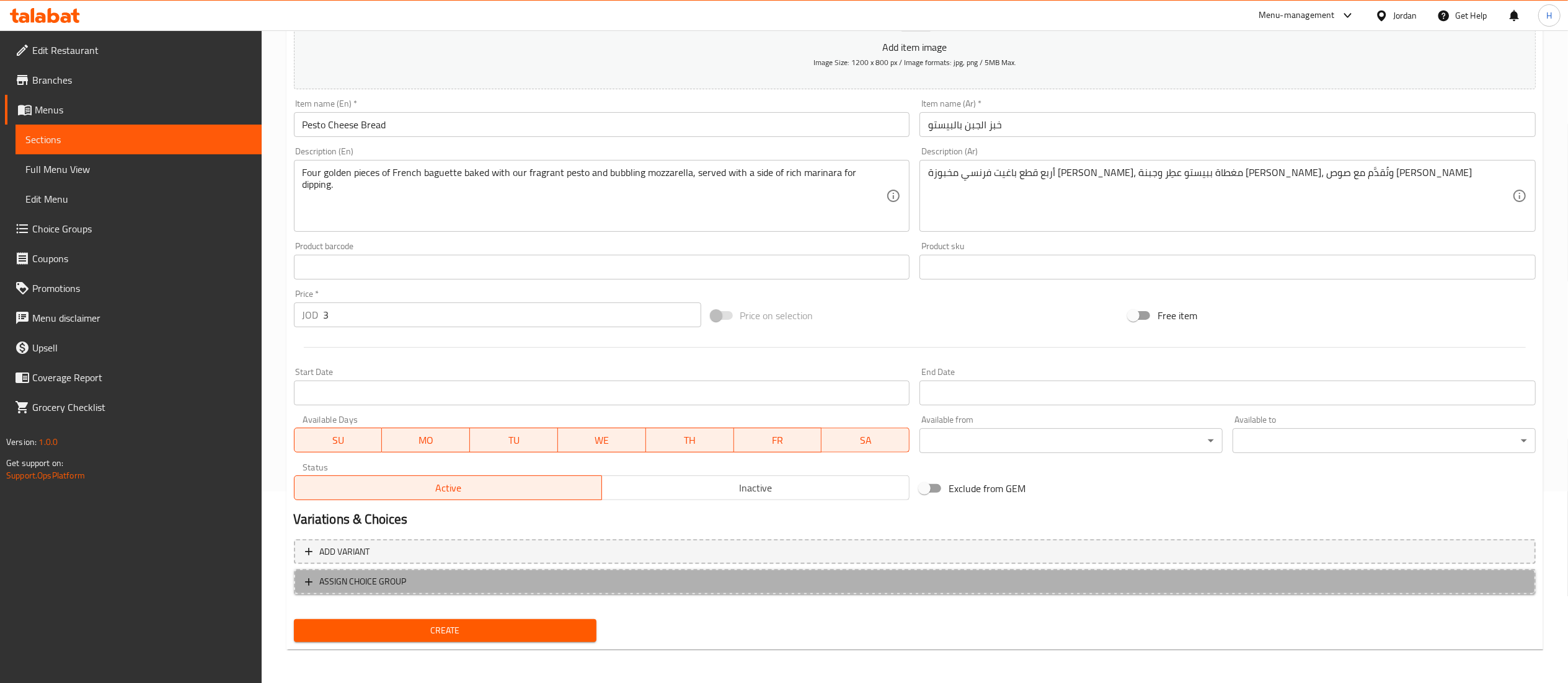
click at [429, 574] on span "ASSIGN CHOICE GROUP" at bounding box center [914, 581] width 1220 height 15
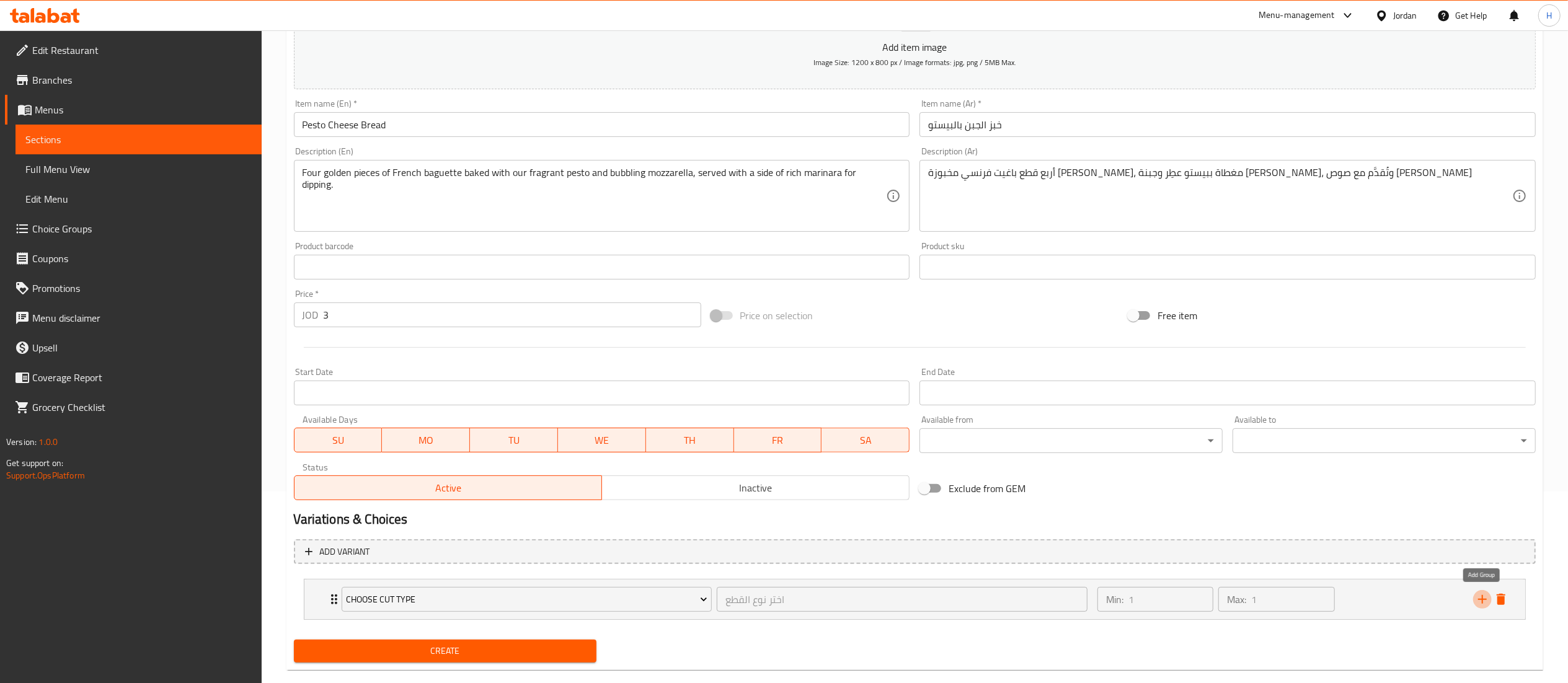
drag, startPoint x: 1479, startPoint y: 600, endPoint x: 1356, endPoint y: 499, distance: 159.2
click at [1476, 601] on icon "add" at bounding box center [1483, 600] width 15 height 15
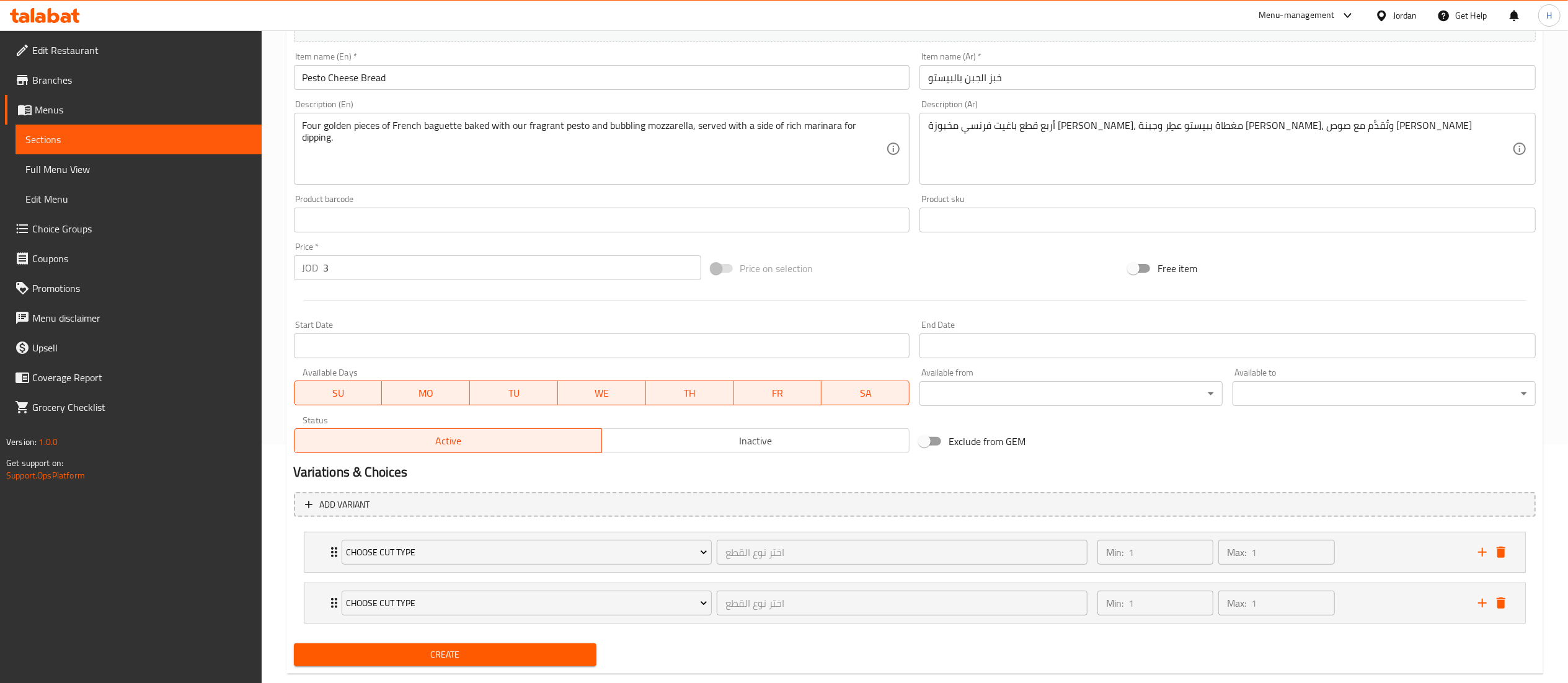
scroll to position [265, 0]
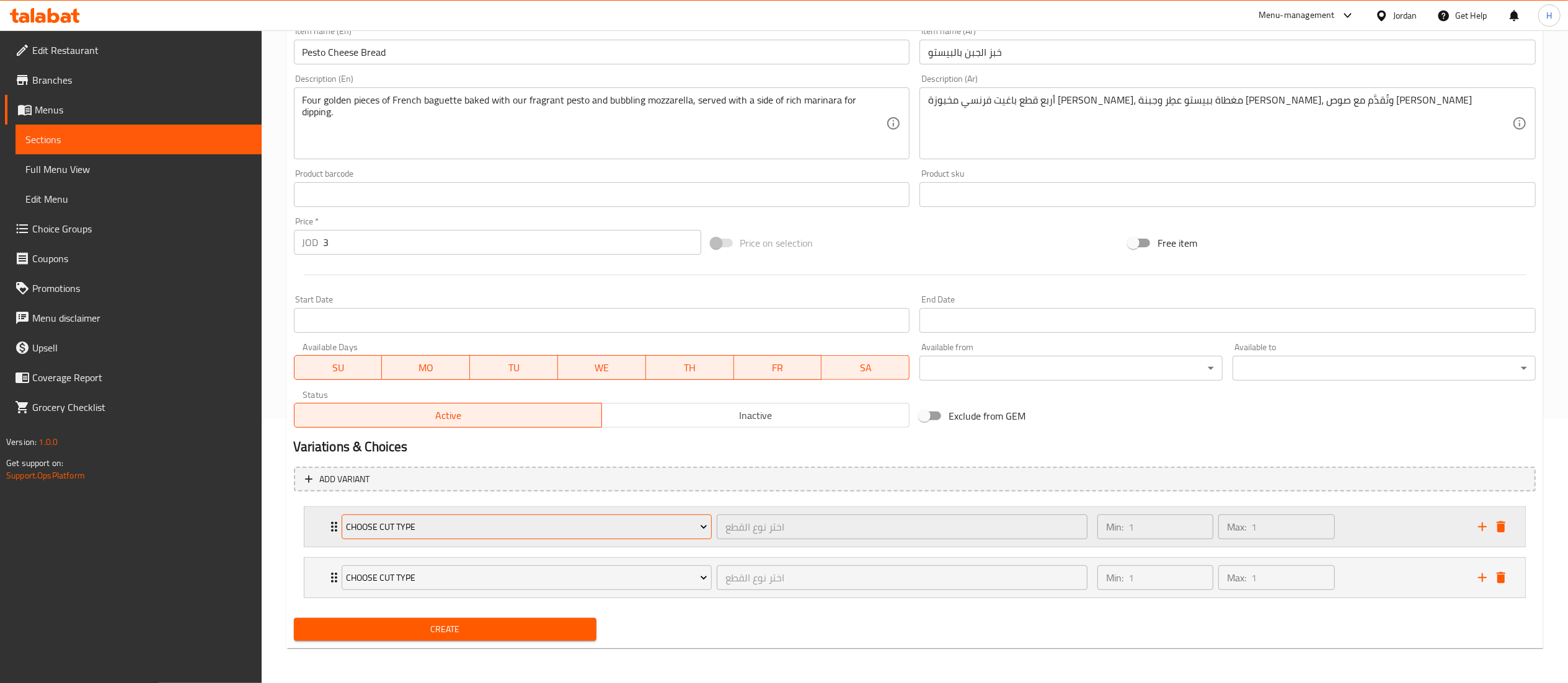
click at [558, 523] on span "Choose Cut Type" at bounding box center [526, 527] width 362 height 15
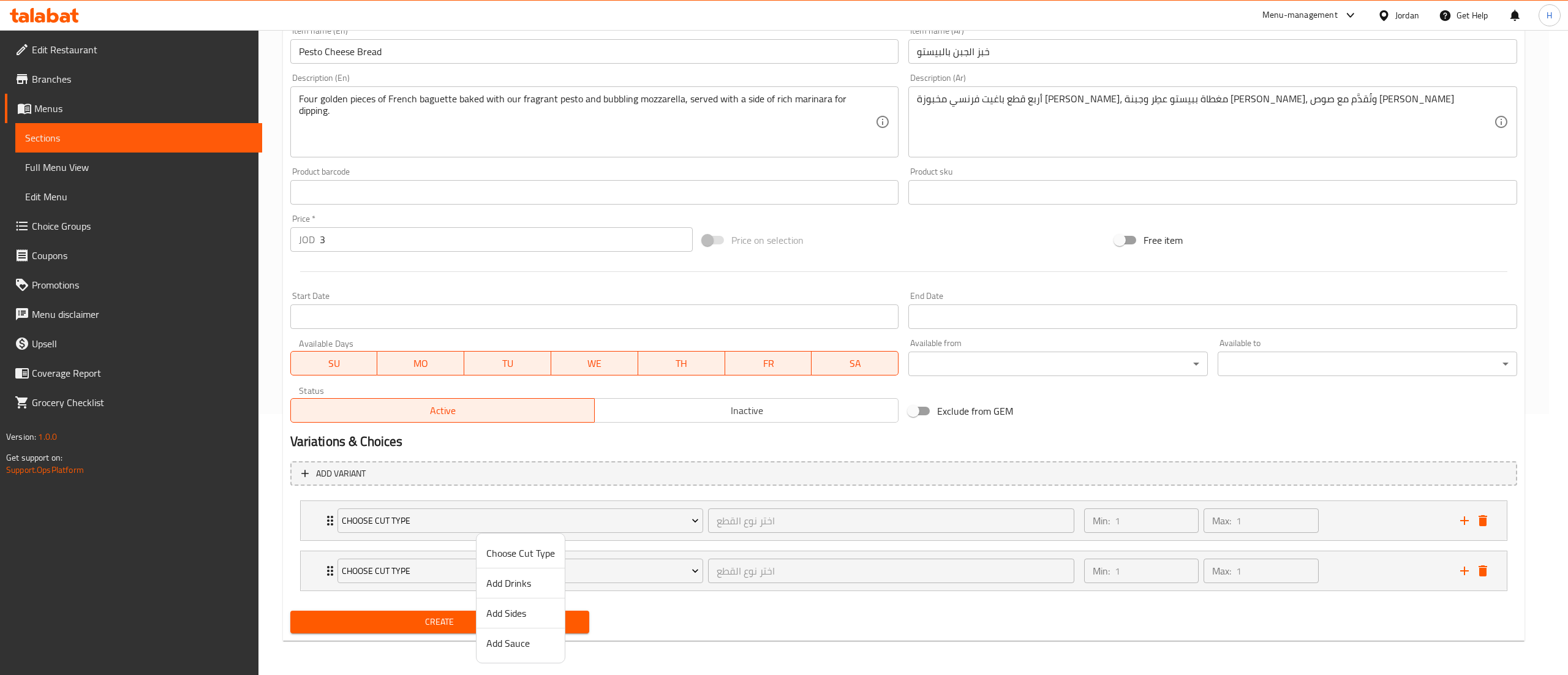
click at [518, 580] on span "Add Drinks" at bounding box center [520, 584] width 69 height 15
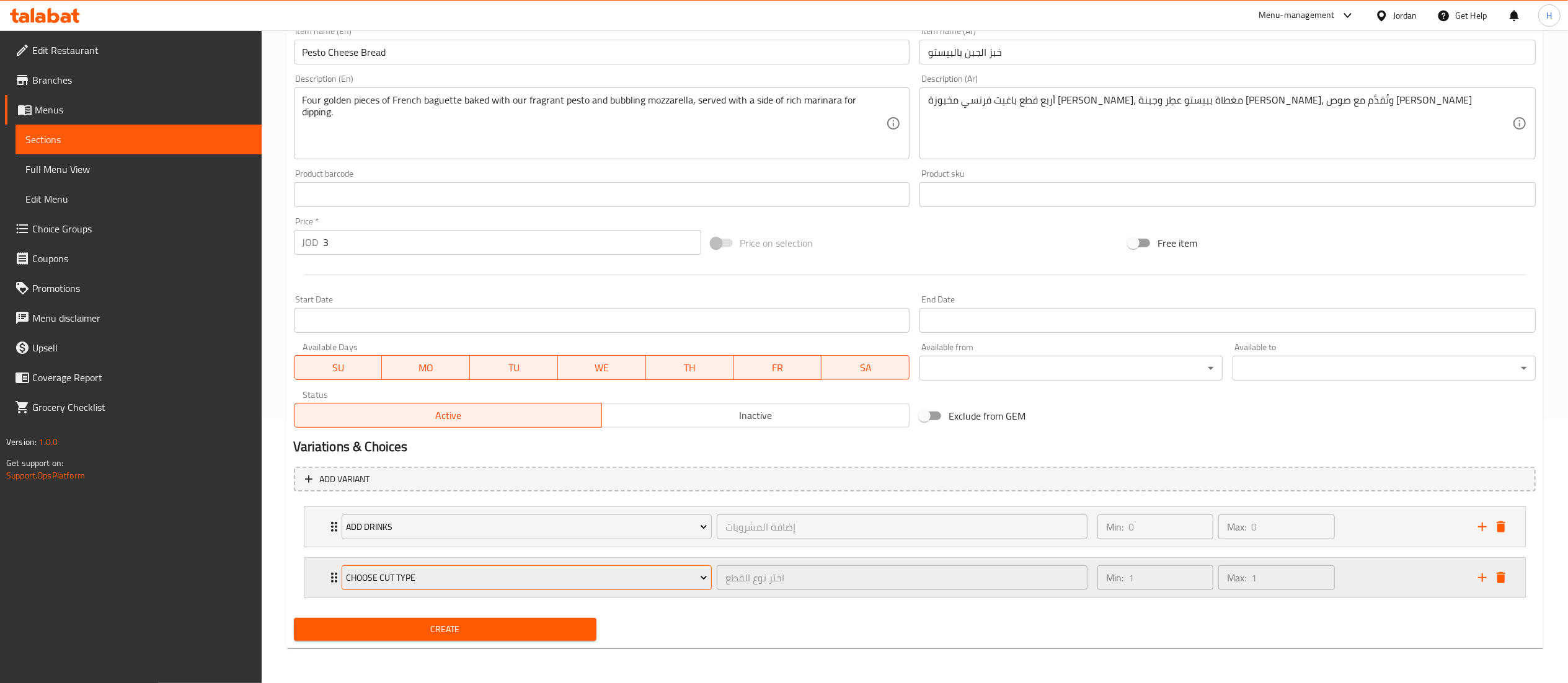
click at [491, 575] on span "Choose Cut Type" at bounding box center [526, 578] width 362 height 15
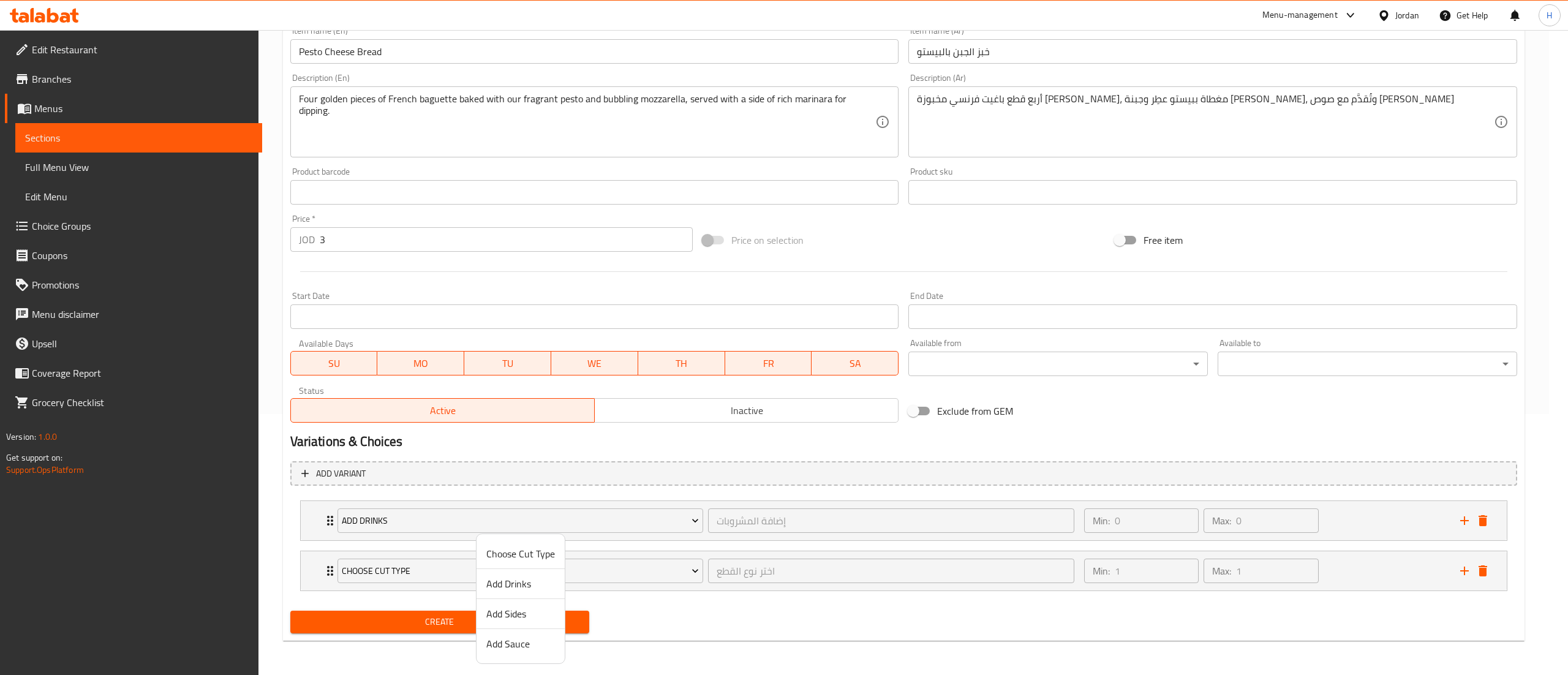
click at [520, 644] on span "Add Sauce" at bounding box center [520, 644] width 69 height 15
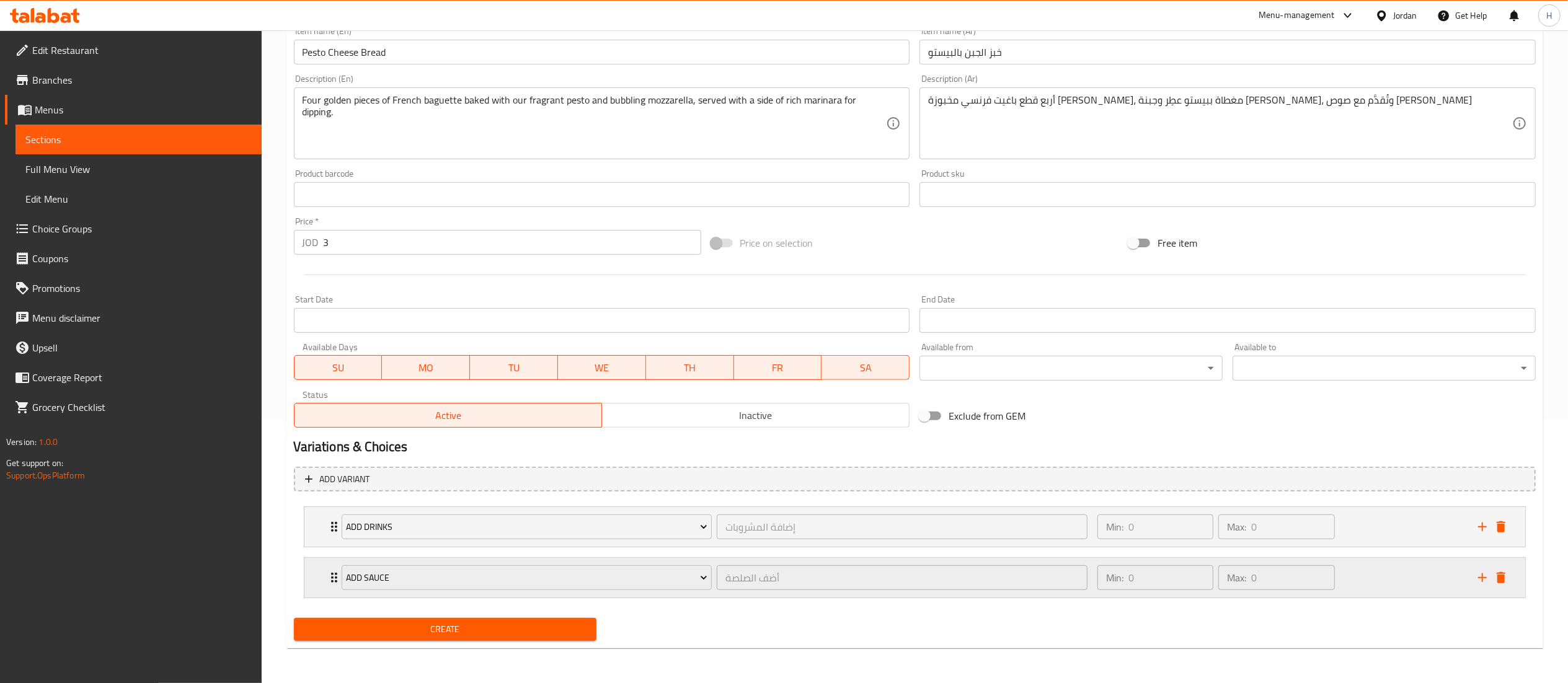
click at [1387, 579] on div "Min: 0 ​ Max: 0 ​" at bounding box center [1281, 578] width 381 height 39
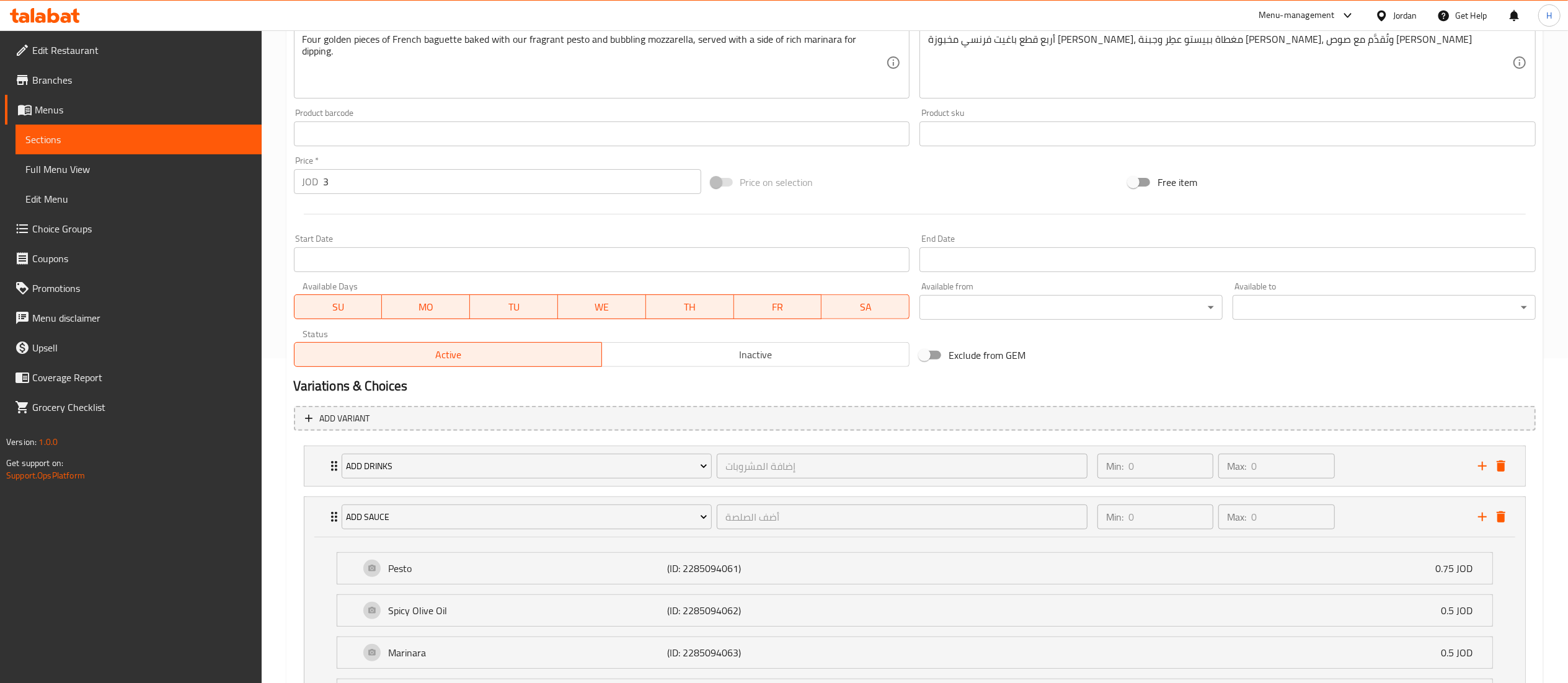
scroll to position [547, 0]
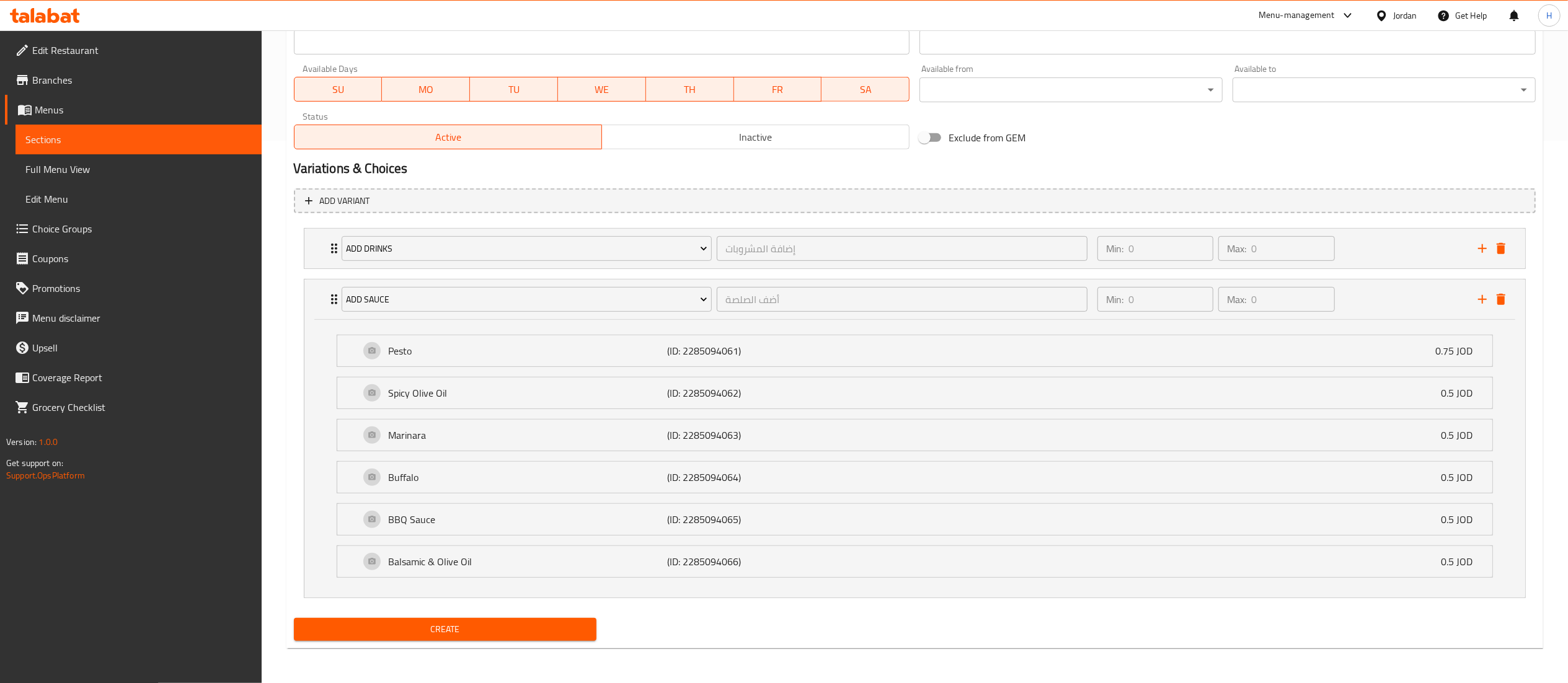
click at [460, 632] on span "Create" at bounding box center [446, 629] width 284 height 15
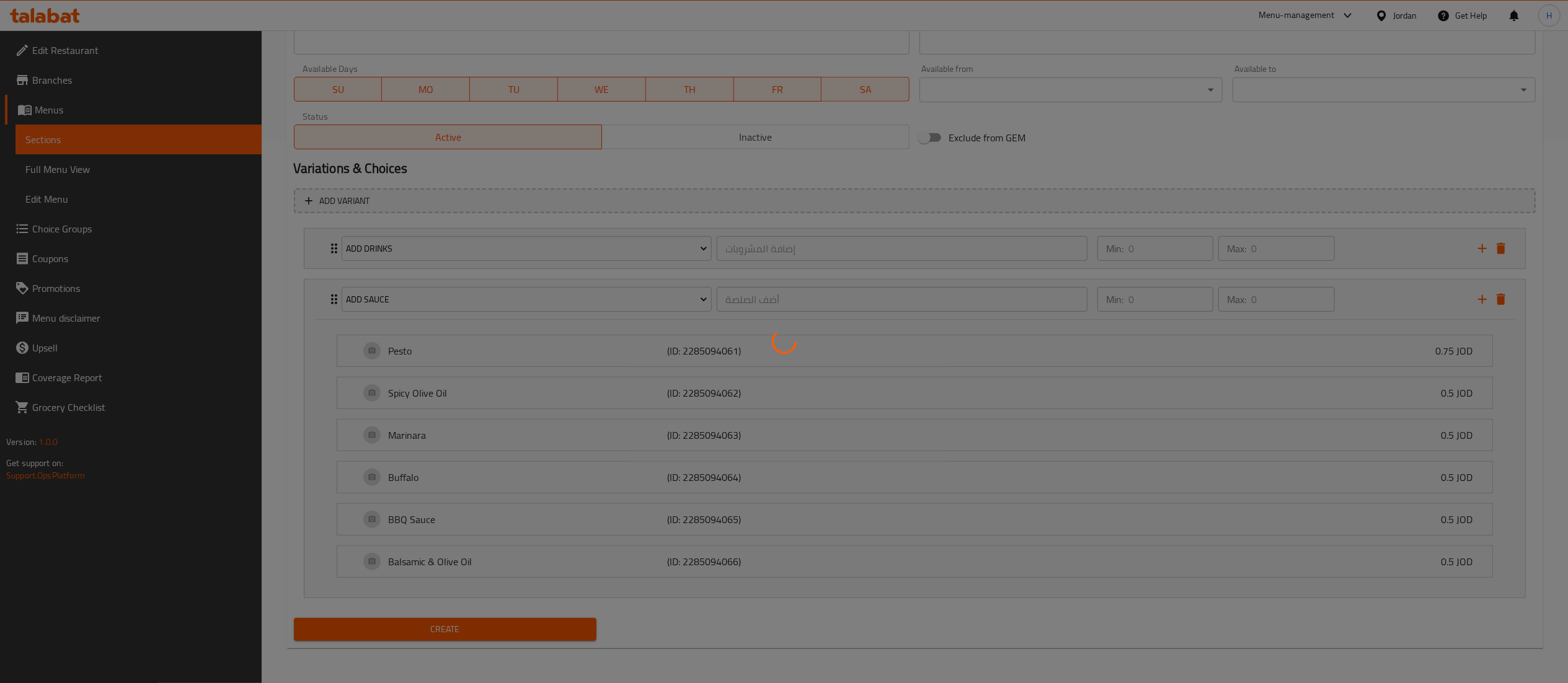
type input "0"
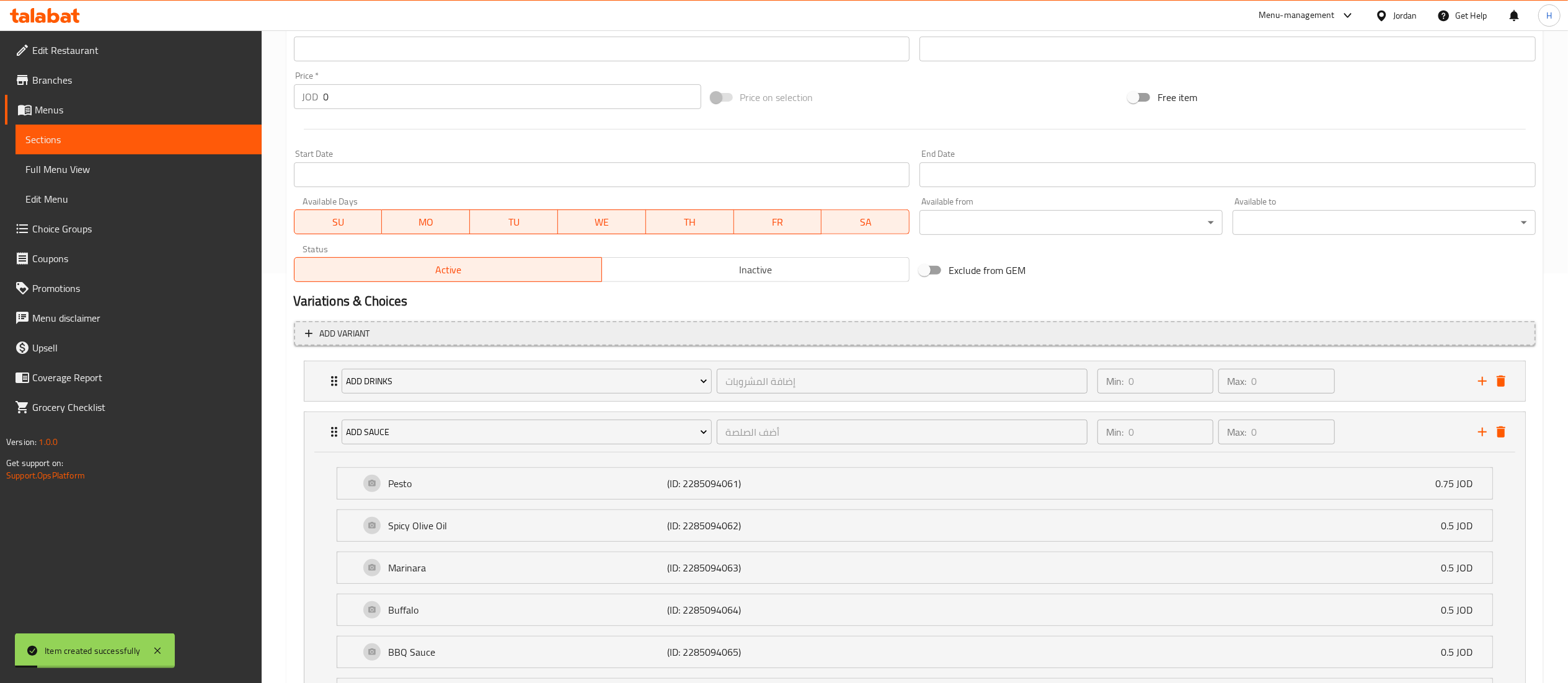
scroll to position [50, 0]
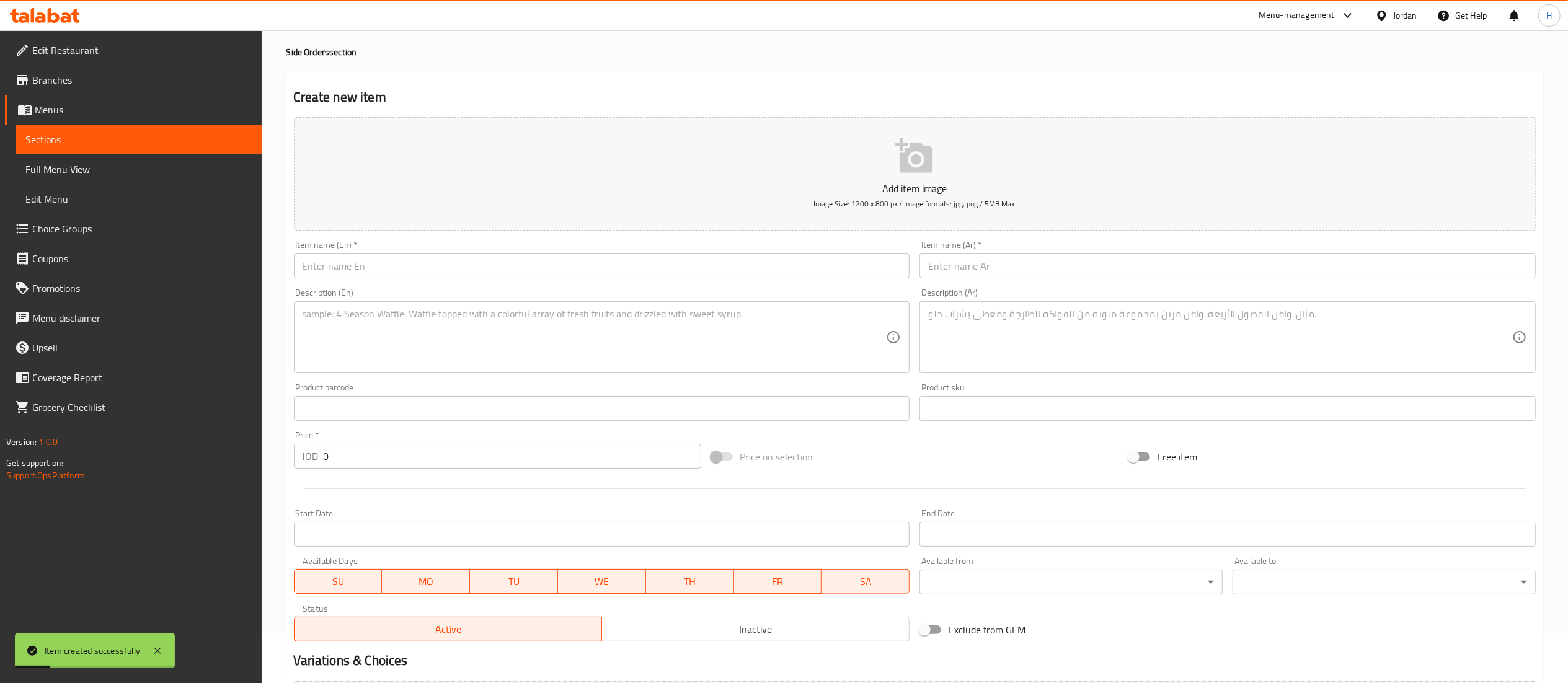
click at [442, 267] on input "text" at bounding box center [602, 266] width 616 height 25
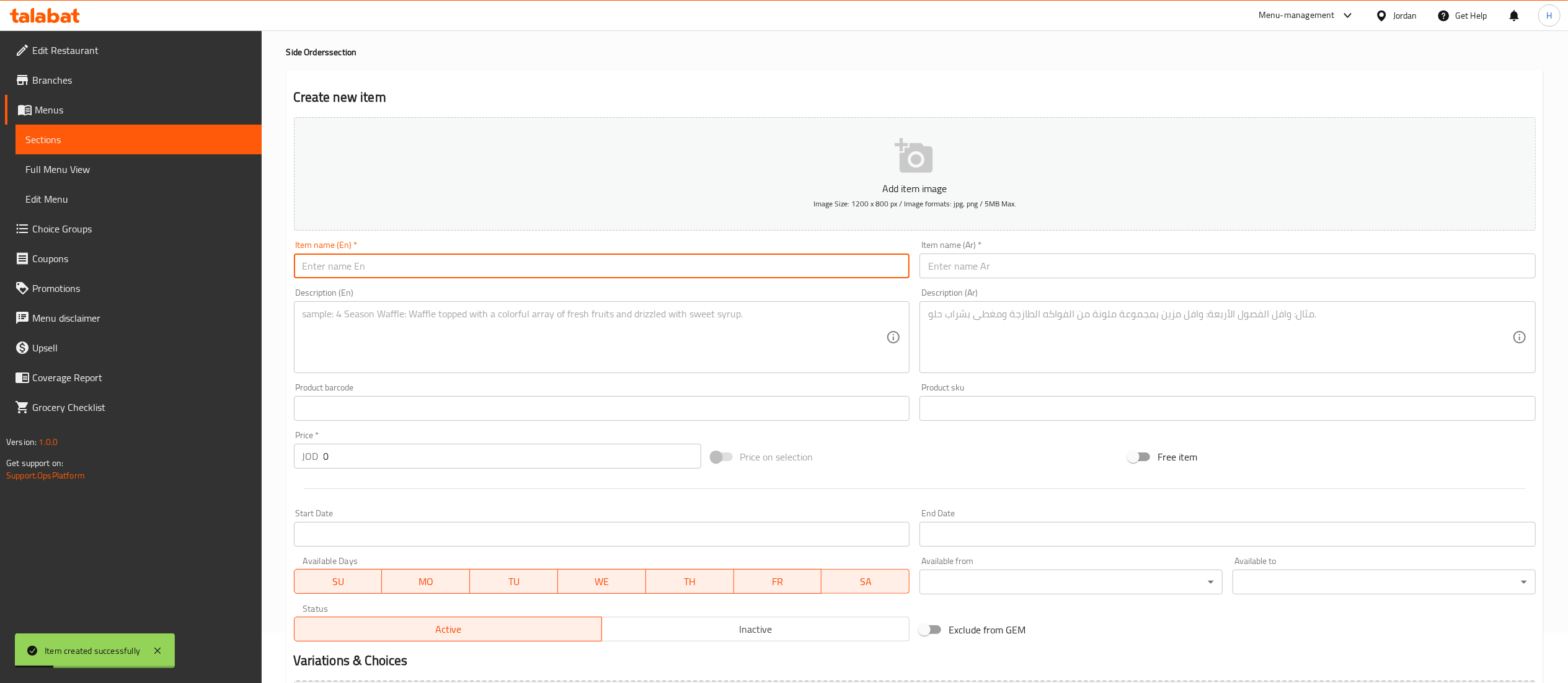
paste input "Garlic Cheese Bread (3.00 JD)"
type input "Garlic Cheese Bread (3.00 JD)"
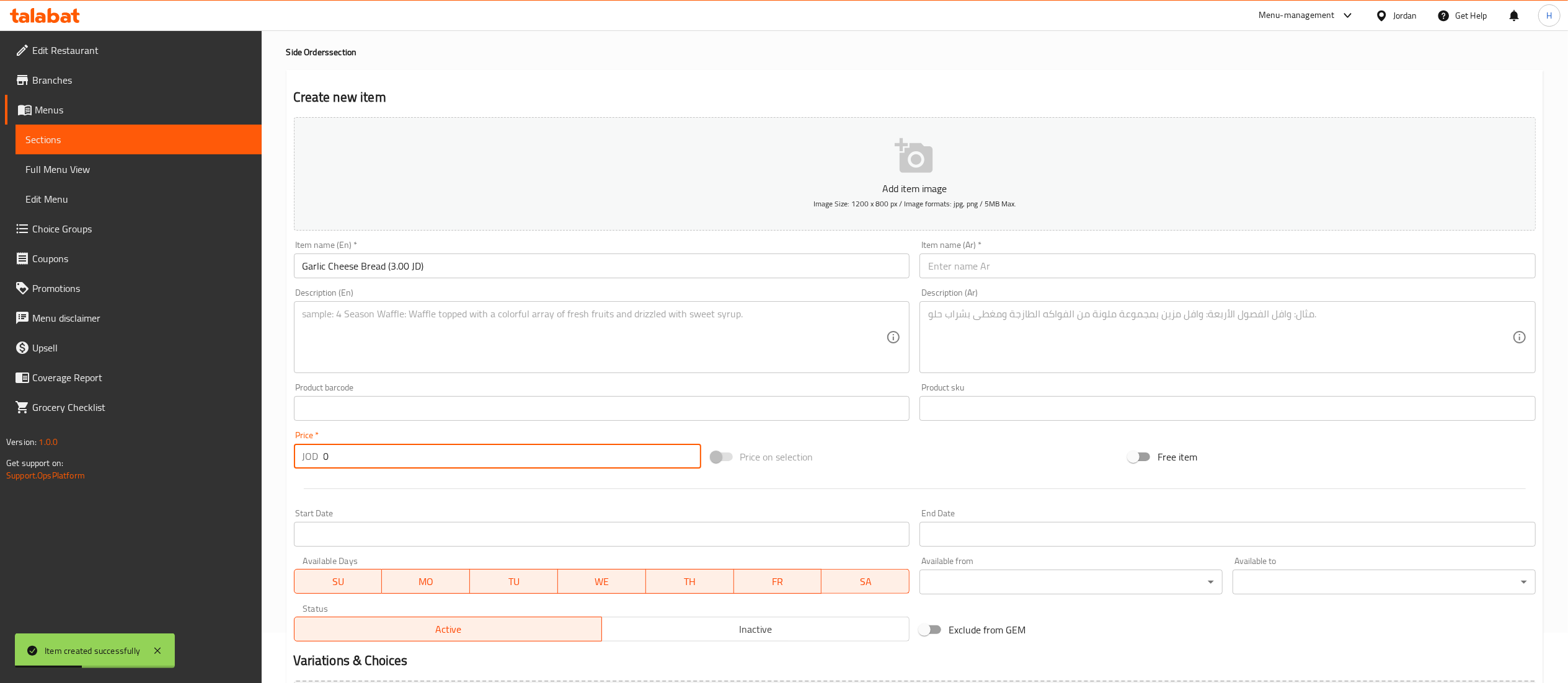
drag, startPoint x: 278, startPoint y: 451, endPoint x: 298, endPoint y: 446, distance: 20.6
click at [257, 451] on div "Edit Restaurant Branches Menus Sections Full Menu View Edit Menu Choice Groups …" at bounding box center [784, 578] width 1568 height 1195
type input "3"
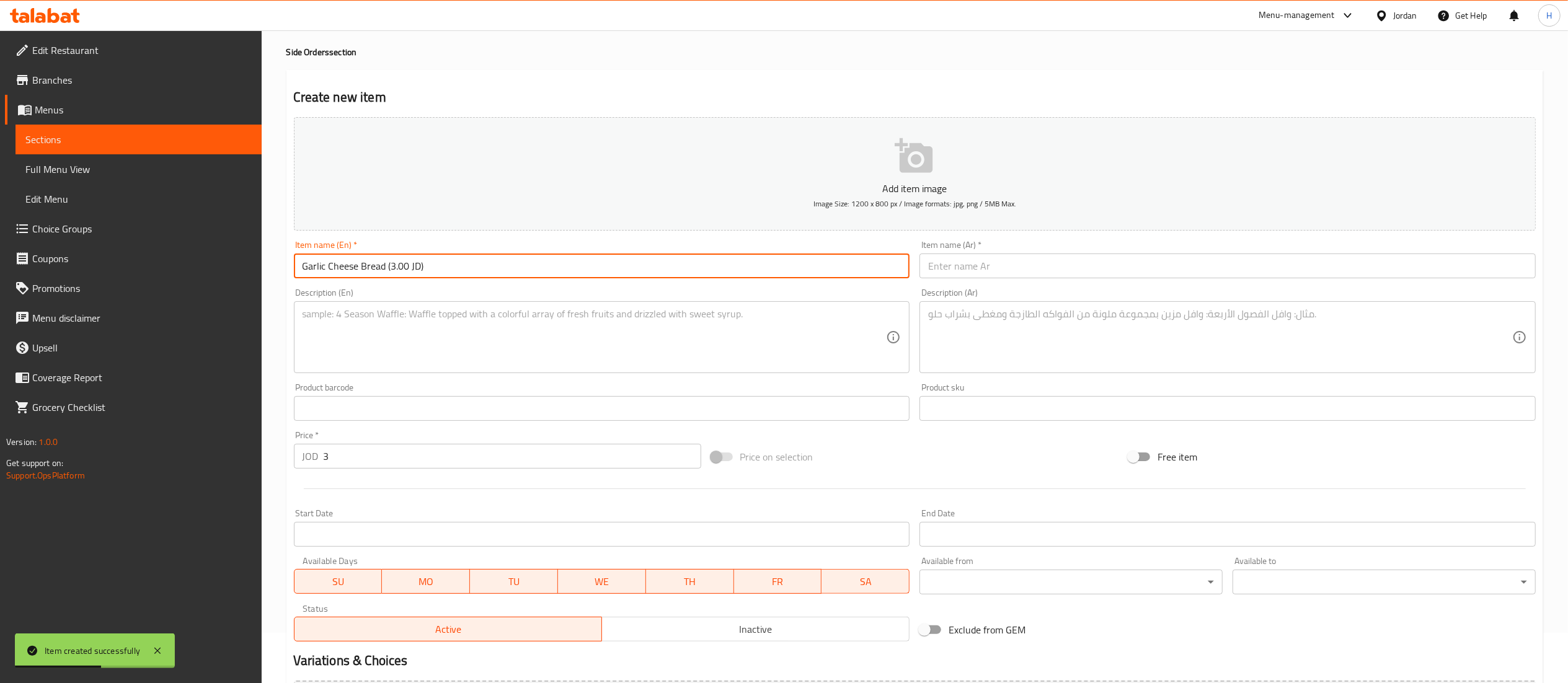
drag, startPoint x: 451, startPoint y: 259, endPoint x: 384, endPoint y: 274, distance: 68.7
click at [384, 274] on input "Garlic Cheese Bread (3.00 JD)" at bounding box center [602, 266] width 616 height 25
type input "Garlic Cheese Bread"
drag, startPoint x: 982, startPoint y: 265, endPoint x: 942, endPoint y: 235, distance: 50.0
click at [982, 264] on input "text" at bounding box center [1228, 266] width 616 height 25
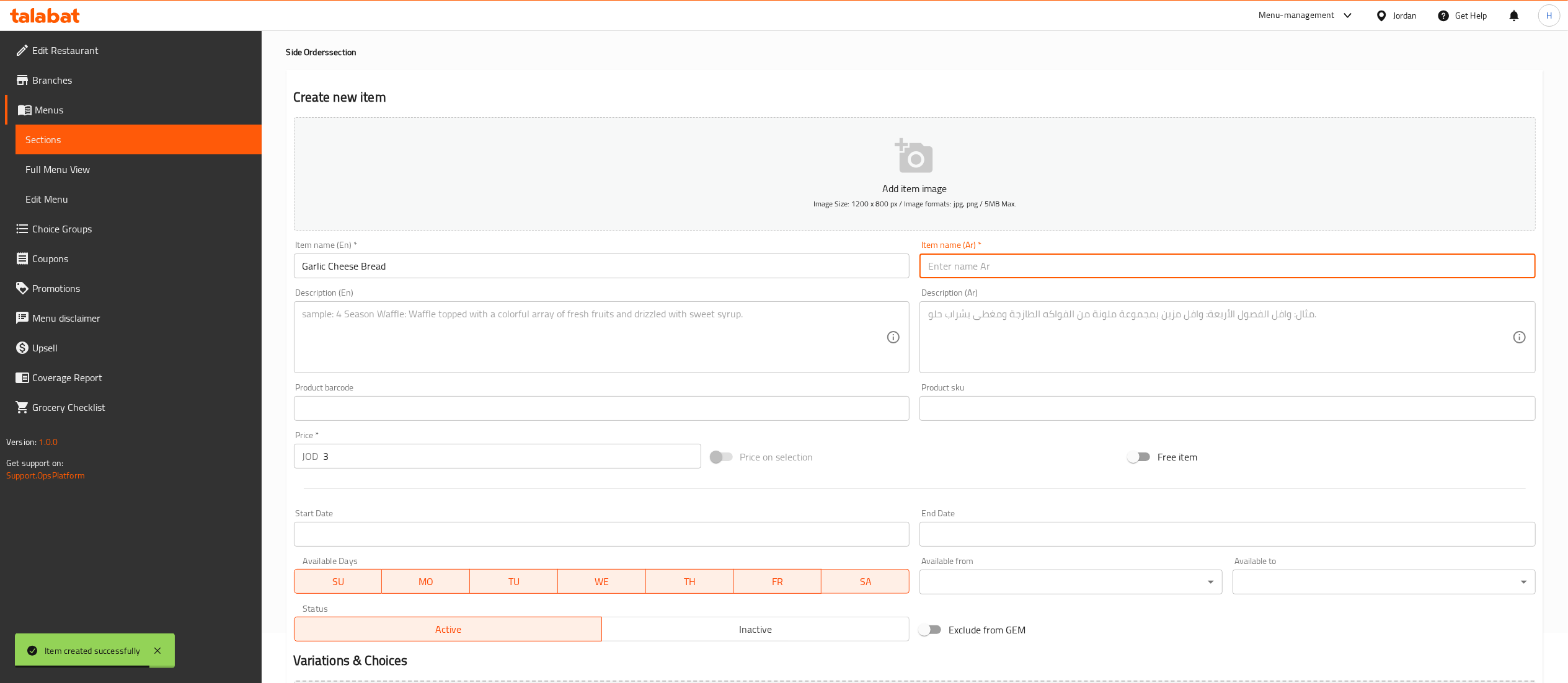
drag, startPoint x: 429, startPoint y: 264, endPoint x: 0, endPoint y: 252, distance: 429.2
click at [0, 252] on div "Edit Restaurant Branches Menus Sections Full Menu View Edit Menu Choice Groups …" at bounding box center [784, 578] width 1568 height 1195
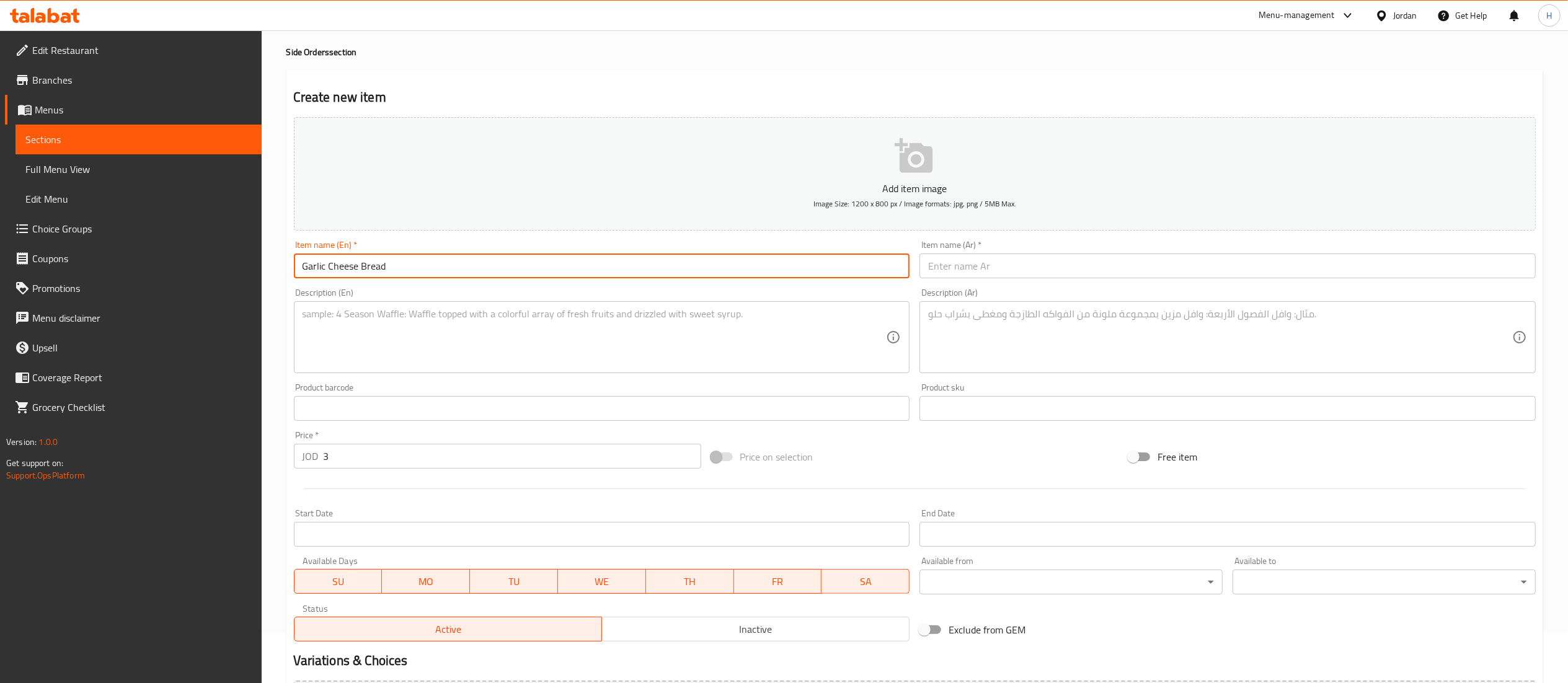
click at [983, 268] on input "text" at bounding box center [1228, 266] width 616 height 25
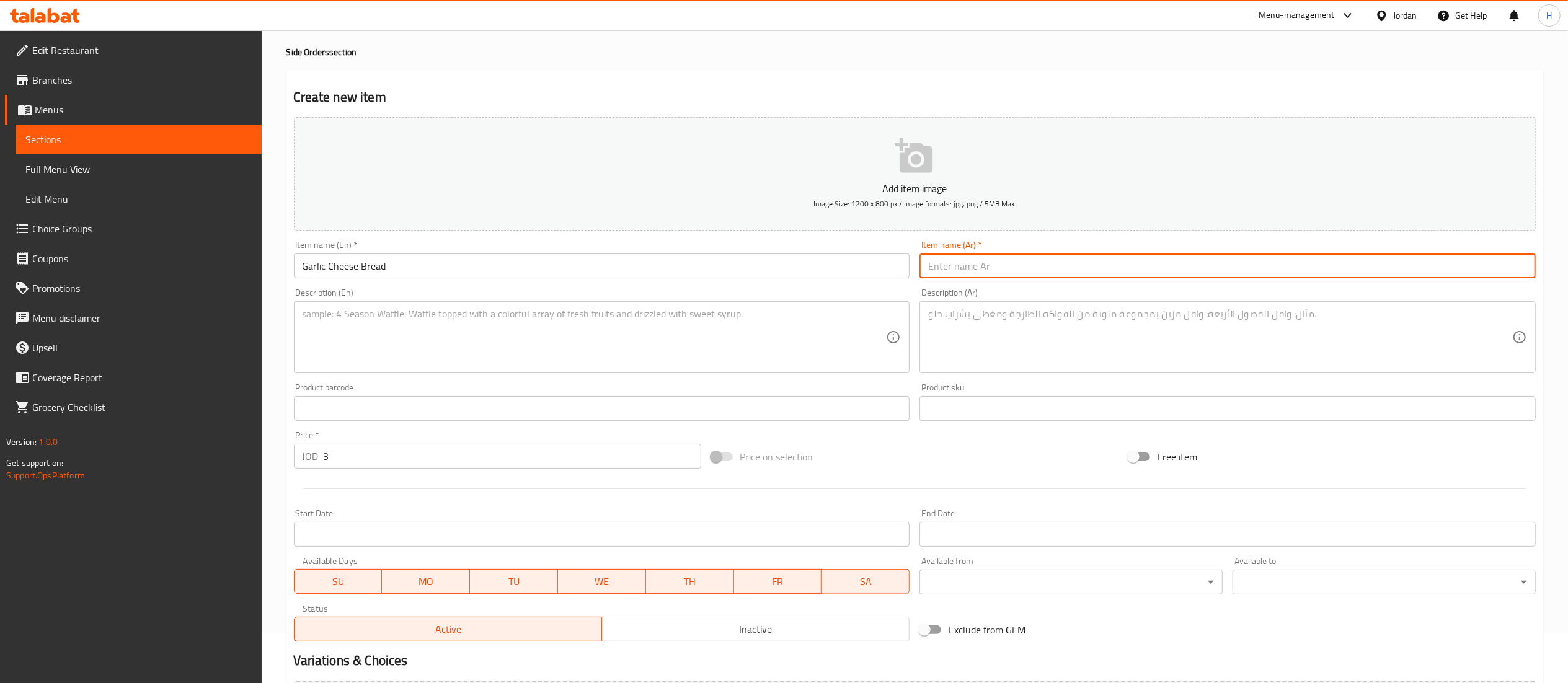
paste input "خبز الجبن والثوم"
type input "خبز الجبن والثوم"
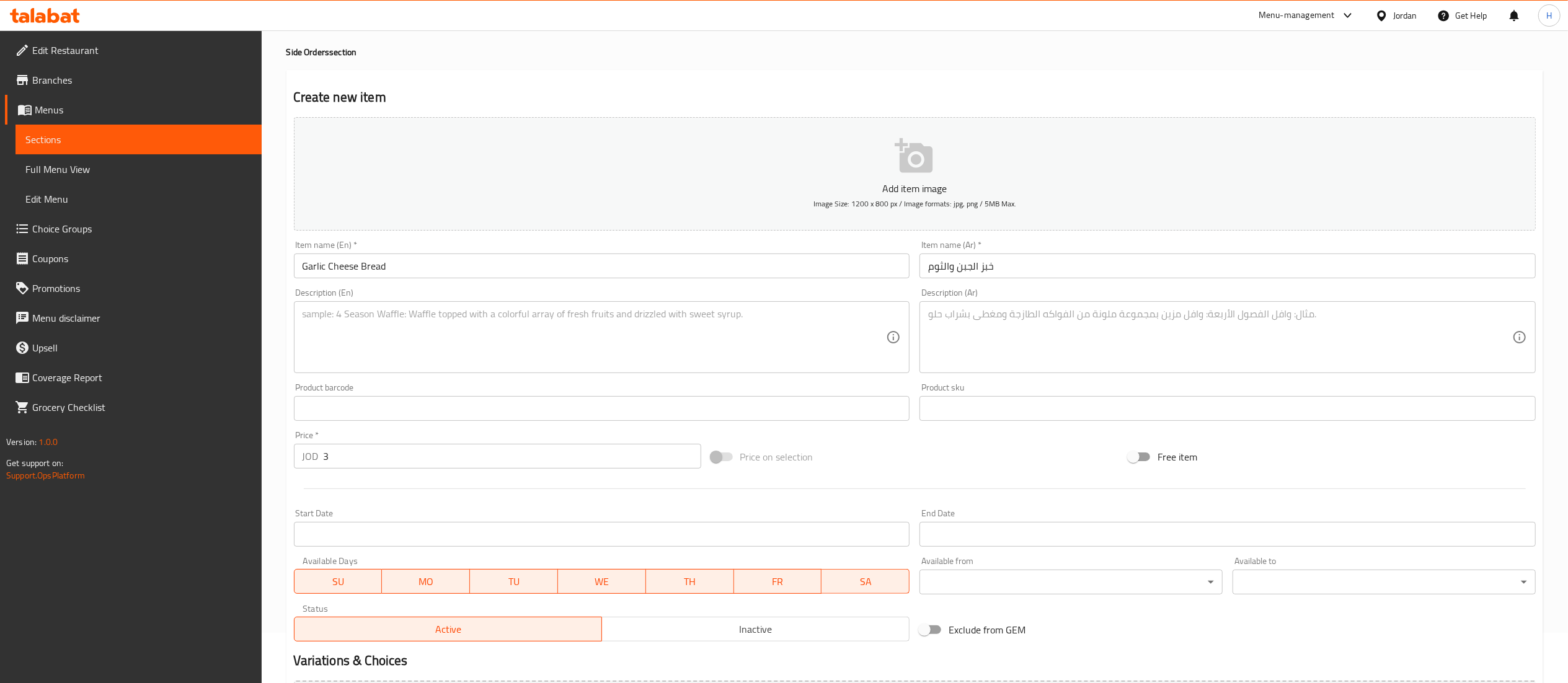
click at [727, 302] on div "Description (En)" at bounding box center [602, 337] width 616 height 72
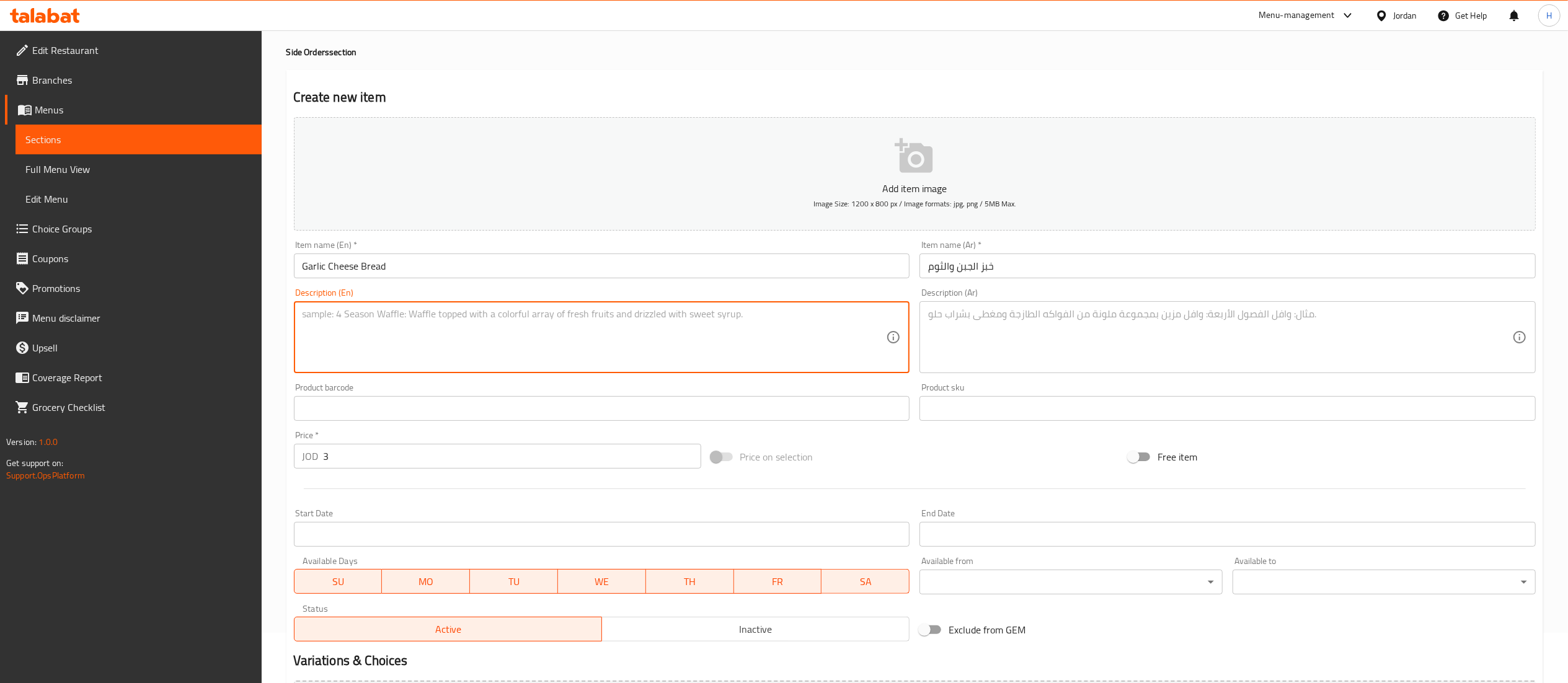
click at [1055, 340] on textarea at bounding box center [1220, 337] width 584 height 59
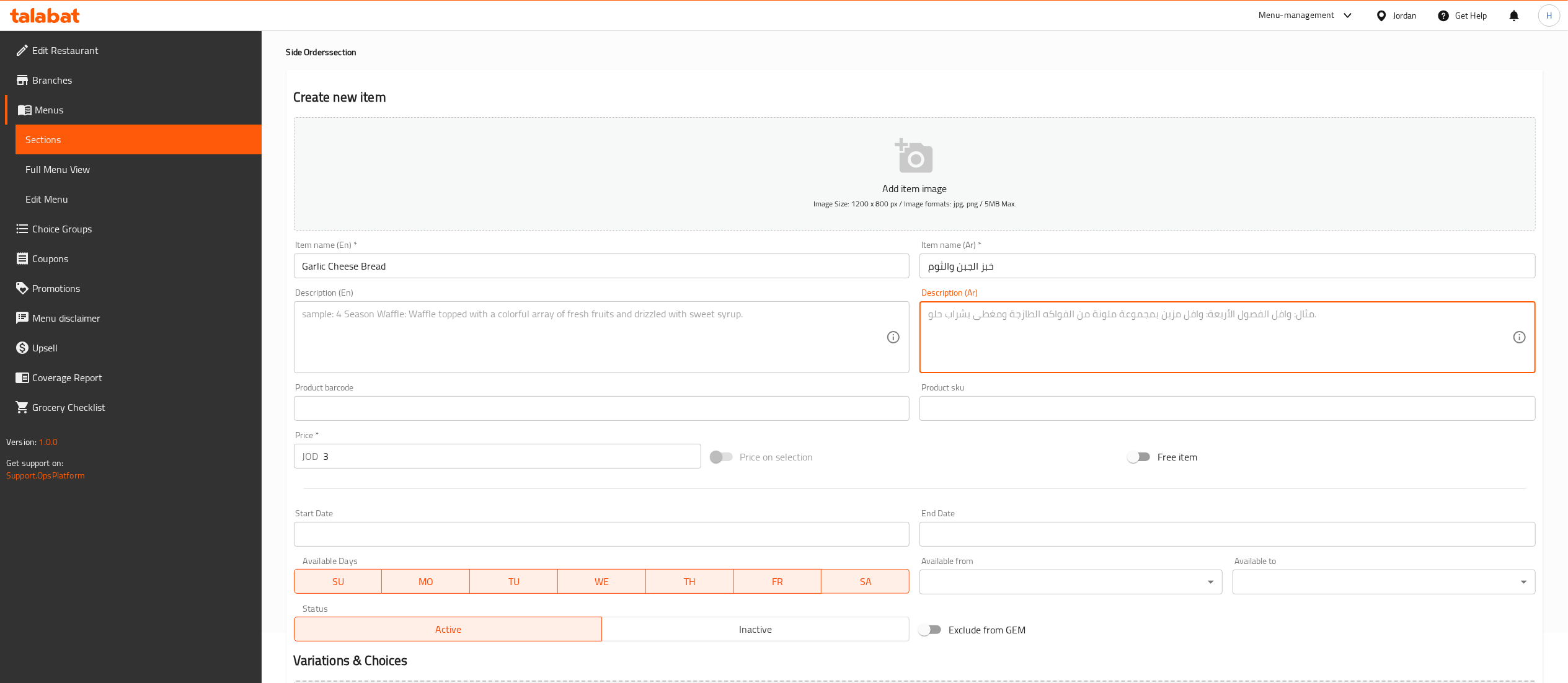
paste textarea "خبز ثوم طري مدهون بالزبدة ومغطى بطبقة سخية من موتزاريلا سايحة، يُقدَّم مع صوص م…"
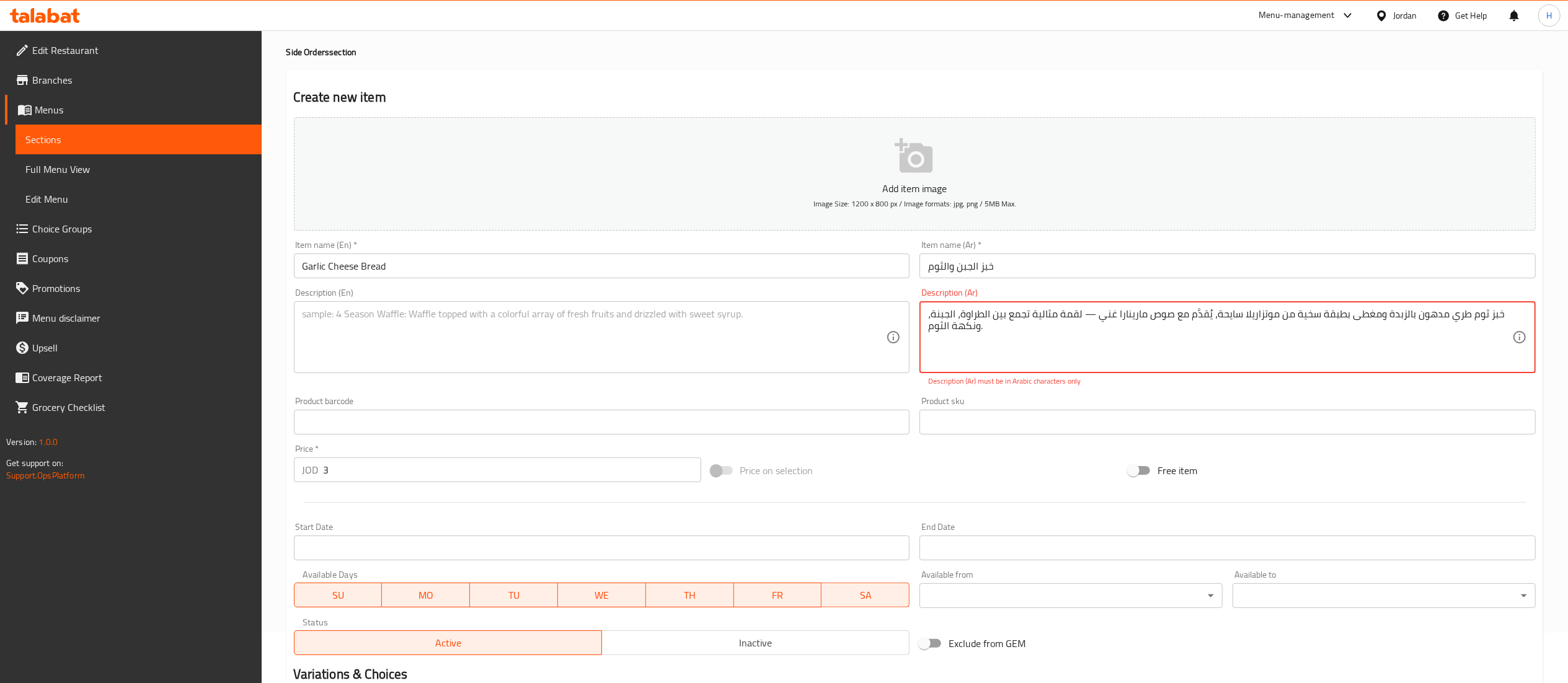
type textarea "خبز ثوم طري مدهون بالزبدة ومغطى بطبقة سخية من موتزاريلا سايحة، يُقدَّم مع صوص م…"
click at [516, 346] on textarea at bounding box center [594, 337] width 584 height 59
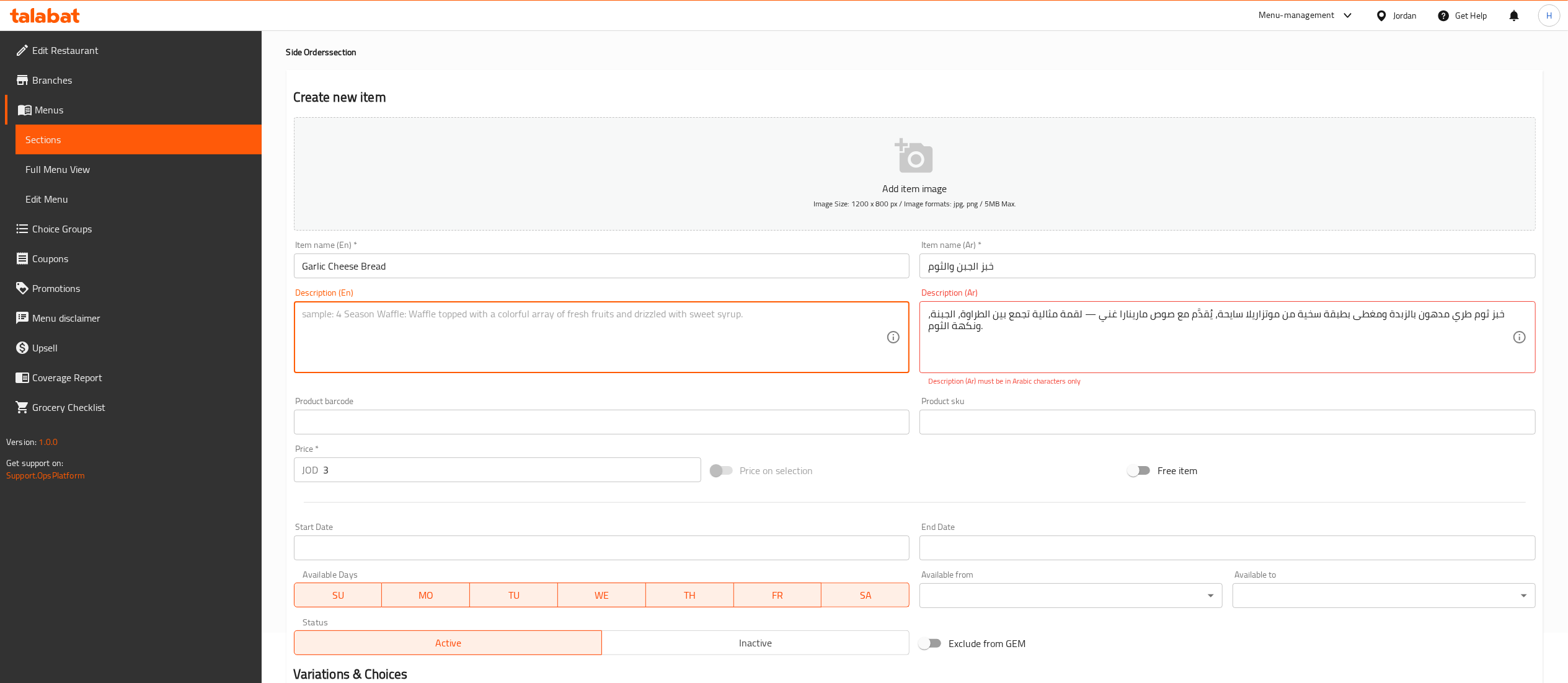
paste textarea "Buttery garlic bread elevated with a thick layer of melted mozzarella. Served w…"
type textarea "Buttery garlic bread elevated with a thick layer of melted mozzarella. Served w…"
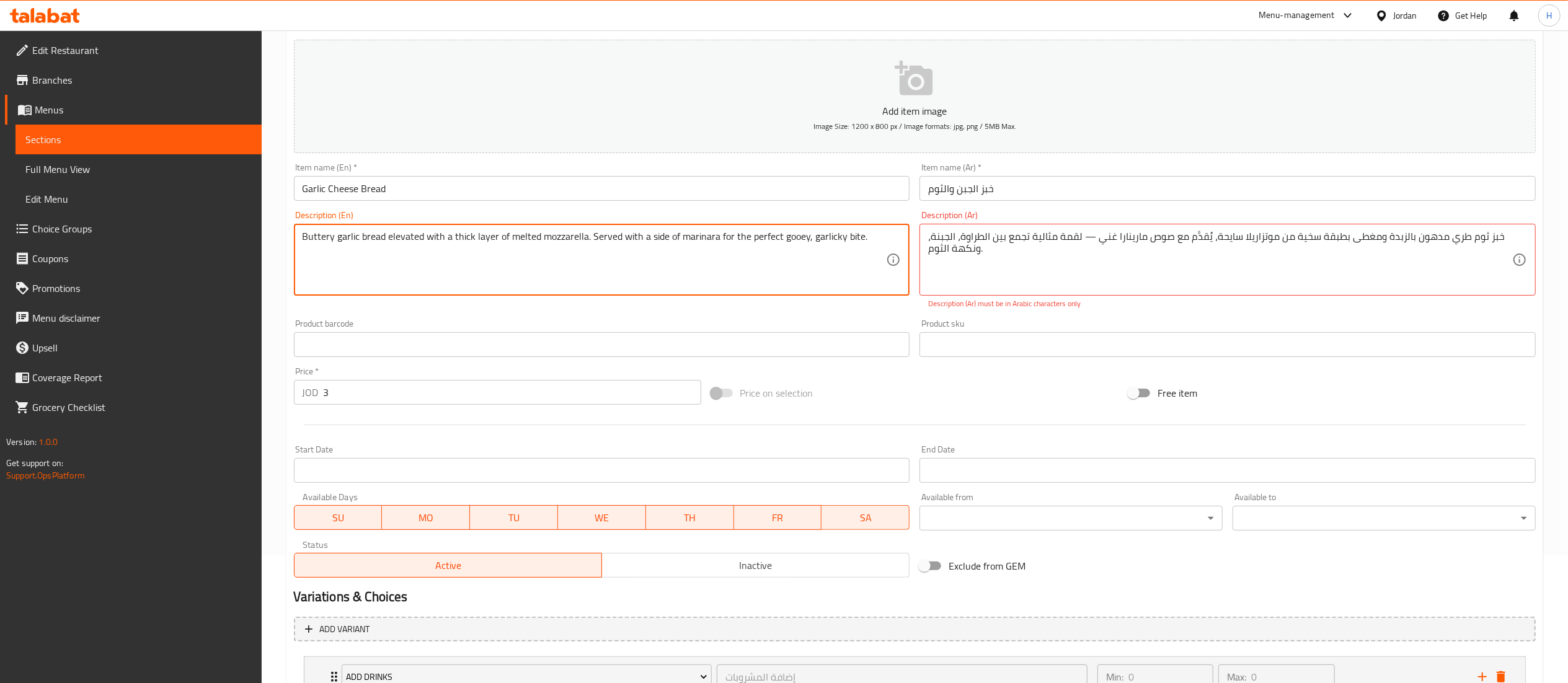
scroll to position [559, 0]
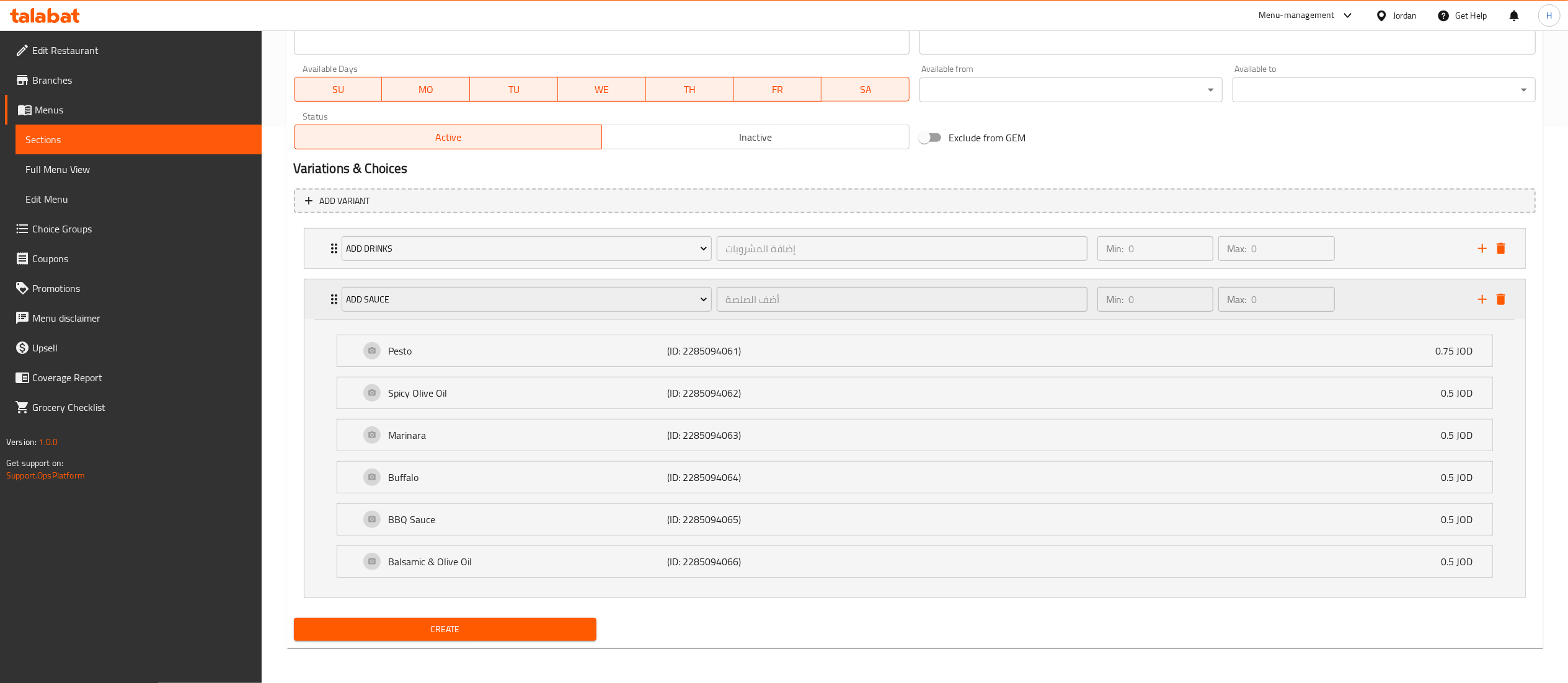
click at [1373, 290] on div "Min: 0 ​ Max: 0 ​" at bounding box center [1281, 299] width 381 height 39
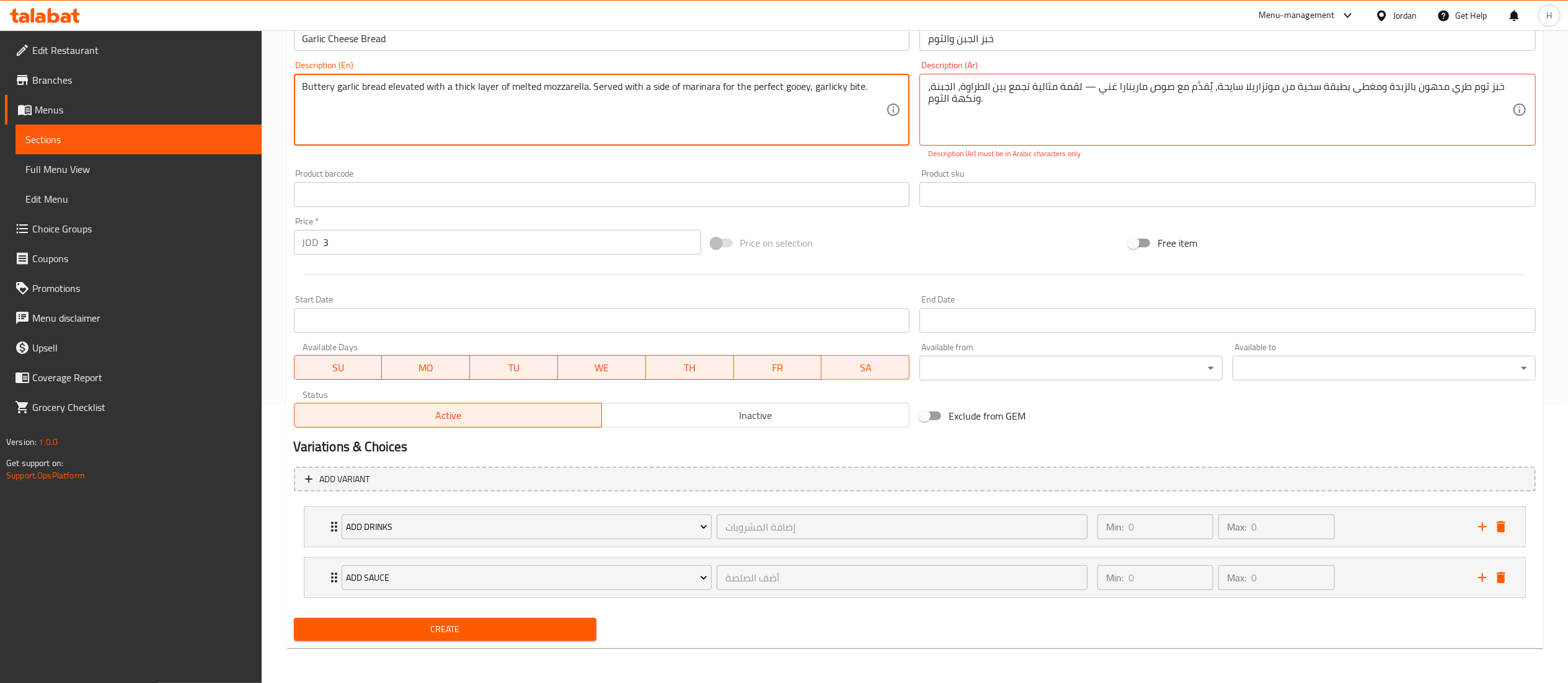
scroll to position [279, 0]
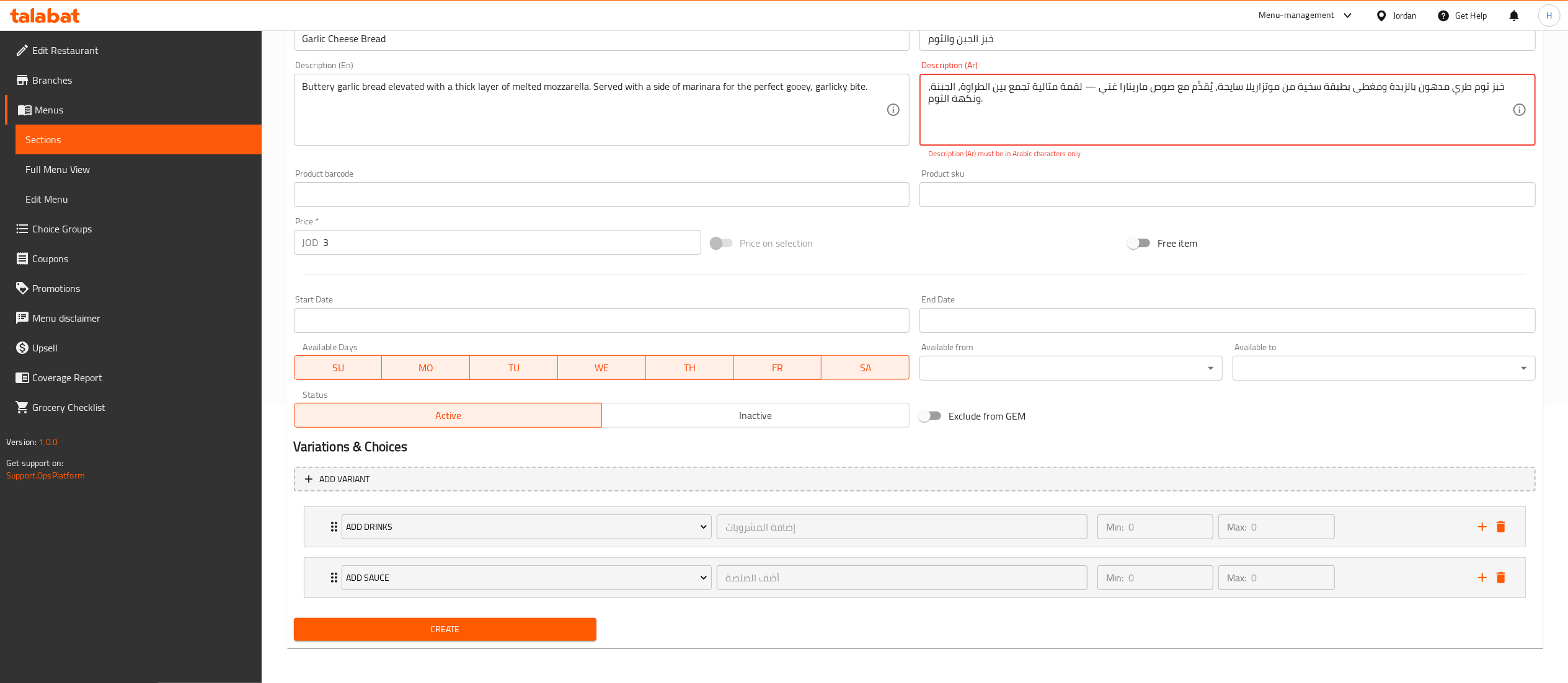
drag, startPoint x: 1095, startPoint y: 86, endPoint x: 1087, endPoint y: 90, distance: 8.9
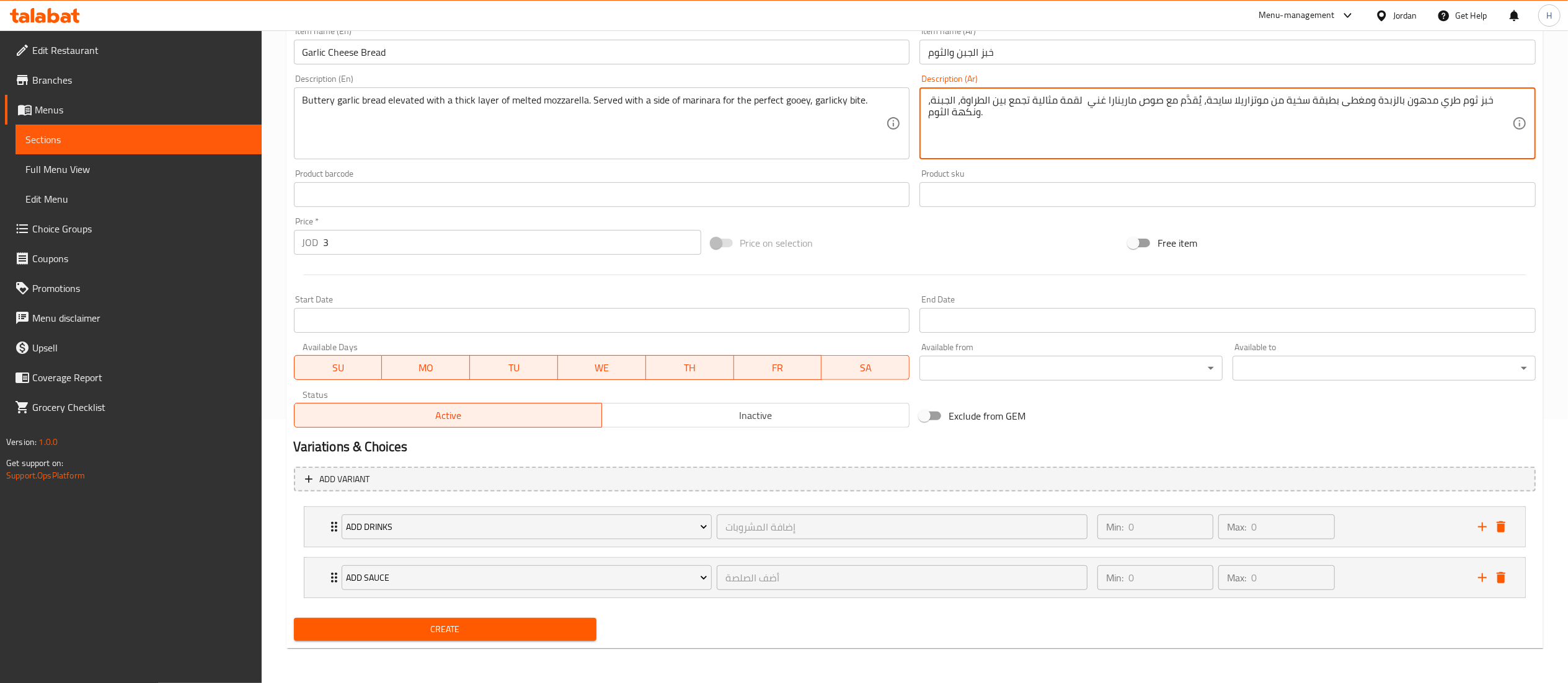
scroll to position [265, 0]
type textarea "خبز ثوم طري مدهون بالزبدة ومغطى بطبقة سخية من موتزاريلا سايحة، يُقدَّم مع صوص م…"
click at [357, 629] on span "Create" at bounding box center [446, 629] width 284 height 15
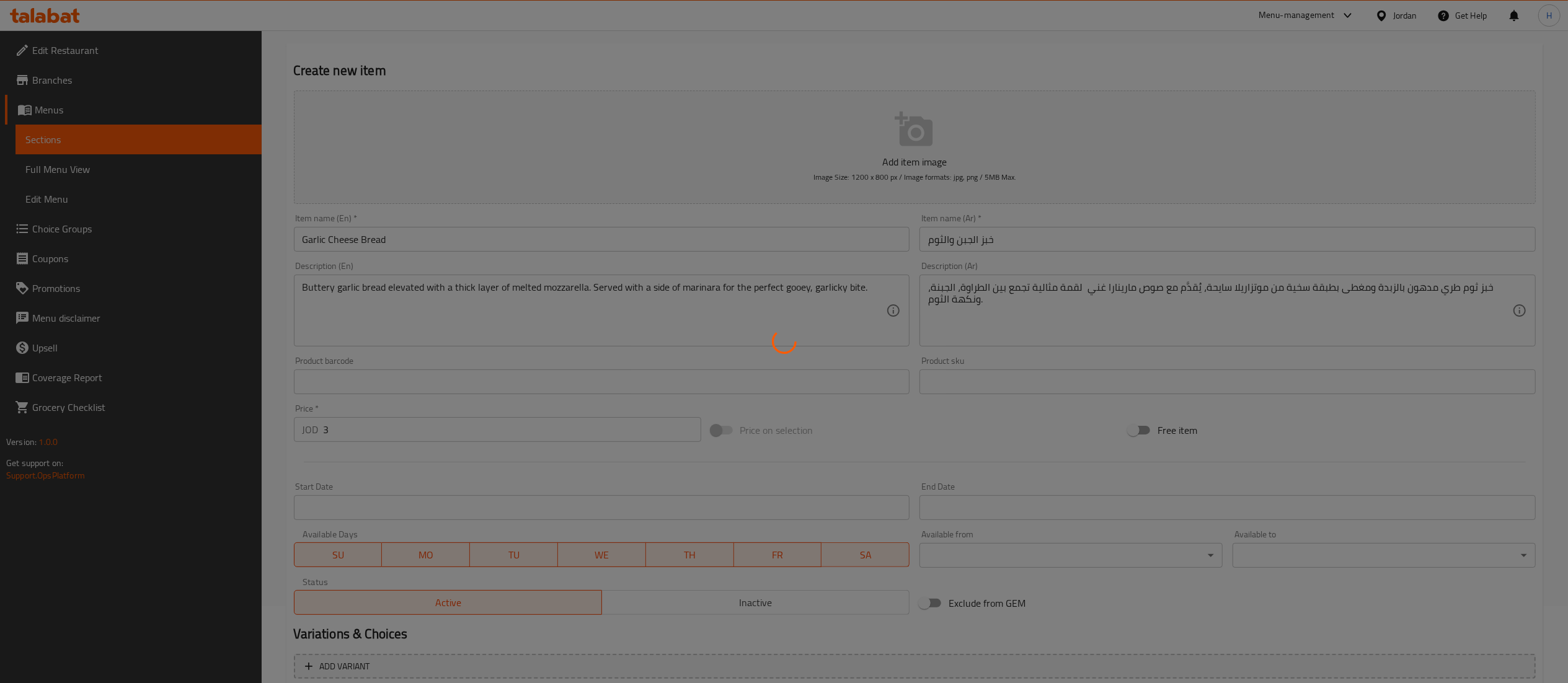
scroll to position [0, 0]
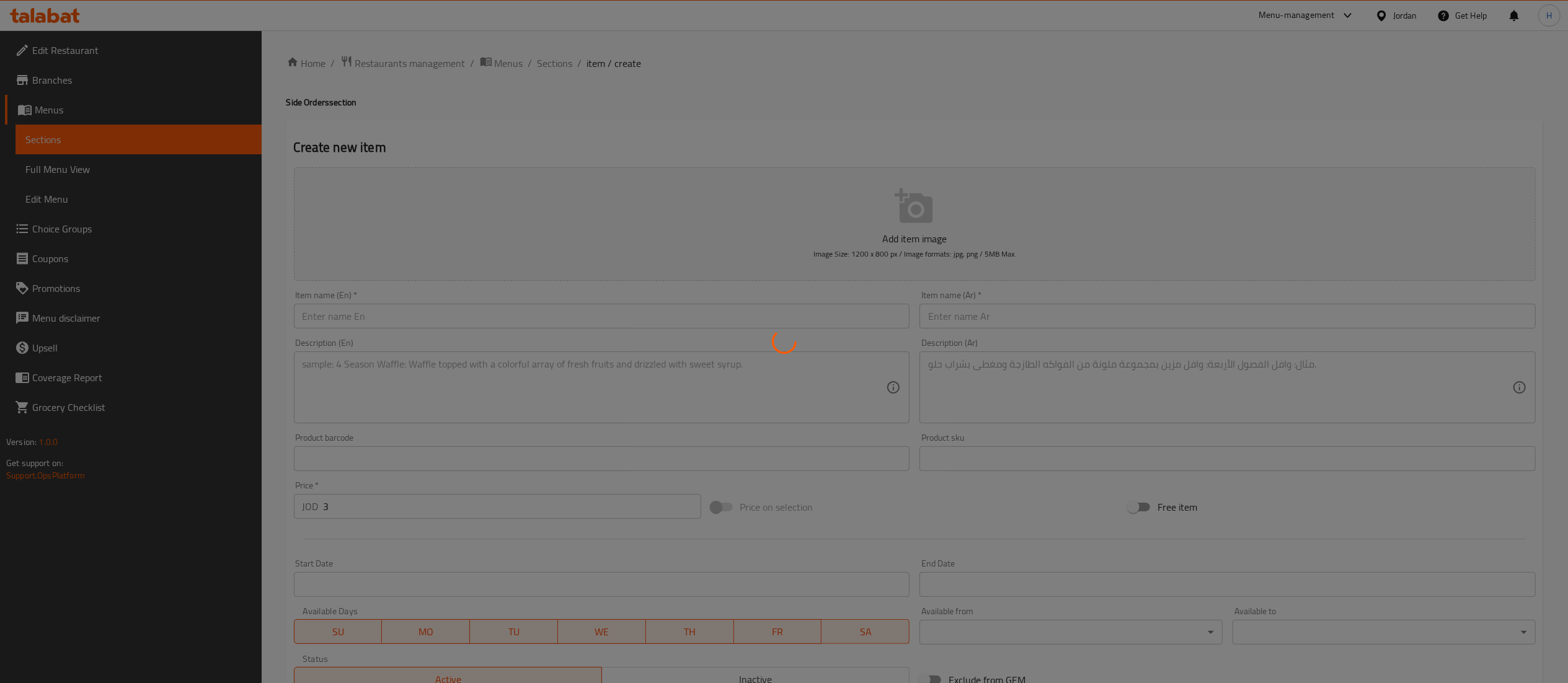
type input "0"
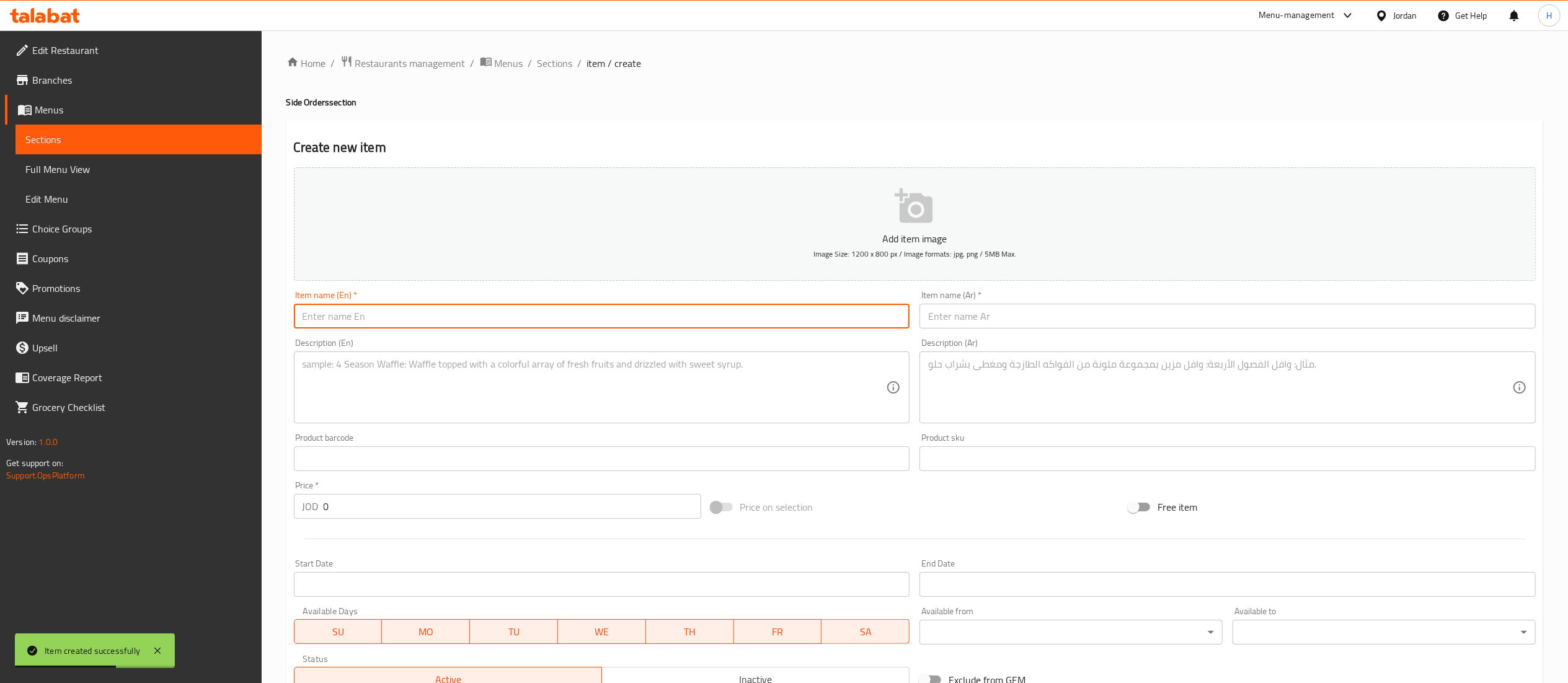
click at [564, 325] on input "text" at bounding box center [602, 316] width 616 height 25
paste input "⁠Garlic Bread (2.50 JD)"
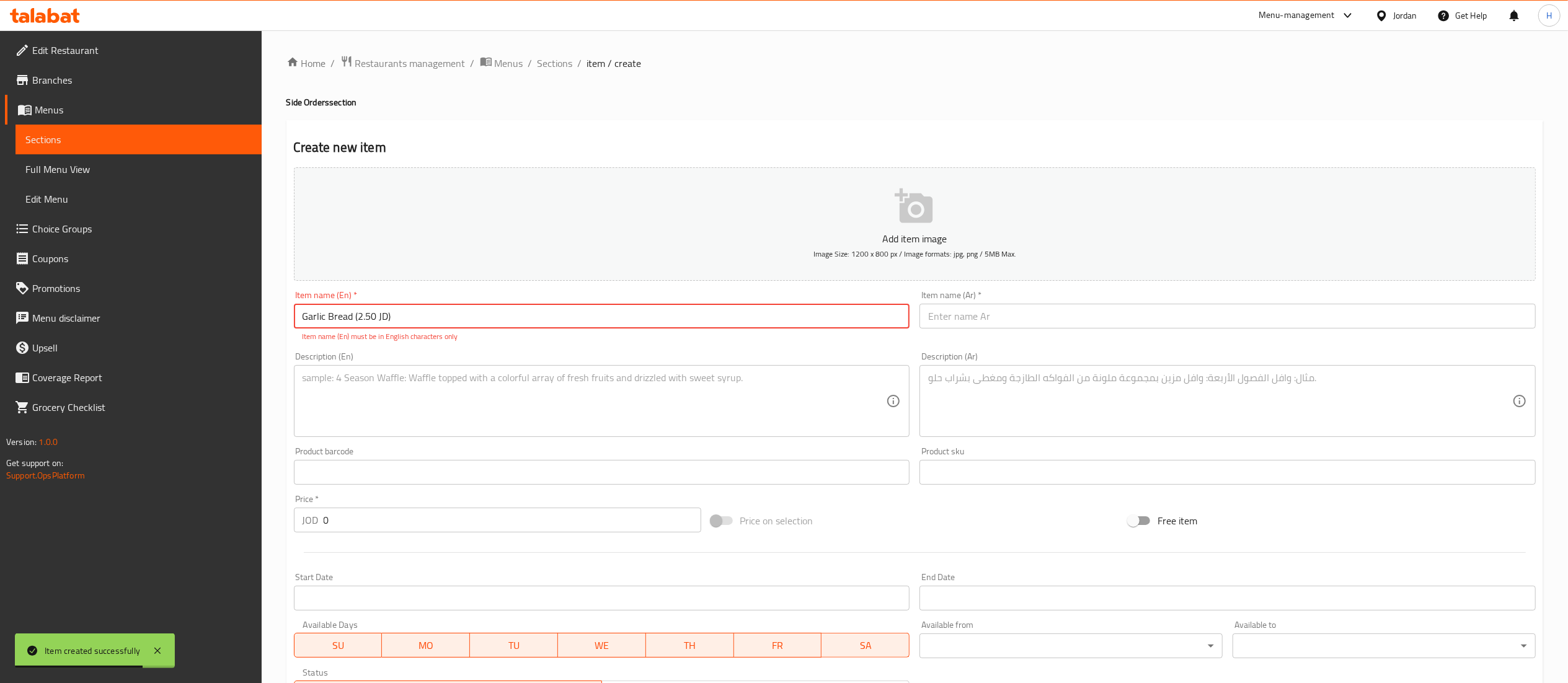
type input "⁠Garlic Bread (2.50 JD)"
drag, startPoint x: 346, startPoint y: 530, endPoint x: 239, endPoint y: 510, distance: 108.9
click at [239, 510] on div "Edit Restaurant Branches Menus Sections Full Menu View Edit Menu Choice Groups …" at bounding box center [784, 496] width 1568 height 931
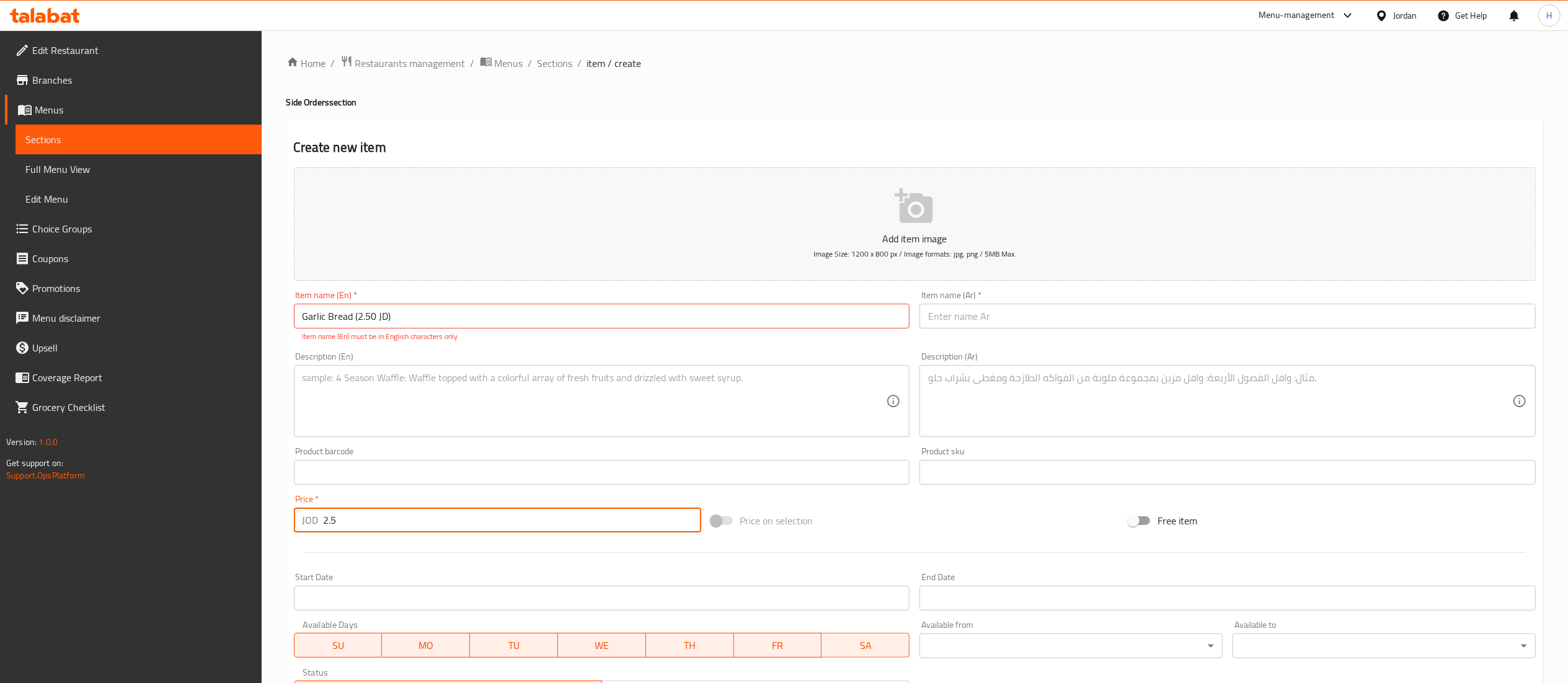
type input "2.5"
drag, startPoint x: 394, startPoint y: 308, endPoint x: 359, endPoint y: 317, distance: 36.1
click at [359, 317] on input "⁠Garlic Bread (2.50 JD)" at bounding box center [602, 316] width 616 height 25
drag, startPoint x: 359, startPoint y: 316, endPoint x: 87, endPoint y: 306, distance: 272.2
click at [87, 306] on div "Edit Restaurant Branches Menus Sections Full Menu View Edit Menu Choice Groups …" at bounding box center [784, 496] width 1568 height 931
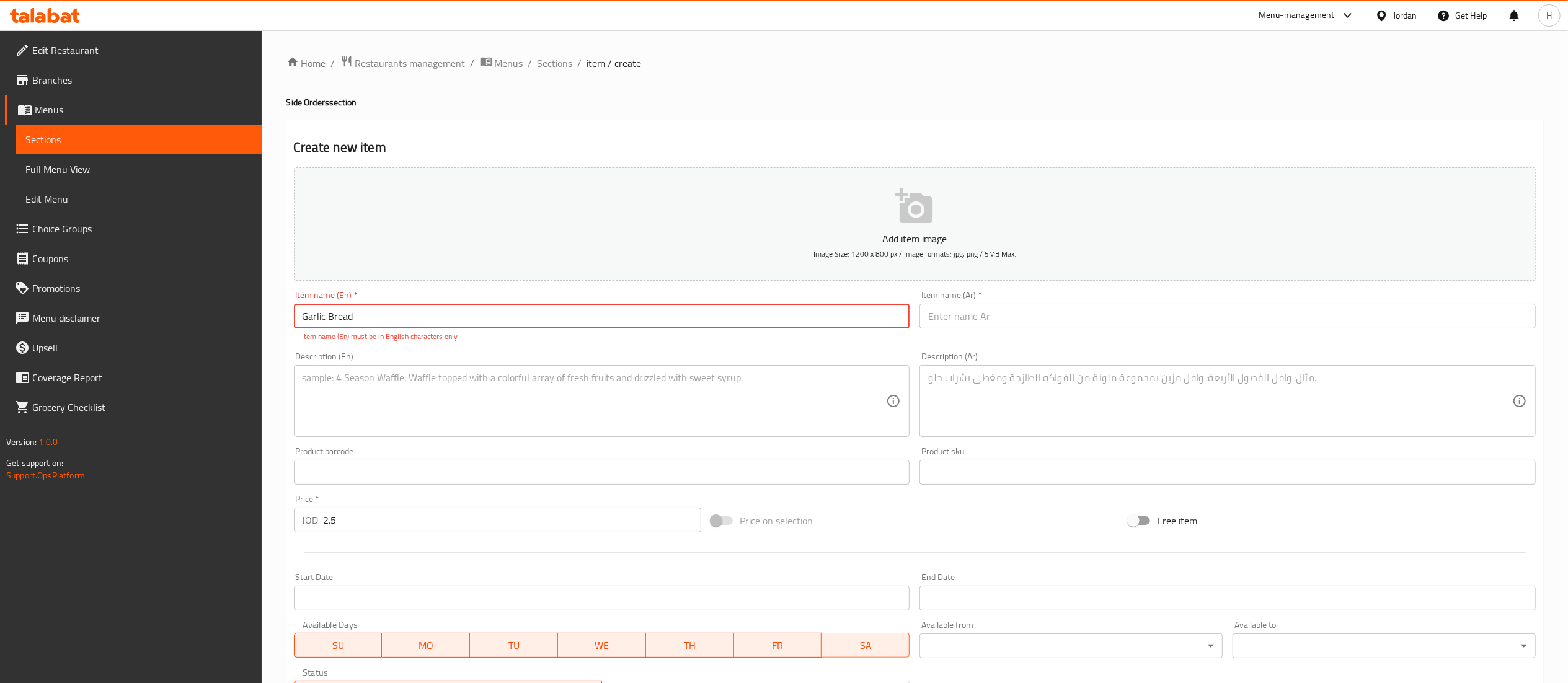
type input "⁠Garlic Bread"
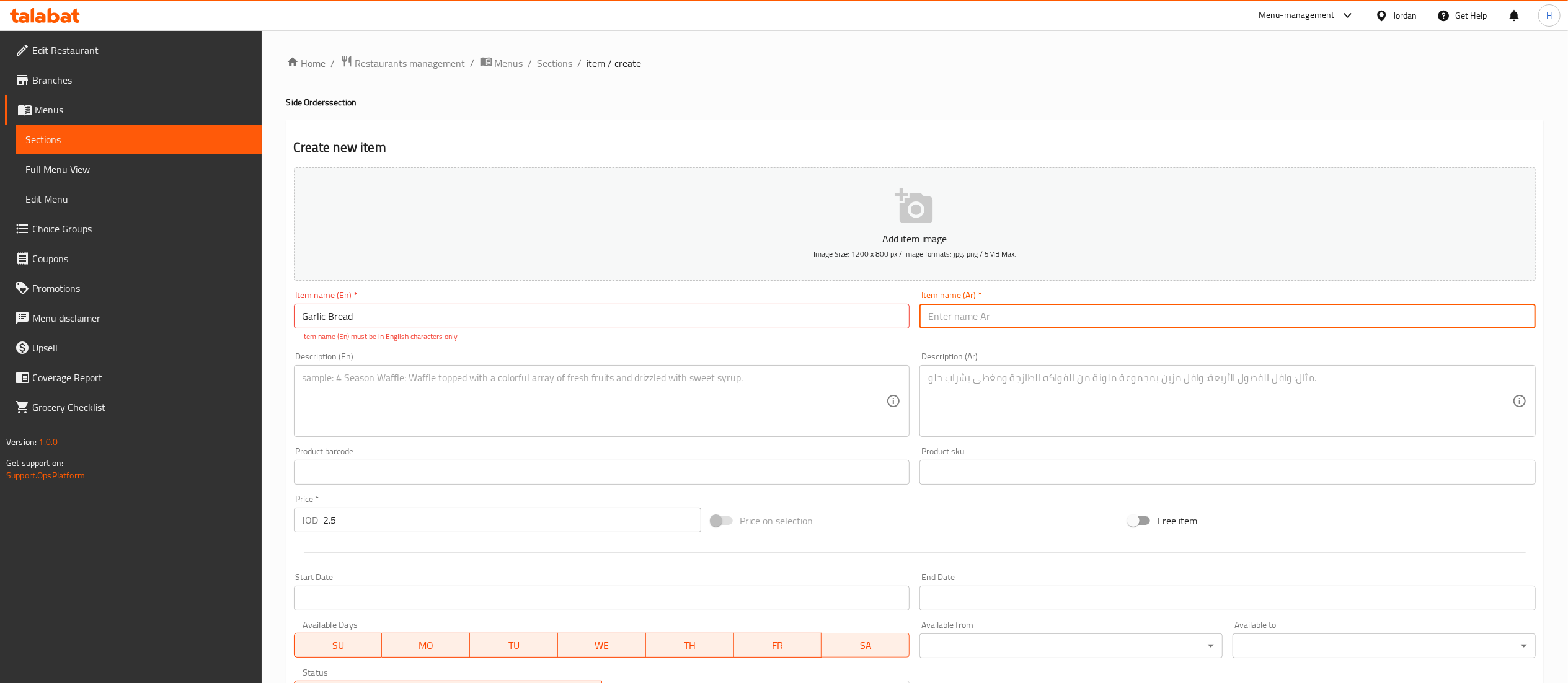
click at [990, 312] on input "text" at bounding box center [1228, 316] width 616 height 25
paste input "خبز الثوم"
type input "خبز الثوم"
click at [1048, 381] on textarea at bounding box center [1220, 402] width 584 height 59
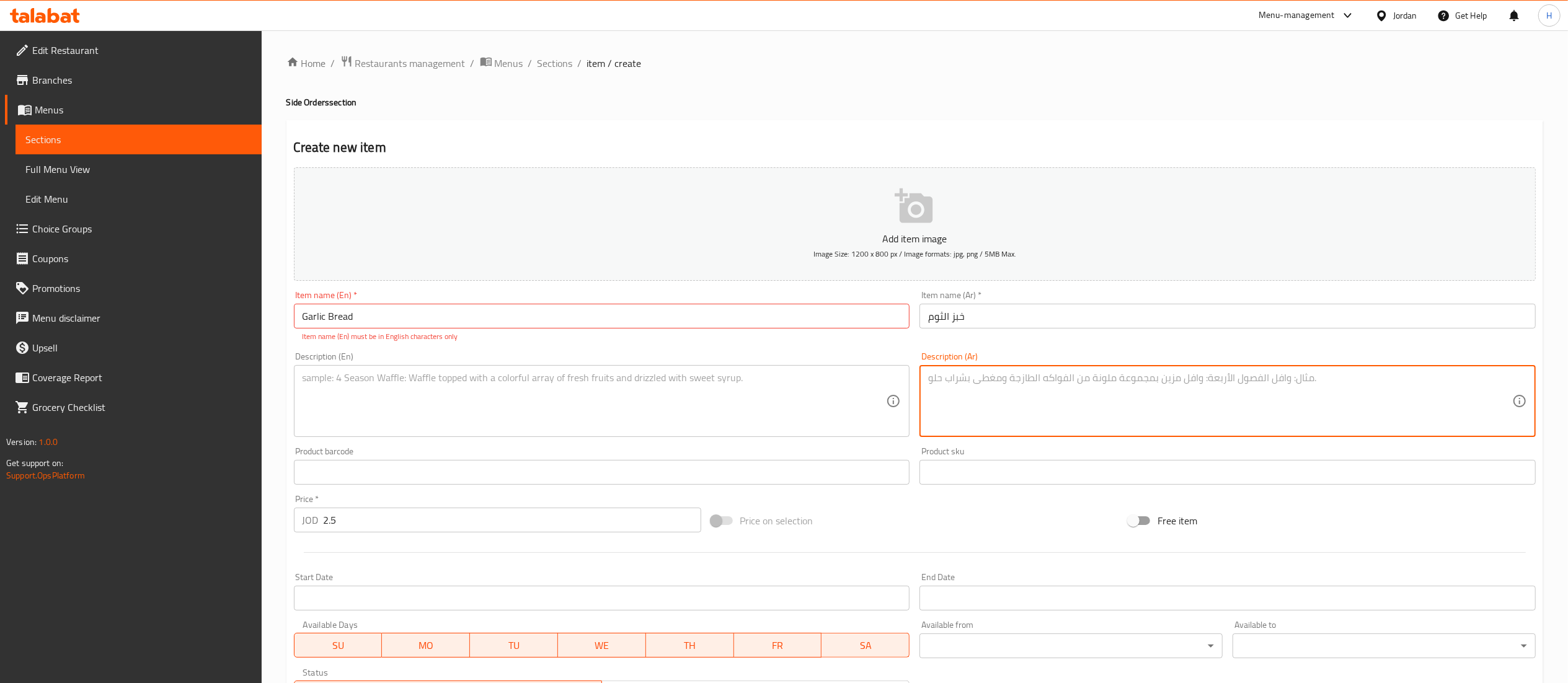
paste textarea "أربع شرائح باغيت دافئة مدهونة بزبدة الثوم ومخبوزة للون ذهبي، تُقدَّم مع صوص مار…"
type textarea "أربع شرائح باغيت دافئة مدهونة بزبدة الثوم ومخبوزة للون ذهبي، تُقدَّم مع صوص مار…"
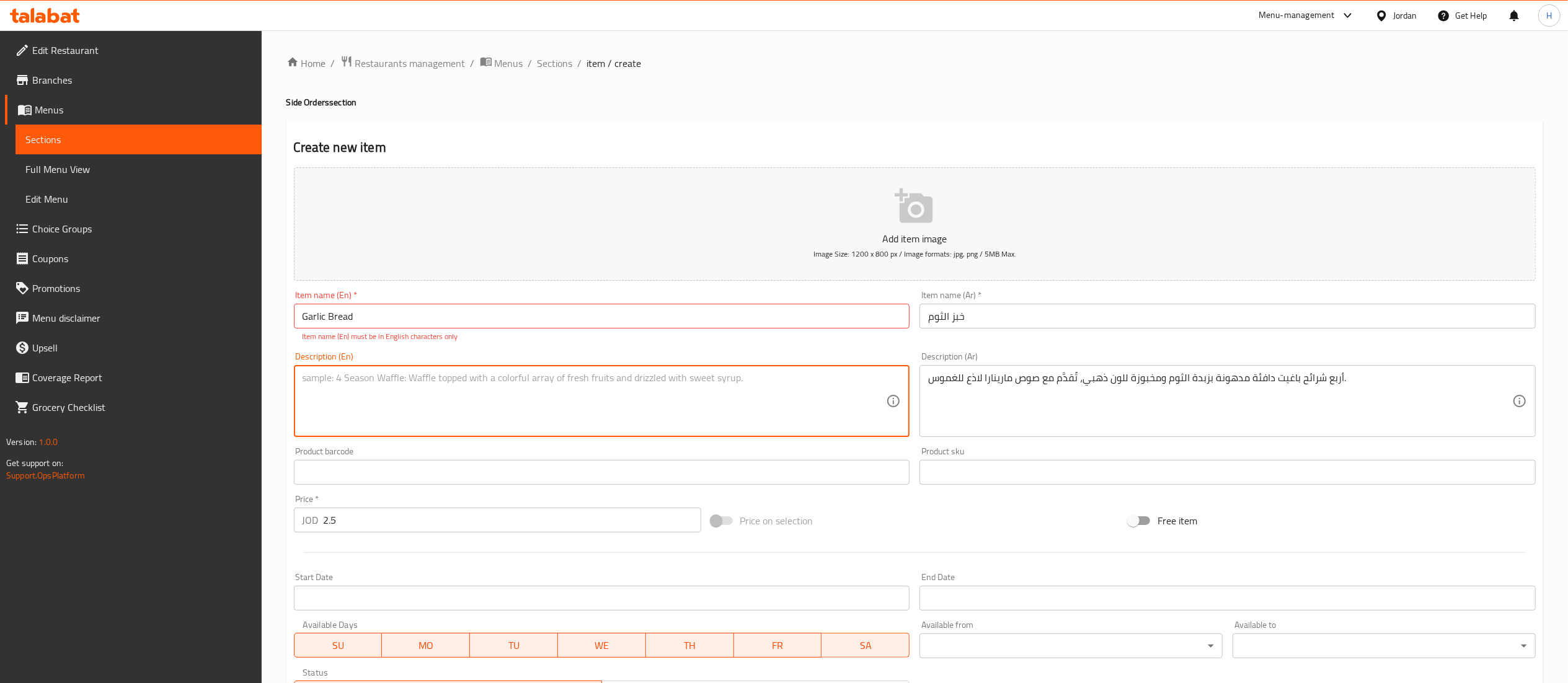
click at [569, 391] on textarea at bounding box center [594, 402] width 584 height 59
paste textarea "Four warm baguette slices brushed with garlic butter, baked golden, and served …"
type textarea "Four warm baguette slices brushed with garlic butter, baked golden, and served …"
click at [375, 312] on input "⁠Garlic Bread" at bounding box center [602, 316] width 616 height 25
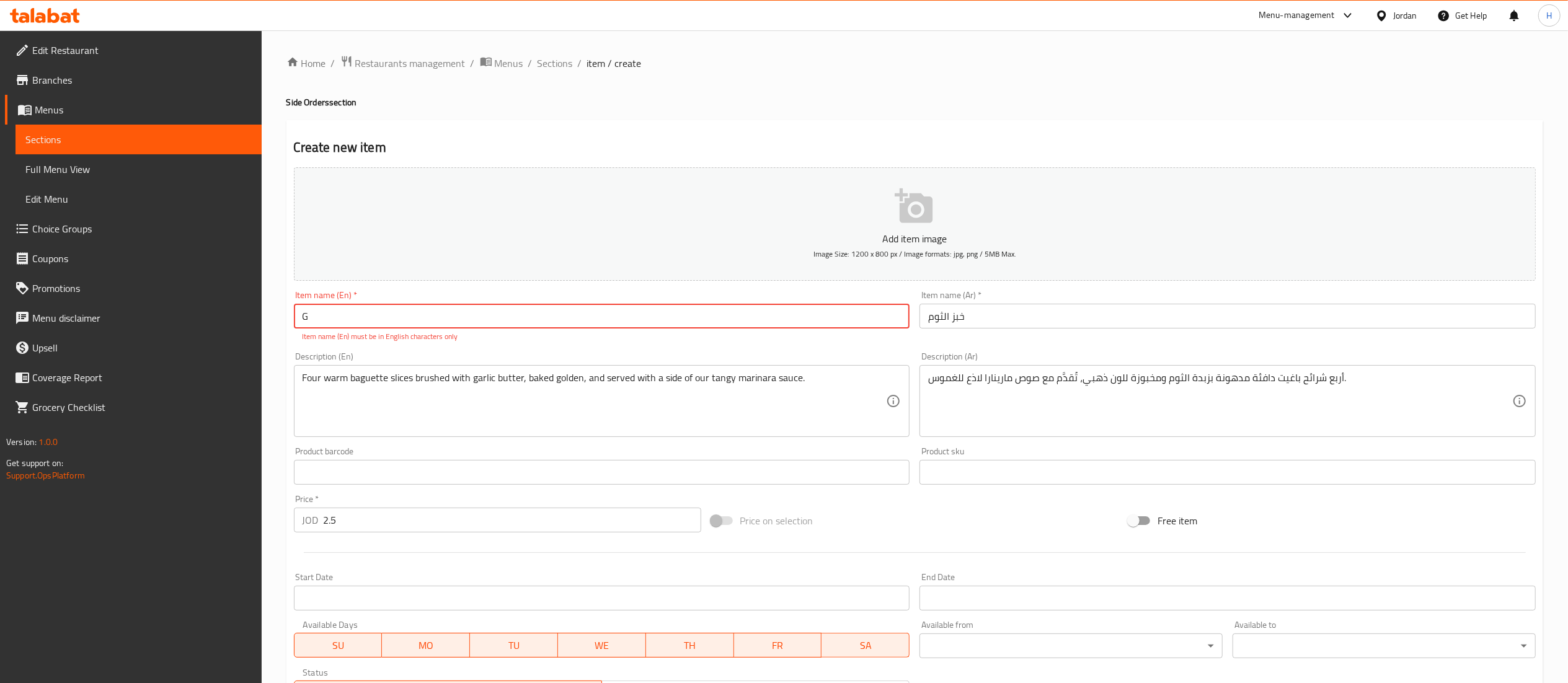
type input "⁠"
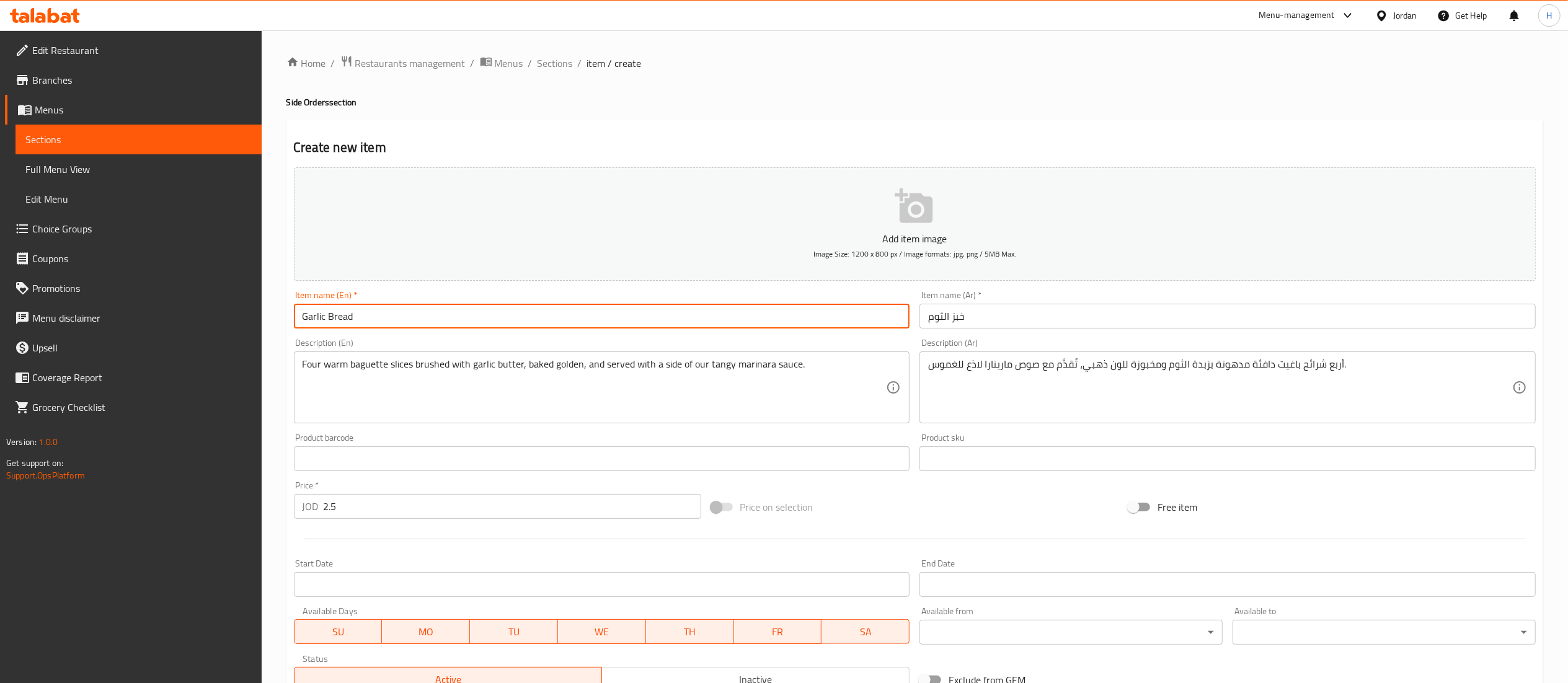
type input "Garlic Bread"
click at [907, 506] on div "Price on selection" at bounding box center [915, 507] width 417 height 33
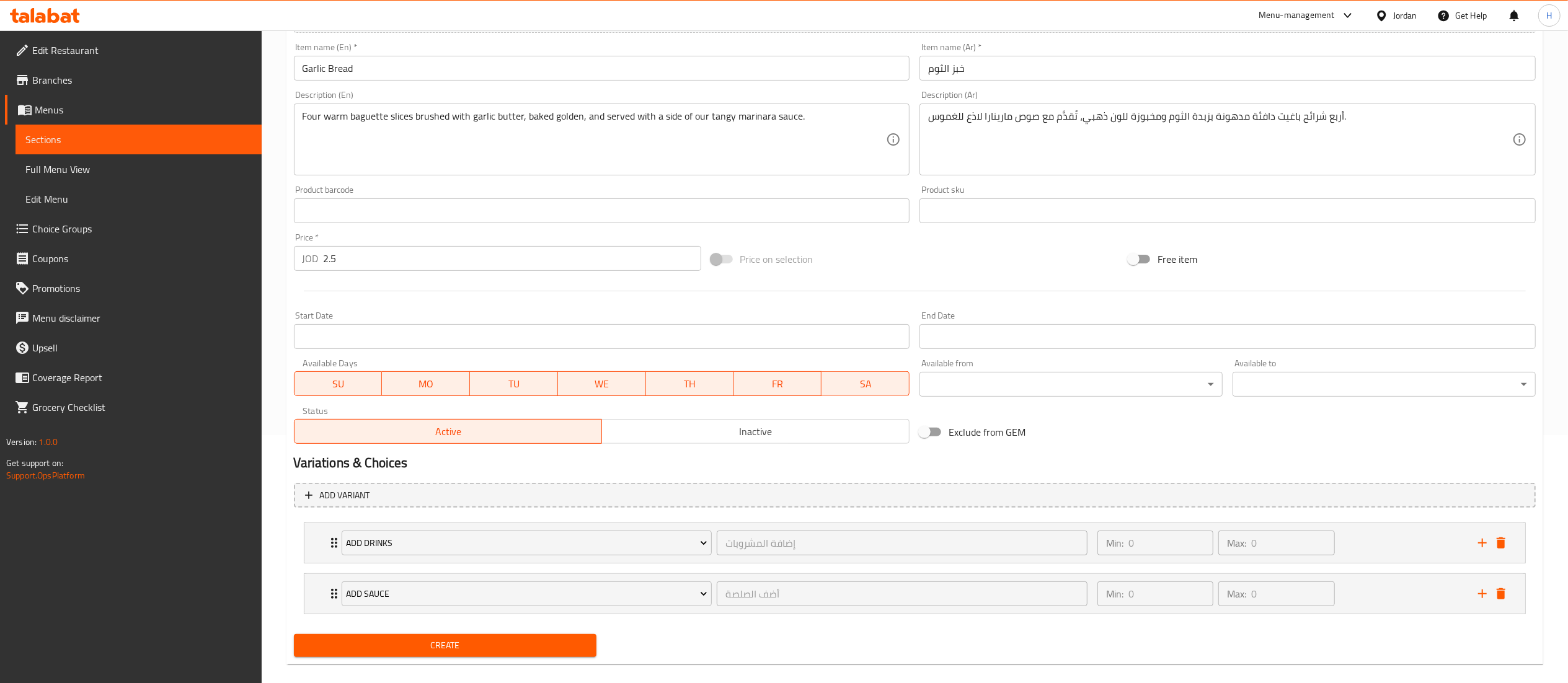
scroll to position [265, 0]
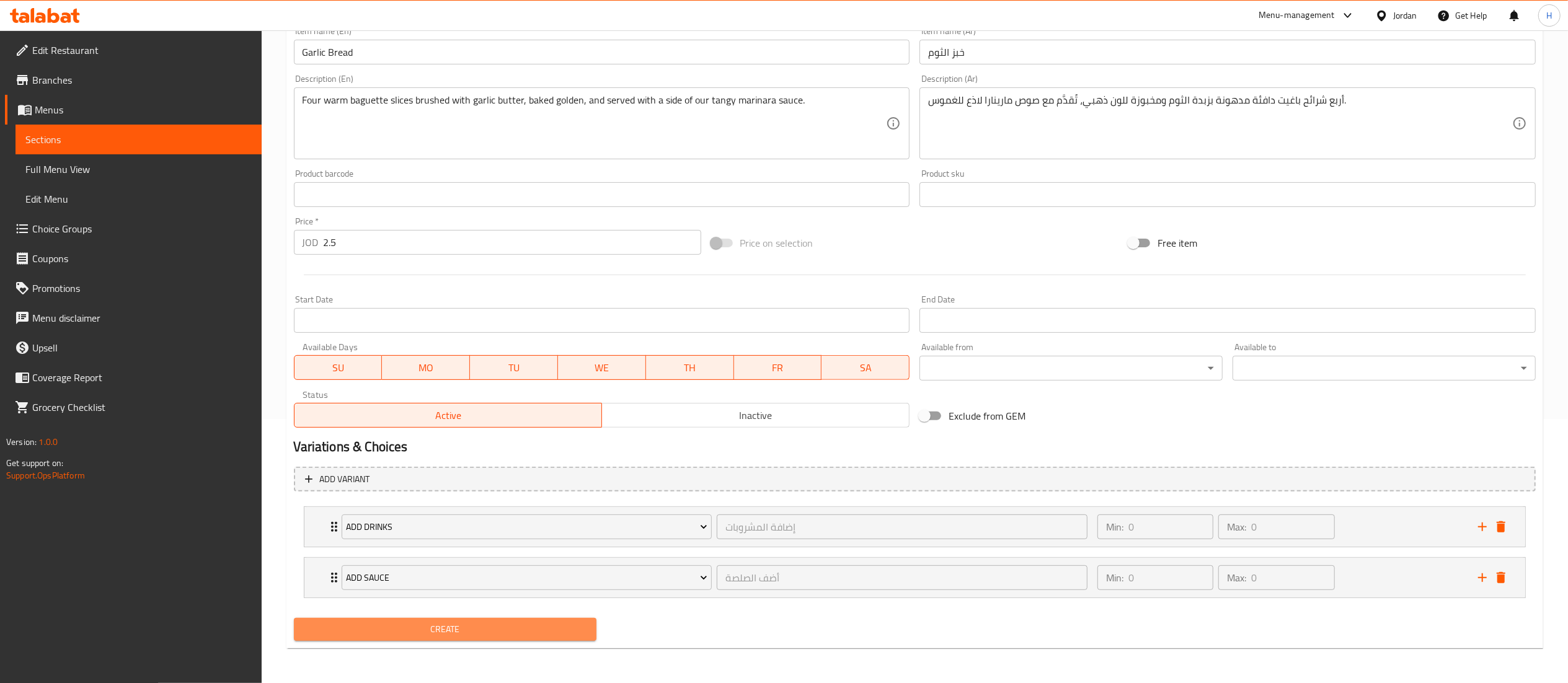
click at [511, 634] on span "Create" at bounding box center [446, 629] width 284 height 15
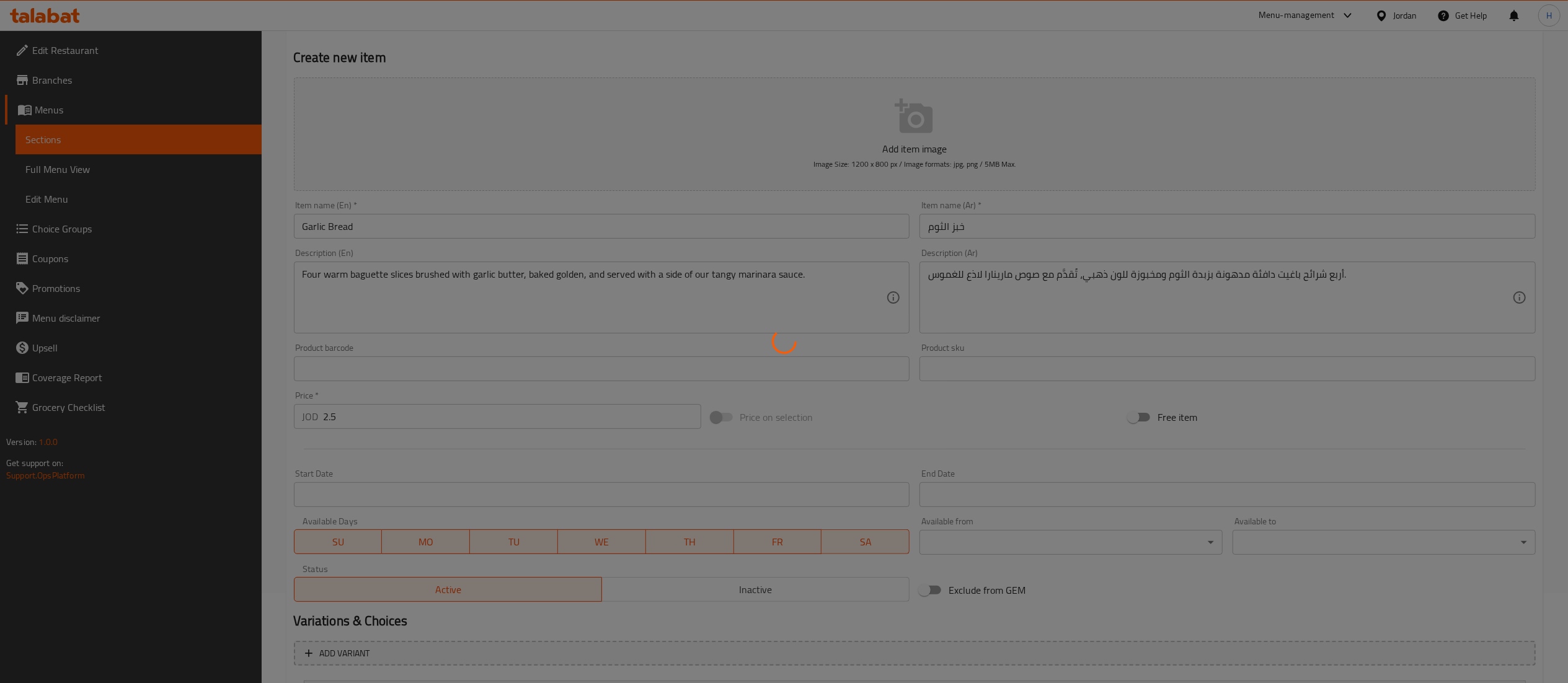
scroll to position [0, 0]
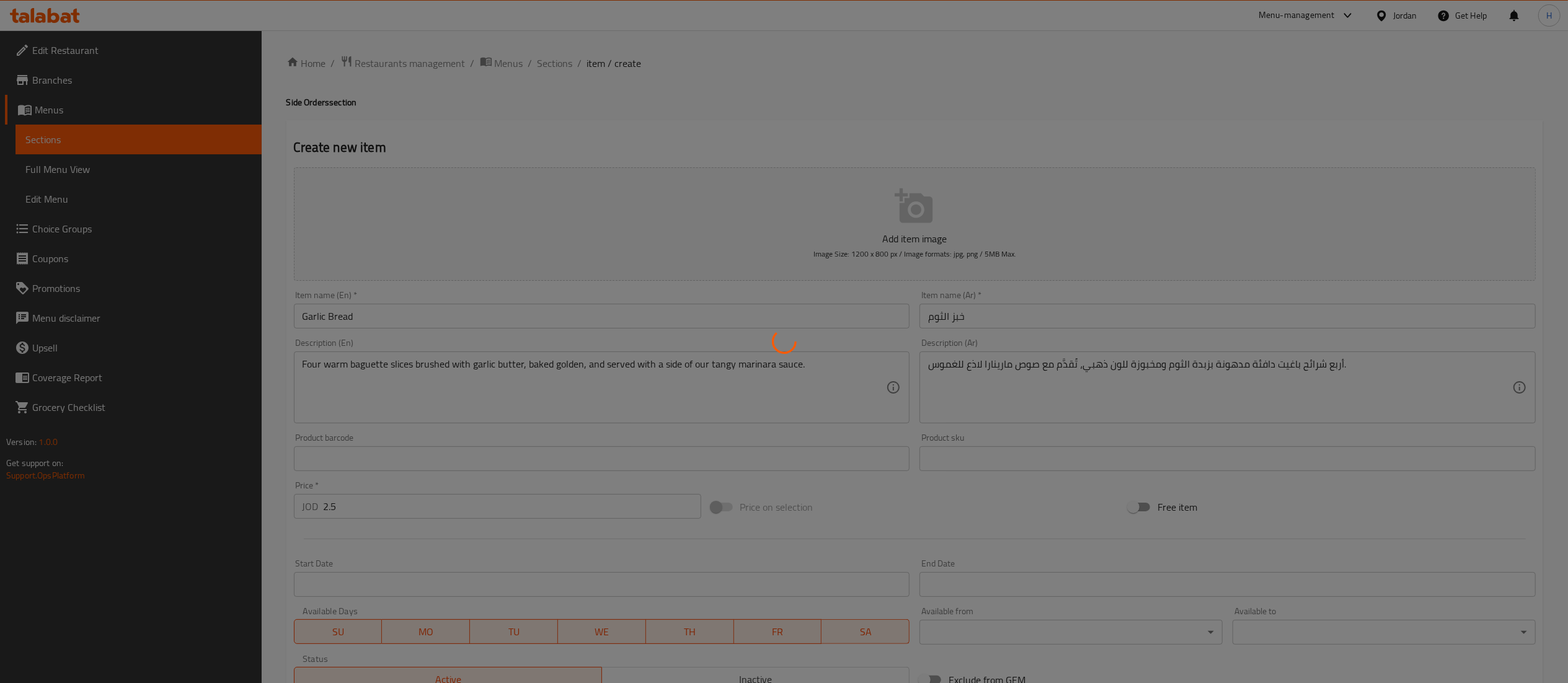
type input "0"
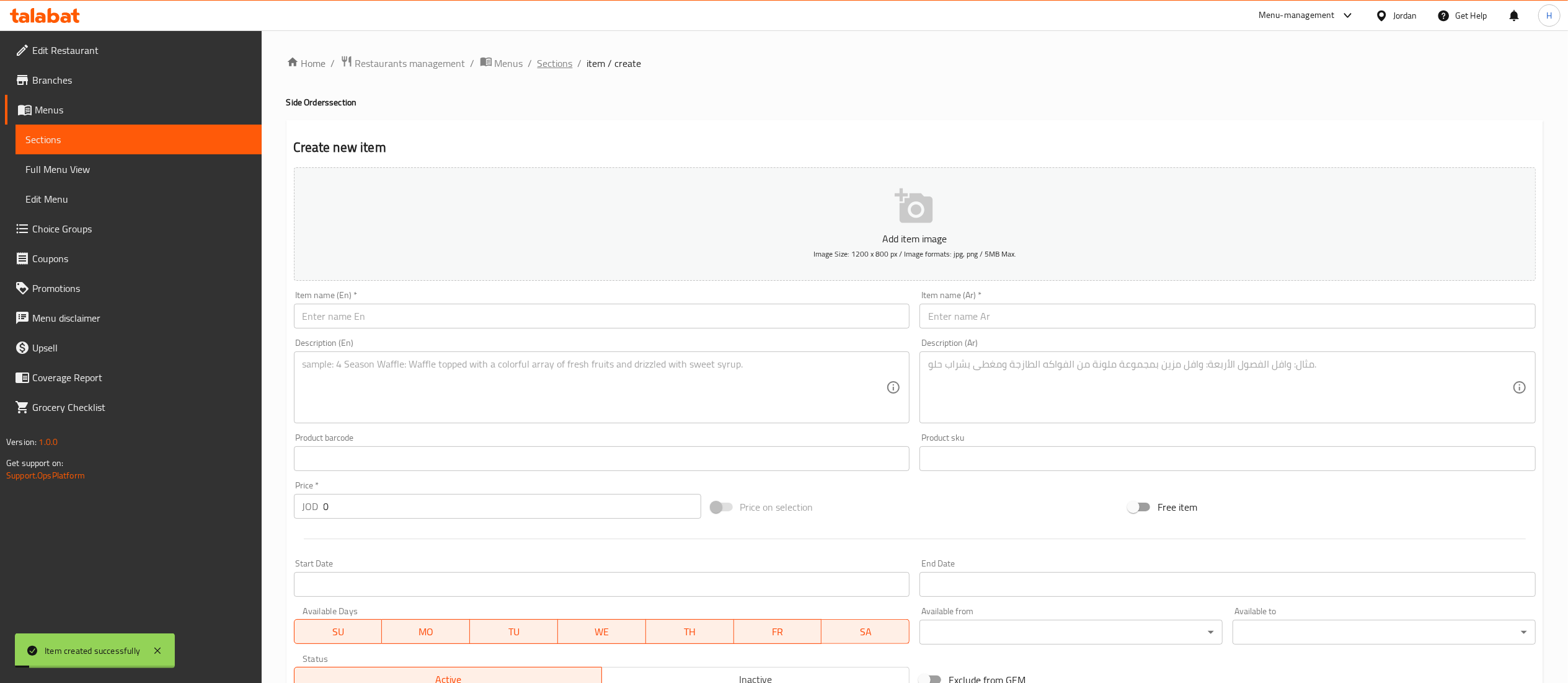
click at [552, 66] on span "Sections" at bounding box center [555, 64] width 36 height 15
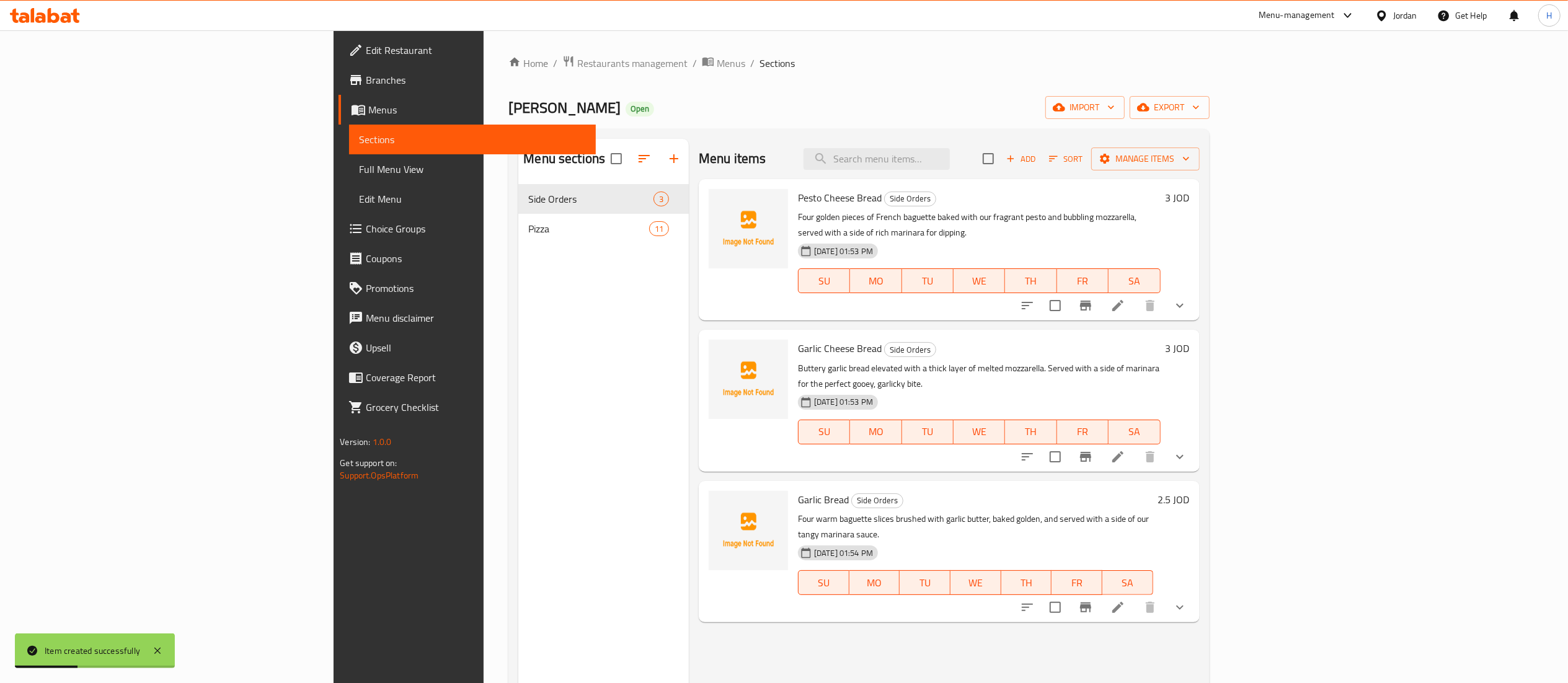
click at [1083, 154] on span "Sort" at bounding box center [1066, 158] width 34 height 14
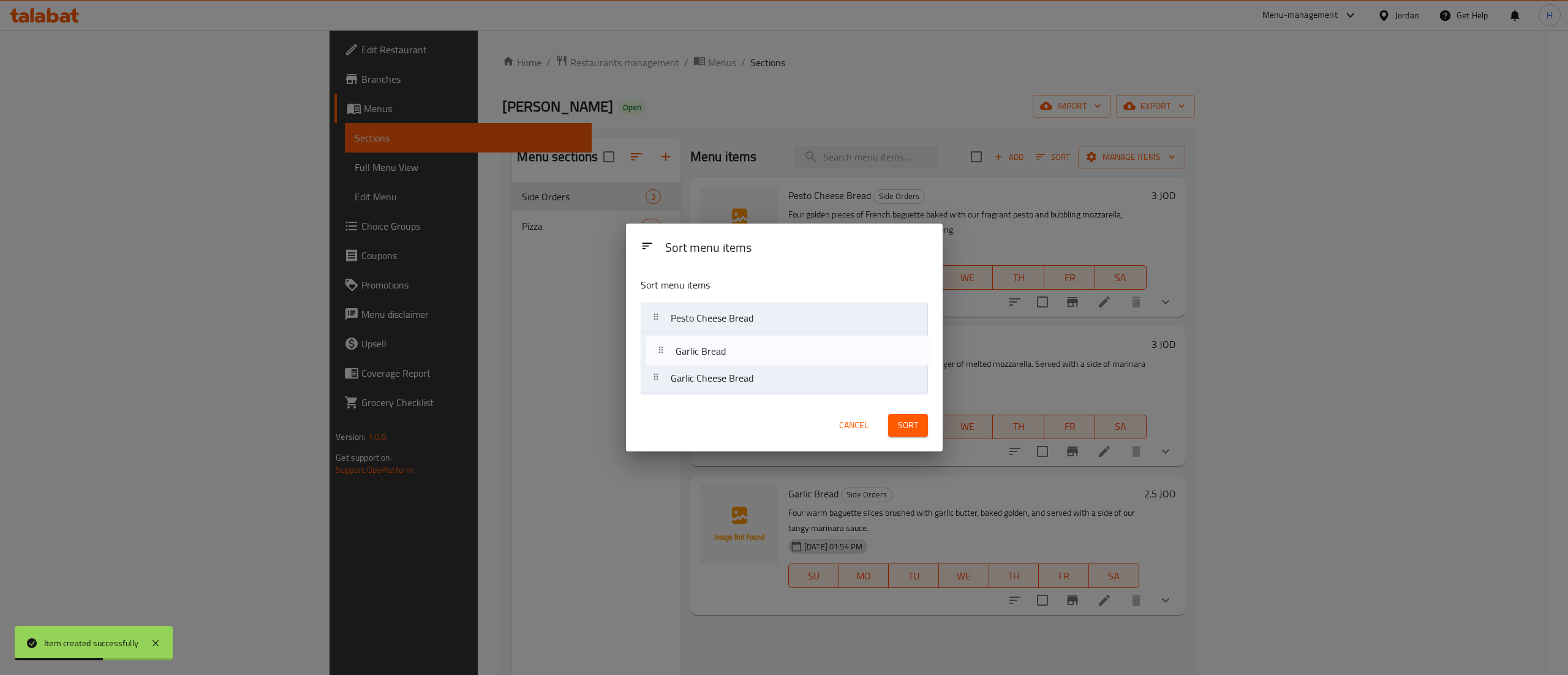
drag, startPoint x: 713, startPoint y: 384, endPoint x: 718, endPoint y: 351, distance: 33.4
click at [718, 351] on nav "Pesto Cheese Bread Garlic Cheese Bread Garlic Bread" at bounding box center [784, 348] width 288 height 91
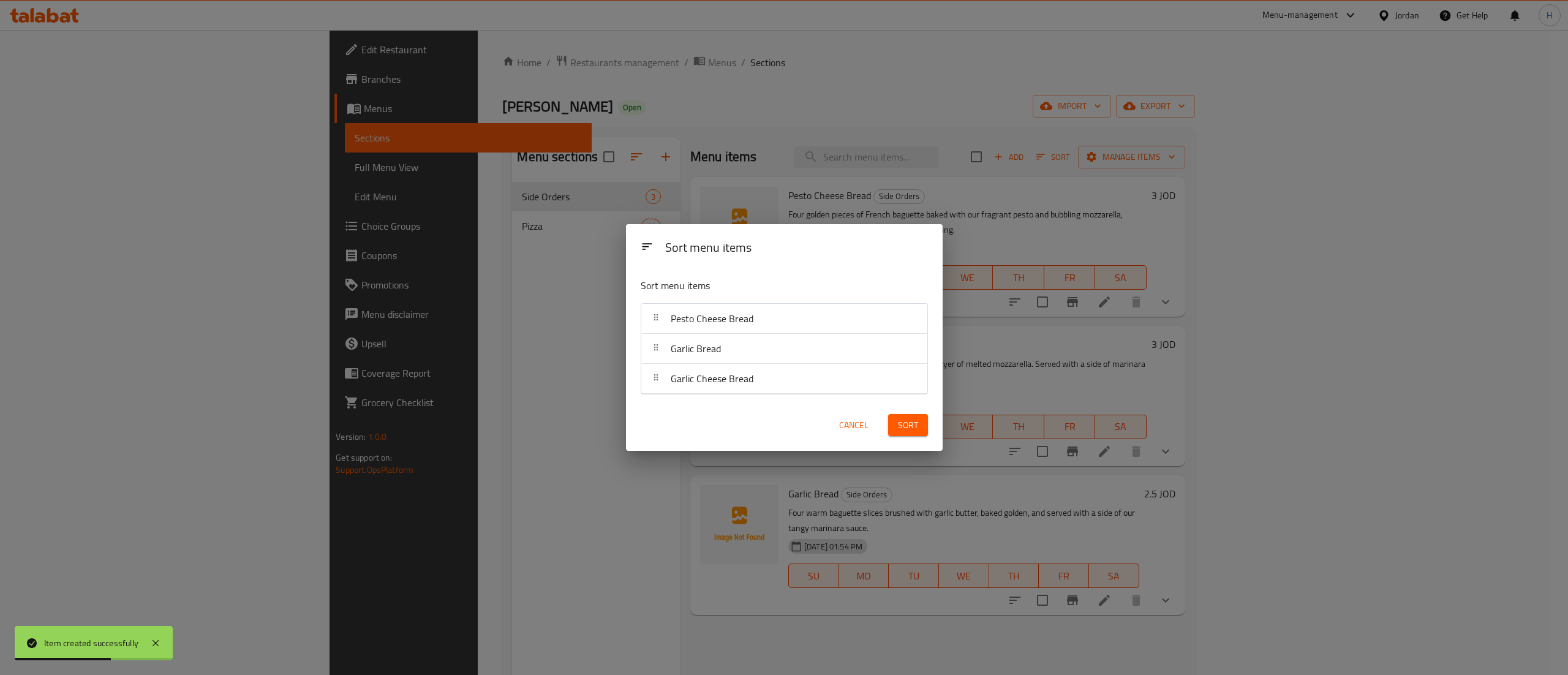
click at [905, 421] on span "Sort" at bounding box center [908, 426] width 20 height 15
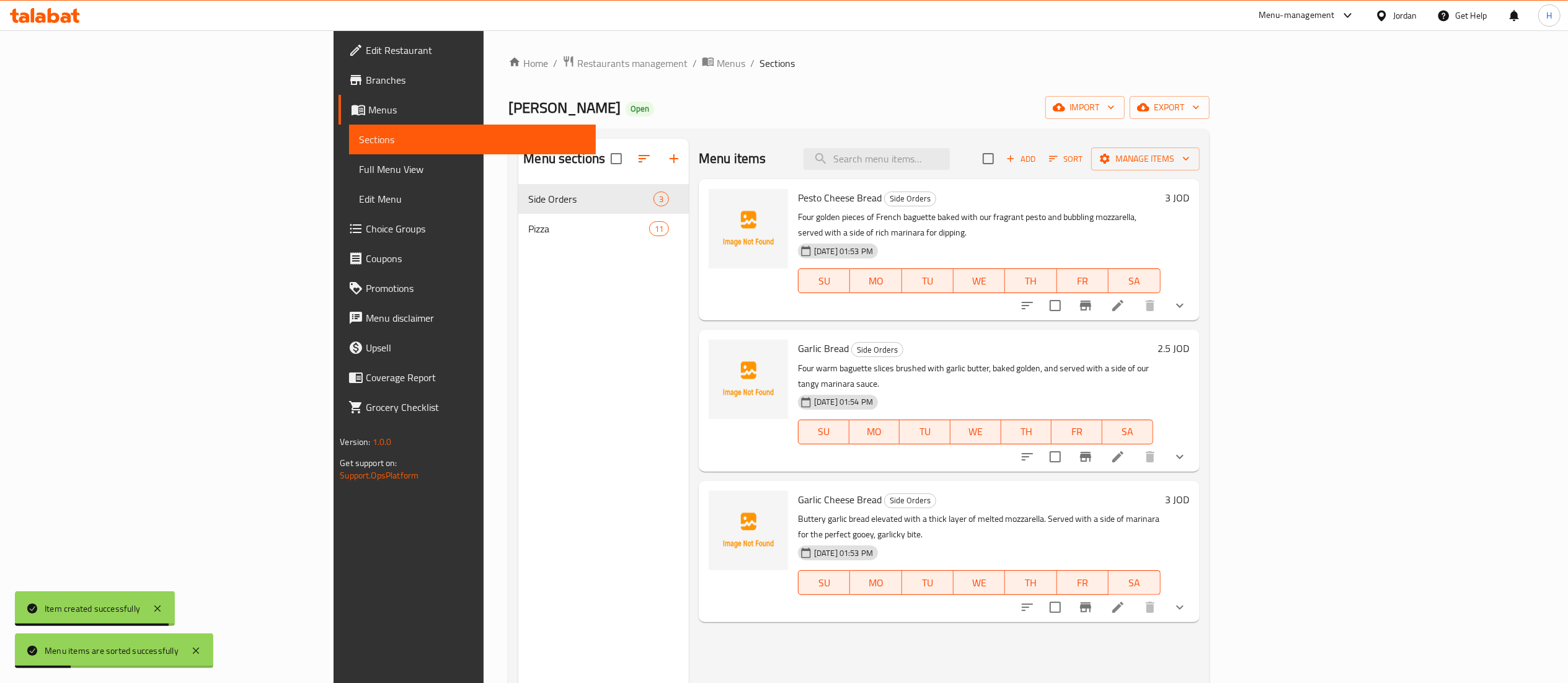
click at [562, 472] on div "Menu sections Side Orders 3 Pizza 11" at bounding box center [604, 480] width 171 height 683
click at [519, 398] on div "Menu sections Side Orders 3 Pizza 11" at bounding box center [604, 480] width 171 height 683
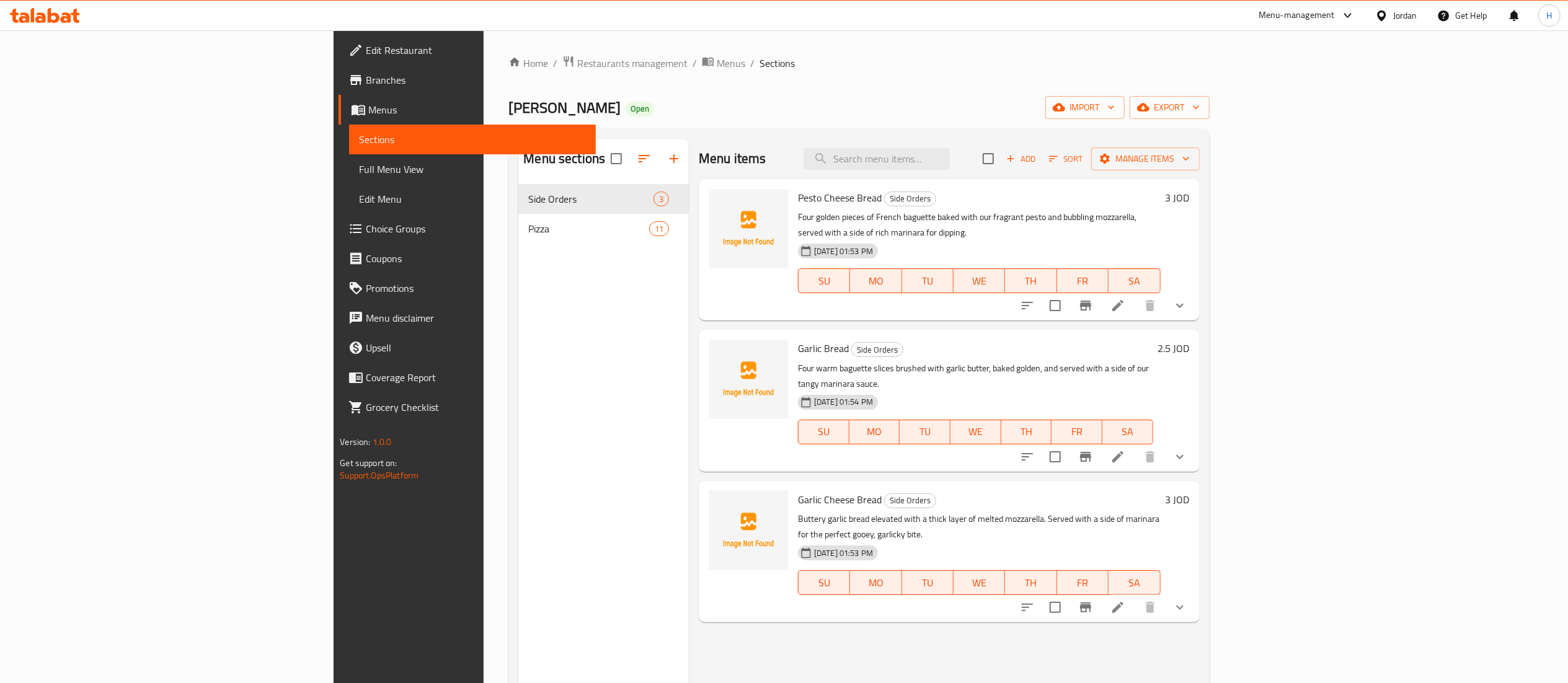
drag, startPoint x: 494, startPoint y: 581, endPoint x: 481, endPoint y: 518, distance: 64.3
click at [519, 582] on div "Menu sections Side Orders 3 Pizza 11" at bounding box center [604, 480] width 171 height 683
click at [366, 226] on span "Choice Groups" at bounding box center [476, 229] width 220 height 15
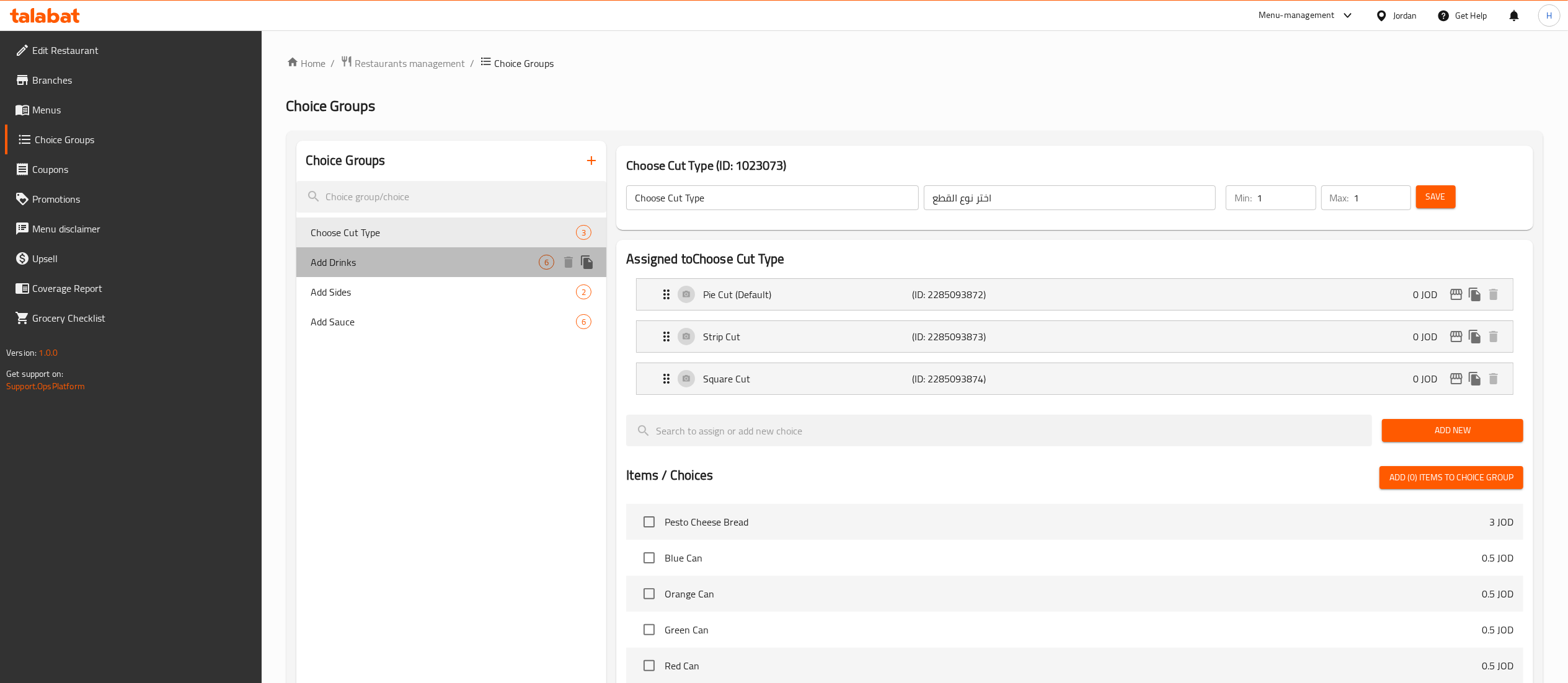
click at [373, 265] on span "Add Drinks" at bounding box center [425, 262] width 228 height 15
type input "Add Drinks"
type input "إضافة المشروبات"
type input "0"
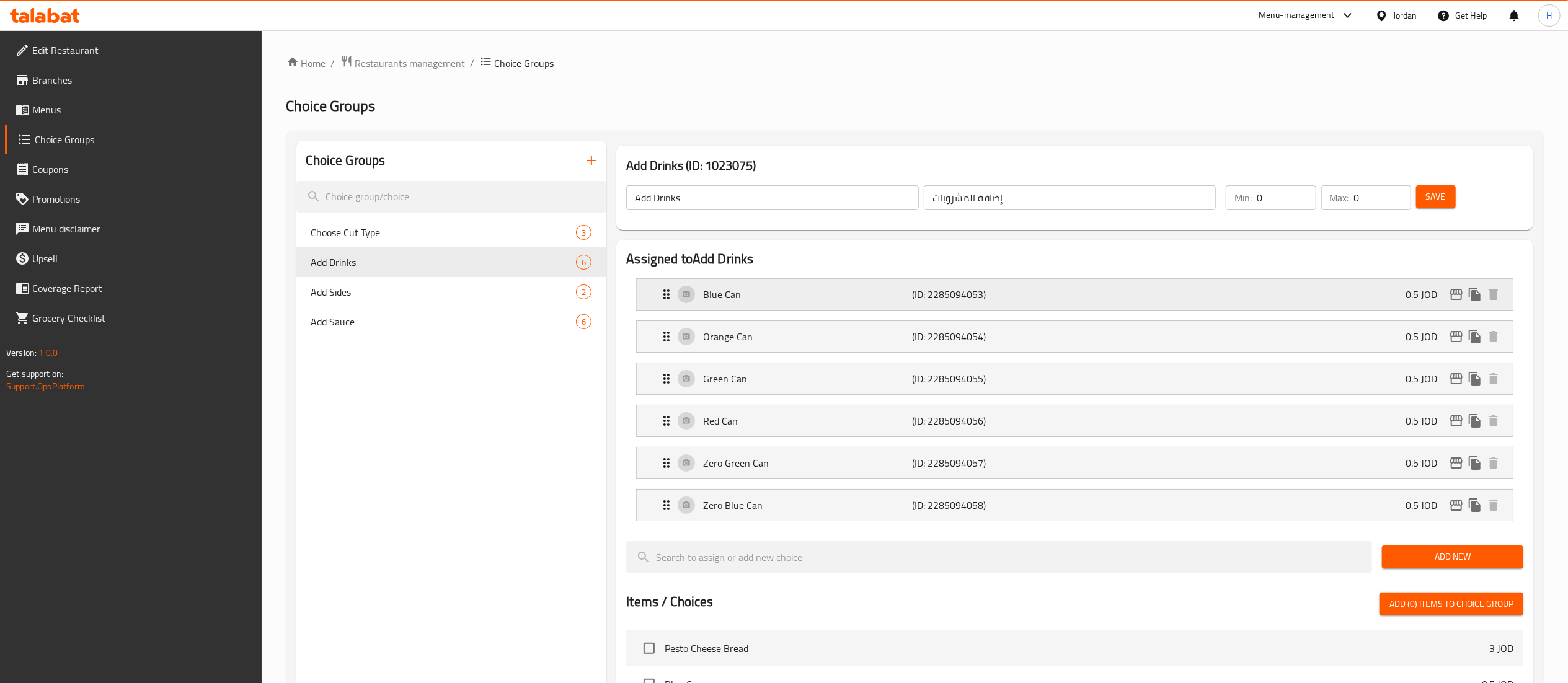
click at [824, 298] on p "Blue Can" at bounding box center [808, 295] width 209 height 15
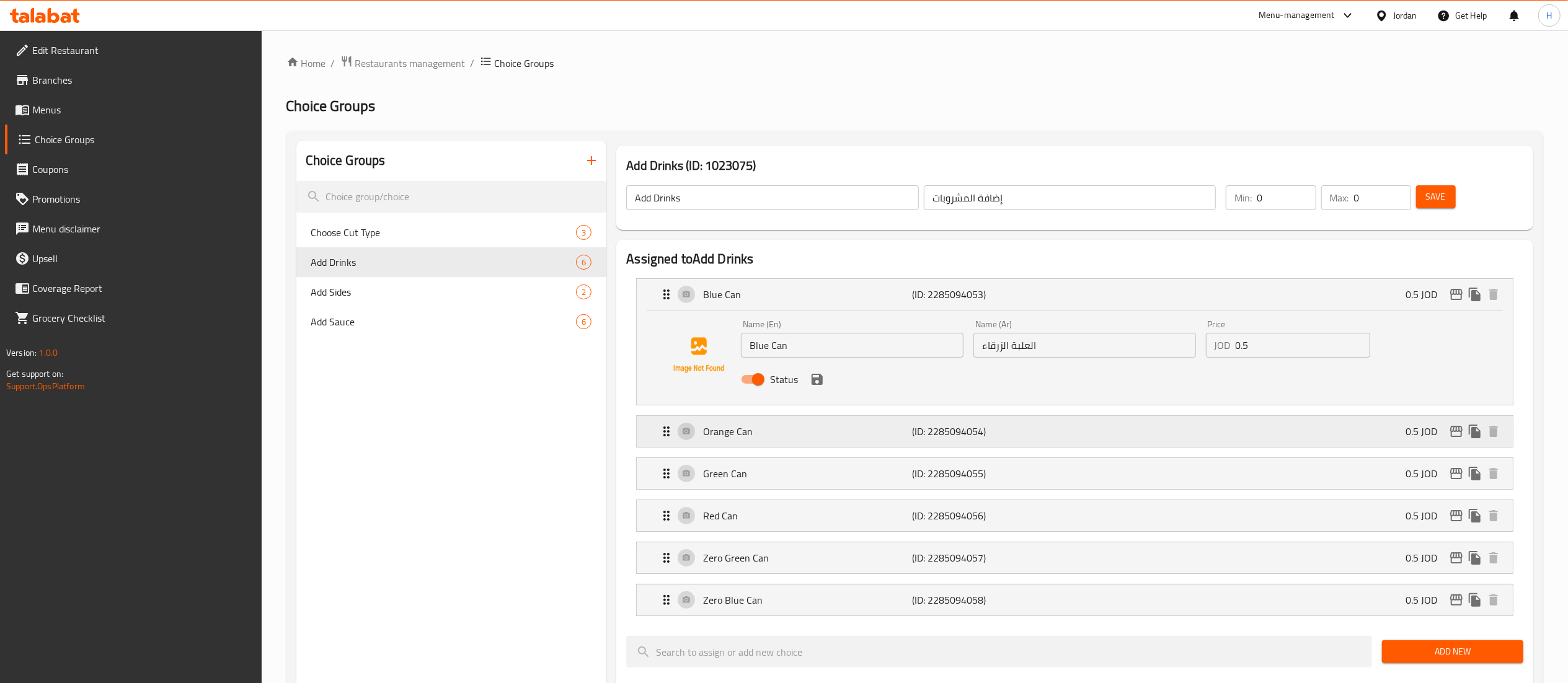
click at [826, 421] on div "Orange Can (ID: 2285094054) 0.5 JOD" at bounding box center [1078, 431] width 839 height 31
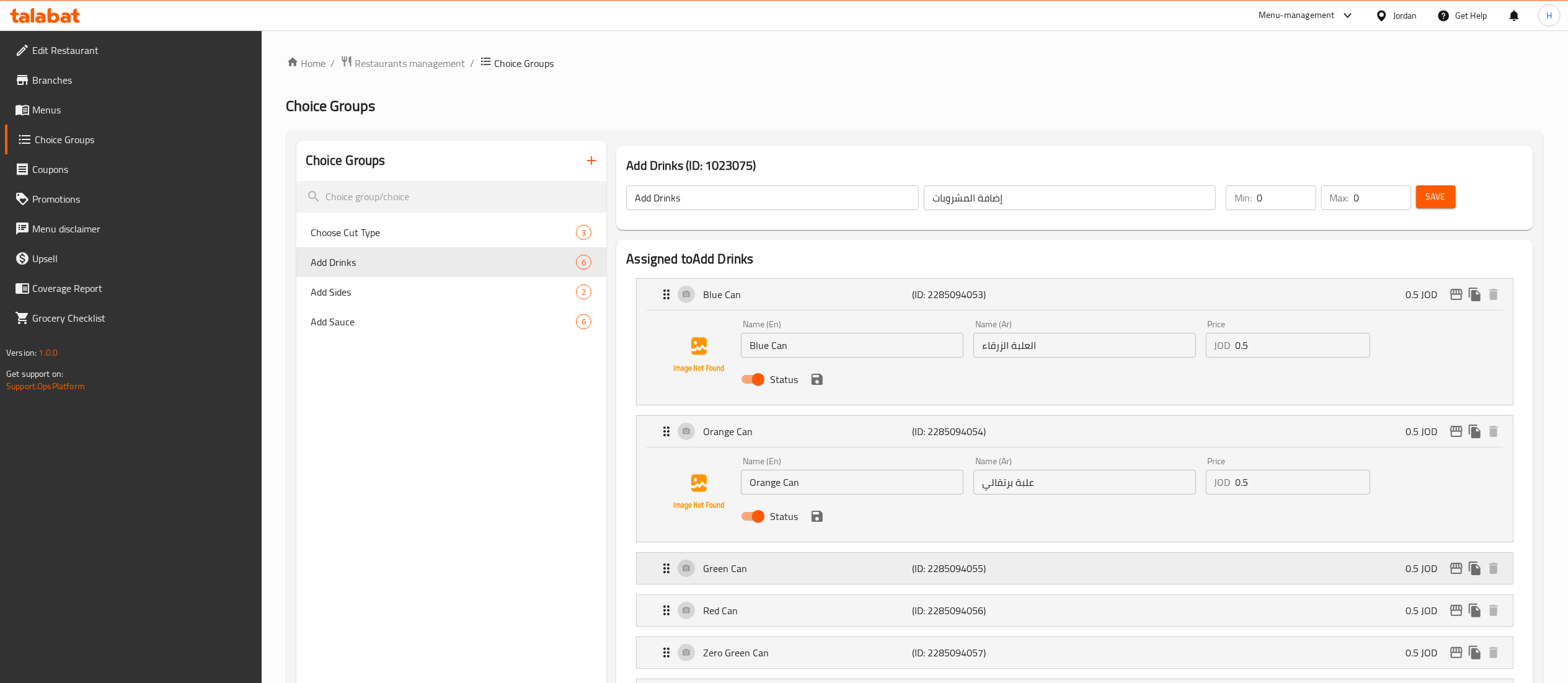
click at [846, 583] on div "Green Can (ID: 2285094055) 0.5 JOD" at bounding box center [1078, 569] width 839 height 31
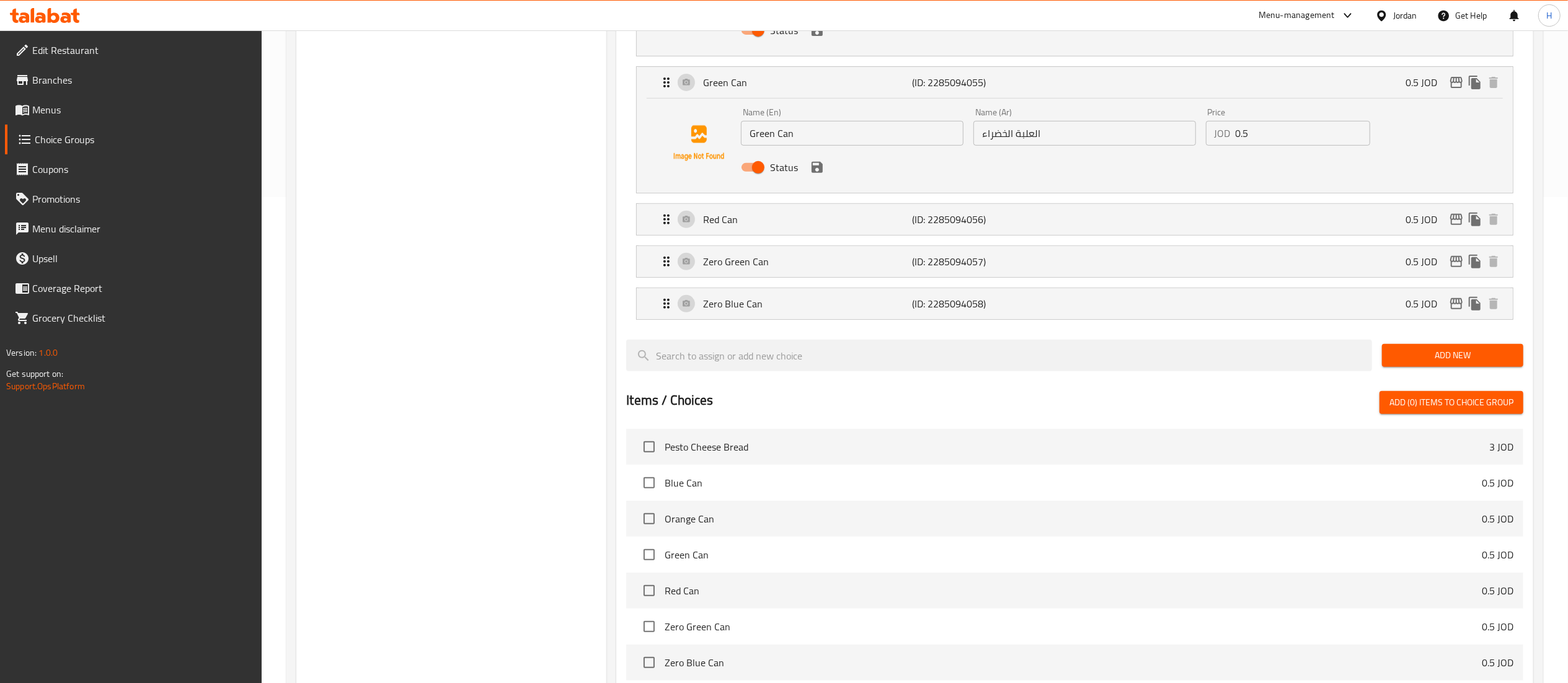
scroll to position [496, 0]
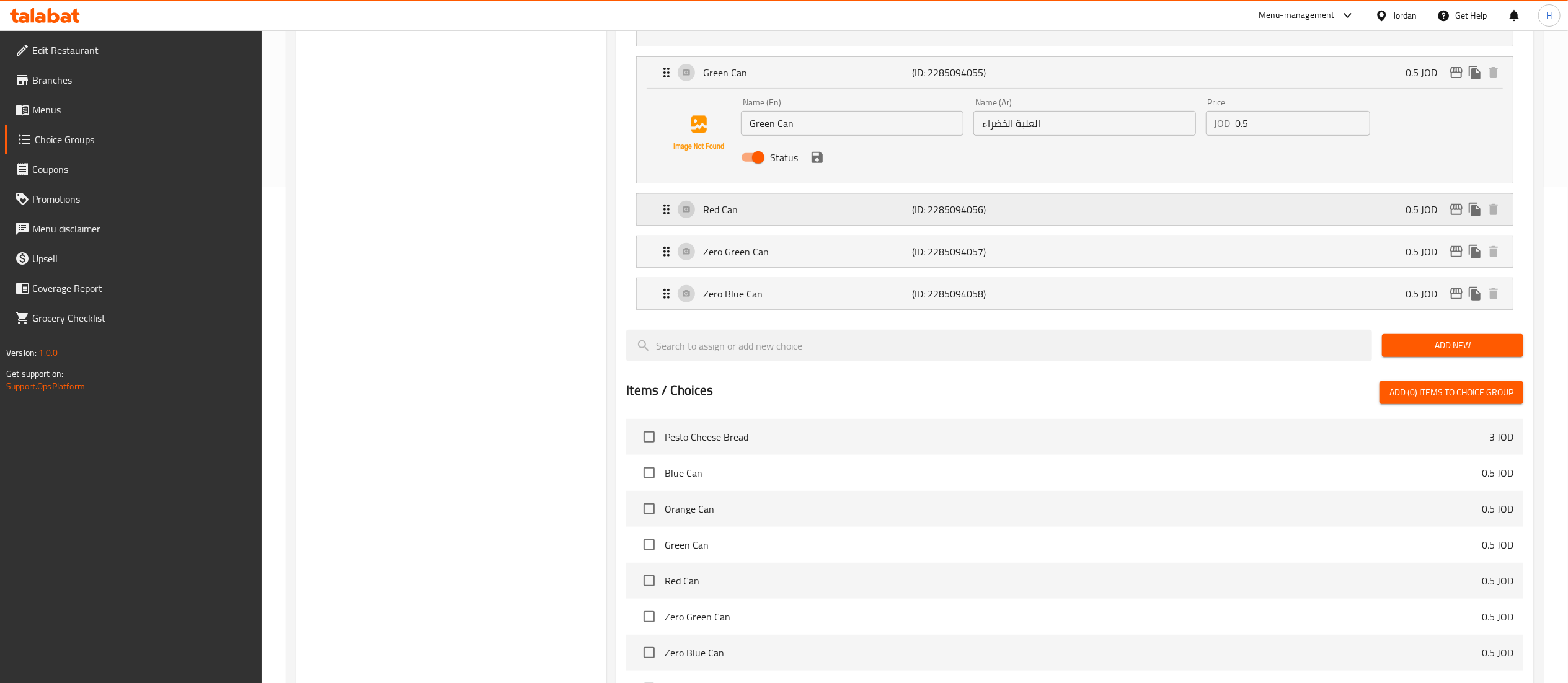
click at [823, 208] on p "Red Can" at bounding box center [808, 210] width 209 height 15
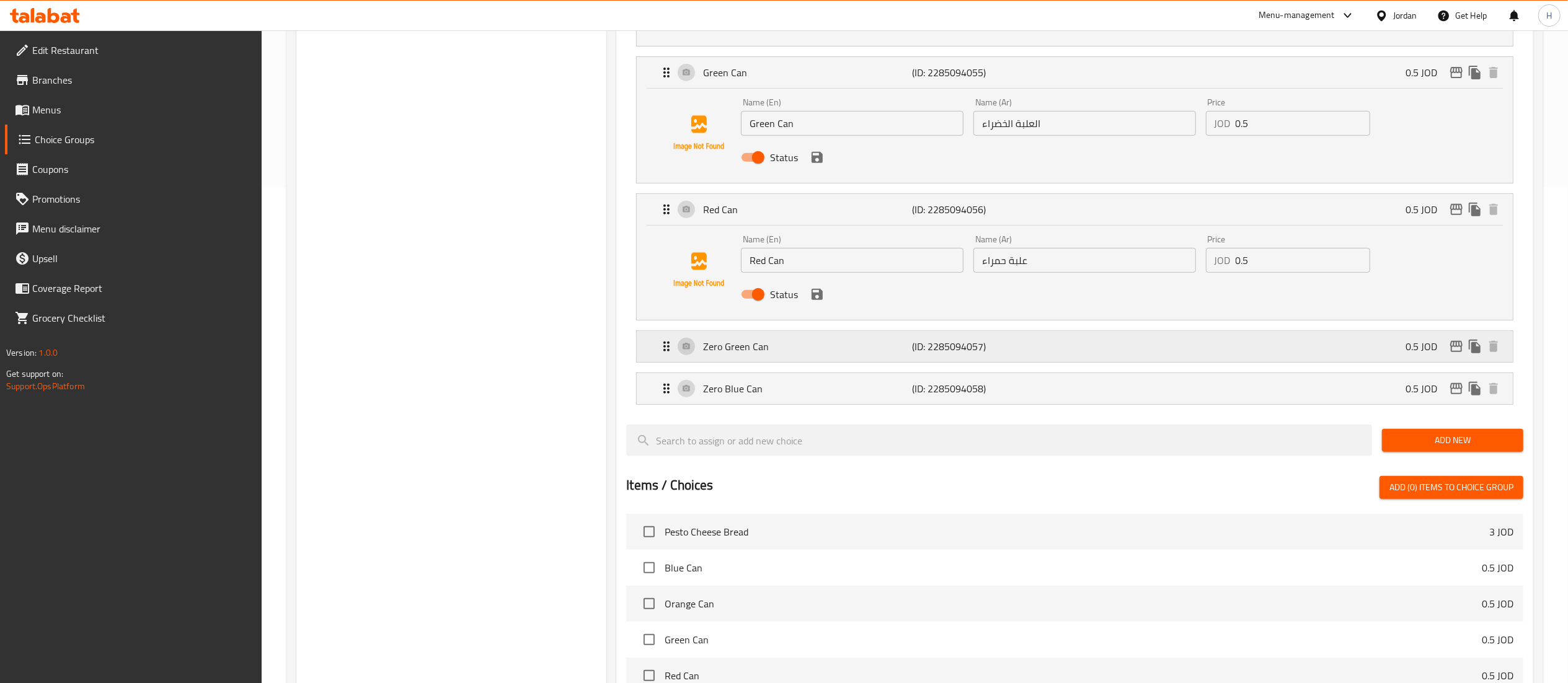
click at [845, 349] on p "Zero Green Can" at bounding box center [808, 346] width 209 height 15
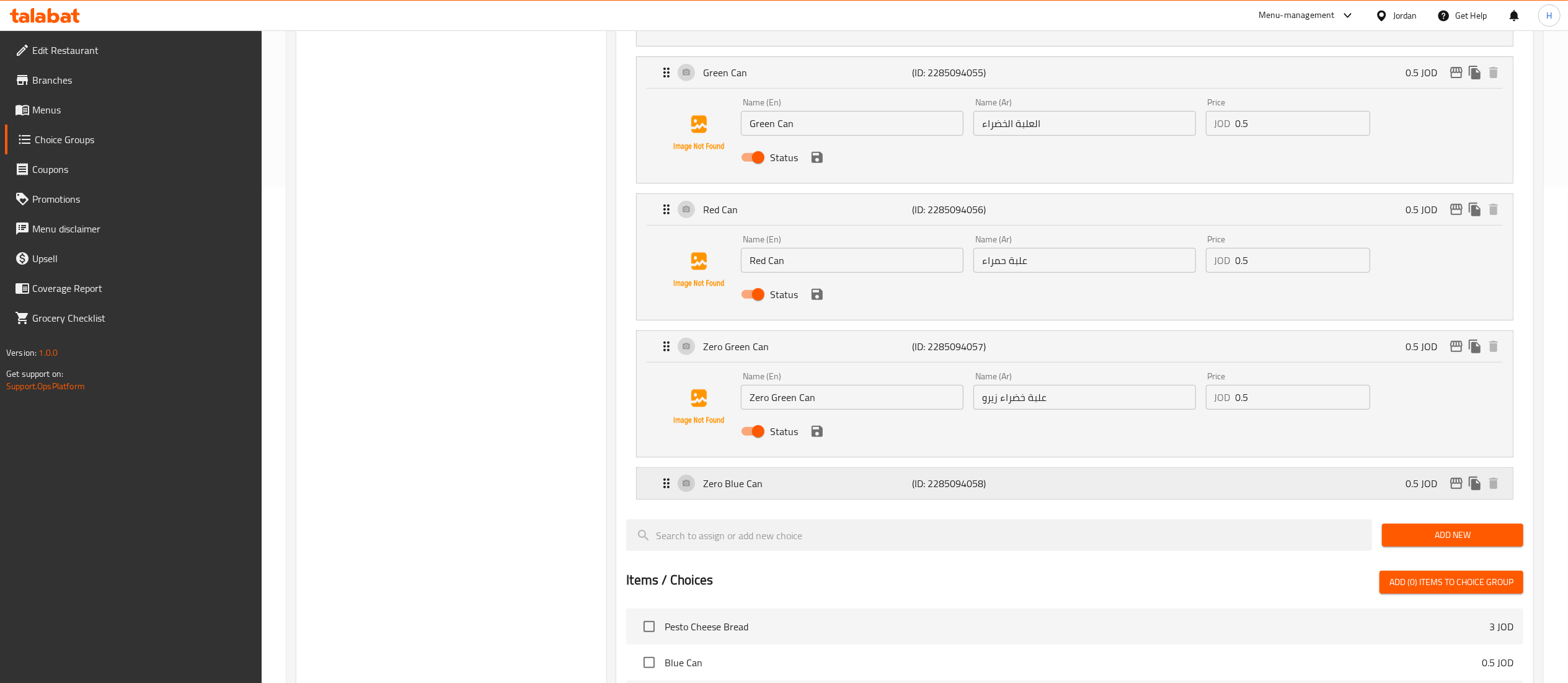
click at [821, 485] on p "Zero Blue Can" at bounding box center [808, 484] width 209 height 15
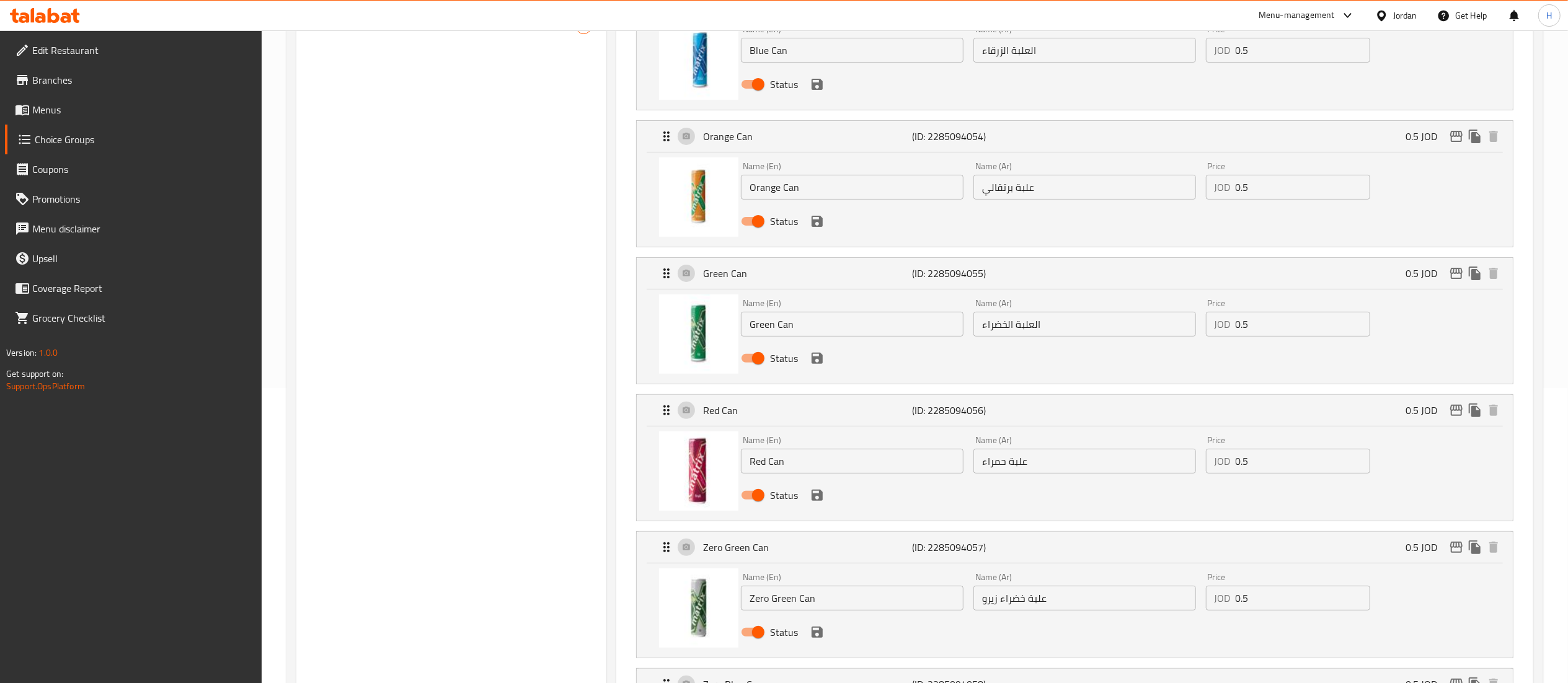
scroll to position [0, 0]
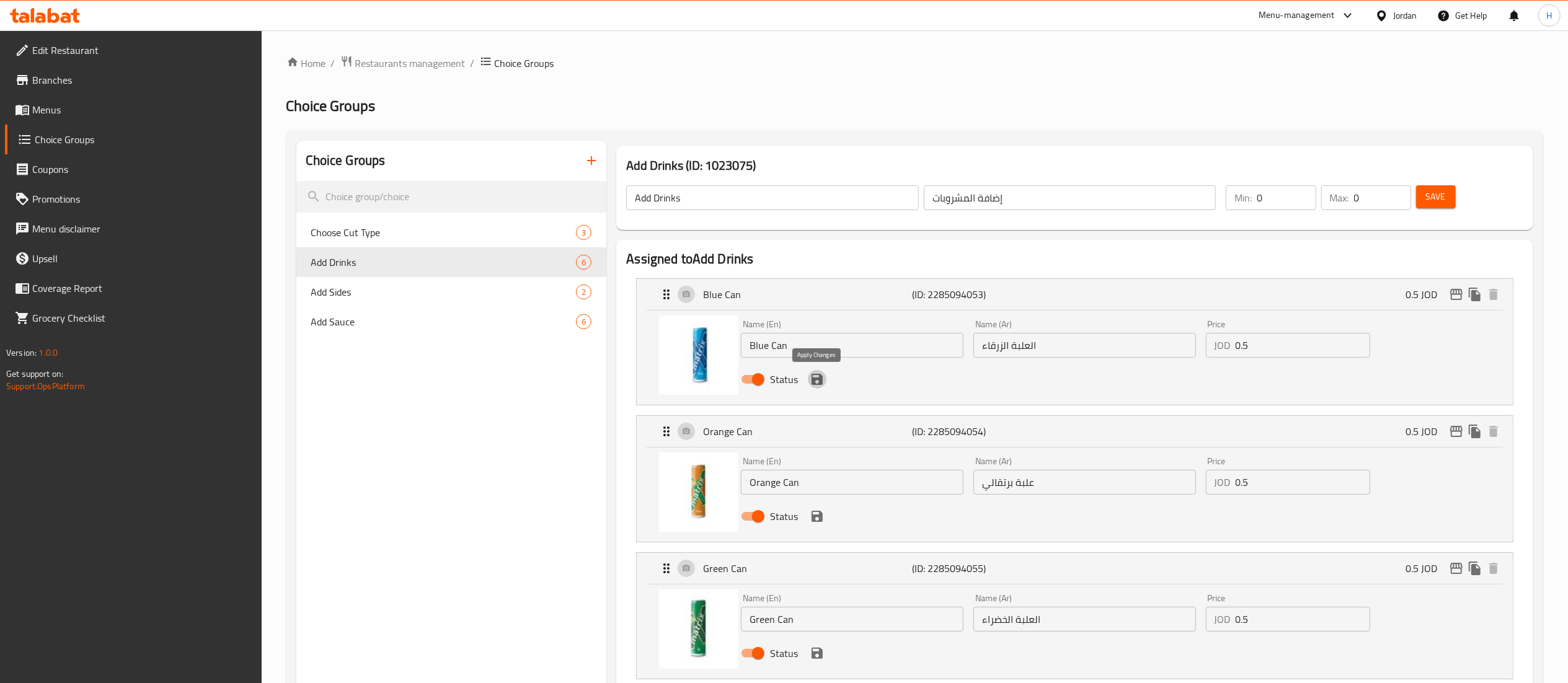
click at [817, 376] on icon "save" at bounding box center [817, 380] width 15 height 15
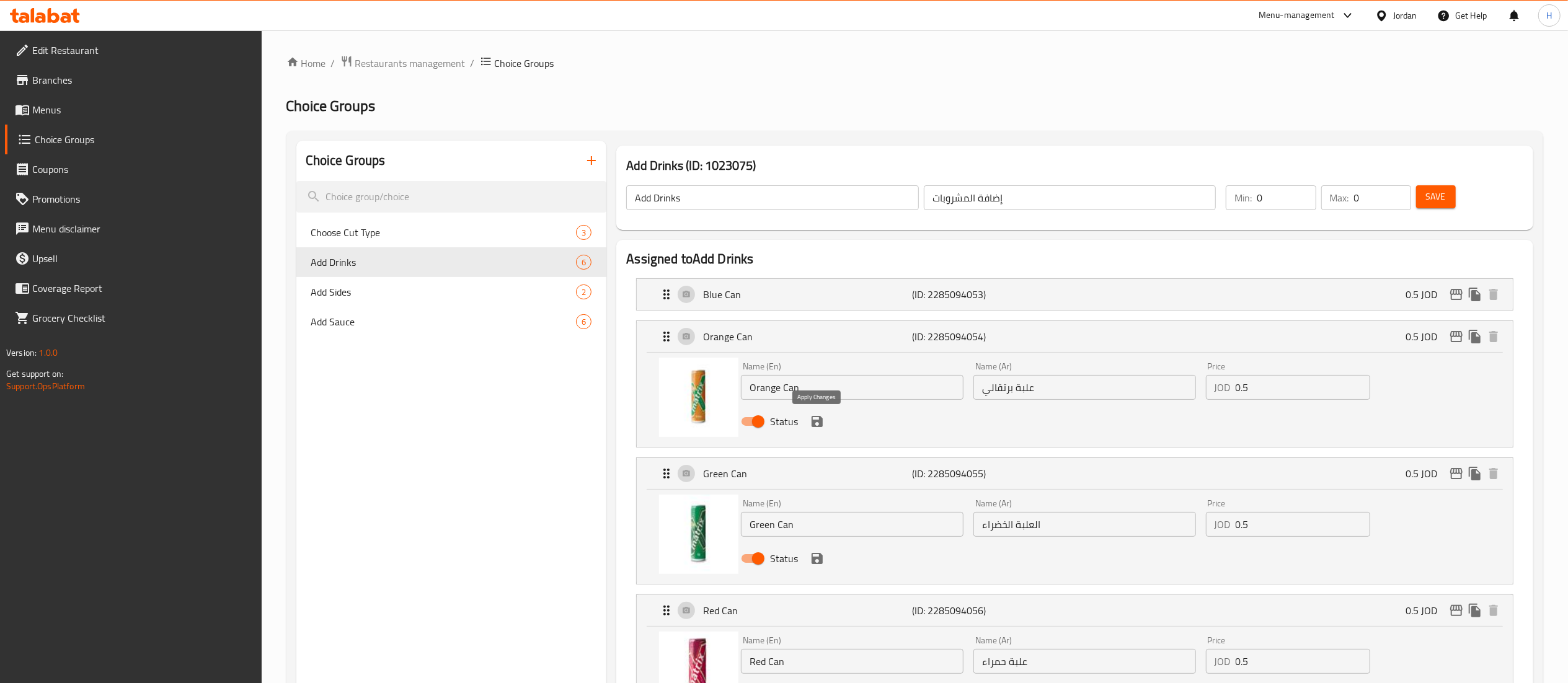
click at [820, 421] on icon "save" at bounding box center [817, 421] width 11 height 11
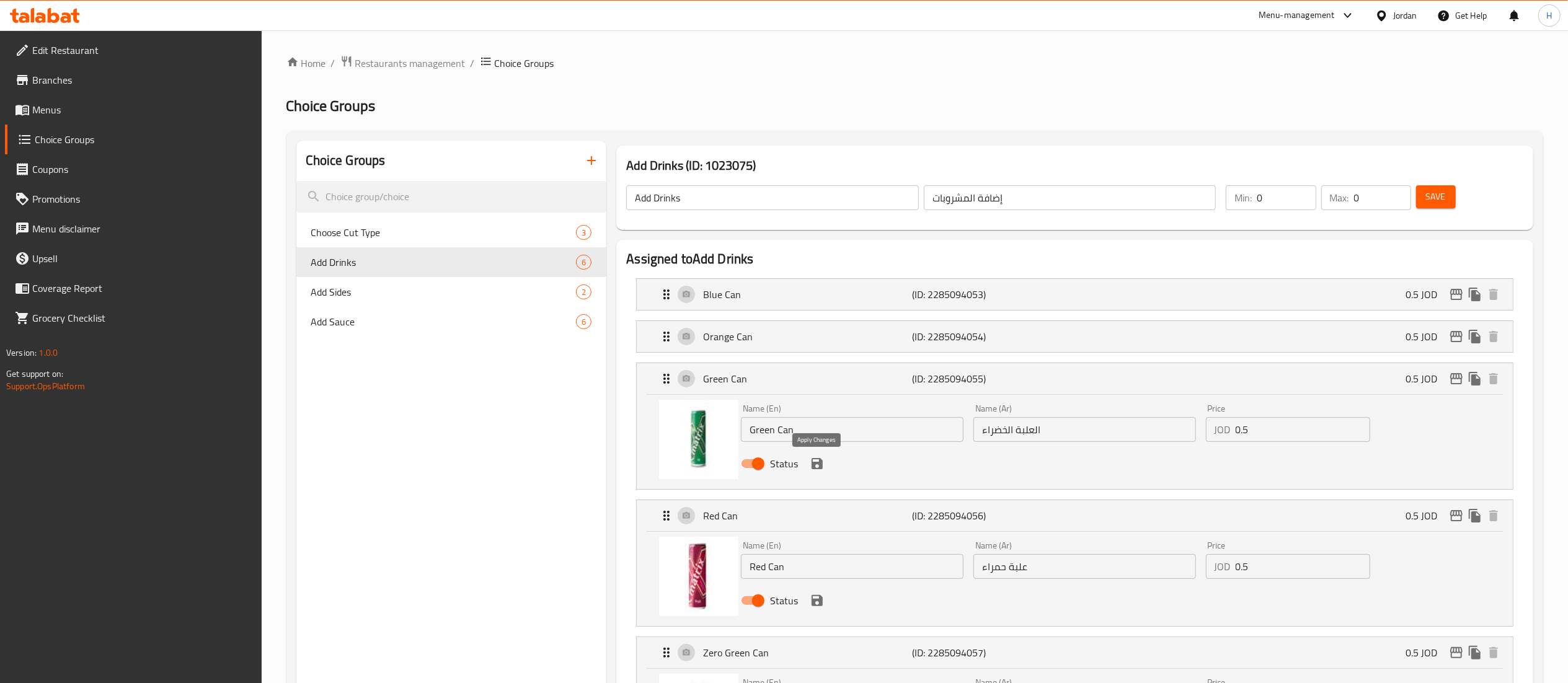
click at [822, 465] on icon "save" at bounding box center [817, 463] width 11 height 11
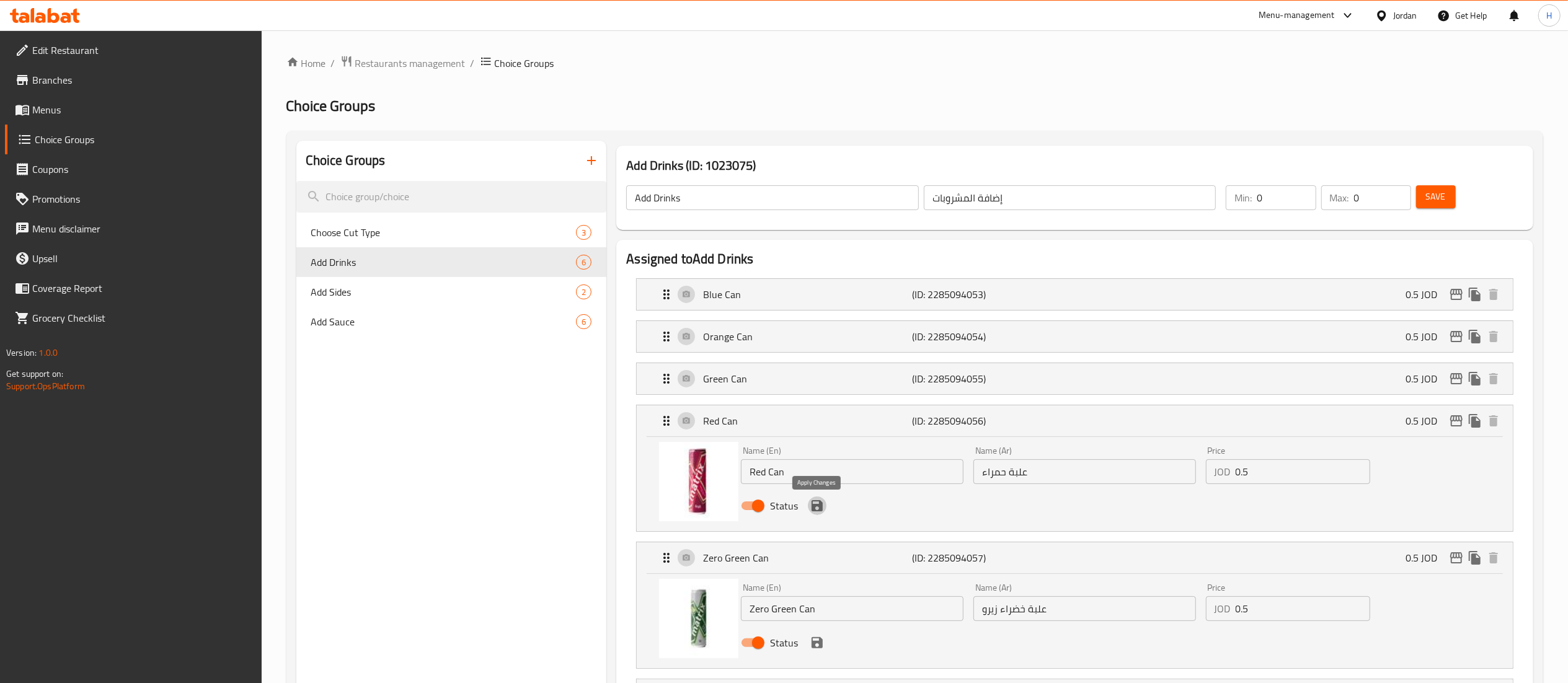
click at [815, 502] on icon "save" at bounding box center [817, 506] width 11 height 11
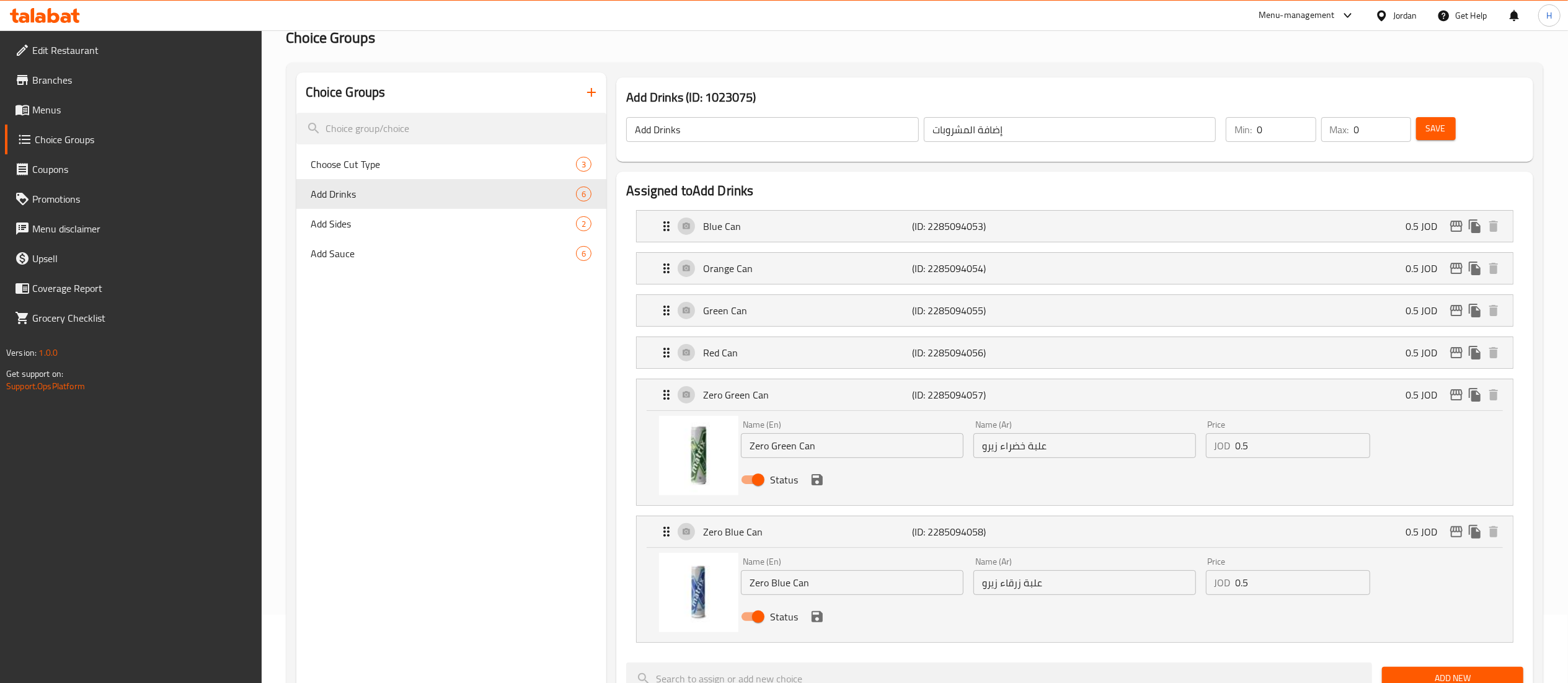
scroll to position [124, 0]
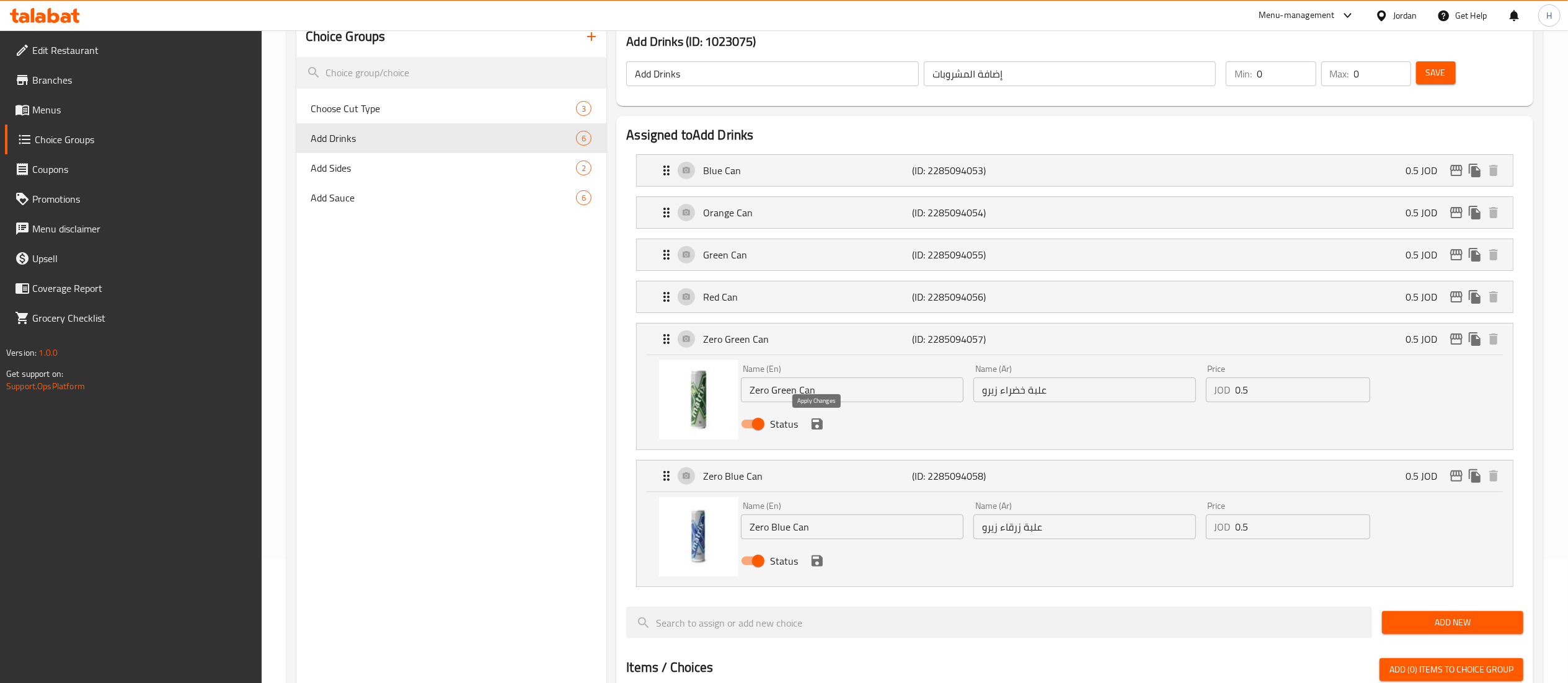
click at [821, 429] on icon "save" at bounding box center [817, 424] width 11 height 11
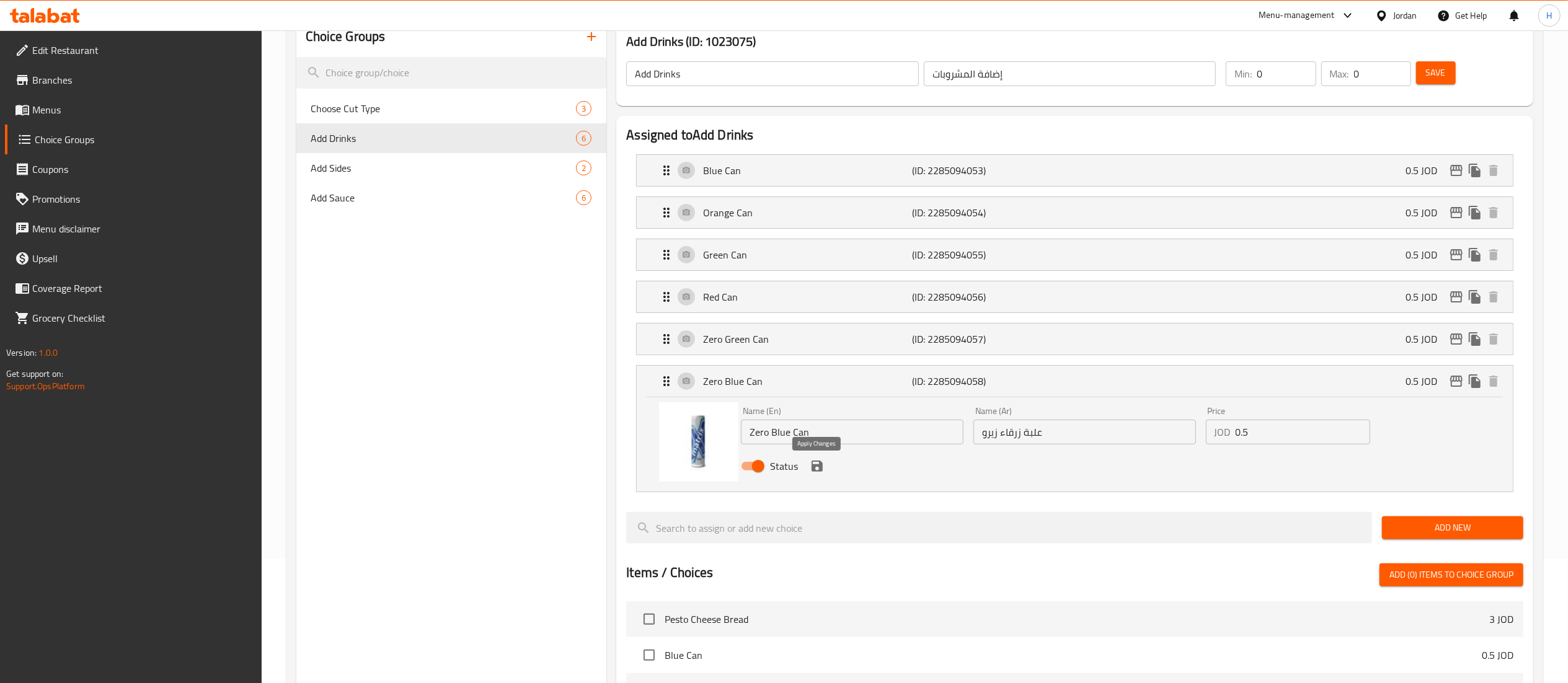
click at [819, 465] on icon "save" at bounding box center [817, 466] width 15 height 15
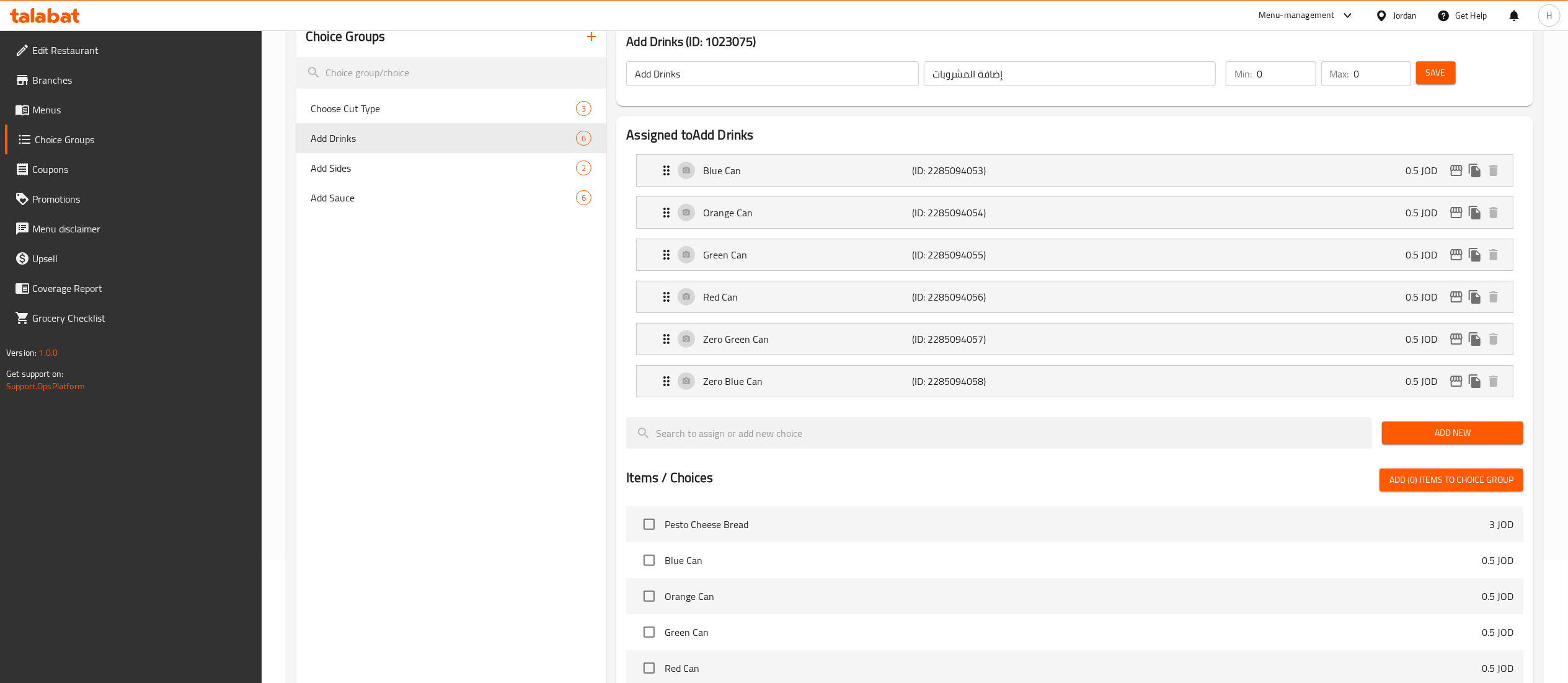
click at [1432, 77] on span "Save" at bounding box center [1436, 73] width 20 height 15
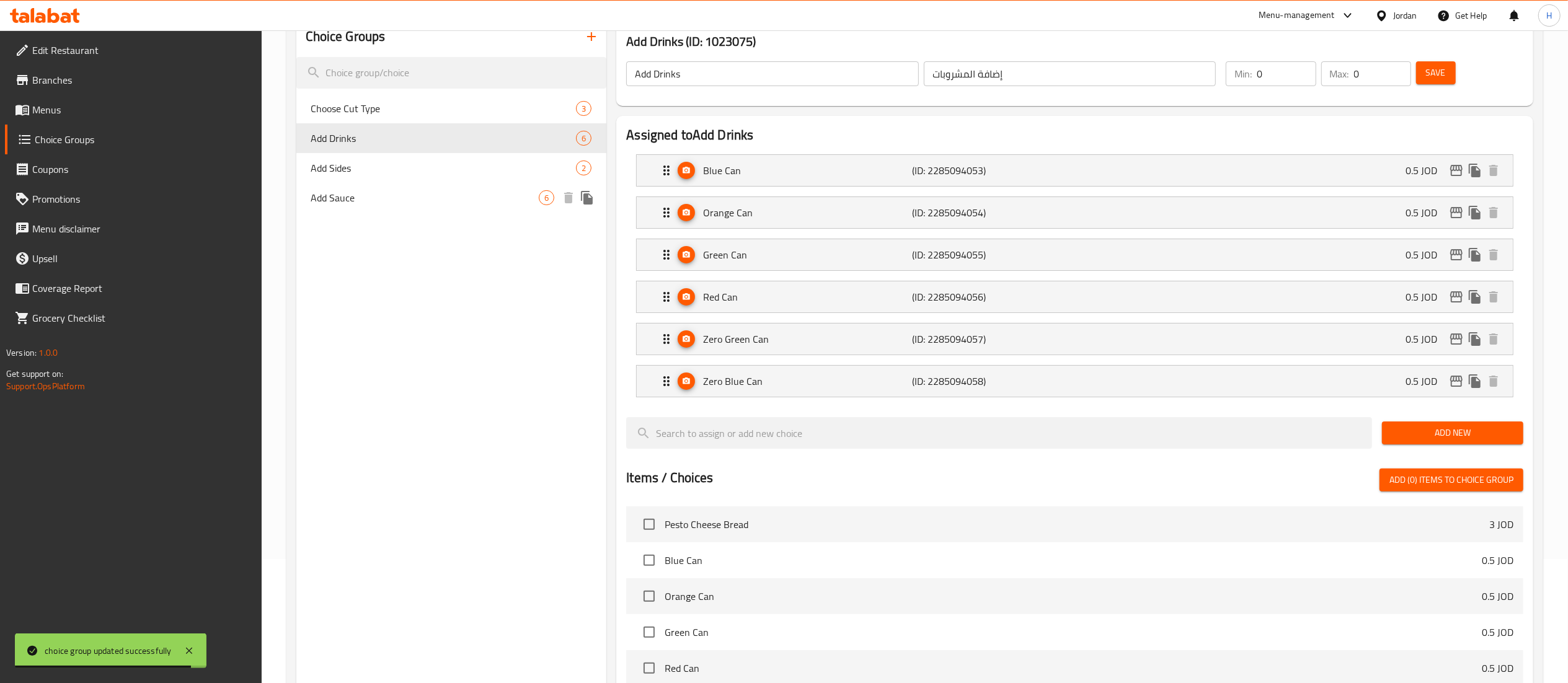
click at [351, 202] on span "Add Sauce" at bounding box center [425, 198] width 228 height 15
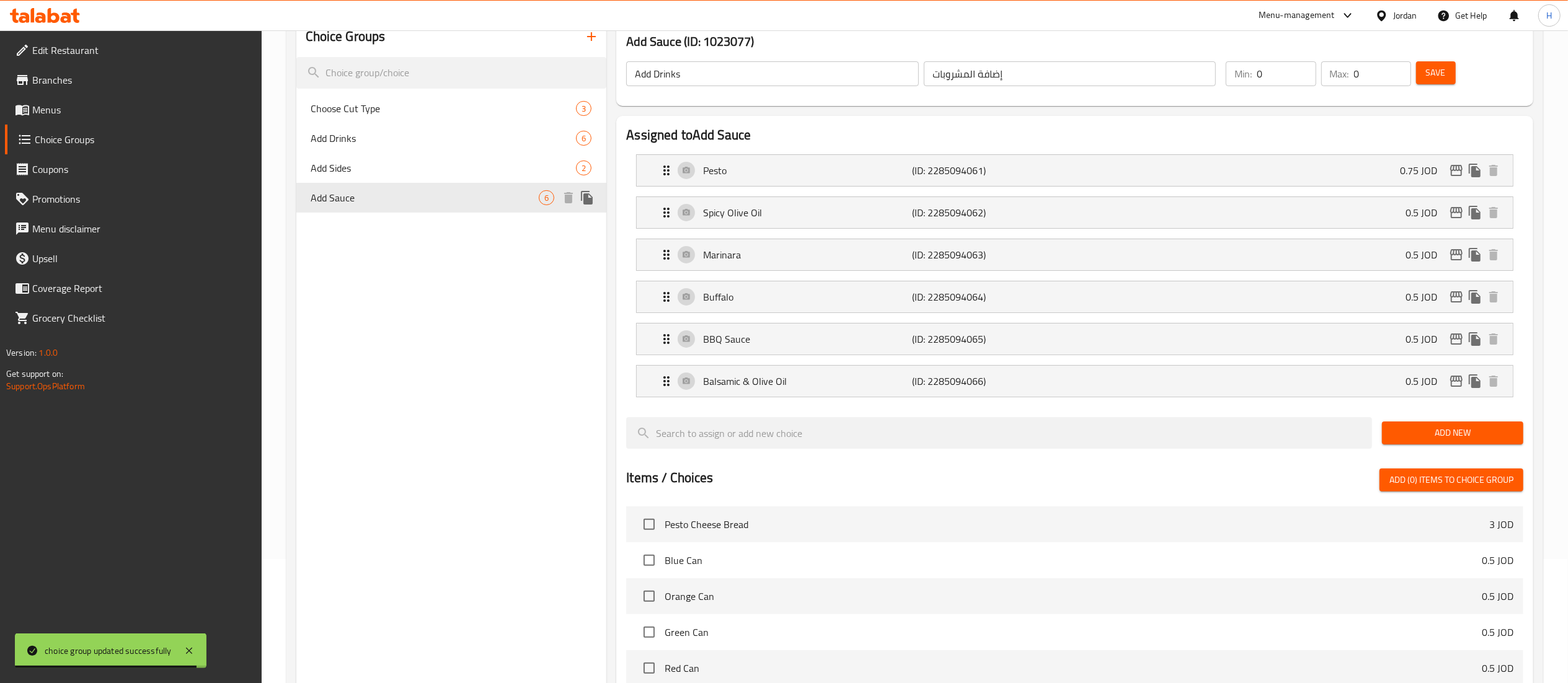
type input "Add Sauce"
type input "أضف الصلصة"
click at [1171, 177] on div "Pesto (ID: 2285094061) 0.75 JOD" at bounding box center [1078, 170] width 839 height 31
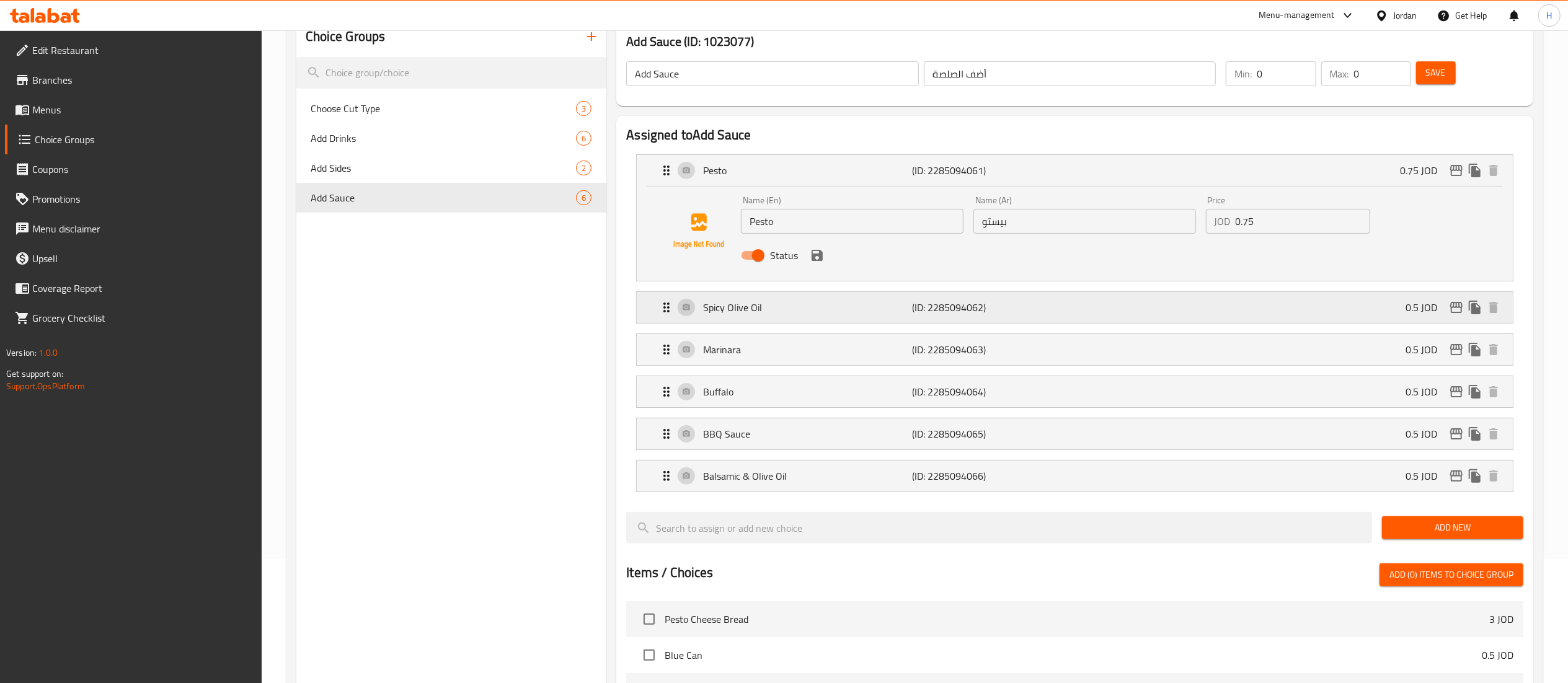
click at [1099, 309] on div "Spicy Olive Oil (ID: 2285094062) 0.5 JOD" at bounding box center [1078, 307] width 839 height 31
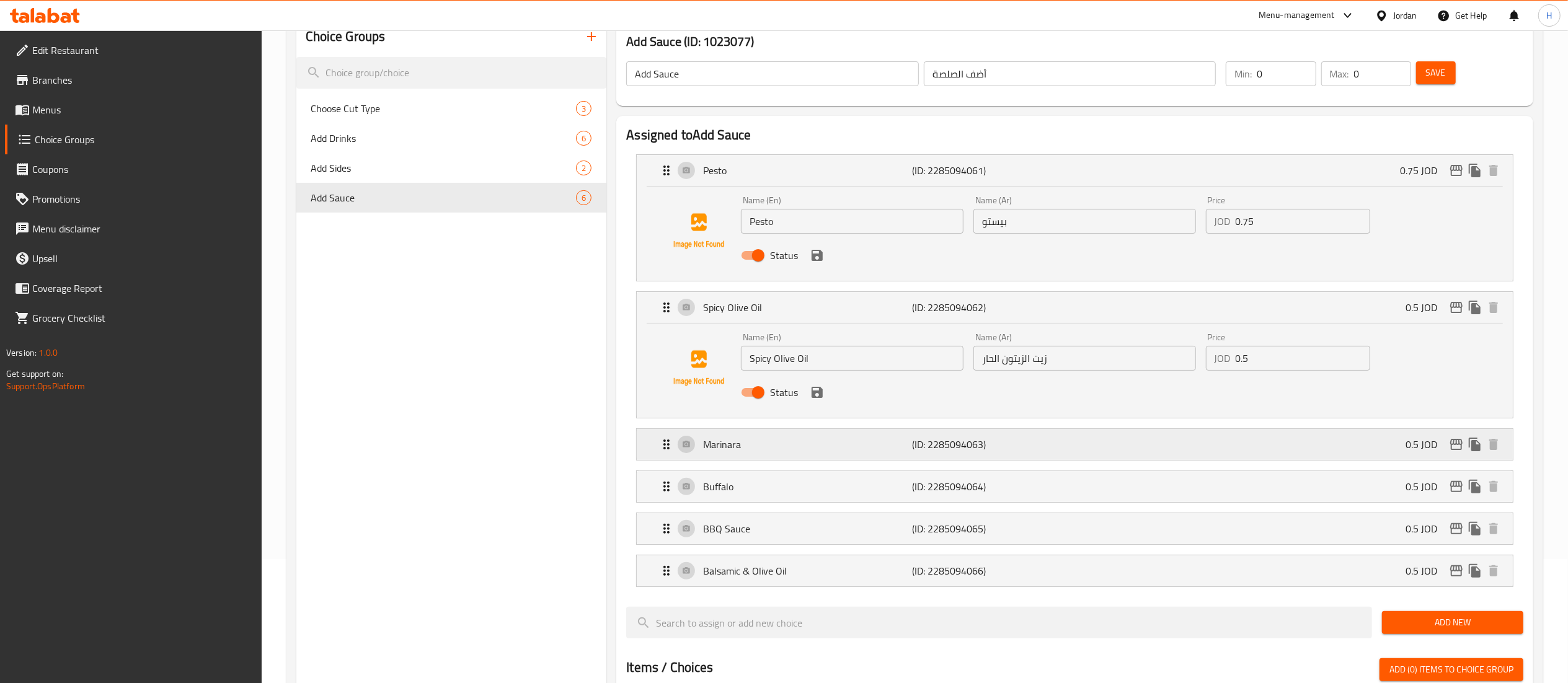
click at [1146, 444] on div "Marinara (ID: 2285094063) 0.5 JOD" at bounding box center [1078, 444] width 839 height 31
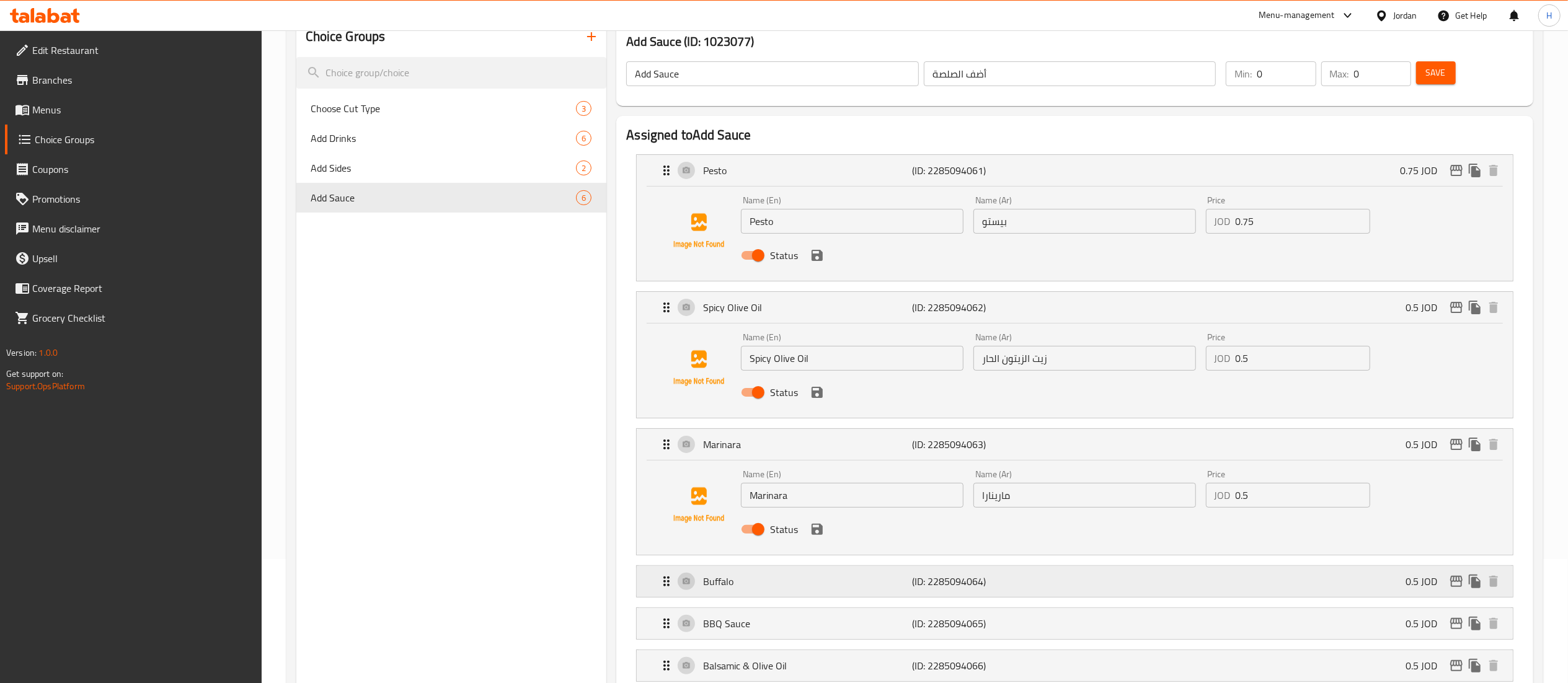
click at [1159, 583] on div "Buffalo (ID: 2285094064) 0.5 JOD" at bounding box center [1078, 581] width 839 height 31
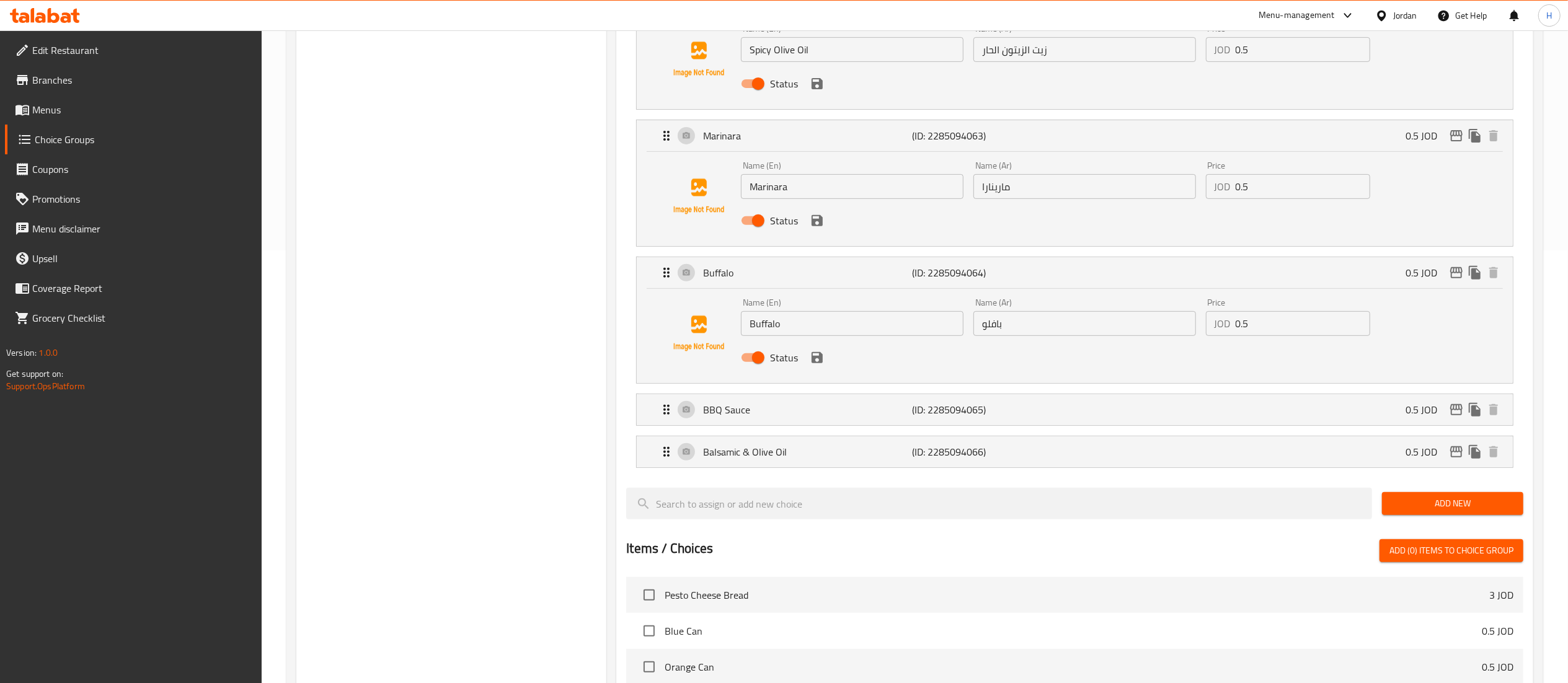
scroll to position [496, 0]
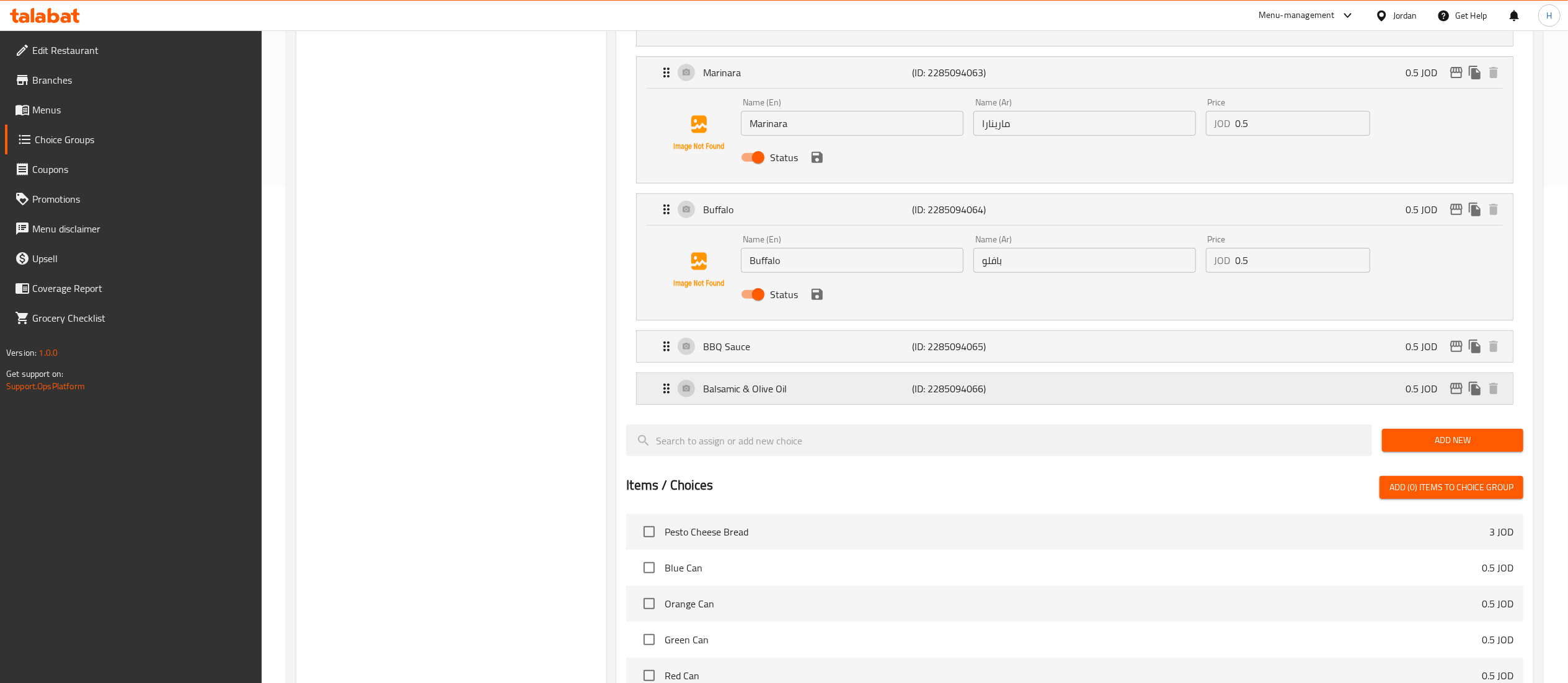
click at [1140, 393] on div "Balsamic & Olive Oil (ID: 2285094066) 0.5 JOD" at bounding box center [1078, 388] width 839 height 31
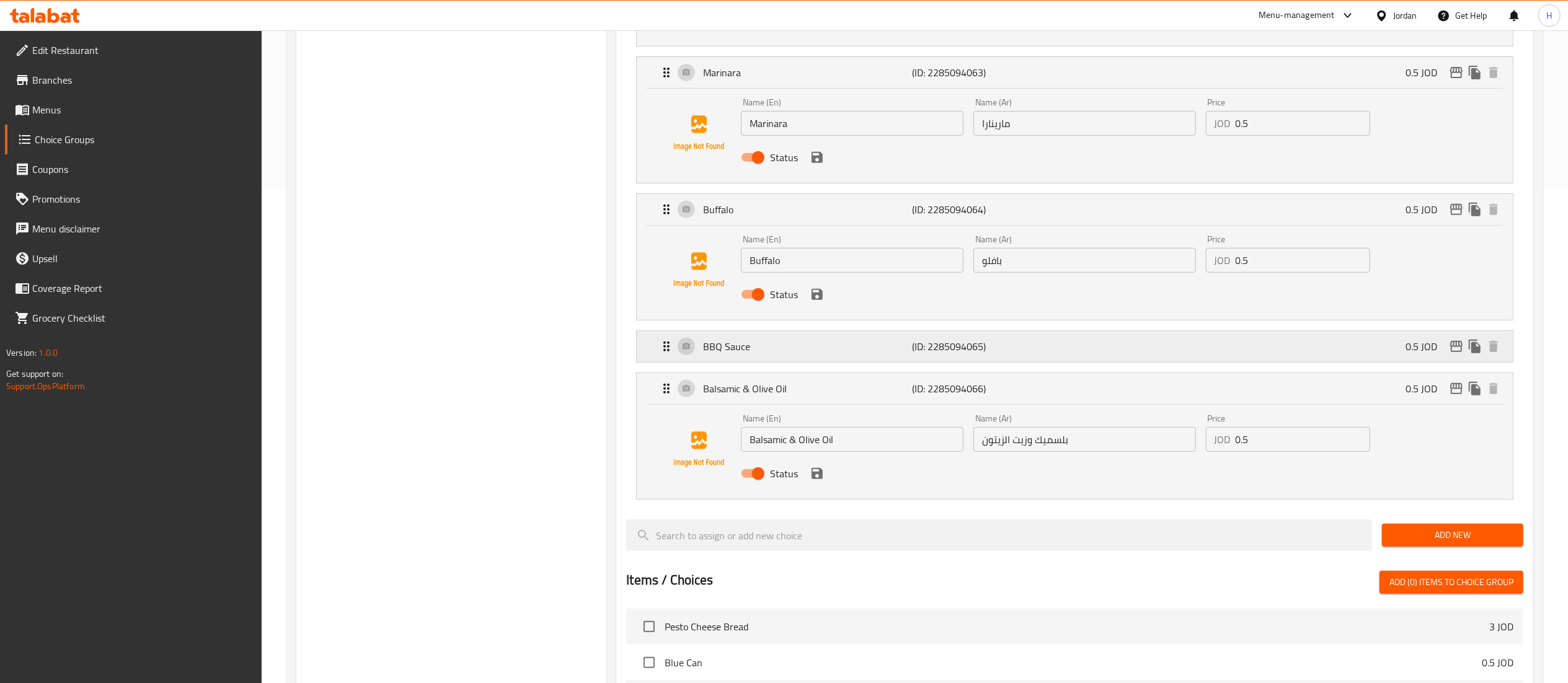
click at [1141, 346] on div "BBQ Sauce (ID: 2285094065) 0.5 JOD" at bounding box center [1078, 346] width 839 height 31
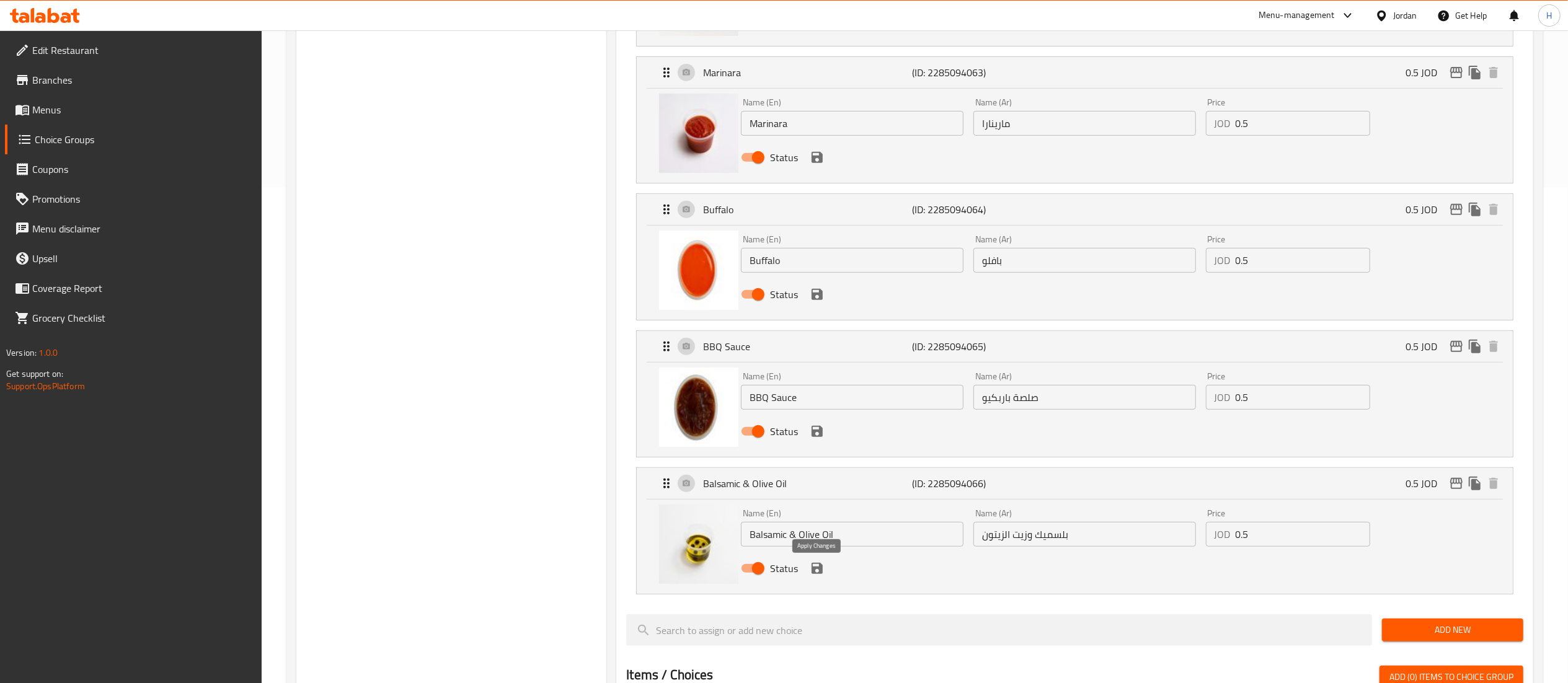
click at [816, 570] on icon "save" at bounding box center [817, 569] width 11 height 11
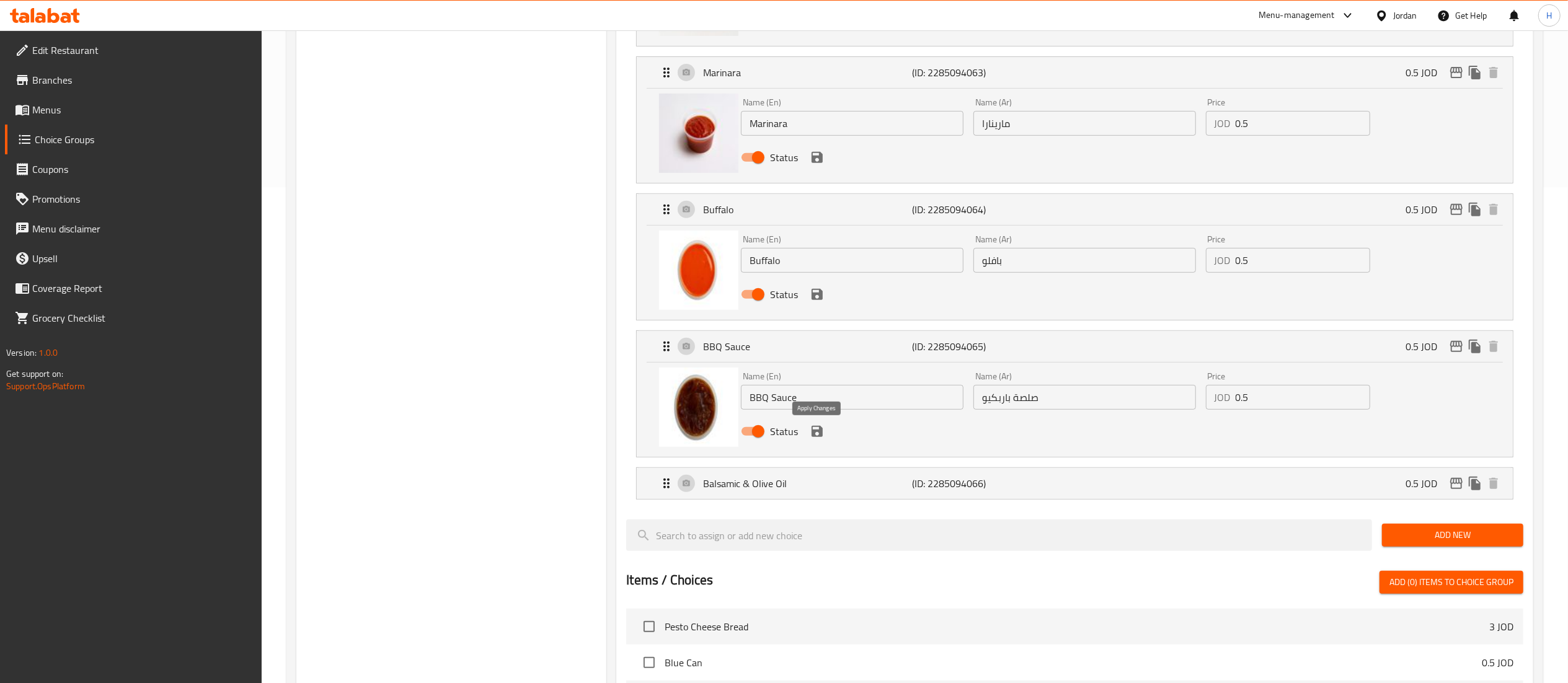
click at [819, 437] on icon "save" at bounding box center [817, 431] width 11 height 11
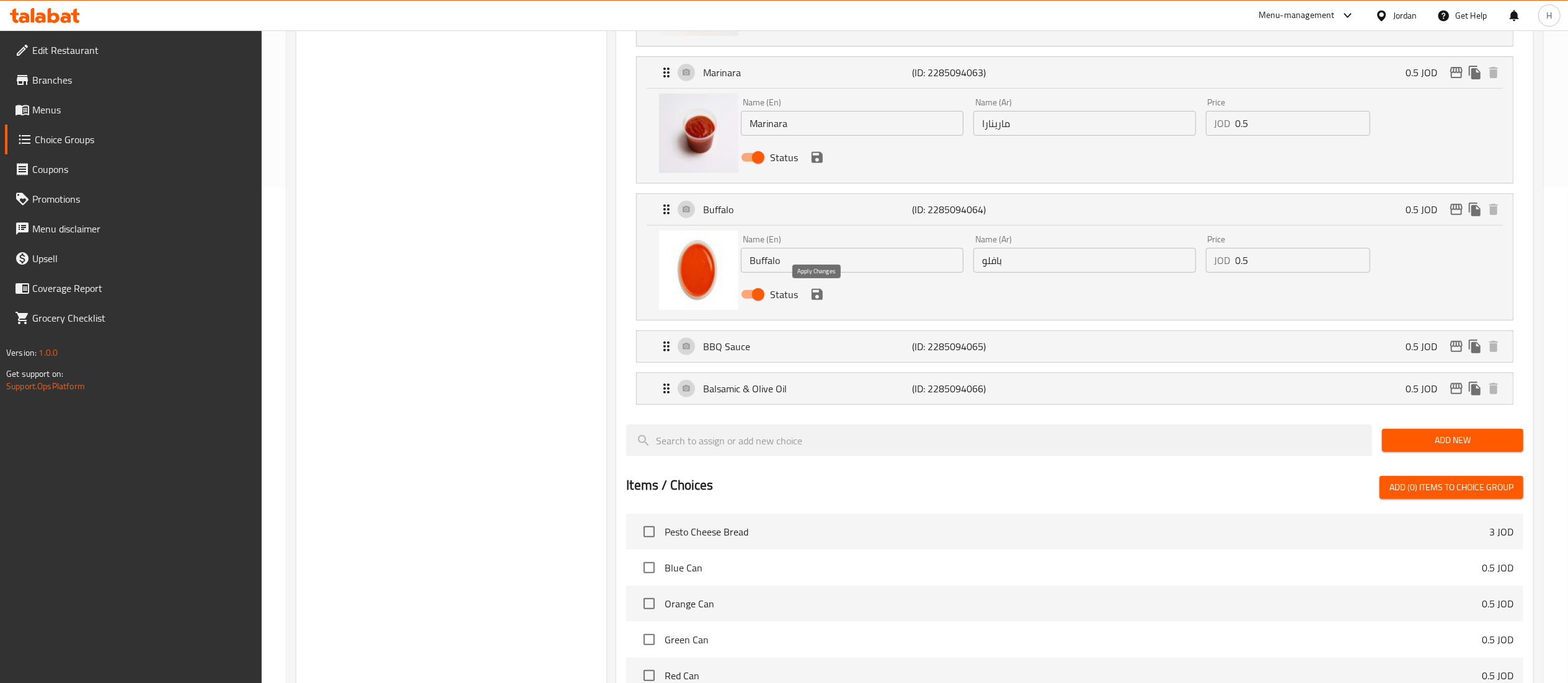
click at [814, 290] on icon "save" at bounding box center [817, 294] width 11 height 11
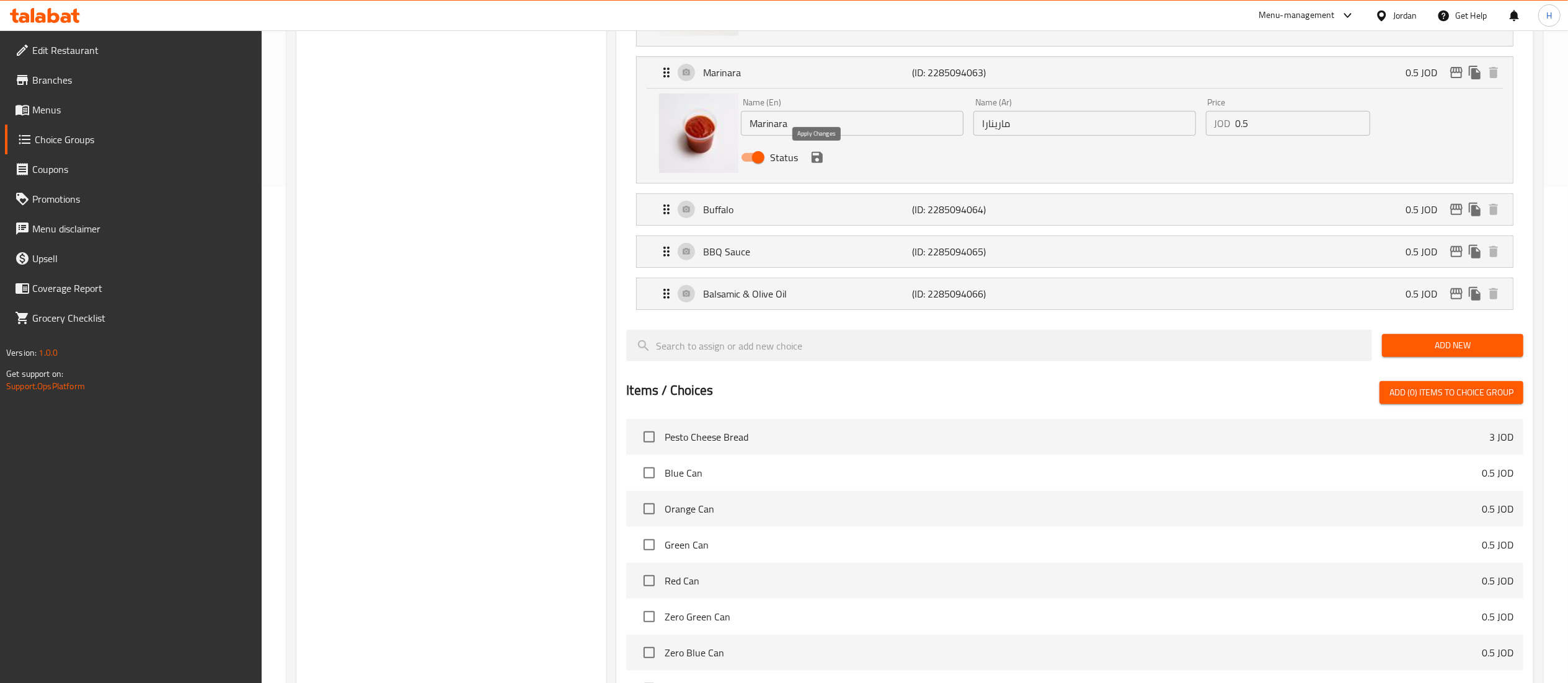
click at [817, 155] on icon "save" at bounding box center [817, 158] width 15 height 15
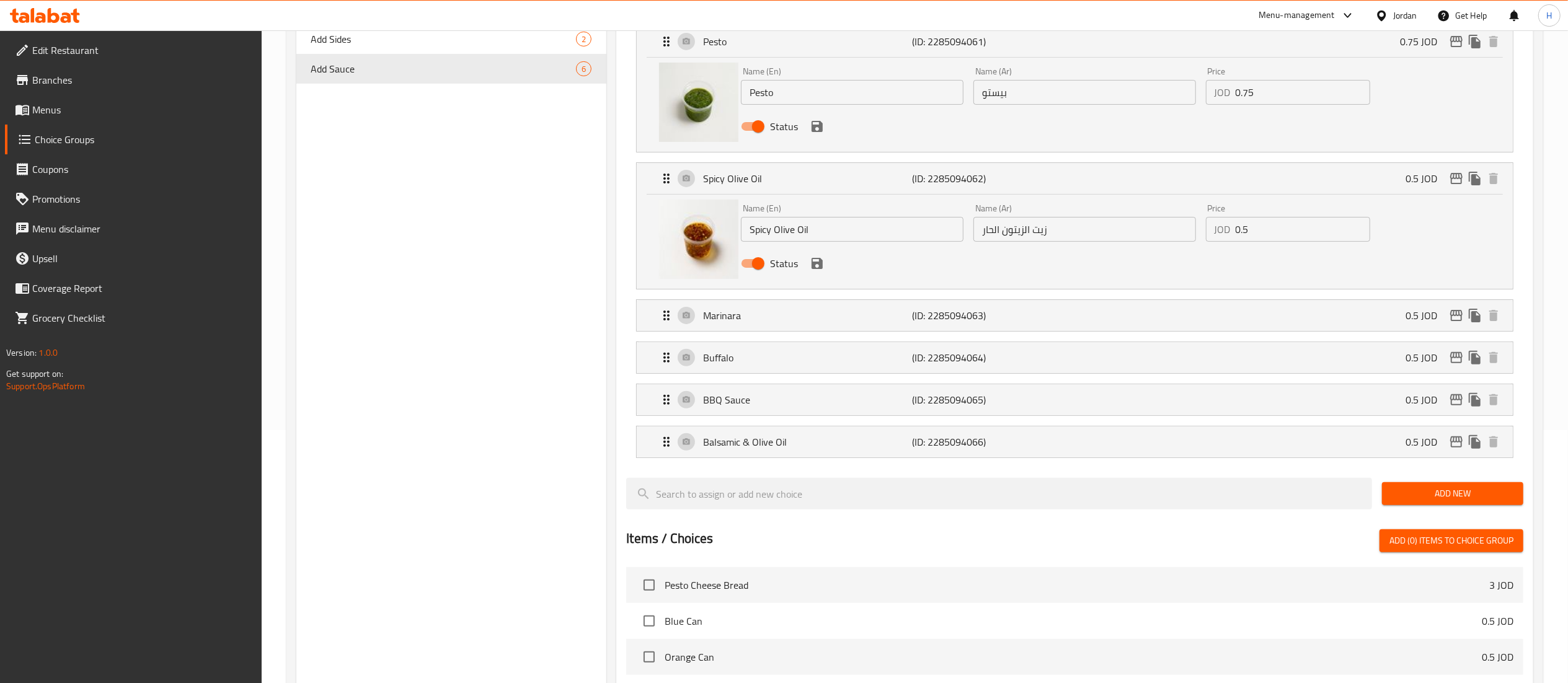
scroll to position [248, 0]
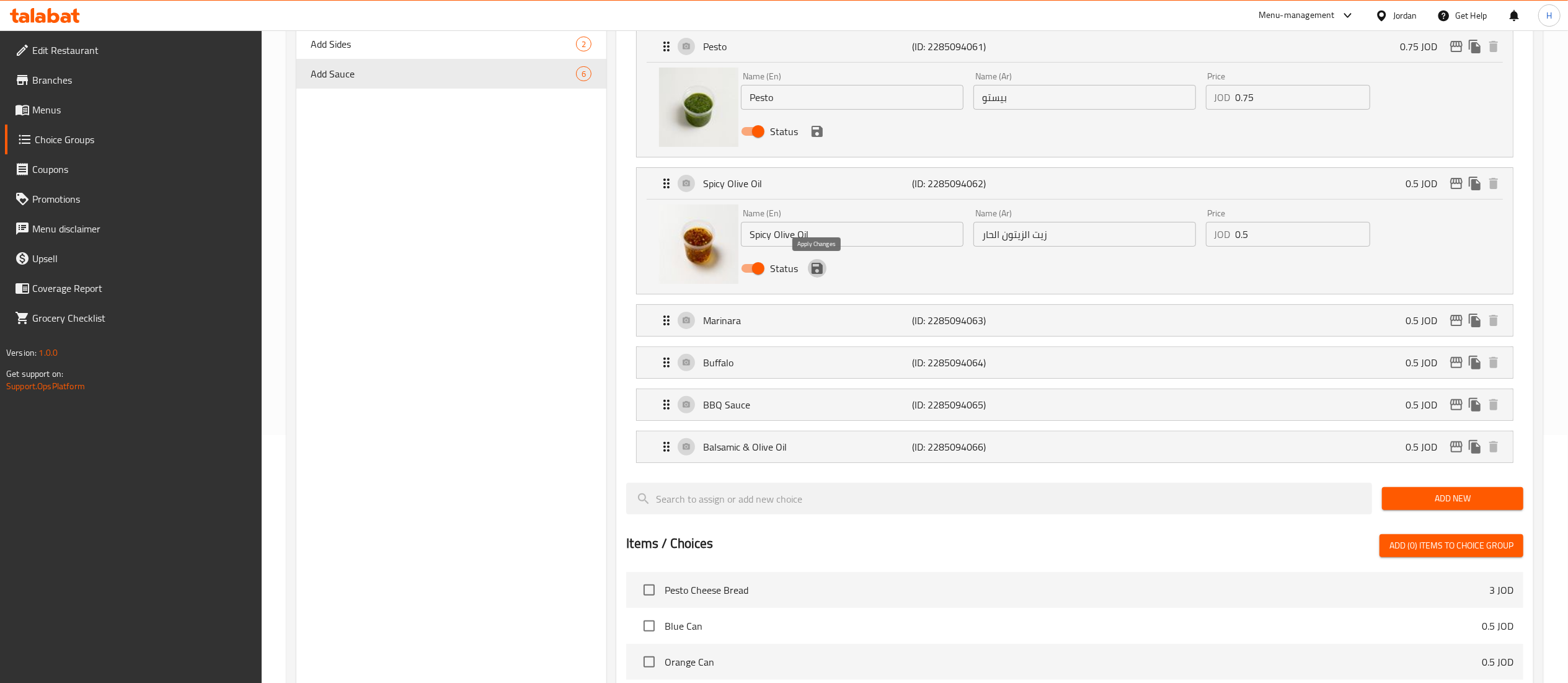
click at [819, 271] on icon "save" at bounding box center [817, 268] width 11 height 11
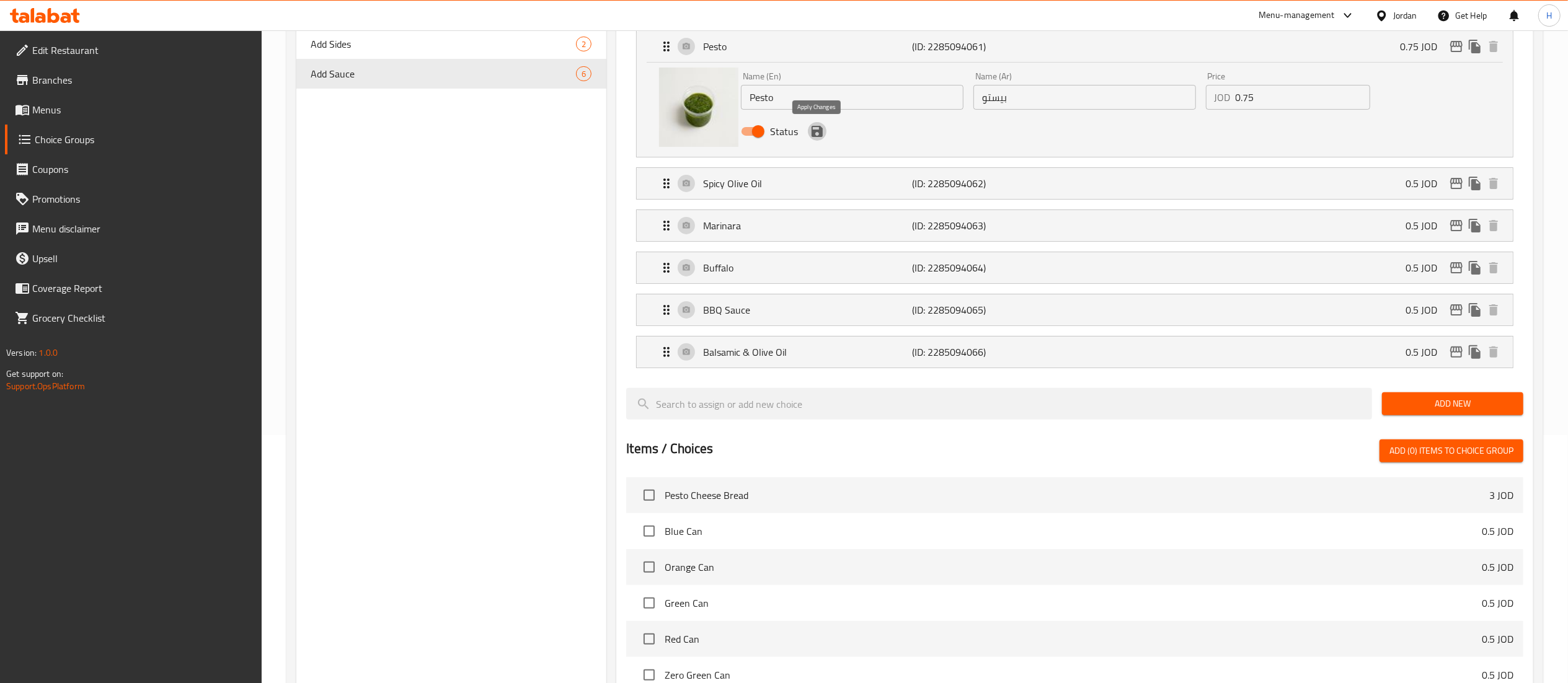
click at [814, 130] on icon "save" at bounding box center [817, 131] width 11 height 11
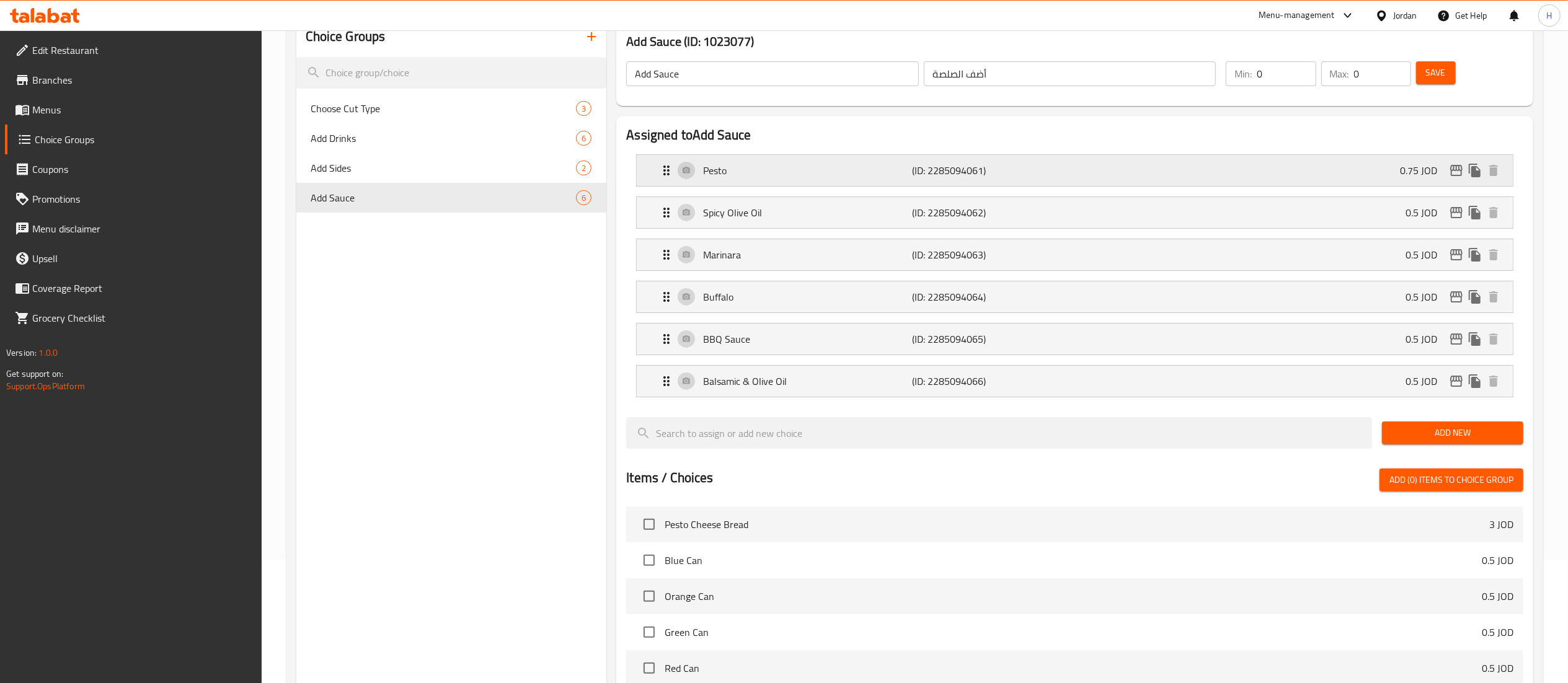
scroll to position [0, 0]
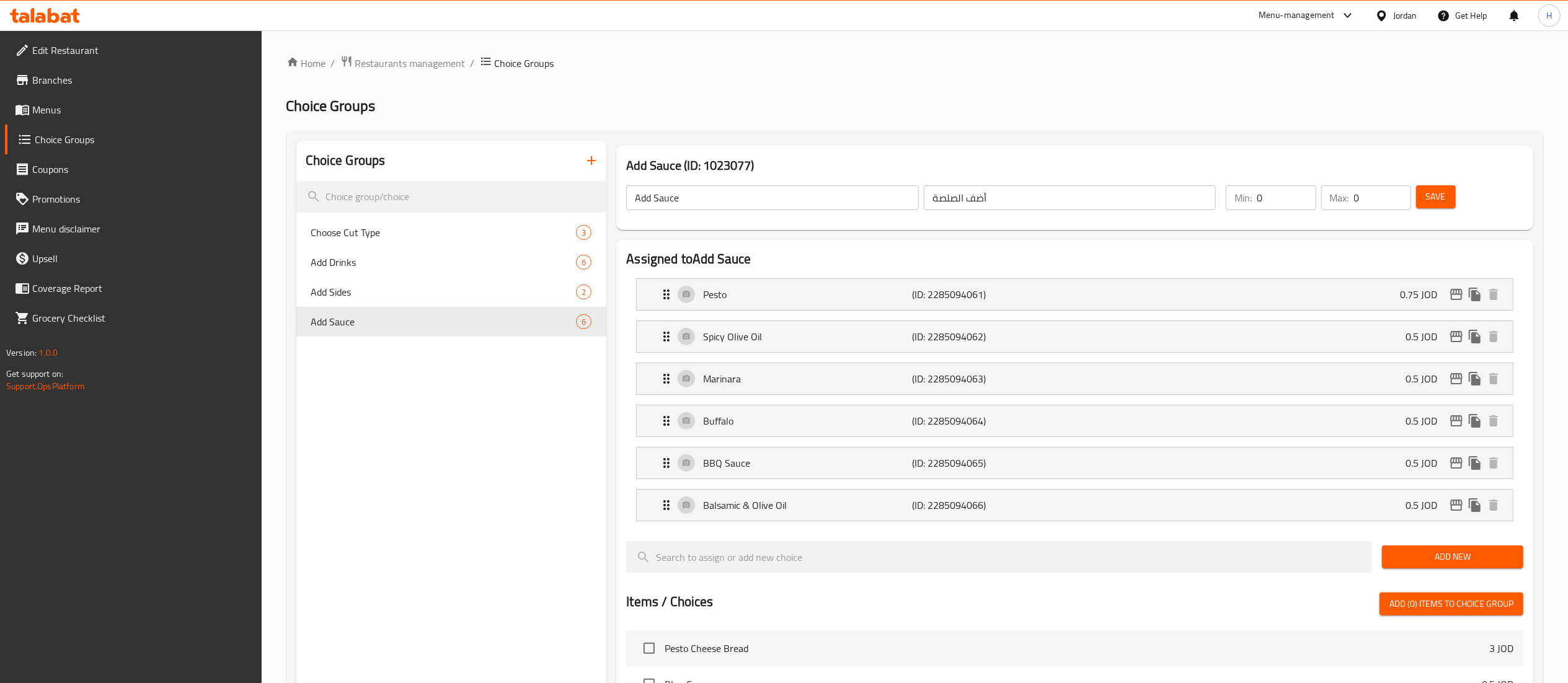
click at [1435, 199] on span "Save" at bounding box center [1436, 196] width 20 height 15
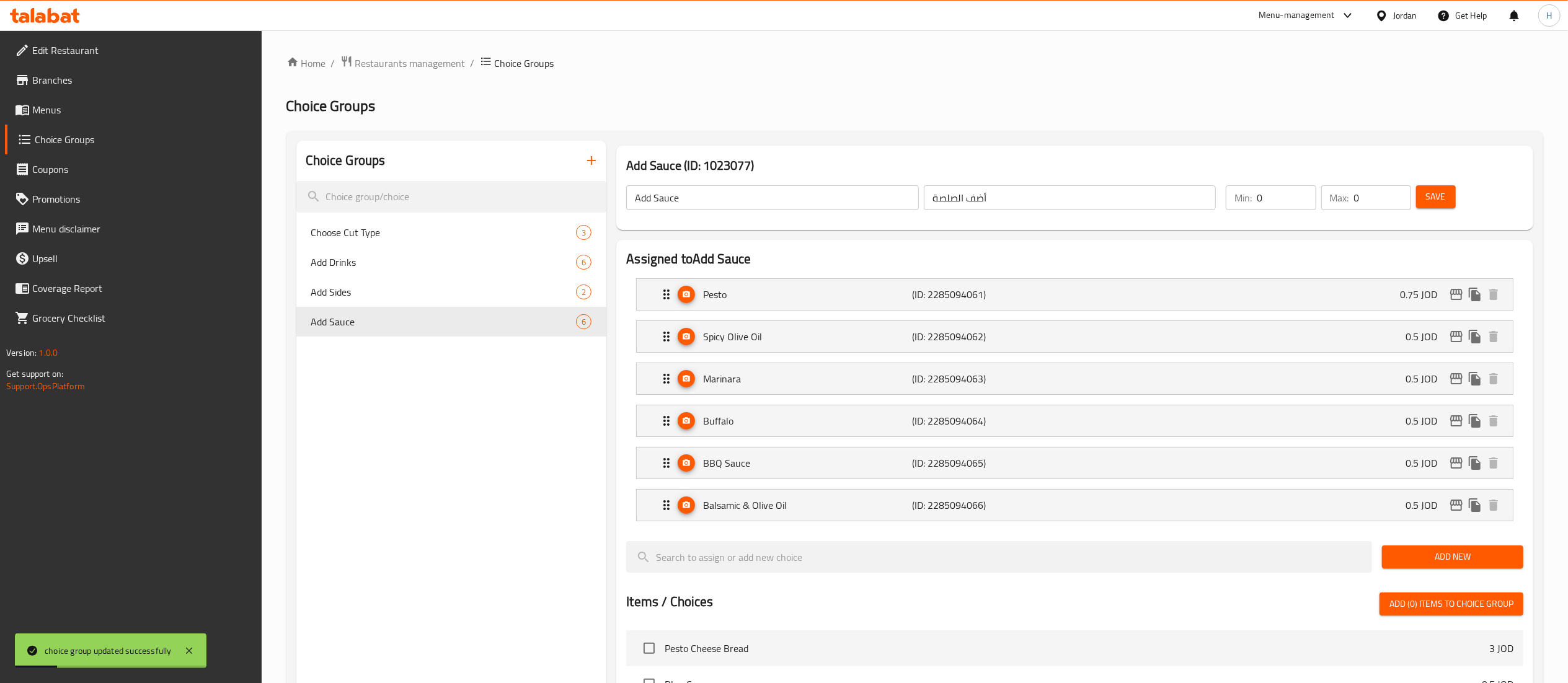
click at [1426, 187] on button "Save" at bounding box center [1436, 197] width 39 height 23
click at [43, 111] on span "Menus" at bounding box center [143, 110] width 220 height 15
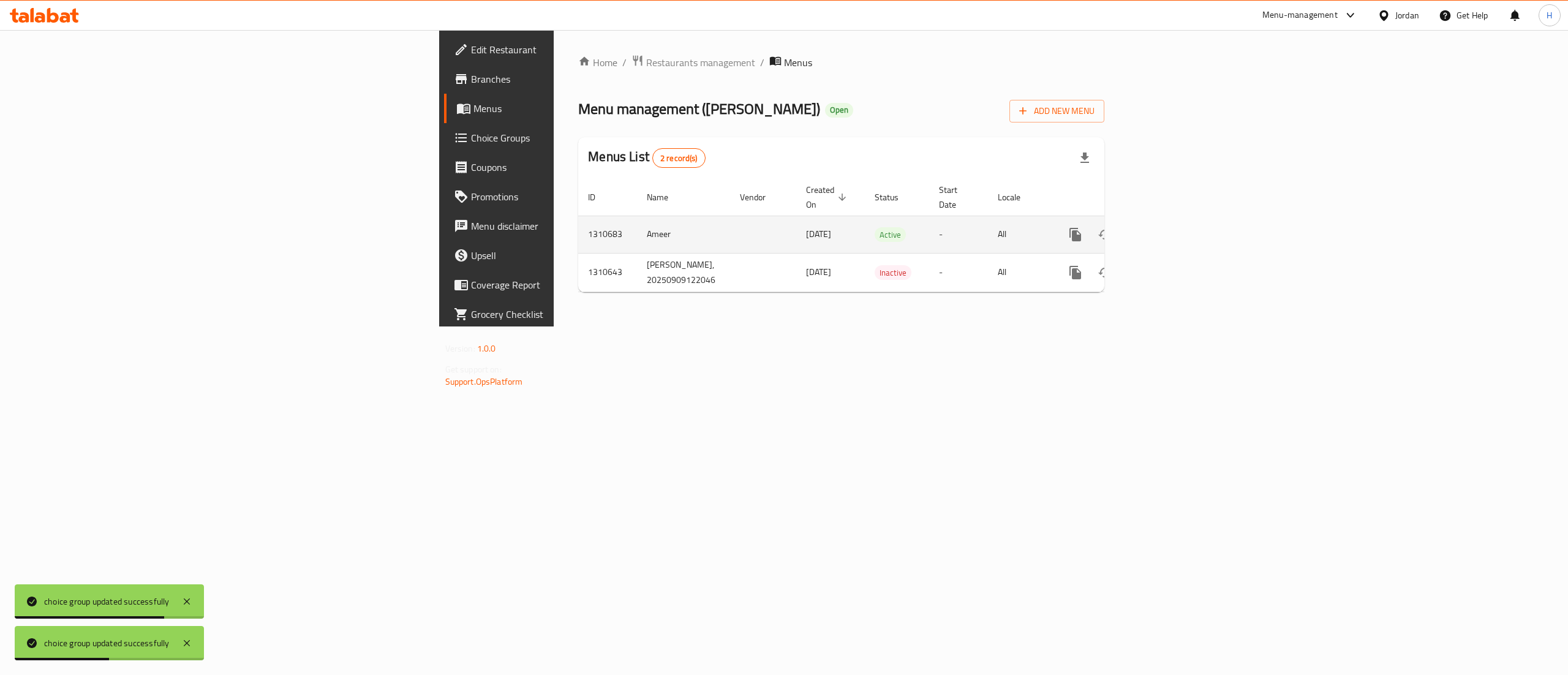
click at [1171, 227] on icon "enhanced table" at bounding box center [1164, 234] width 15 height 15
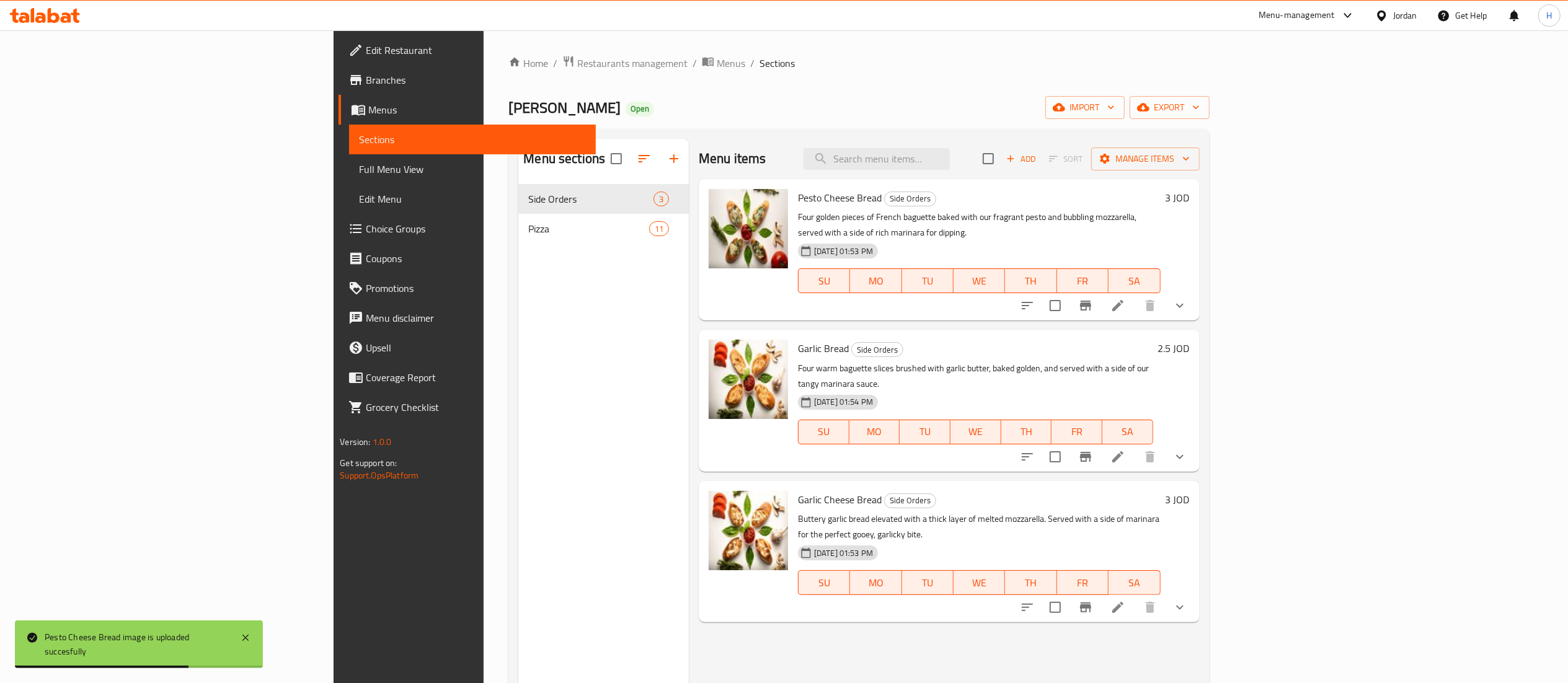
click at [519, 396] on div "Menu sections Side Orders 3 Pizza 11" at bounding box center [604, 480] width 171 height 683
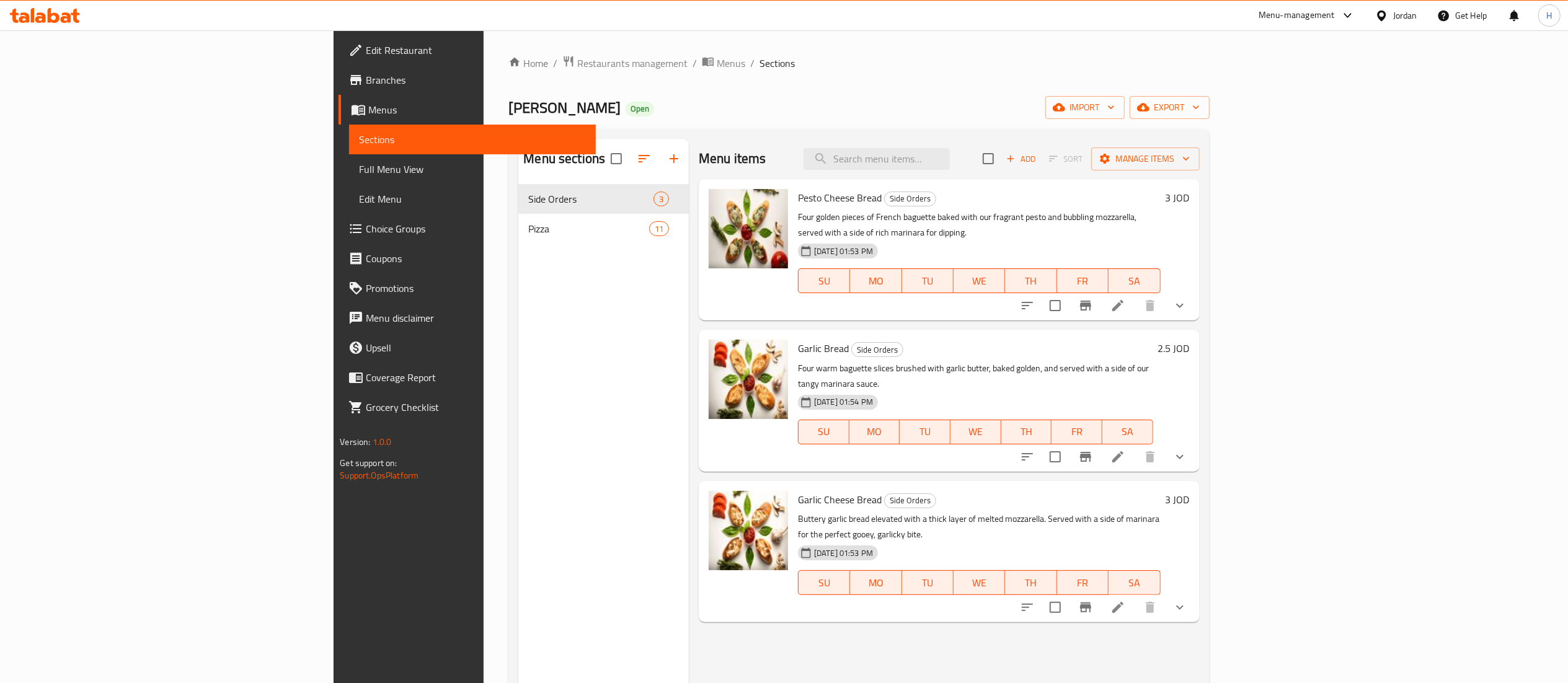
click at [49, 14] on icon at bounding box center [54, 16] width 12 height 15
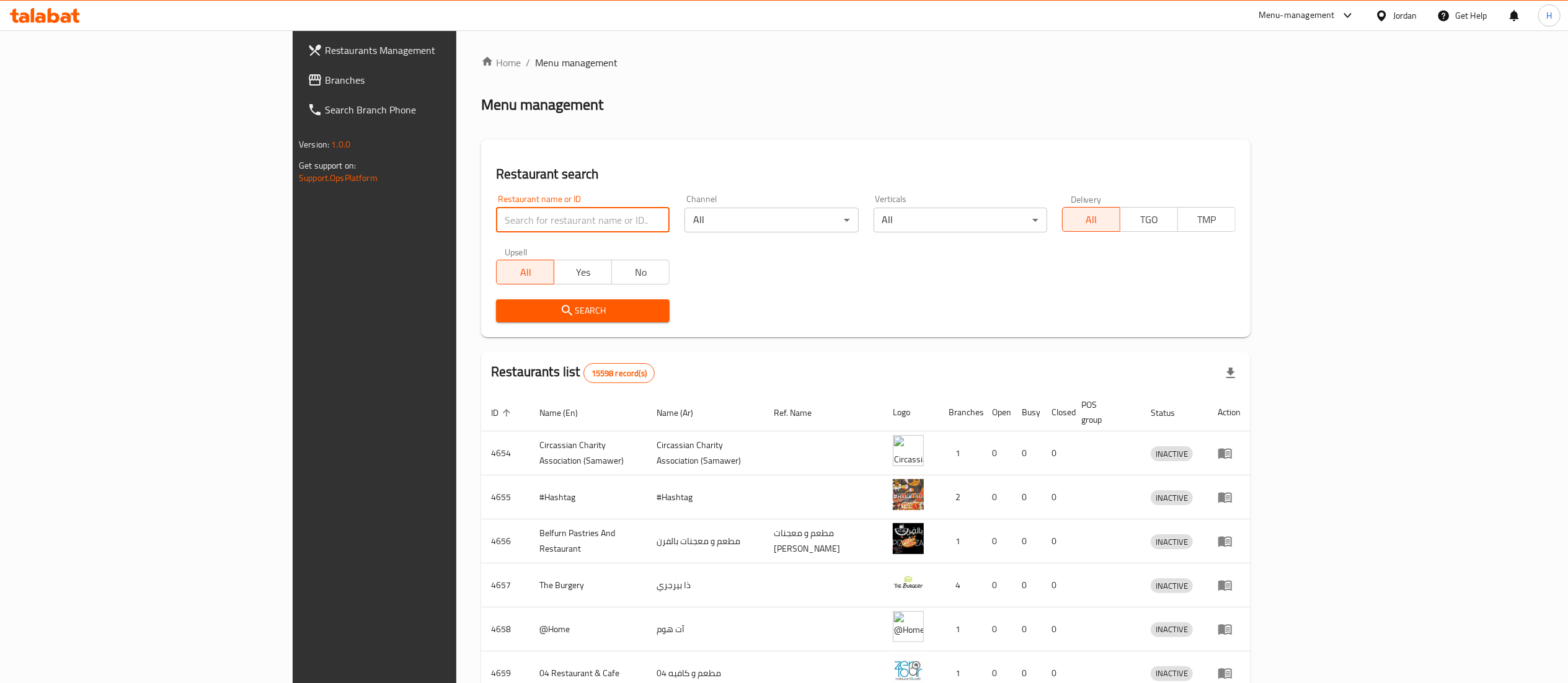
click at [496, 220] on input "search" at bounding box center [582, 220] width 174 height 25
paste input "608828"
type input "608828"
click button "Search" at bounding box center [582, 311] width 174 height 23
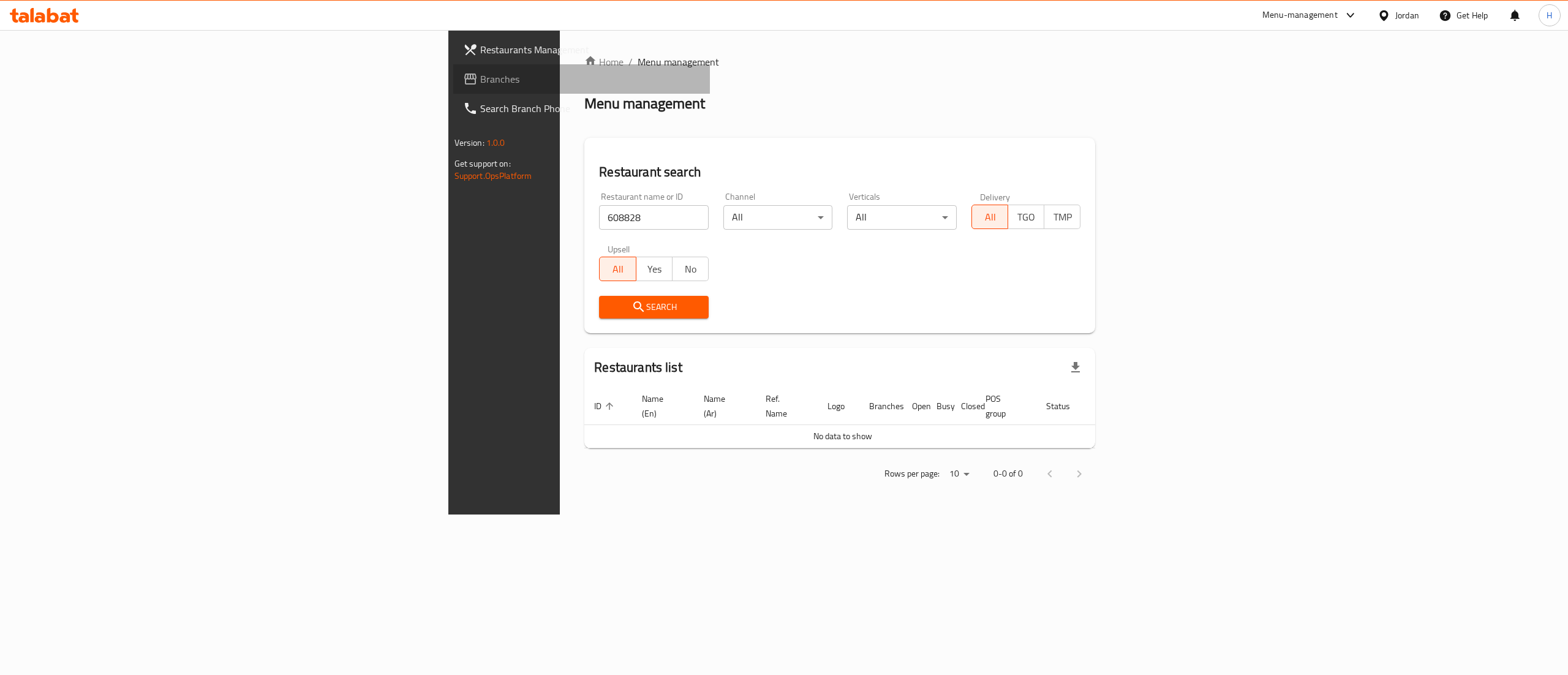
click at [453, 70] on link "Branches" at bounding box center [582, 79] width 258 height 29
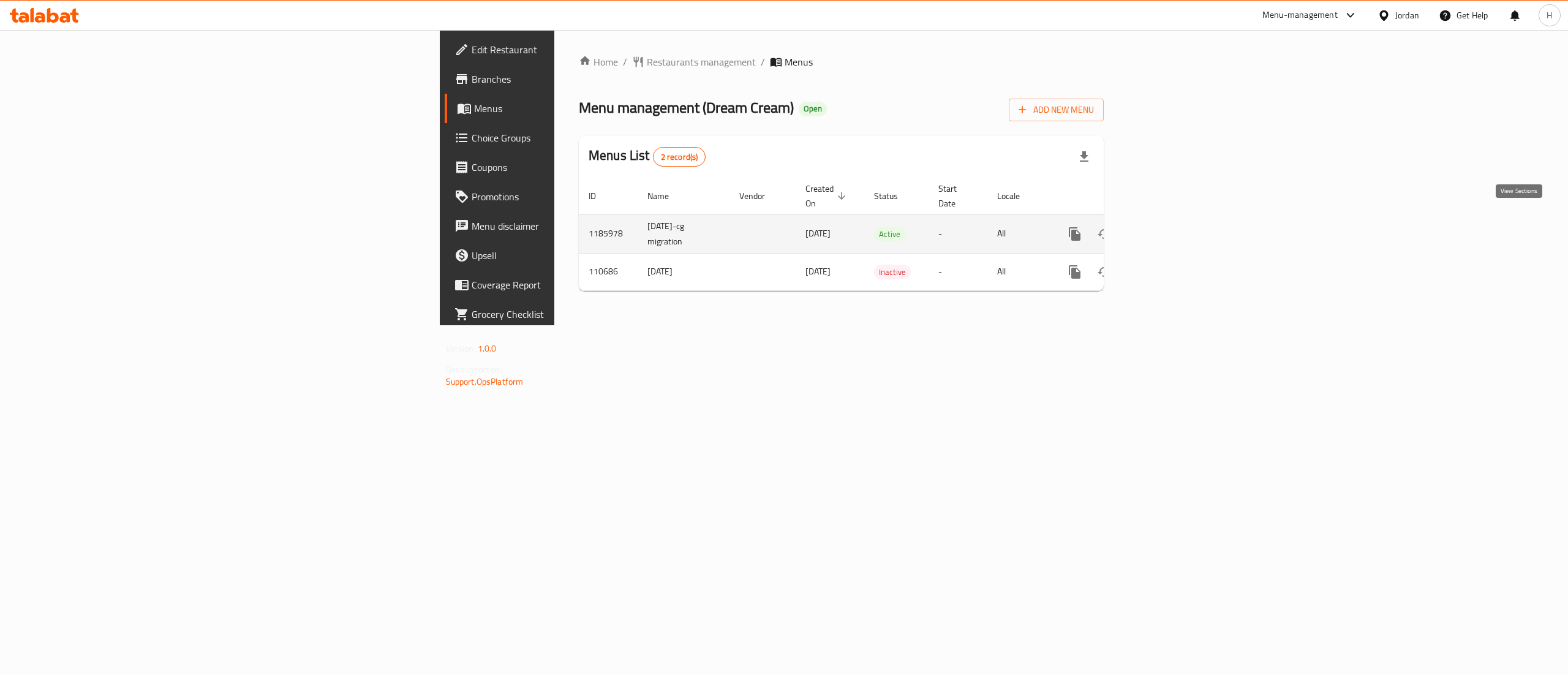
click at [1170, 227] on icon "enhanced table" at bounding box center [1163, 234] width 15 height 15
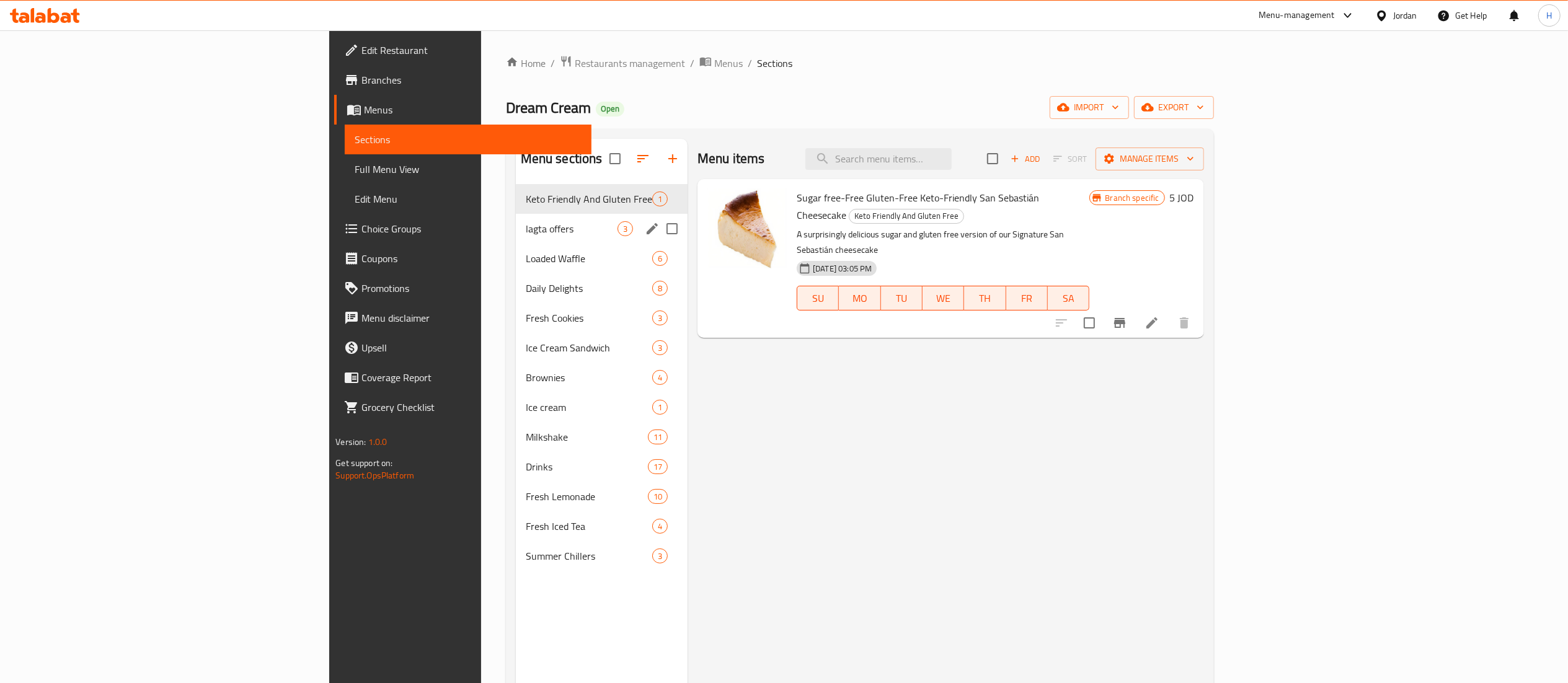
click at [516, 217] on div "lagta offers 3" at bounding box center [601, 228] width 172 height 30
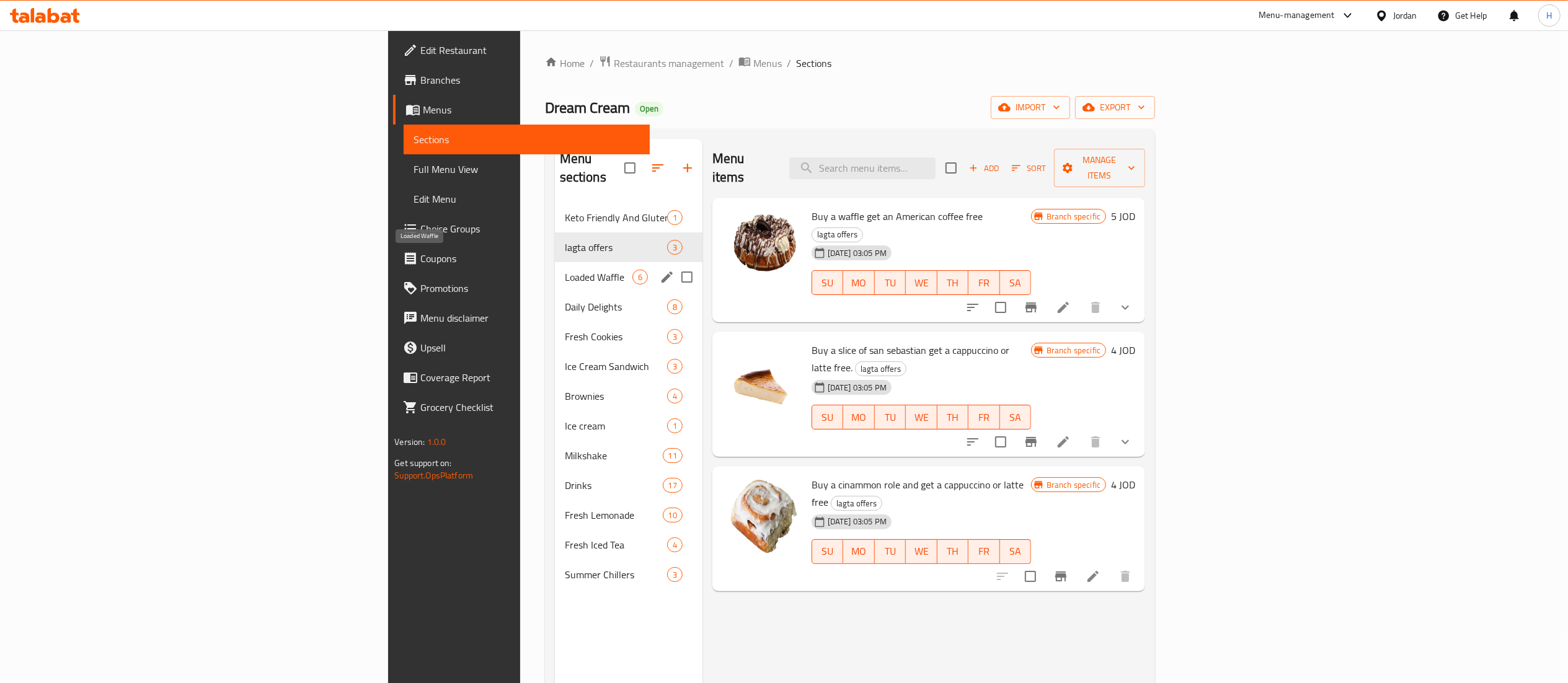
click at [565, 270] on span "Loaded Waffle" at bounding box center [598, 277] width 67 height 15
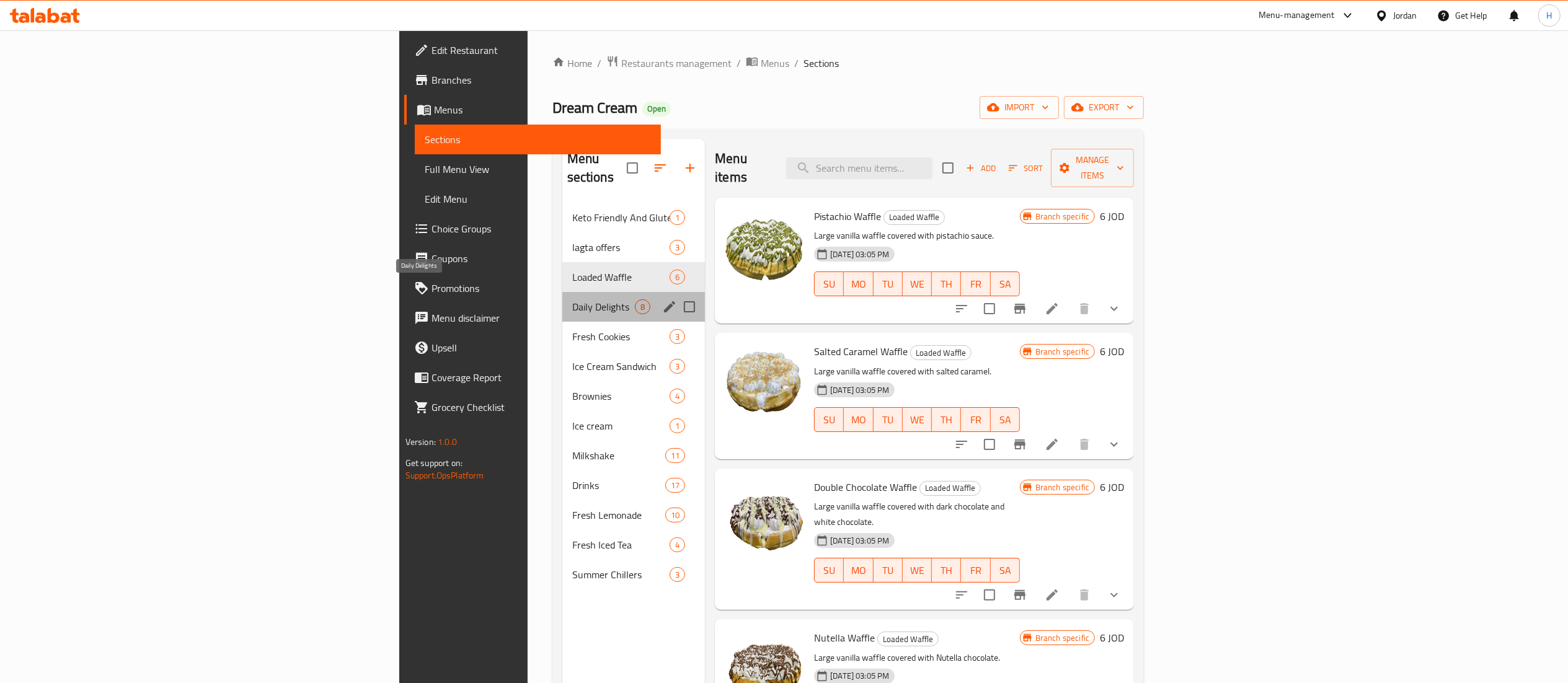
click at [572, 299] on span "Daily Delights" at bounding box center [604, 307] width 63 height 15
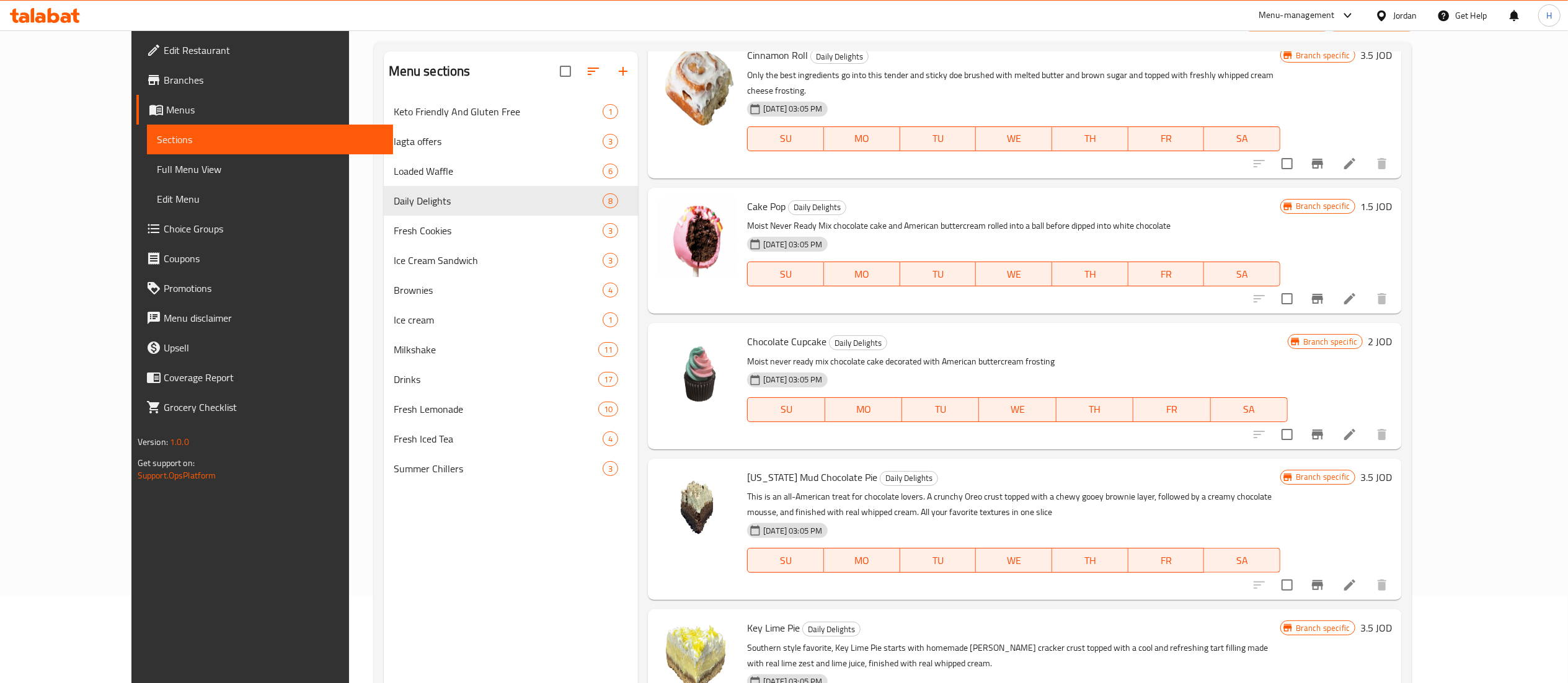
scroll to position [174, 0]
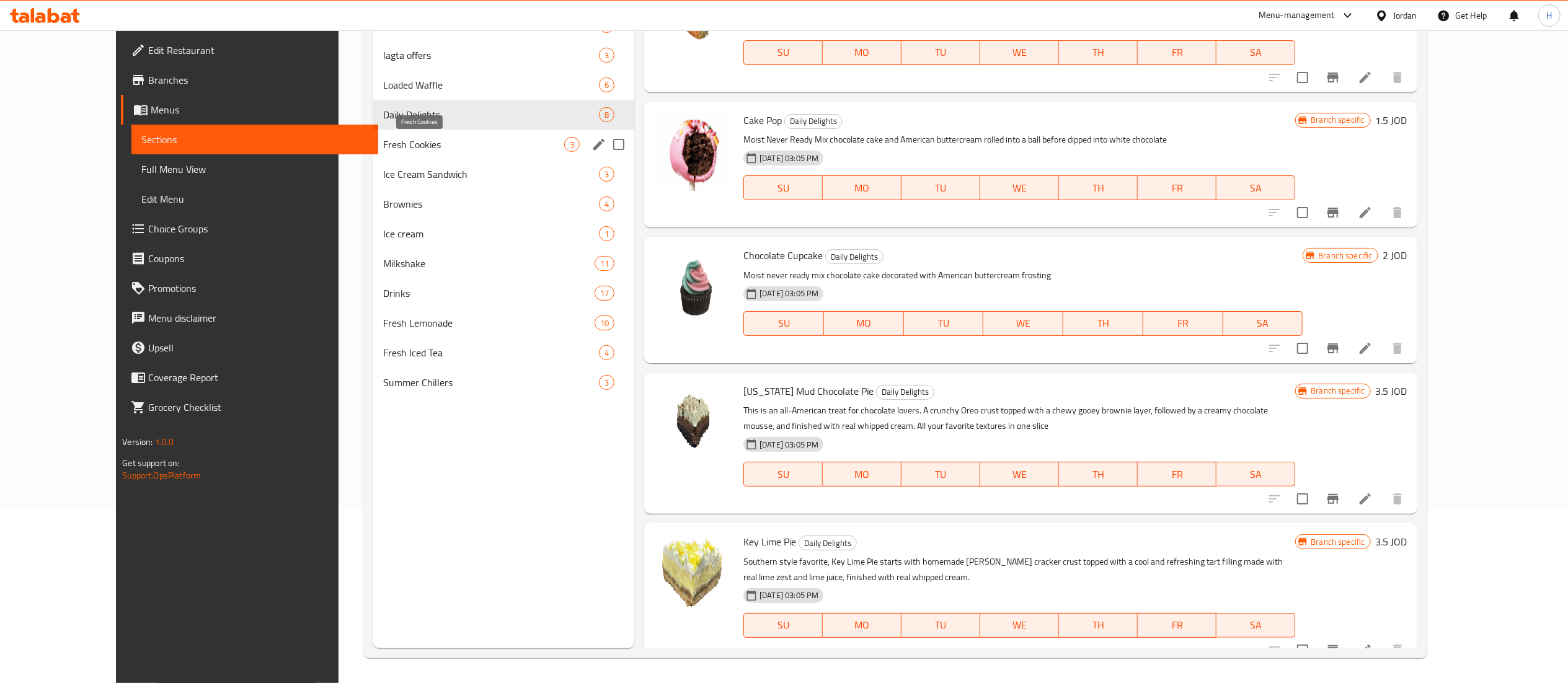
click at [383, 146] on span "Fresh Cookies" at bounding box center [473, 145] width 181 height 15
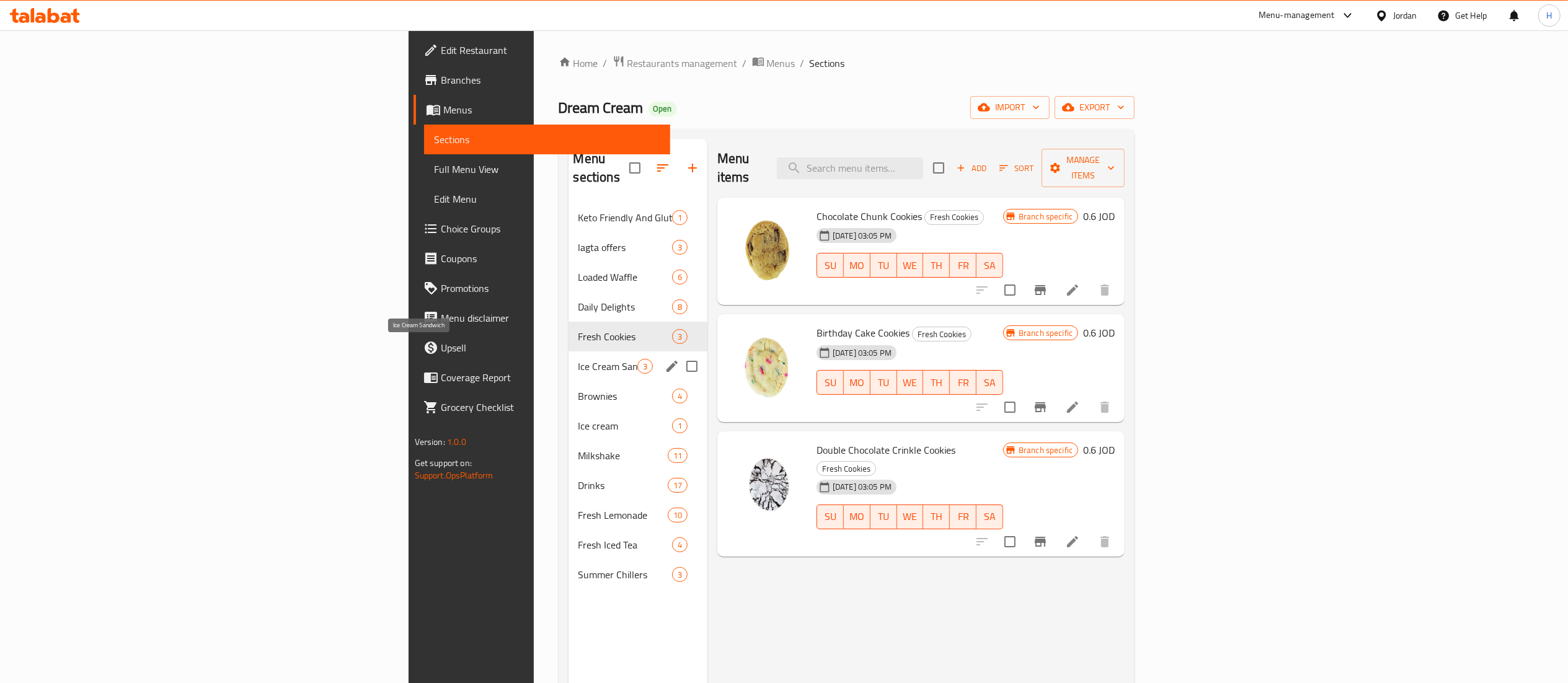
click at [579, 359] on span "Ice Cream Sandwich" at bounding box center [608, 367] width 59 height 15
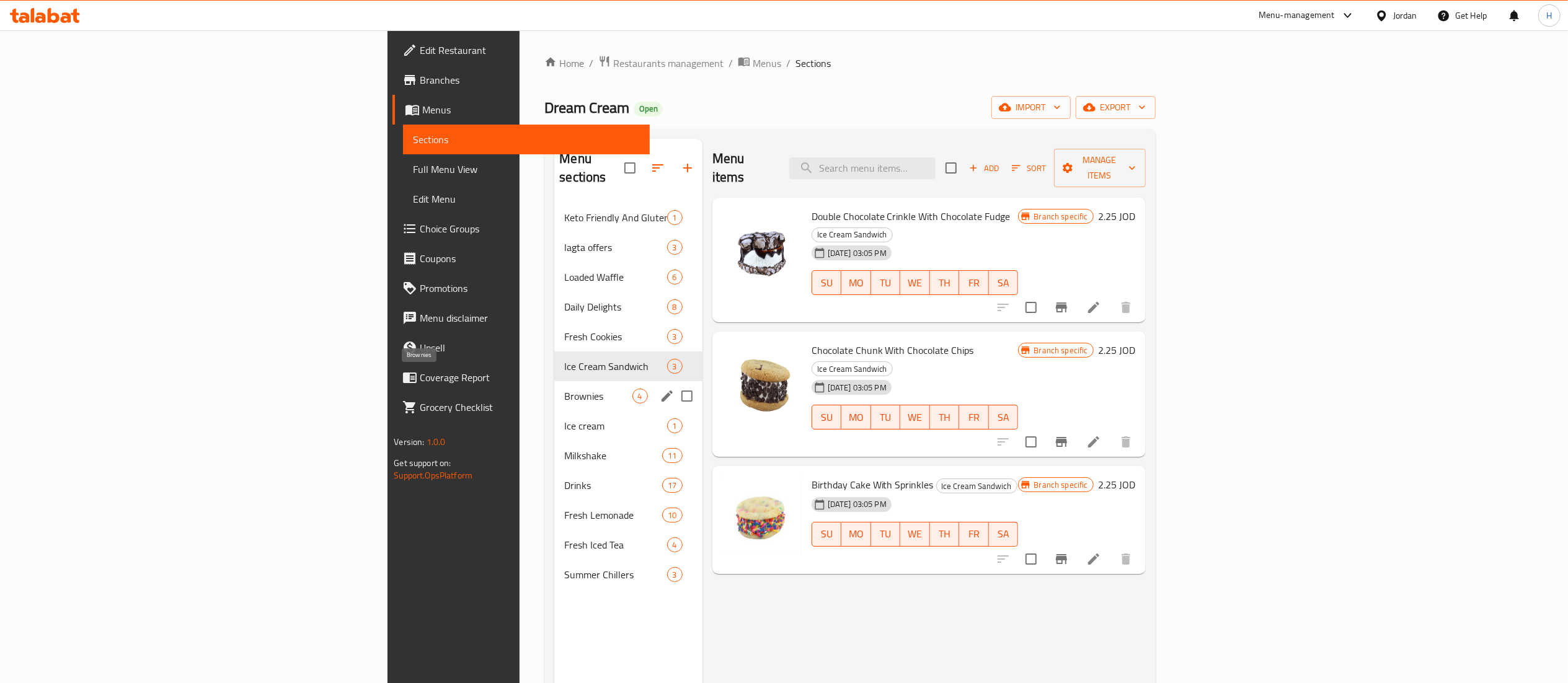
click at [564, 389] on span "Brownies" at bounding box center [597, 396] width 67 height 15
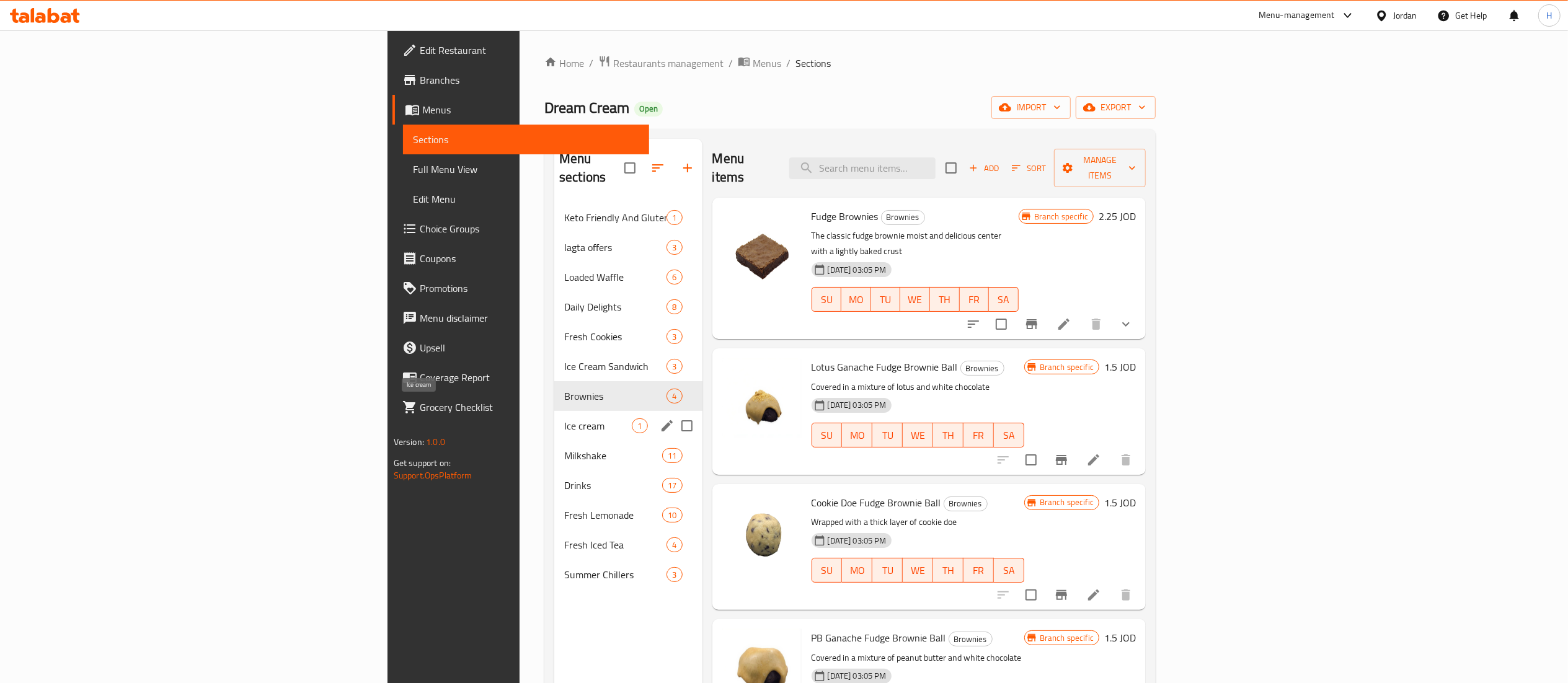
click at [564, 418] on span "Ice cream" at bounding box center [597, 426] width 67 height 15
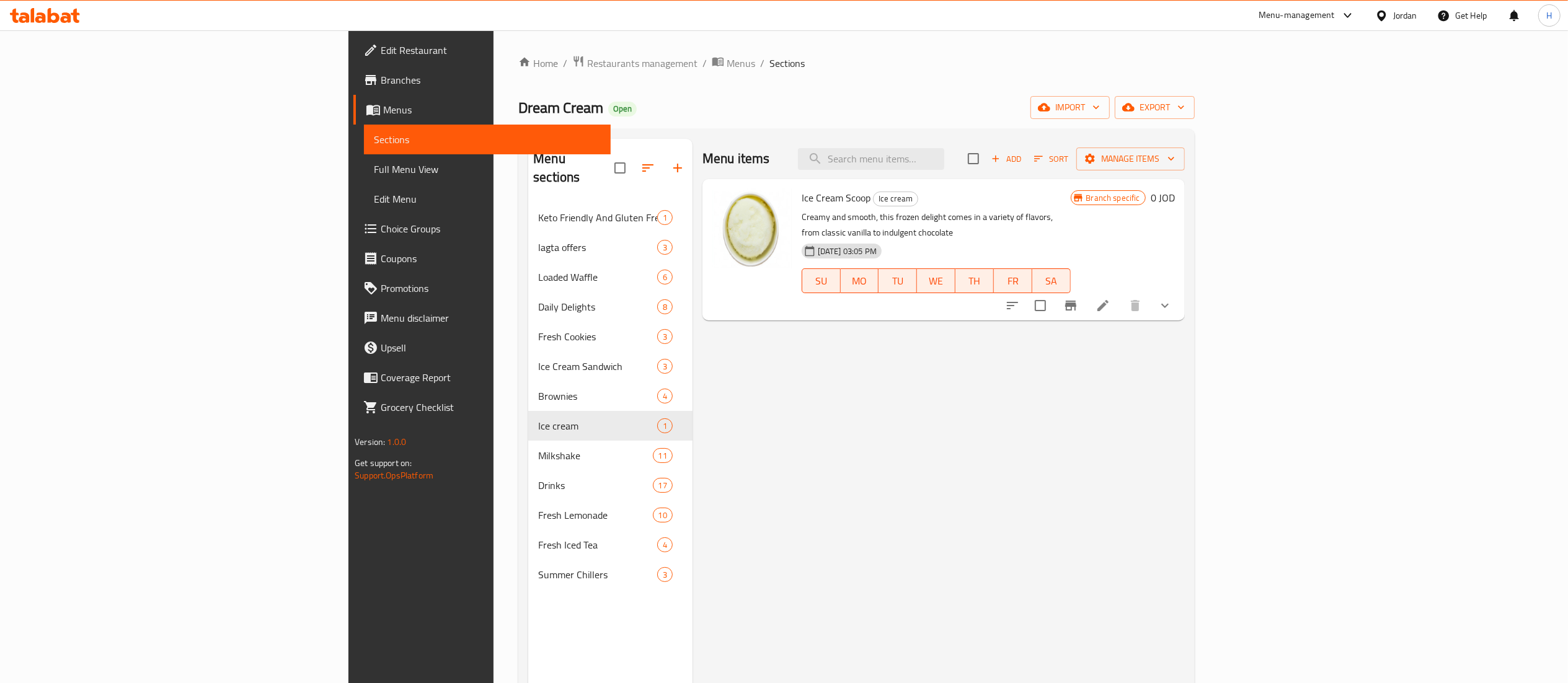
click at [36, 14] on icon at bounding box center [45, 16] width 70 height 15
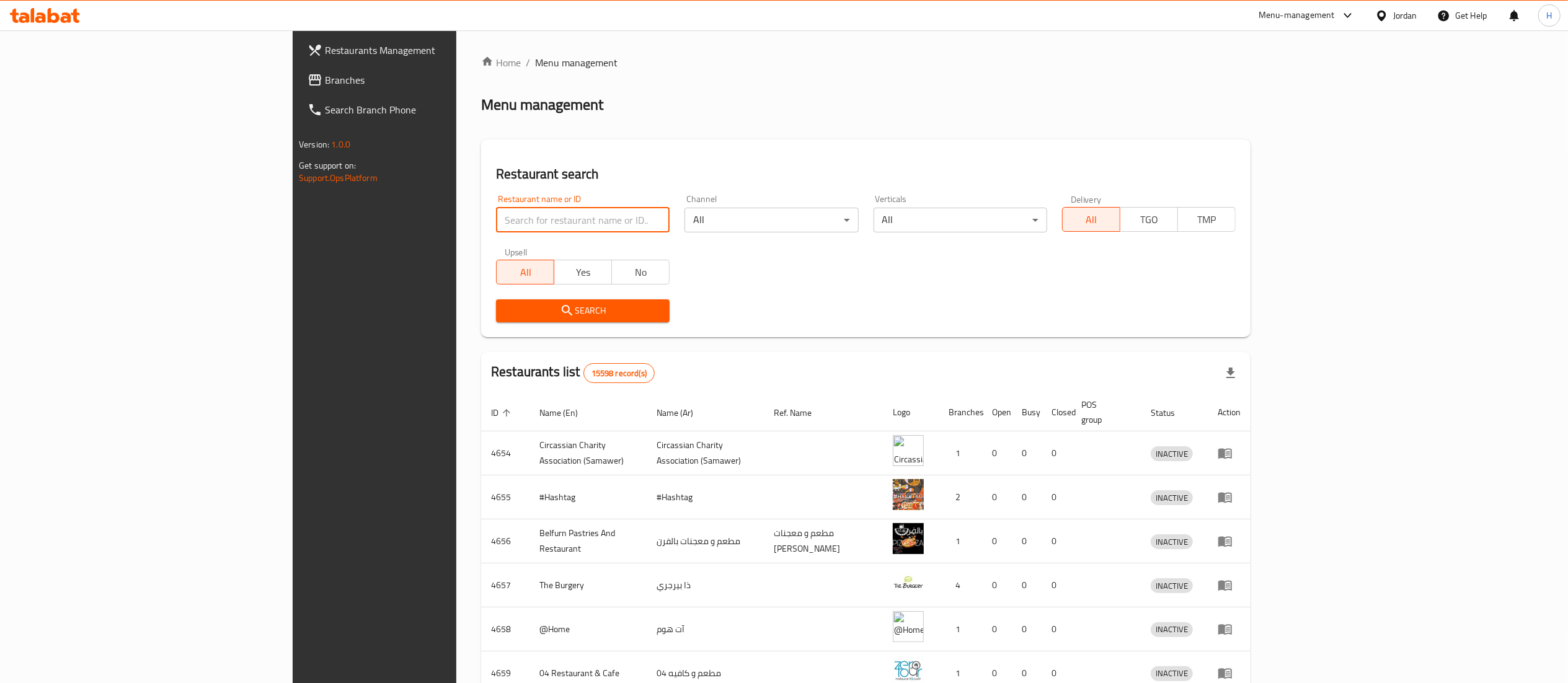
click at [496, 213] on input "search" at bounding box center [582, 220] width 174 height 25
paste input "779304"
type input "779304"
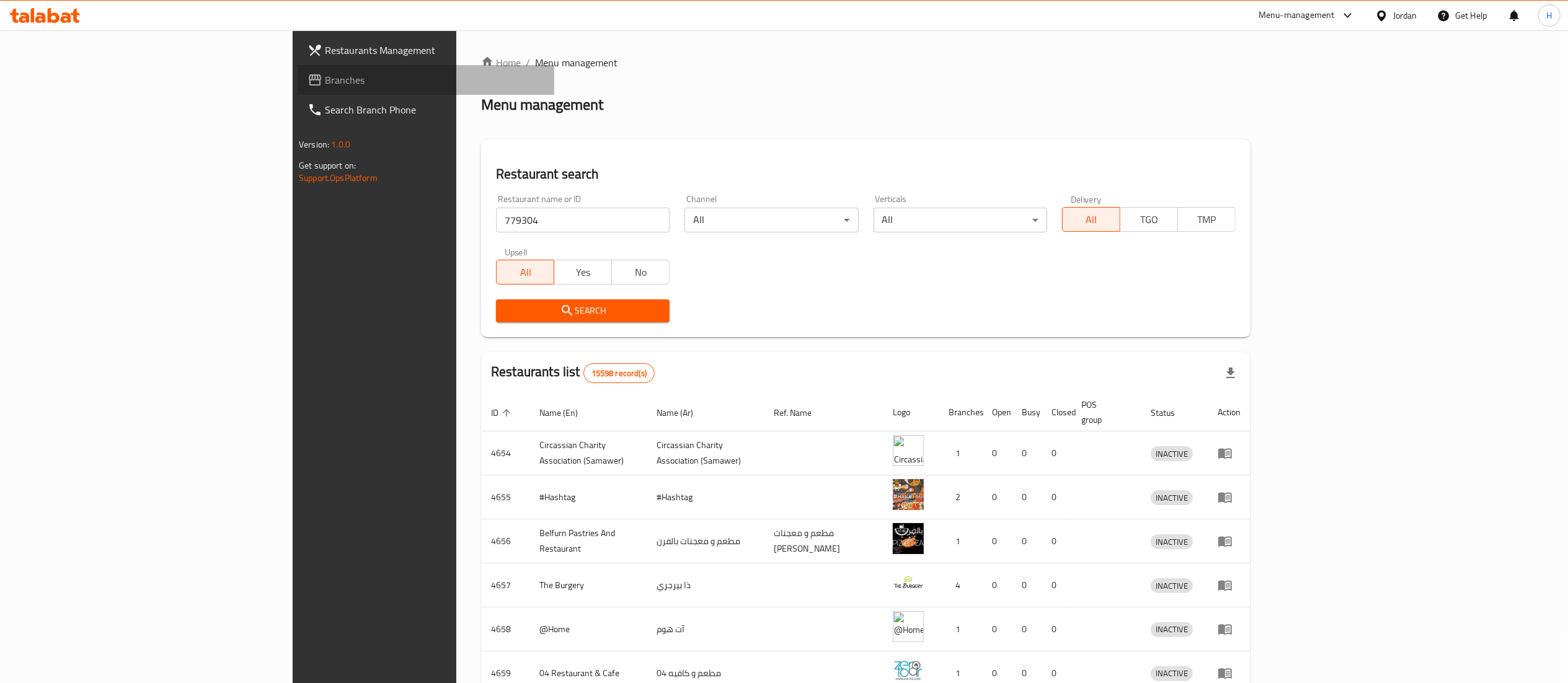
click at [308, 80] on icon at bounding box center [315, 80] width 15 height 15
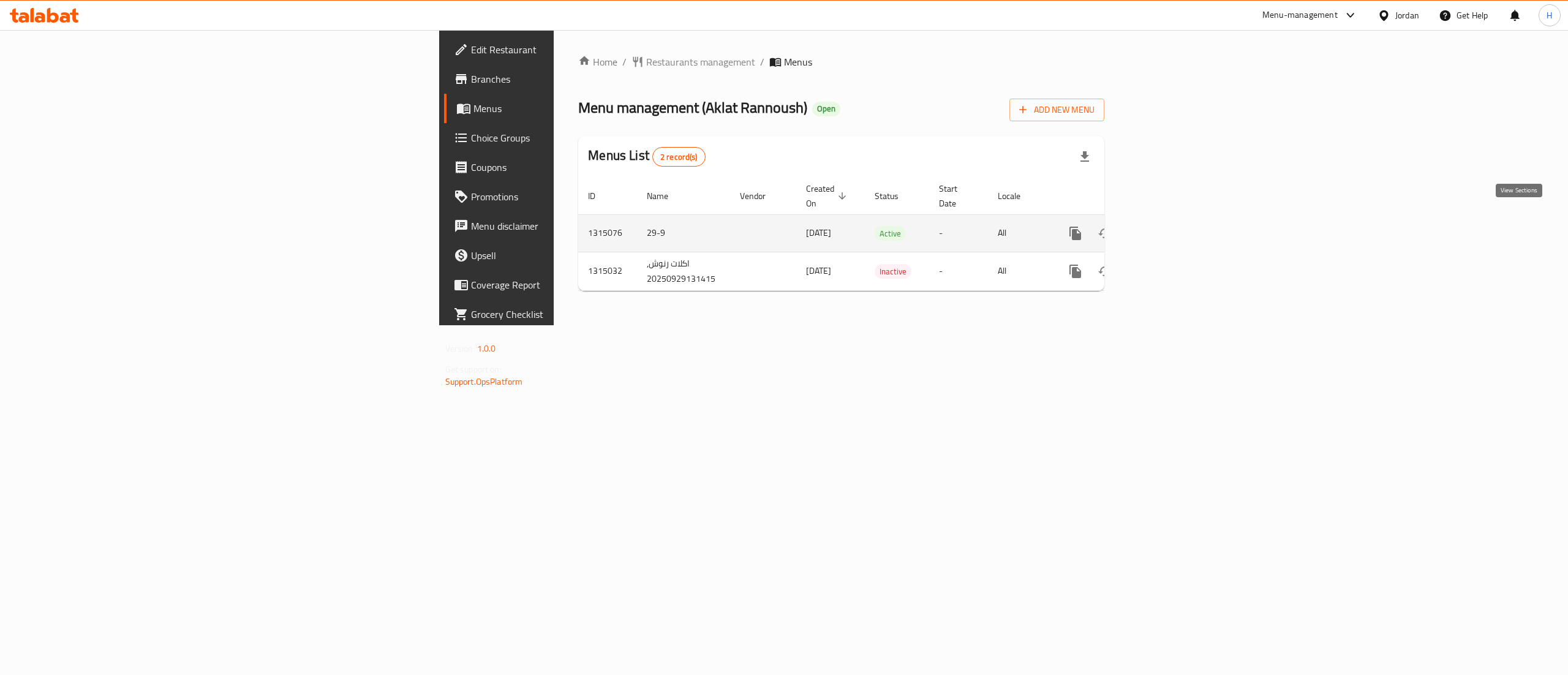
click at [1179, 231] on link "enhanced table" at bounding box center [1163, 233] width 29 height 29
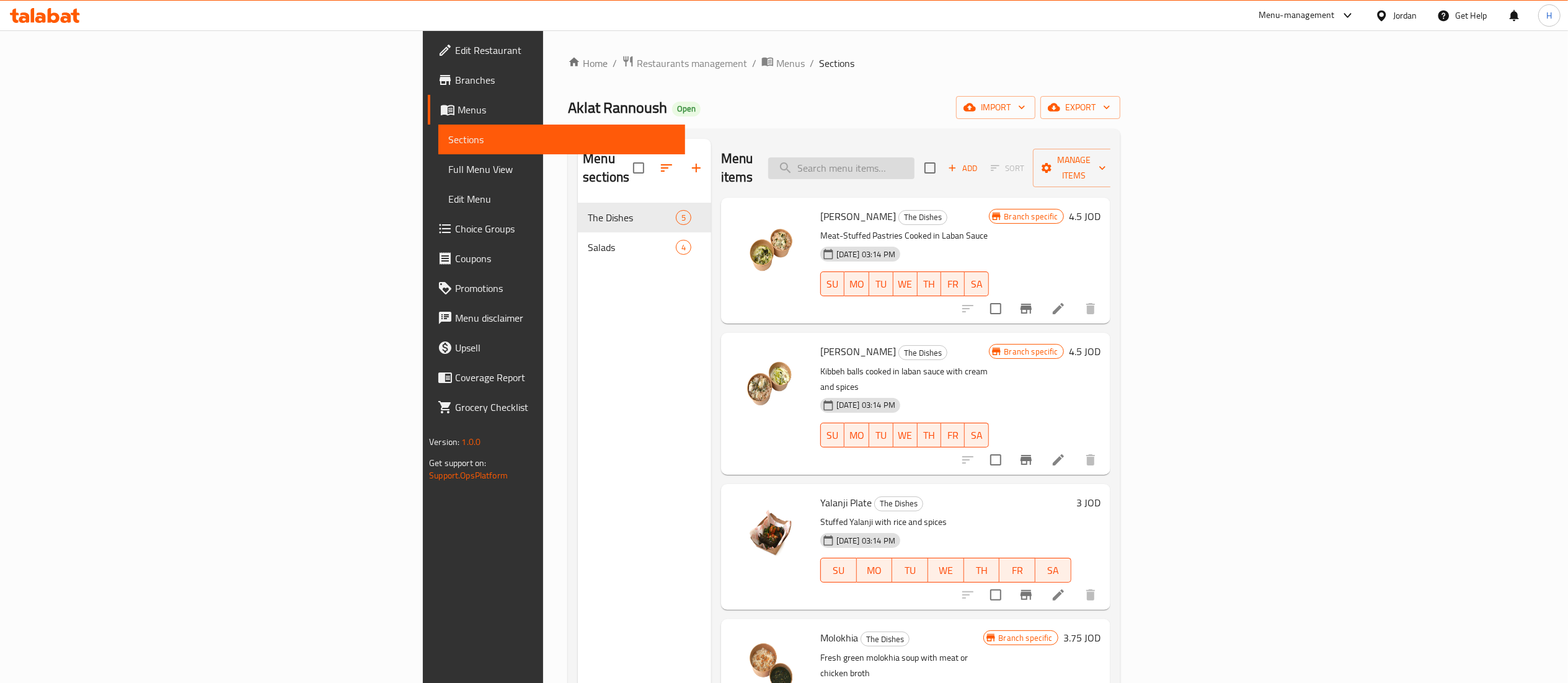
click at [914, 165] on input "search" at bounding box center [841, 168] width 146 height 22
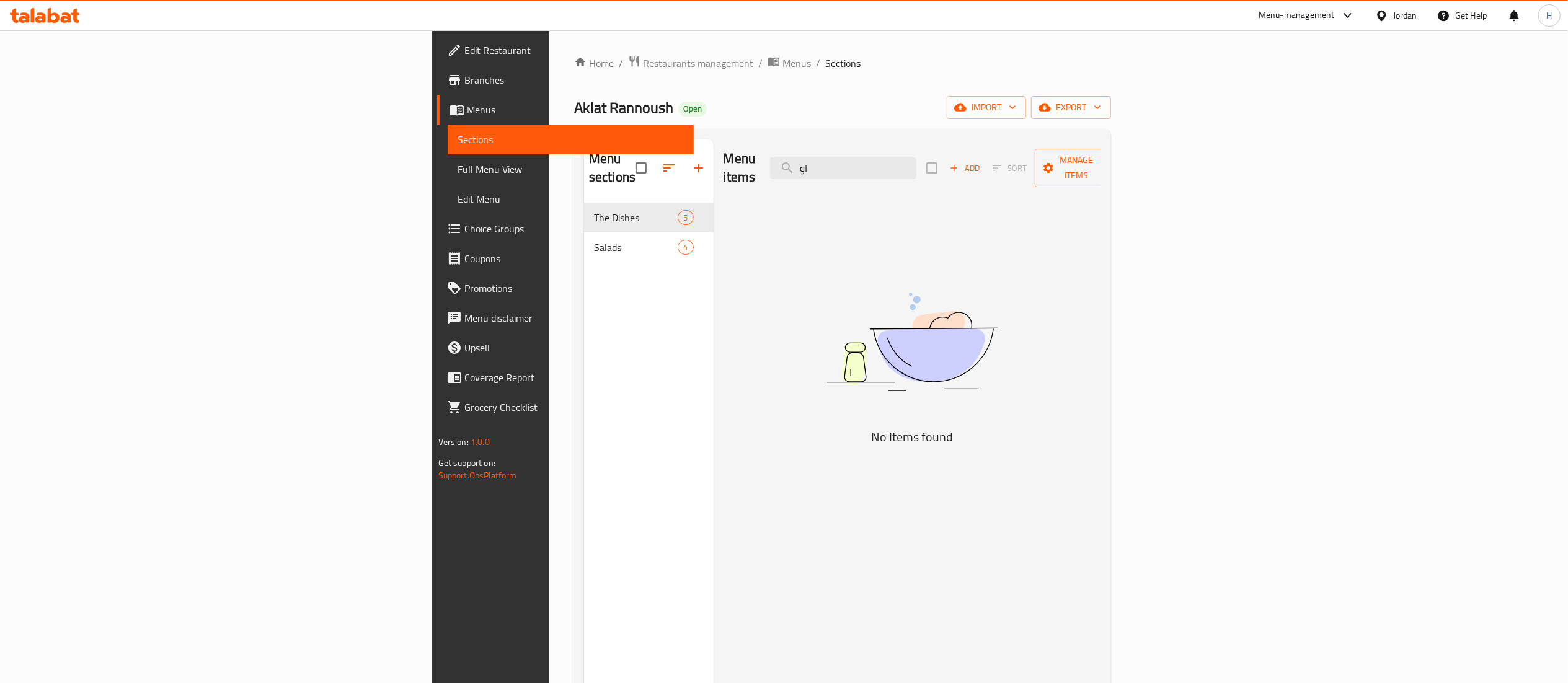
type input "ا"
type input "o"
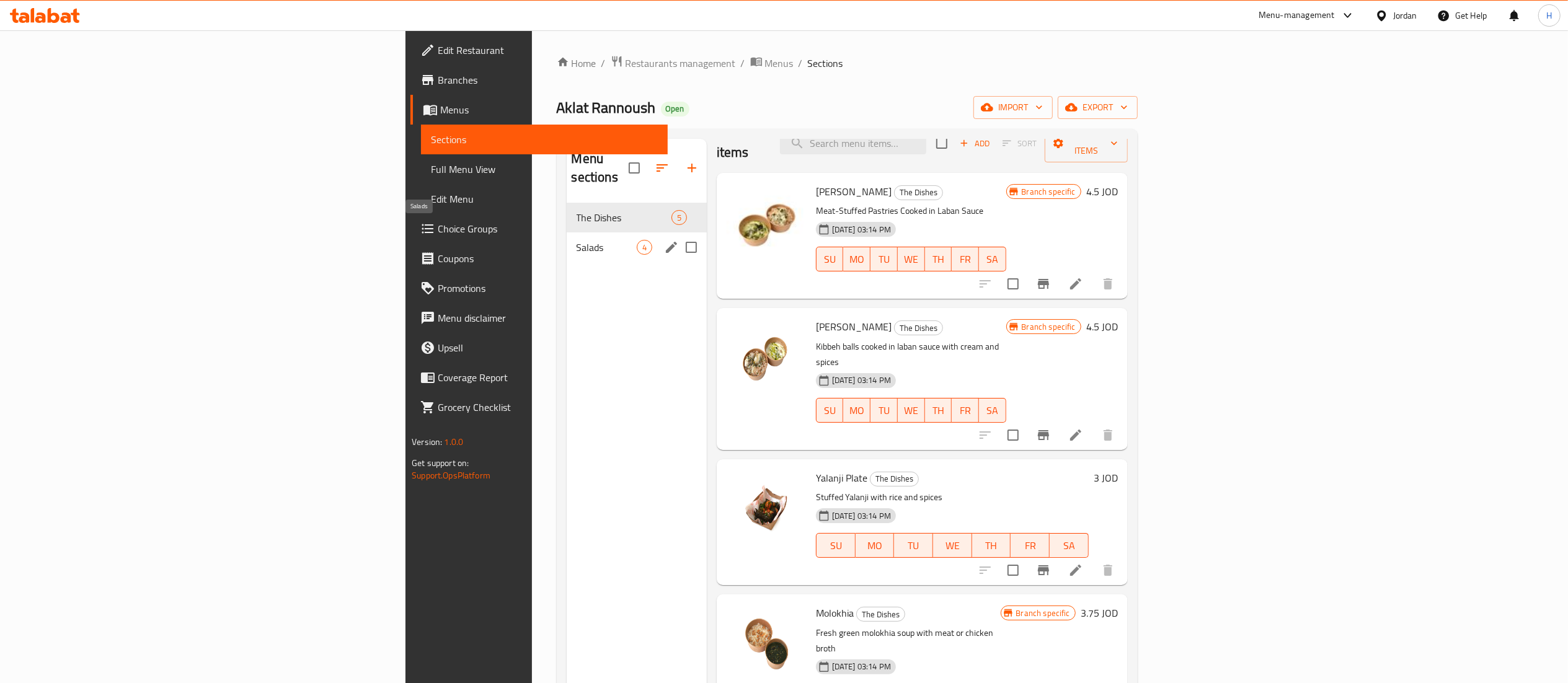
click at [577, 240] on span "Salads" at bounding box center [607, 248] width 60 height 15
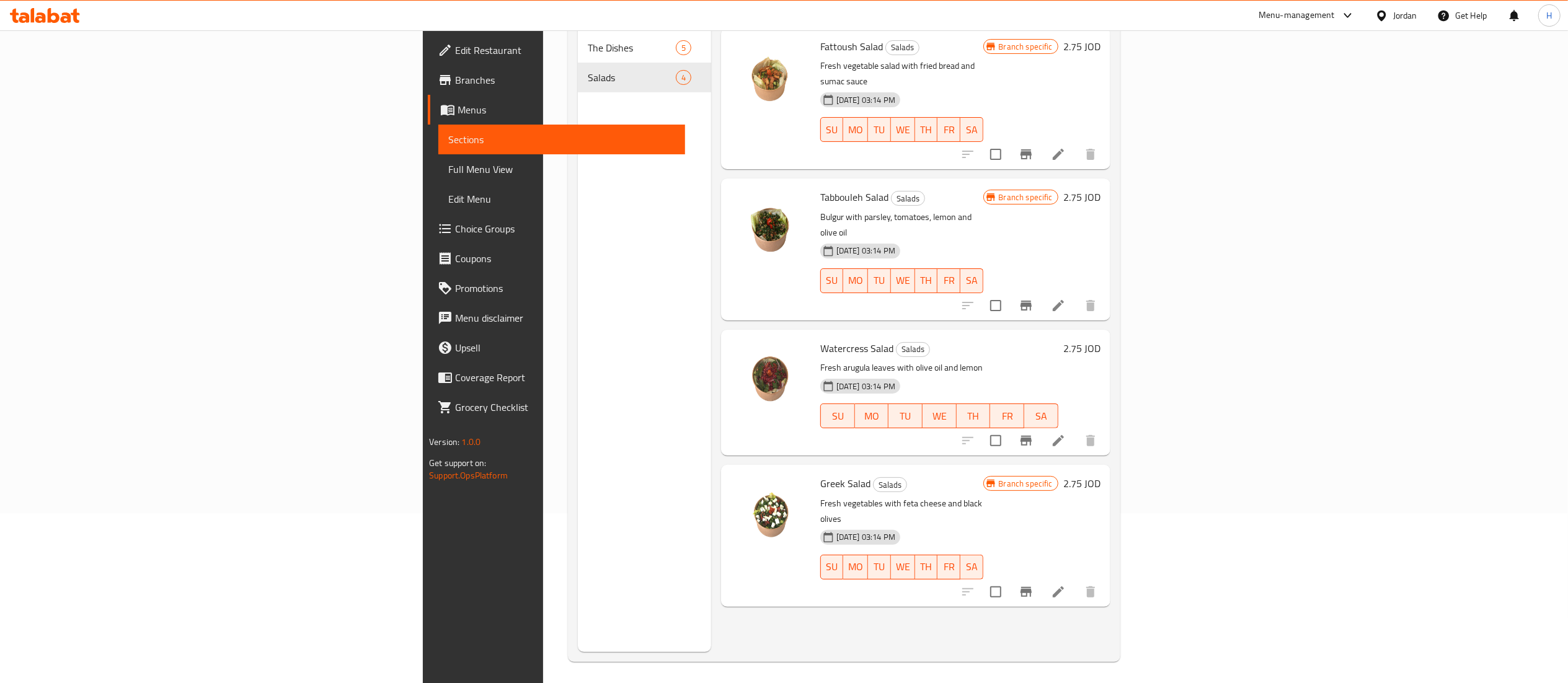
scroll to position [174, 0]
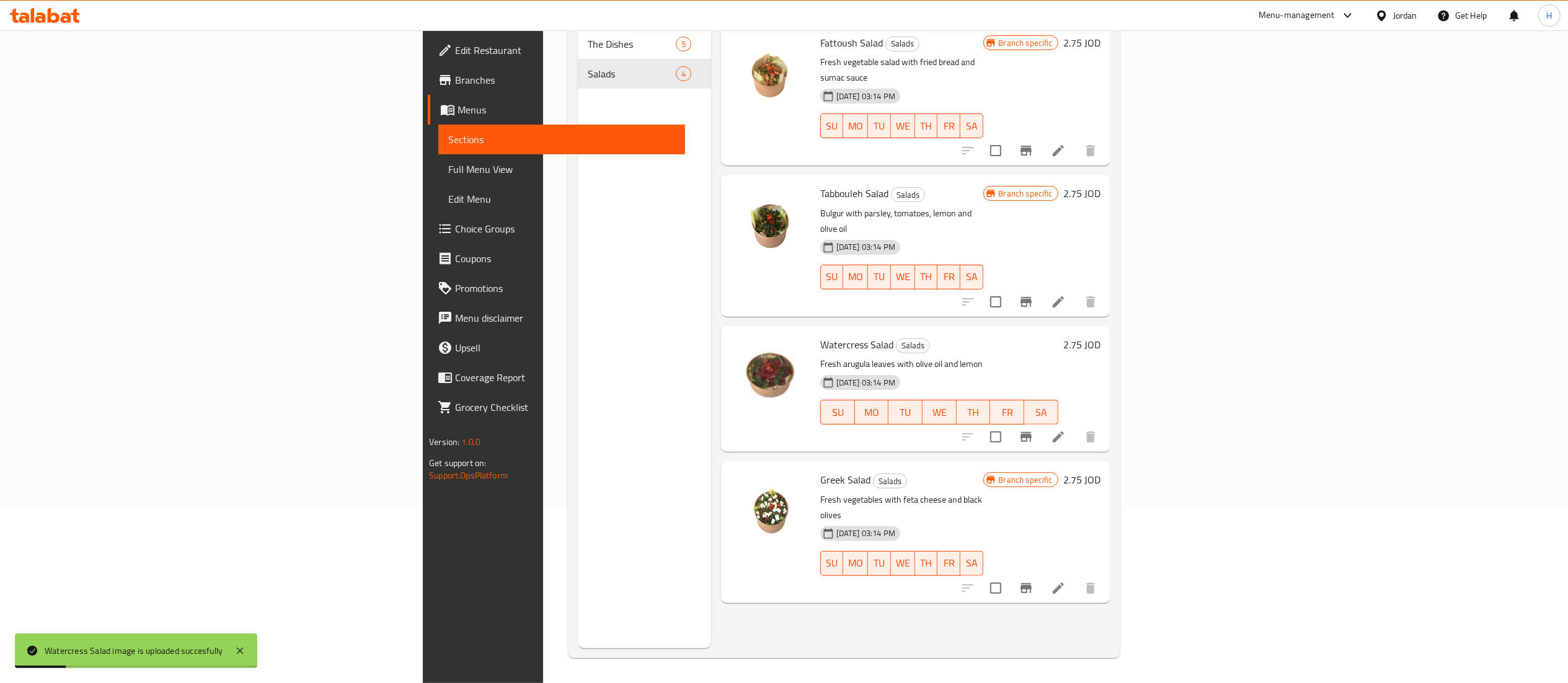
drag, startPoint x: 487, startPoint y: 183, endPoint x: 482, endPoint y: 127, distance: 56.2
click at [578, 183] on div "Menu sections The Dishes 5 Salads 4" at bounding box center [644, 306] width 133 height 683
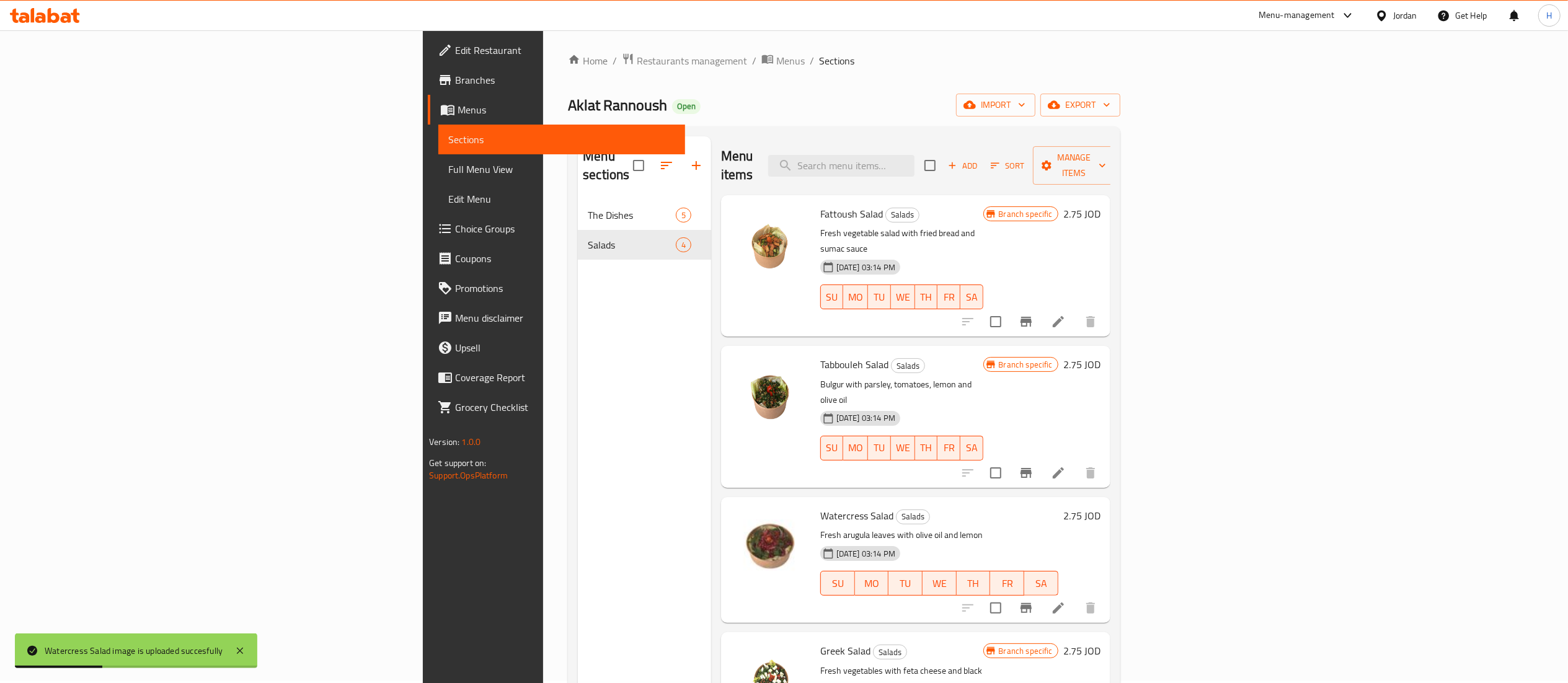
scroll to position [0, 0]
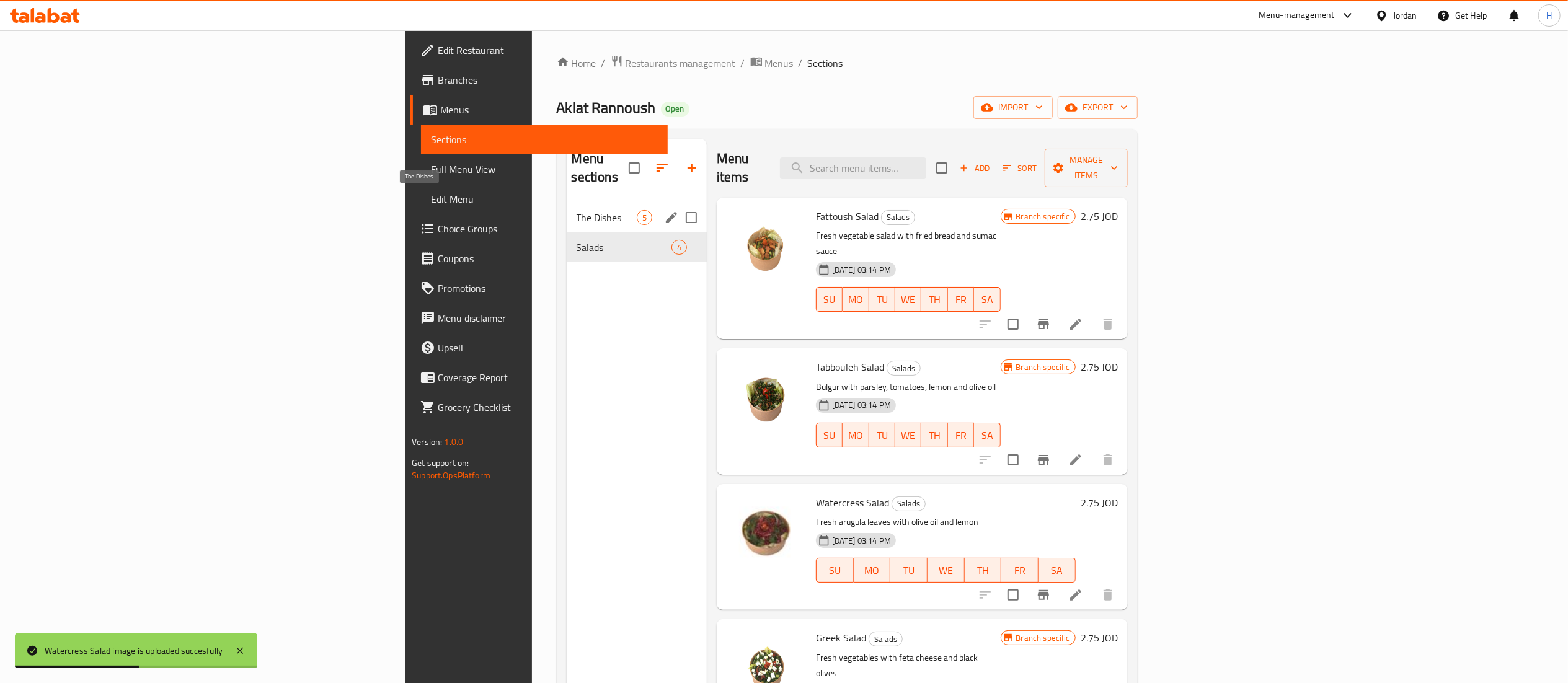
click at [577, 210] on span "The Dishes" at bounding box center [607, 218] width 60 height 15
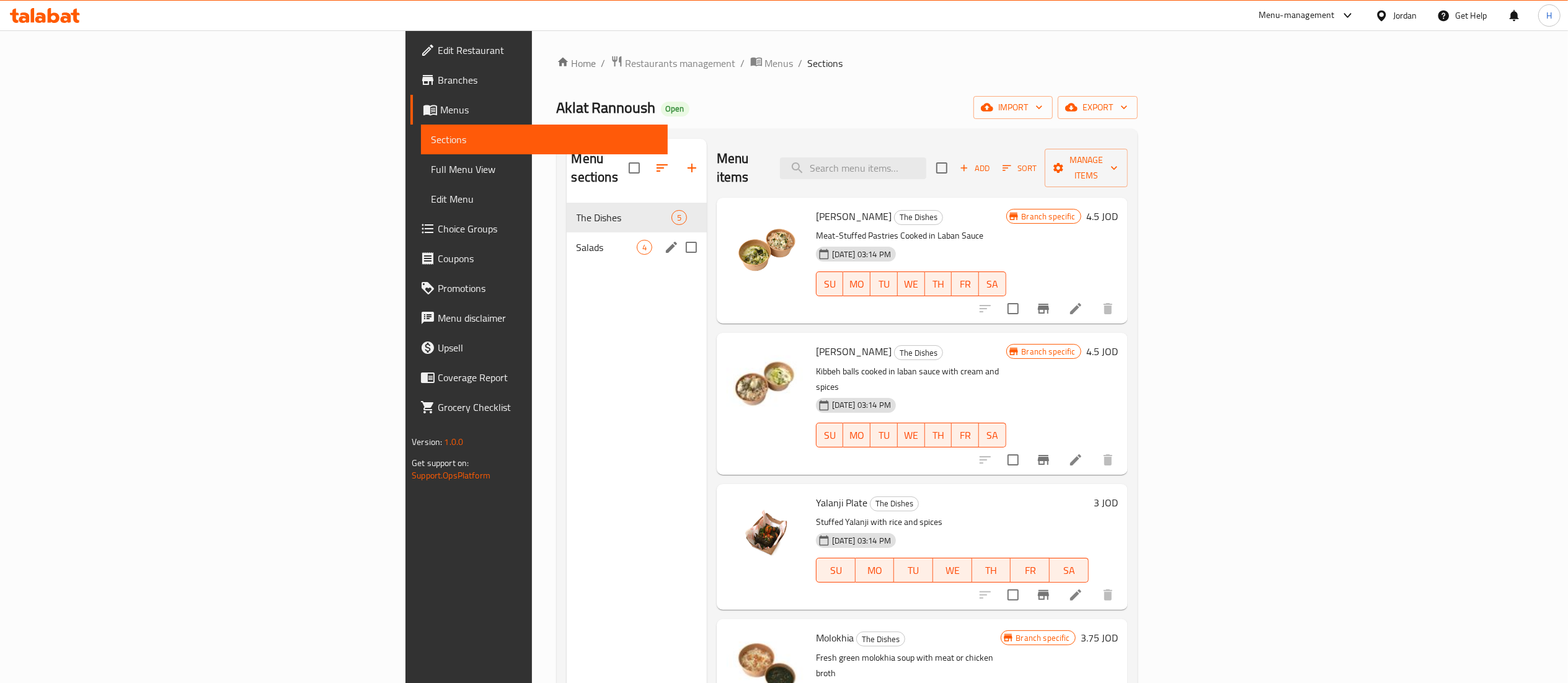
click at [577, 240] on span "Salads" at bounding box center [607, 248] width 60 height 15
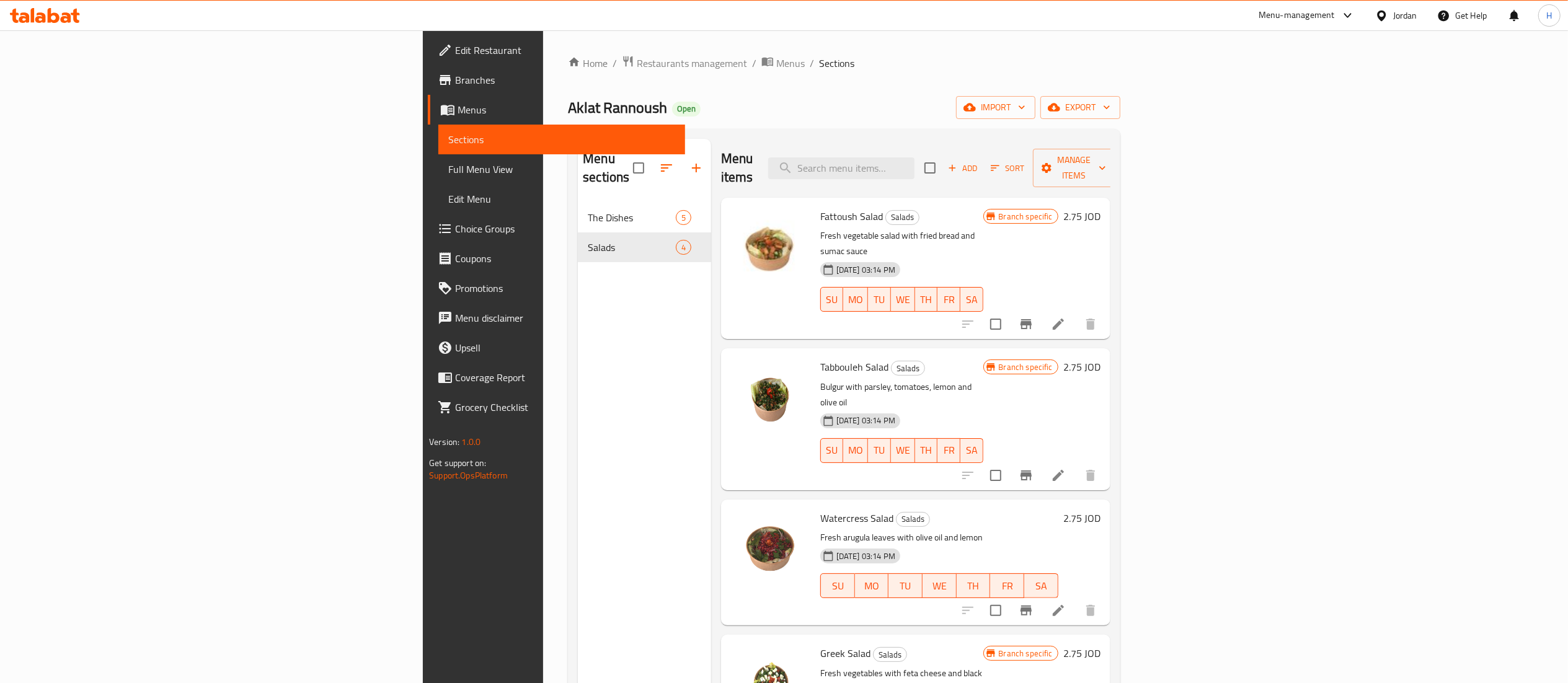
click at [578, 492] on div "Menu sections The Dishes 5 Salads 4" at bounding box center [644, 480] width 133 height 683
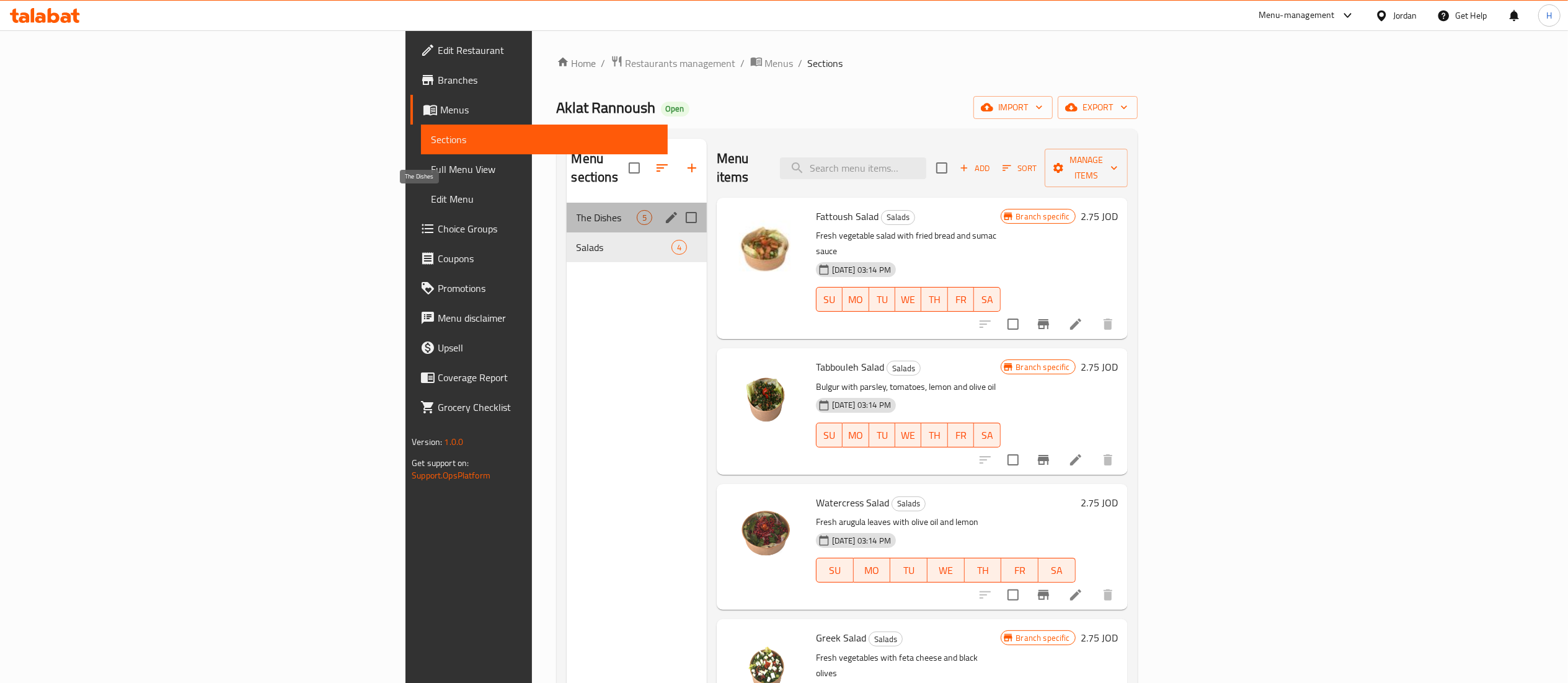
click at [577, 210] on span "The Dishes" at bounding box center [607, 218] width 60 height 15
